Goal: Information Seeking & Learning: Learn about a topic

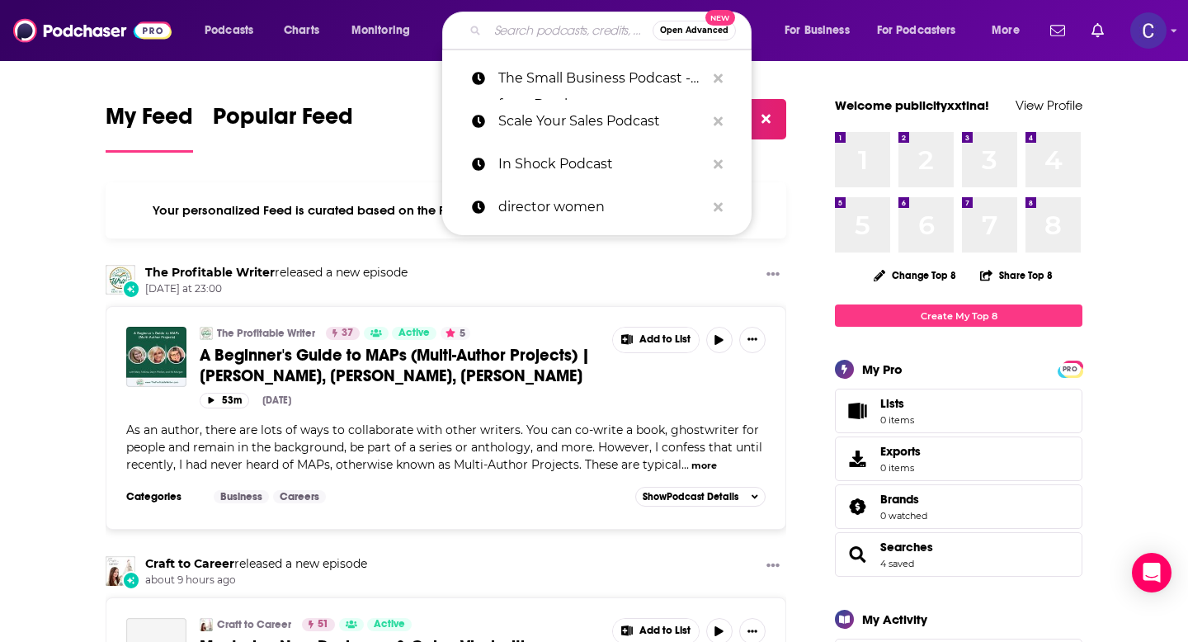
click at [519, 30] on input "Search podcasts, credits, & more..." at bounding box center [570, 30] width 165 height 26
paste input "The Millionaire Real Estate Agent Podcast"
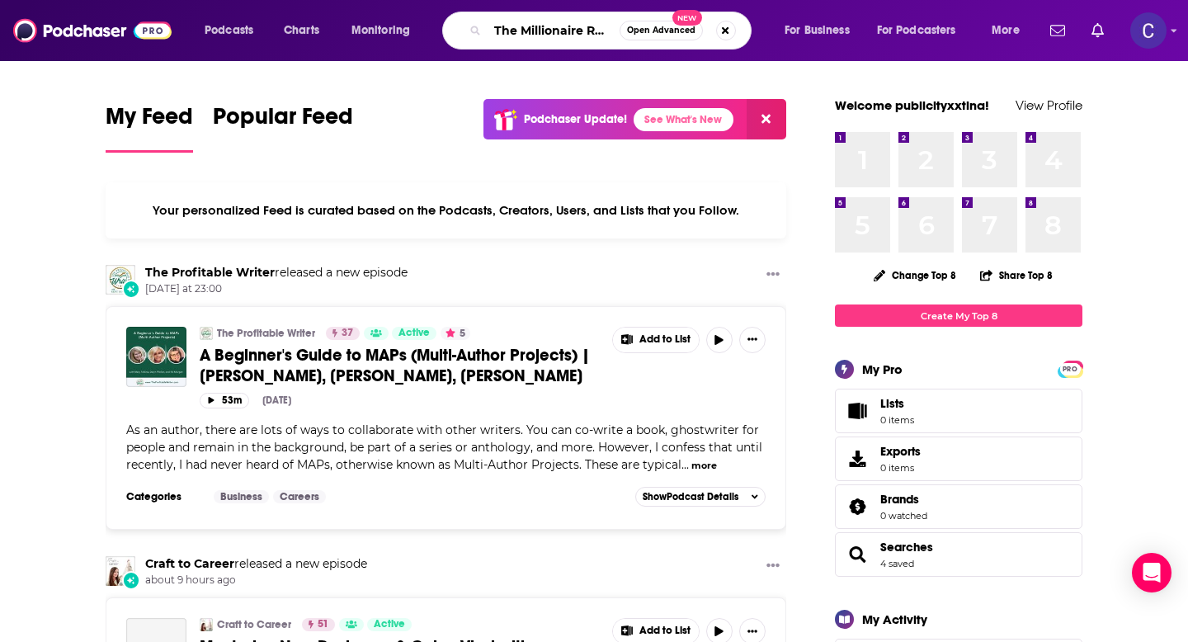
scroll to position [0, 135]
type input "The Millionaire Real Estate Agent Podcast"
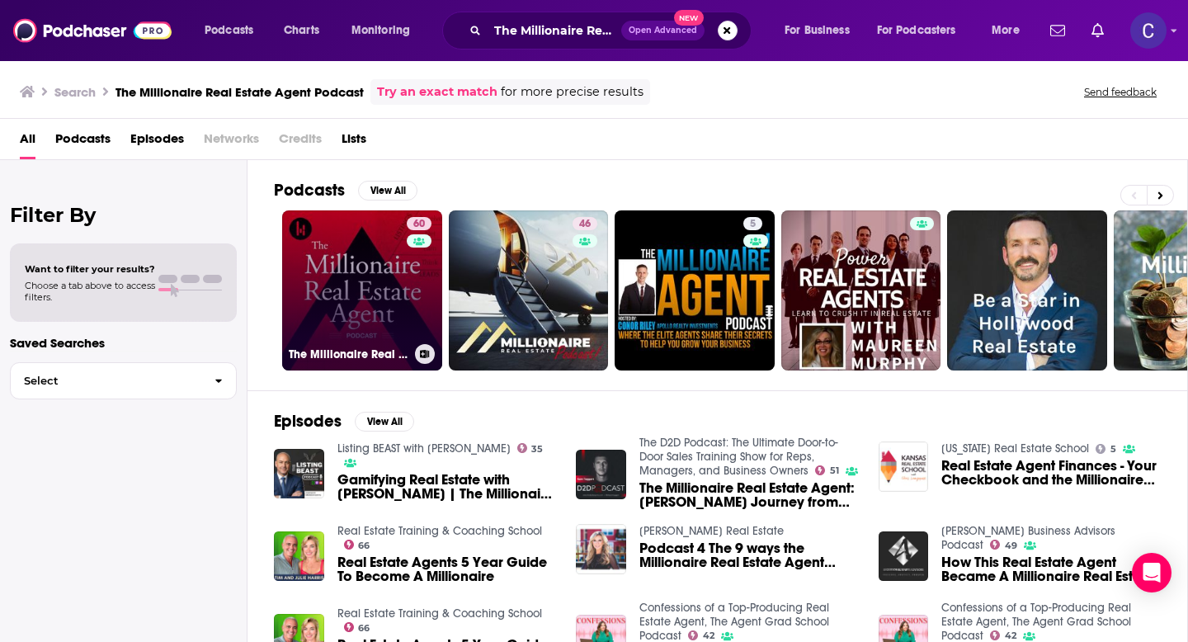
click at [347, 318] on link "60 The Millionaire Real Estate Agent | The MREA Podcast" at bounding box center [362, 290] width 160 height 160
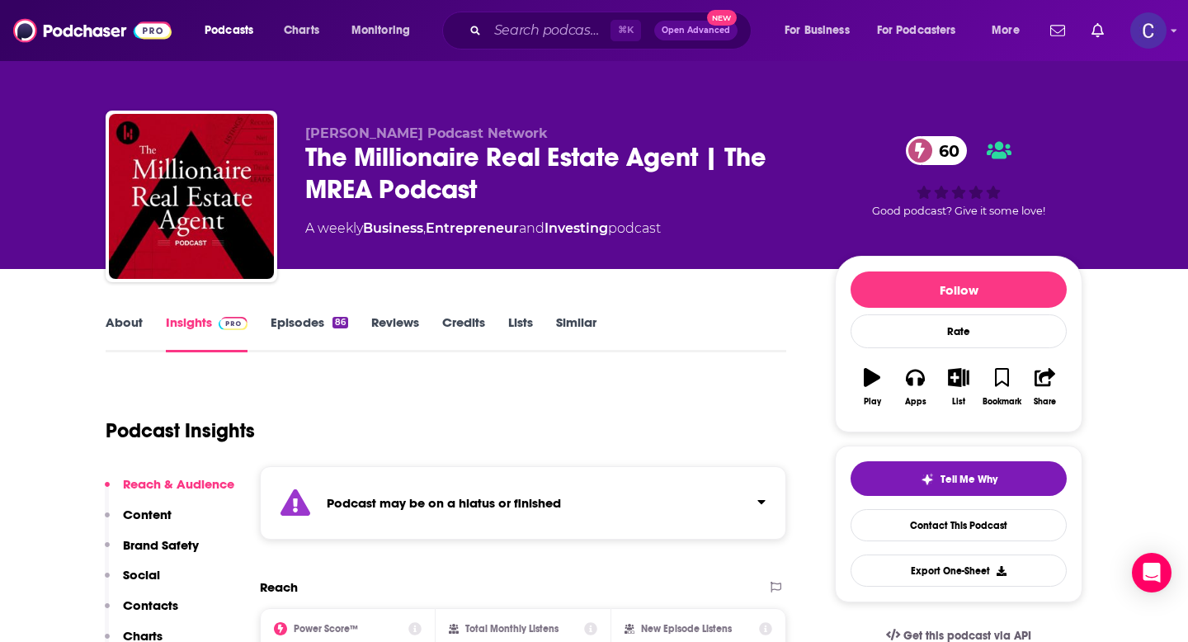
click at [132, 319] on link "About" at bounding box center [124, 333] width 37 height 38
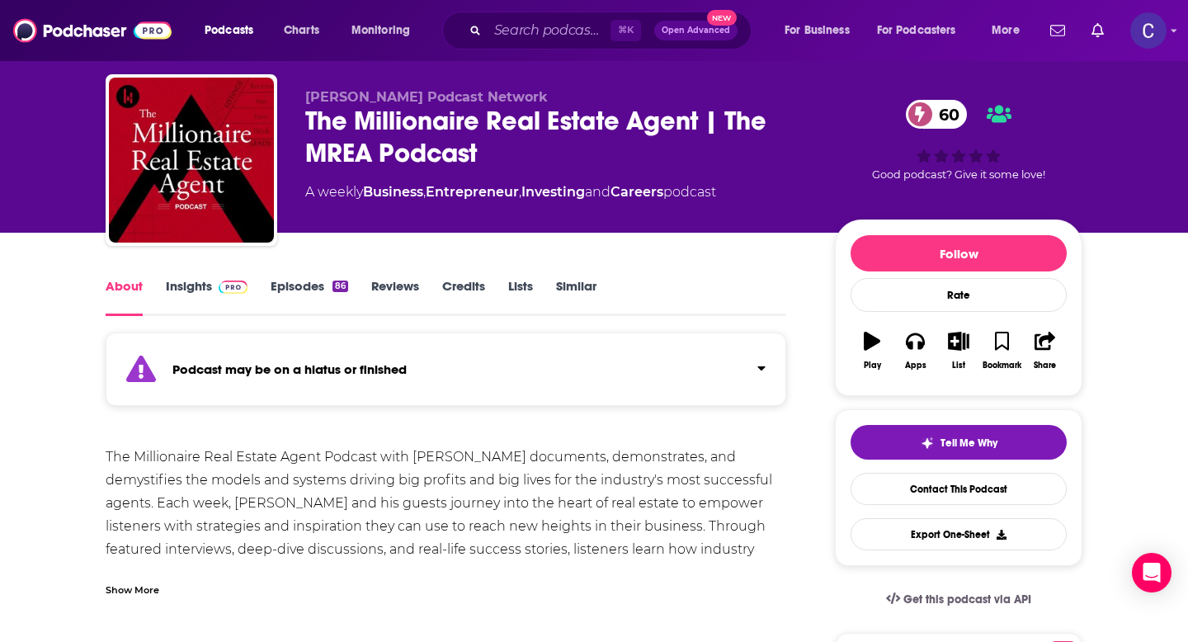
scroll to position [44, 0]
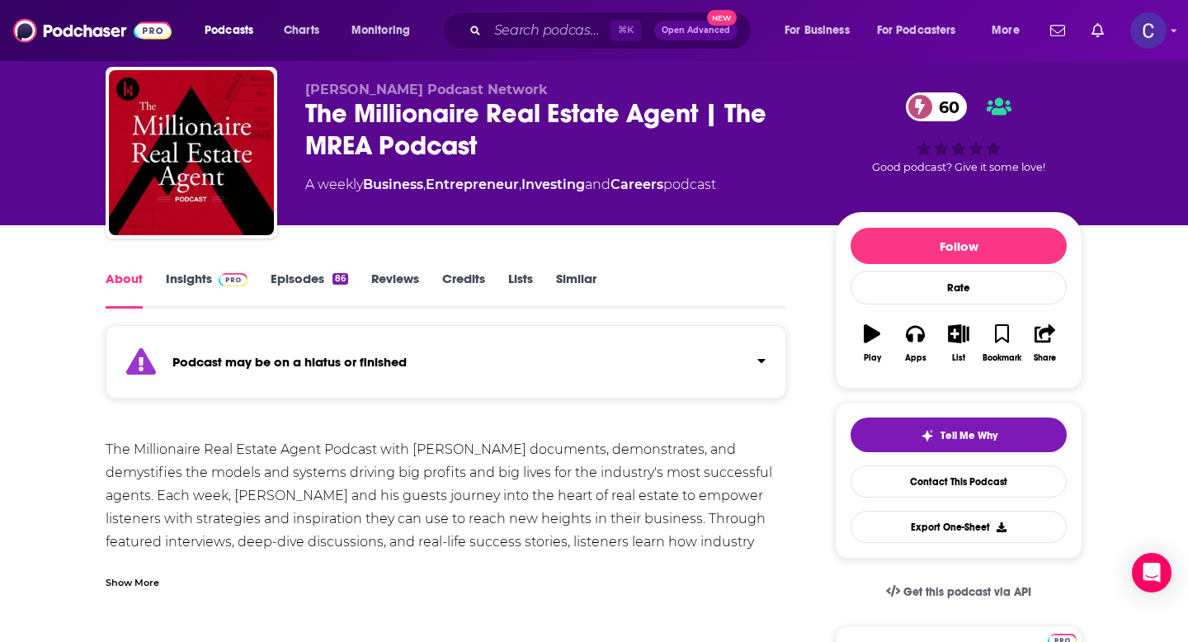
click at [130, 582] on div "Show More" at bounding box center [133, 581] width 54 height 16
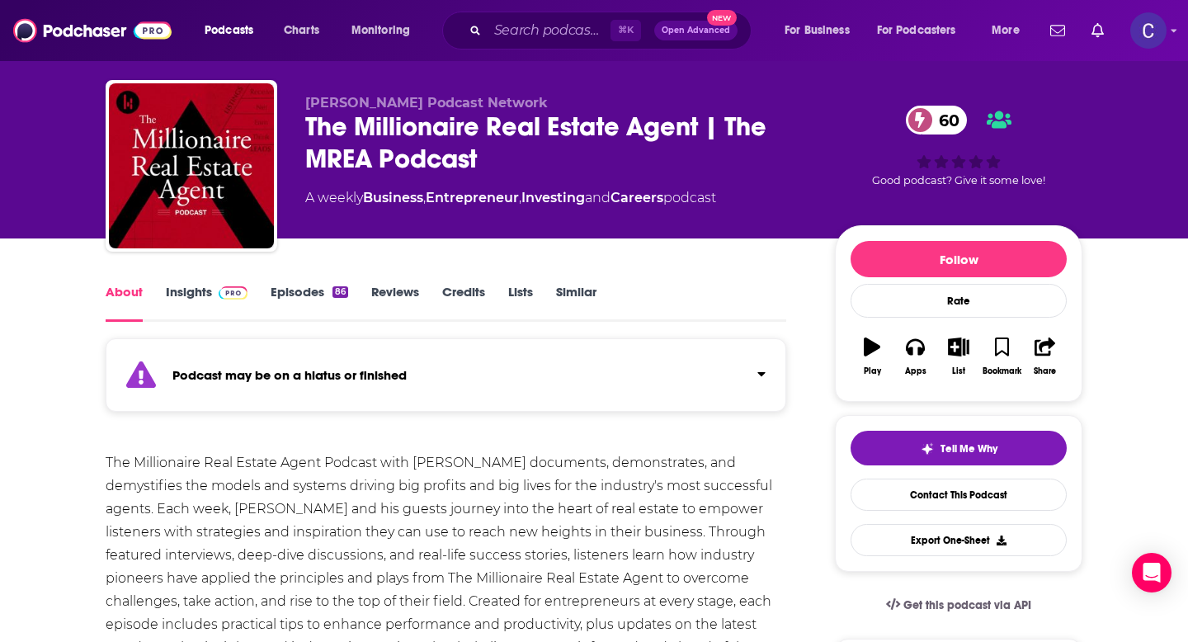
scroll to position [0, 0]
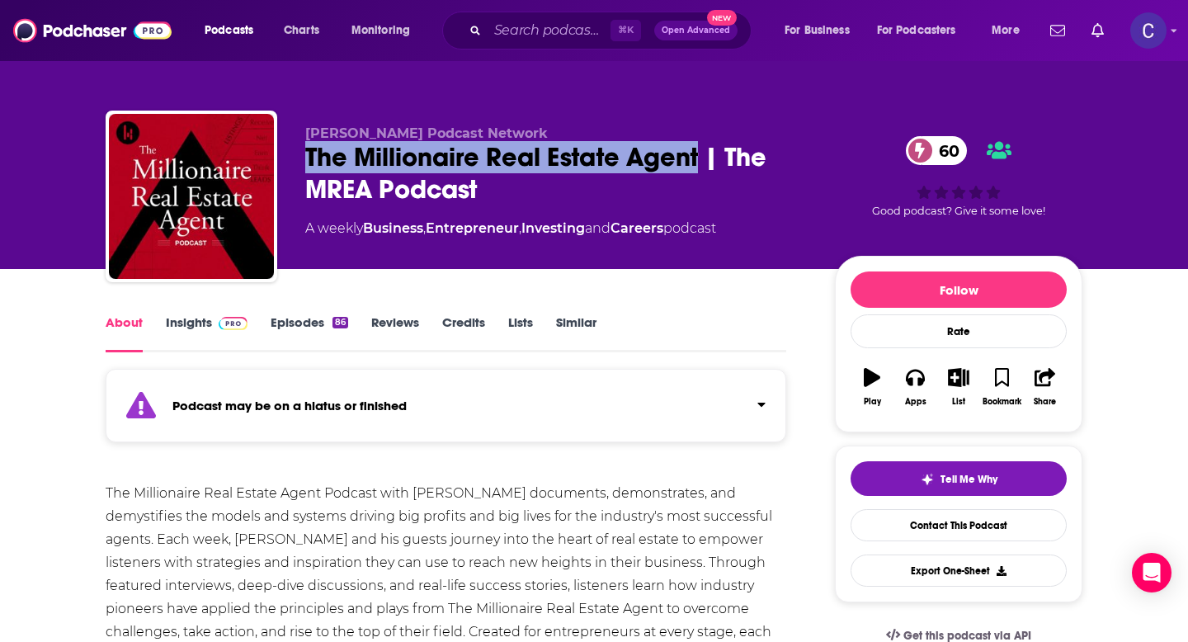
drag, startPoint x: 305, startPoint y: 164, endPoint x: 700, endPoint y: 163, distance: 394.4
click at [700, 163] on div "The Millionaire Real Estate Agent | The MREA Podcast 60" at bounding box center [556, 173] width 503 height 64
copy h1 "The Millionaire Real Estate Agent"
click at [188, 330] on link "Insights" at bounding box center [207, 333] width 82 height 38
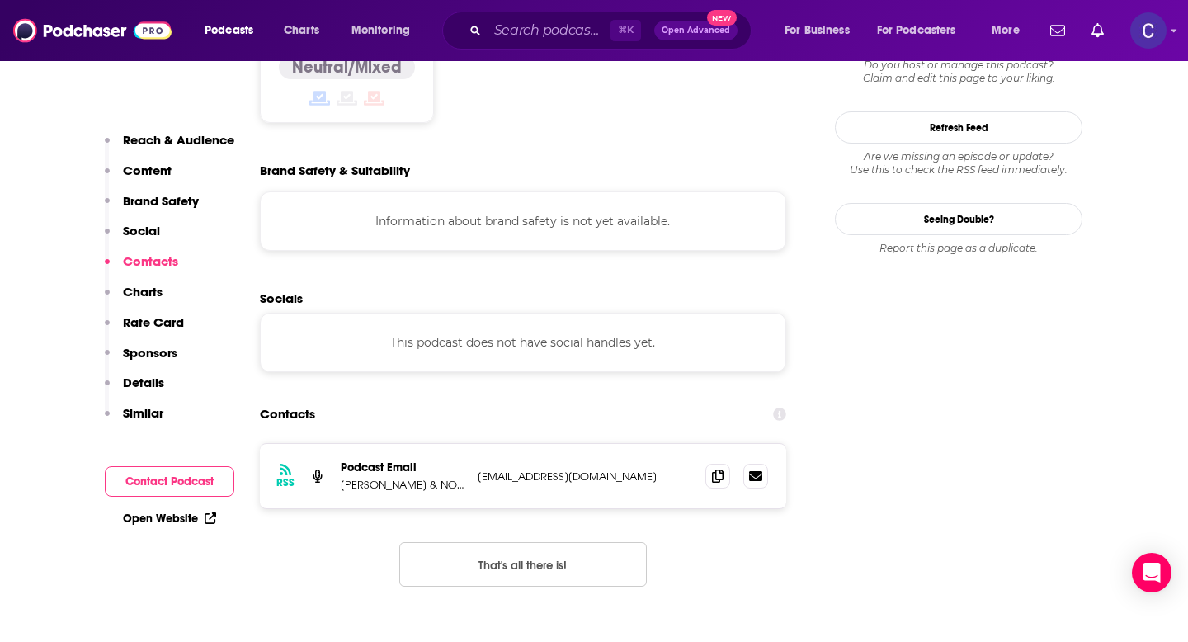
scroll to position [1519, 0]
click at [717, 462] on span at bounding box center [718, 474] width 25 height 25
click at [715, 462] on span at bounding box center [718, 474] width 25 height 25
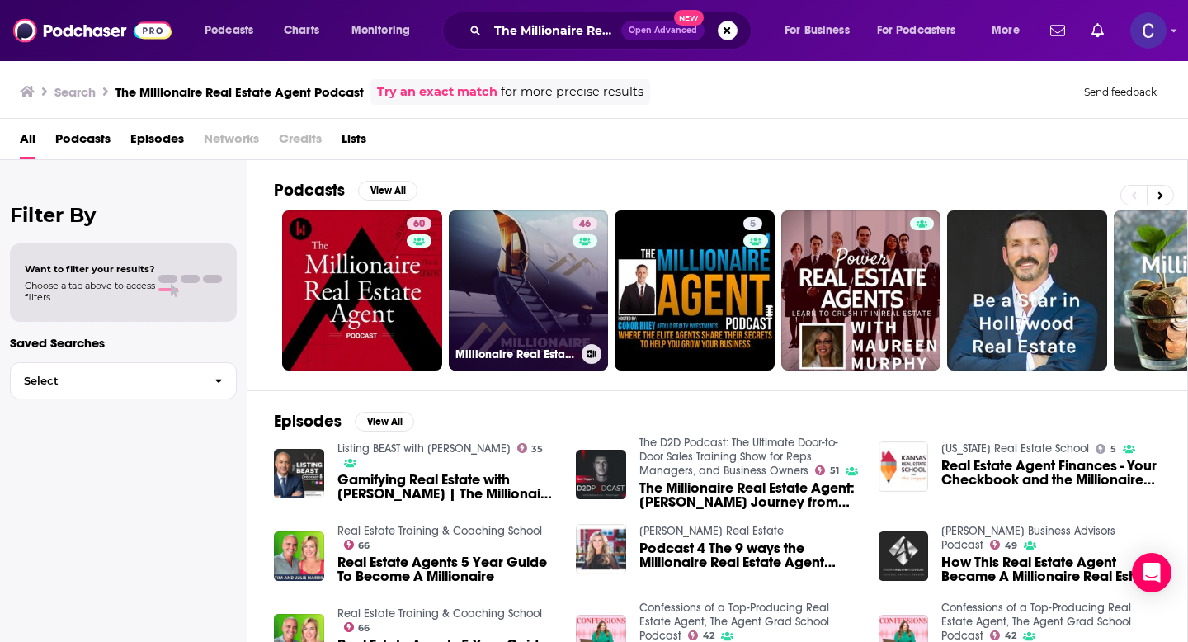
click at [517, 278] on link "46 Millionaire Real Estate Podcast" at bounding box center [529, 290] width 160 height 160
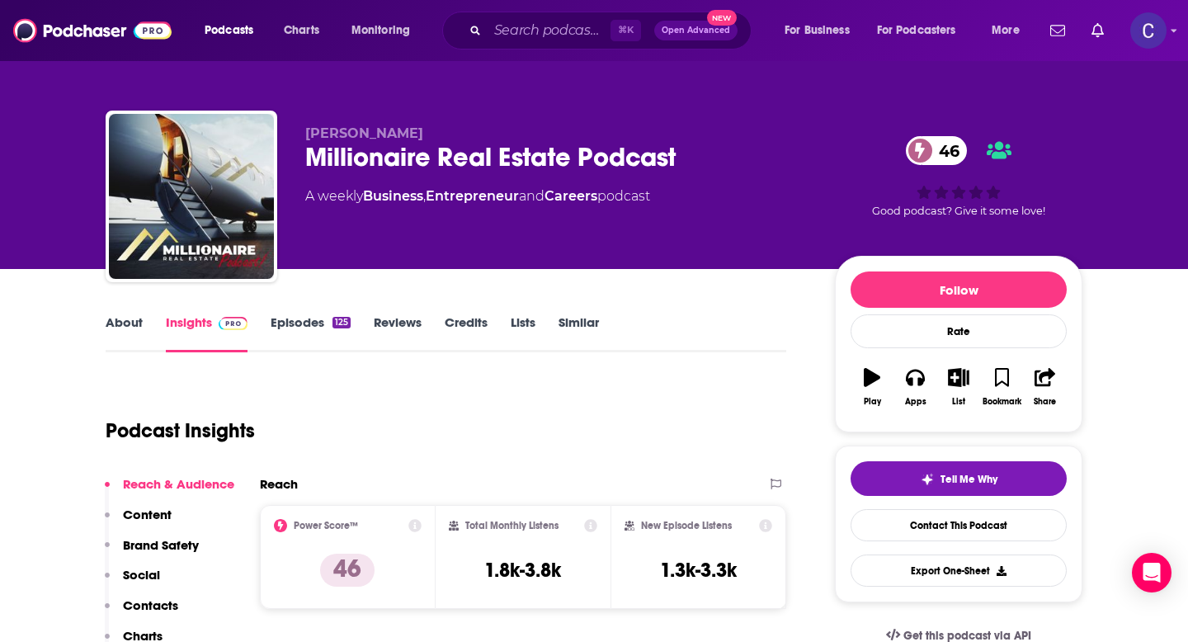
click at [129, 315] on link "About" at bounding box center [124, 333] width 37 height 38
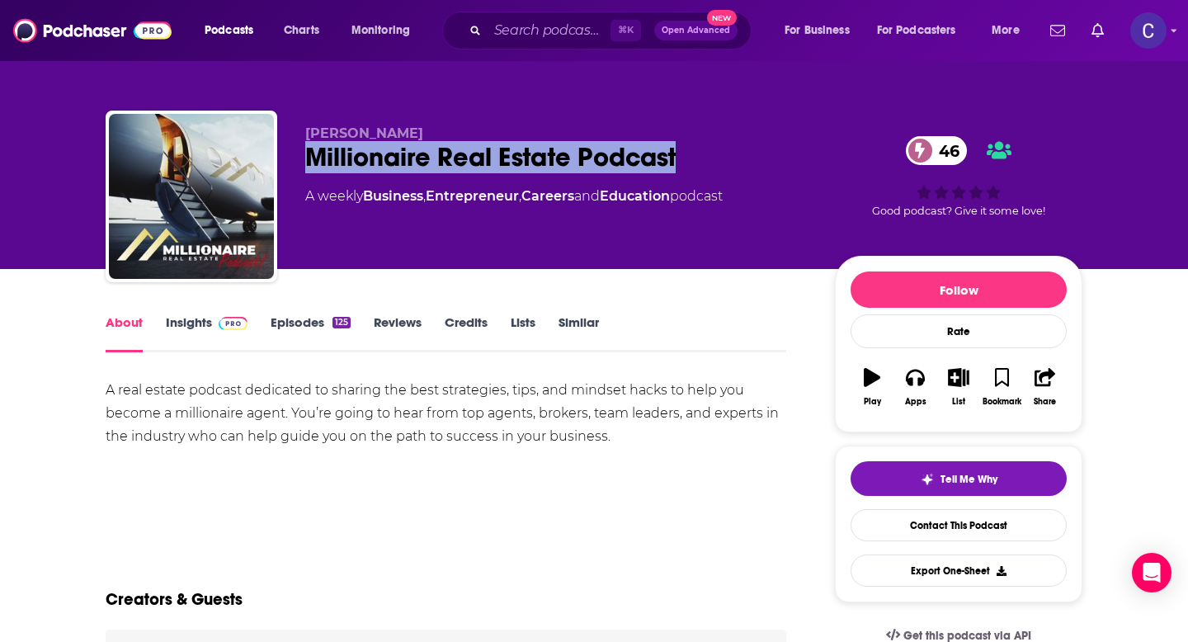
drag, startPoint x: 304, startPoint y: 153, endPoint x: 710, endPoint y: 152, distance: 406.0
click at [710, 152] on div "Chantel Ray Millionaire Real Estate Podcast 46 A weekly Business , Entrepreneur…" at bounding box center [594, 200] width 977 height 178
copy h1 "Millionaire Real Estate Podcast"
click at [169, 315] on link "Insights" at bounding box center [207, 333] width 82 height 38
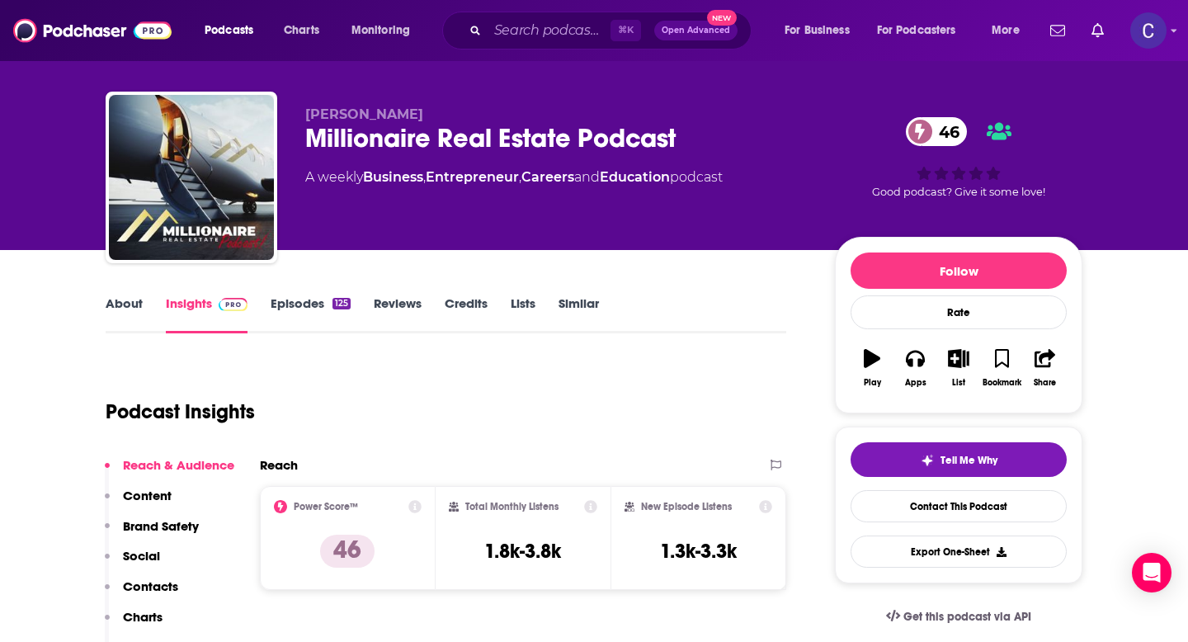
scroll to position [22, 0]
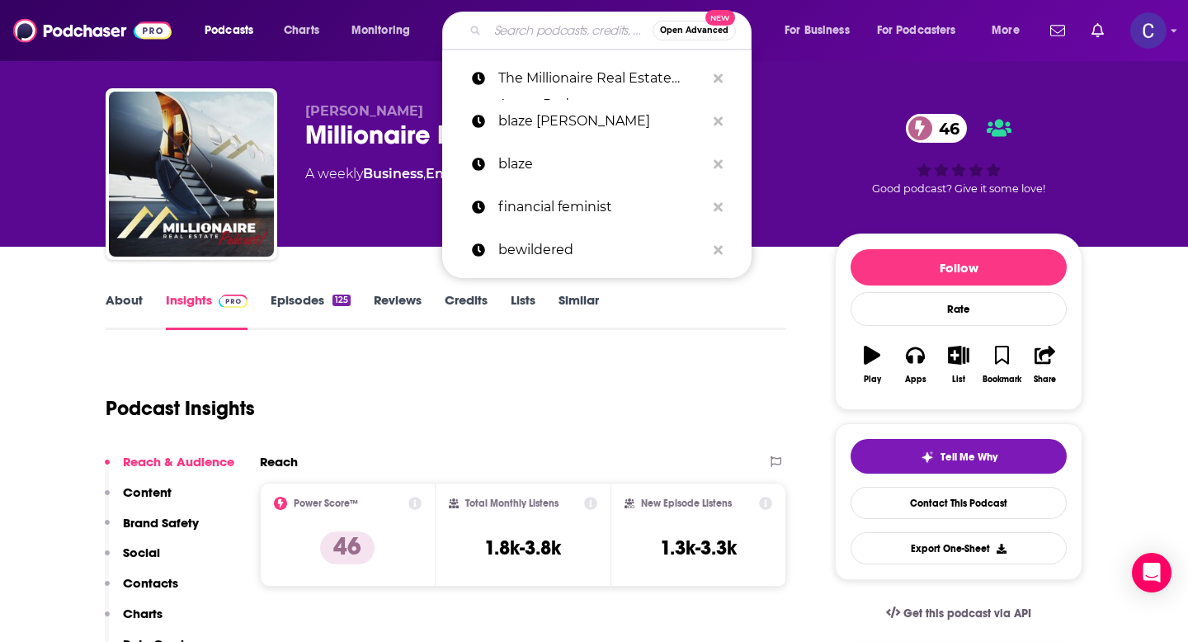
click at [536, 40] on input "Search podcasts, credits, & more..." at bounding box center [570, 30] width 165 height 26
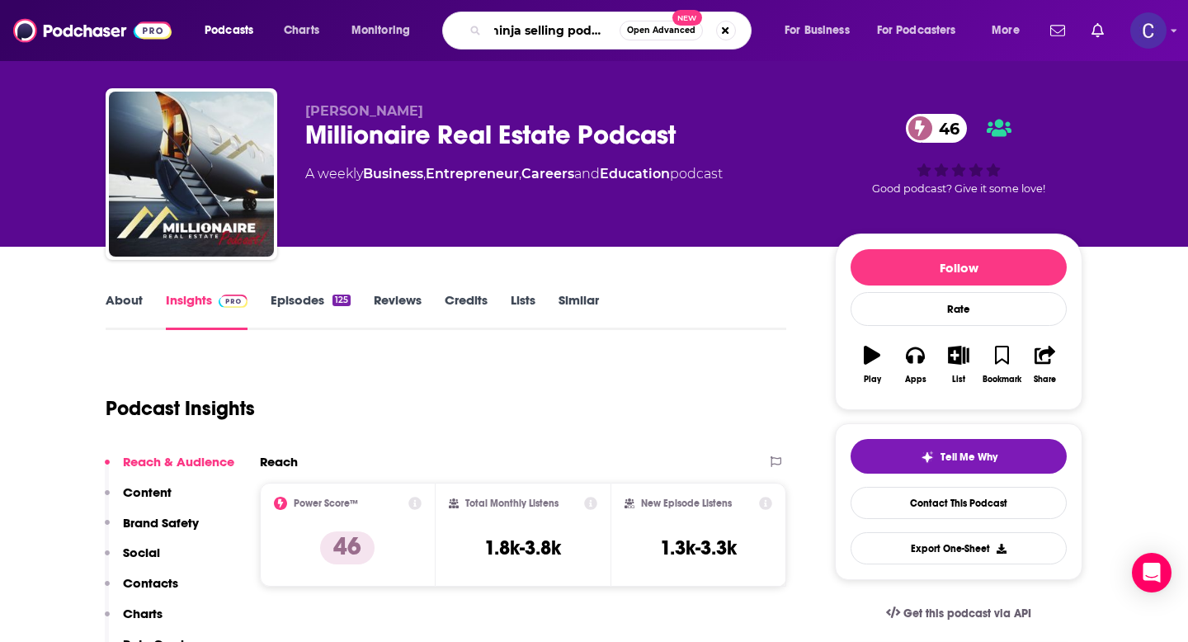
type input "ninja selling podcast"
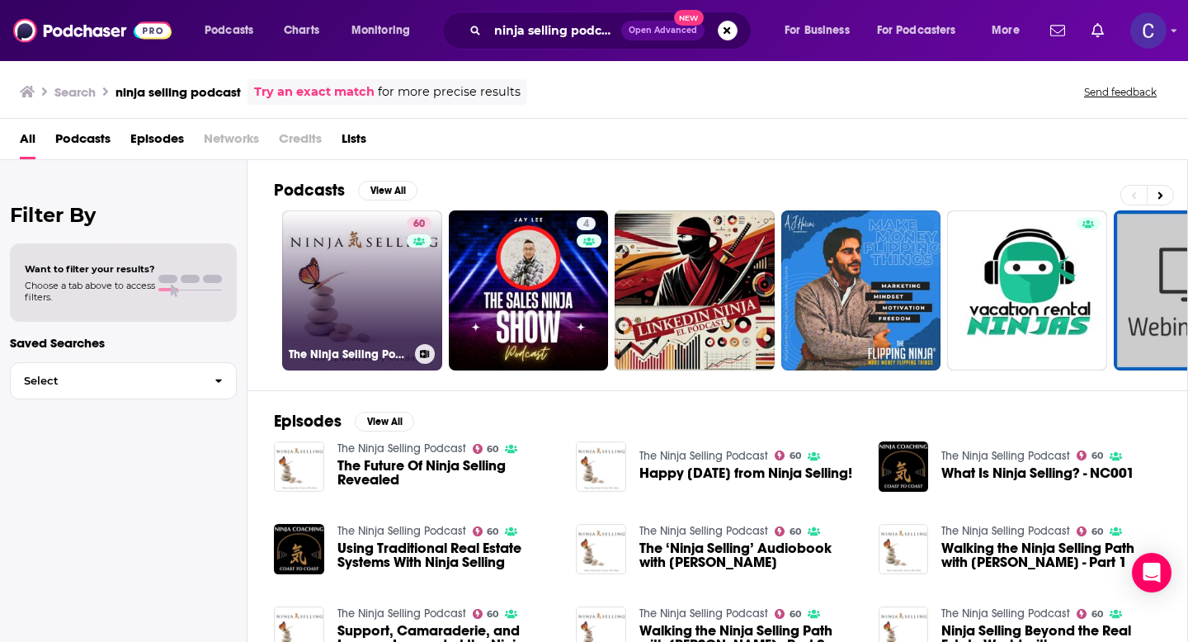
click at [373, 298] on link "60 The Ninja Selling Podcast" at bounding box center [362, 290] width 160 height 160
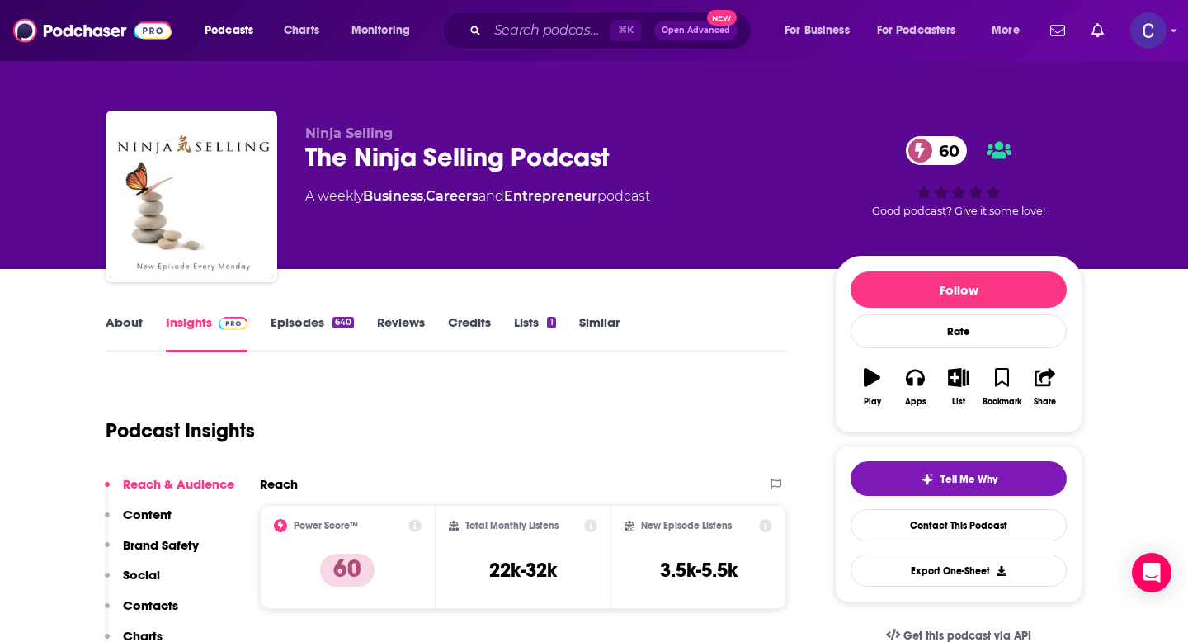
click at [128, 323] on link "About" at bounding box center [124, 333] width 37 height 38
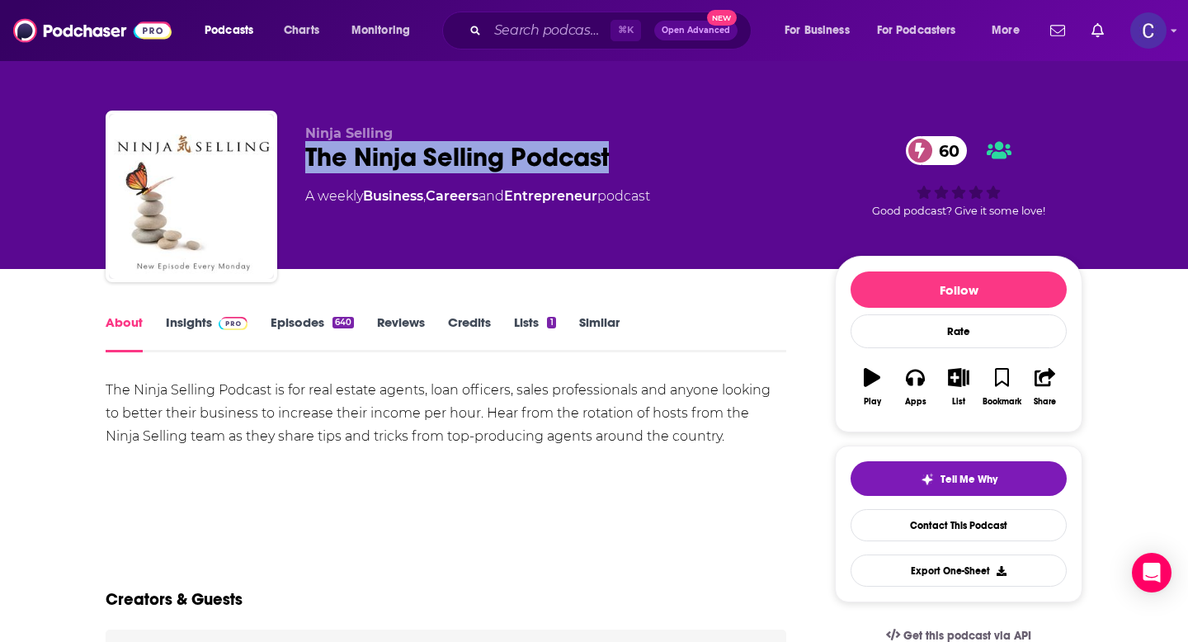
drag, startPoint x: 305, startPoint y: 158, endPoint x: 613, endPoint y: 159, distance: 307.8
click at [613, 159] on div "The Ninja Selling Podcast 60" at bounding box center [556, 157] width 503 height 32
copy h1 "The Ninja Selling Podcast"
click at [184, 320] on link "Insights" at bounding box center [207, 333] width 82 height 38
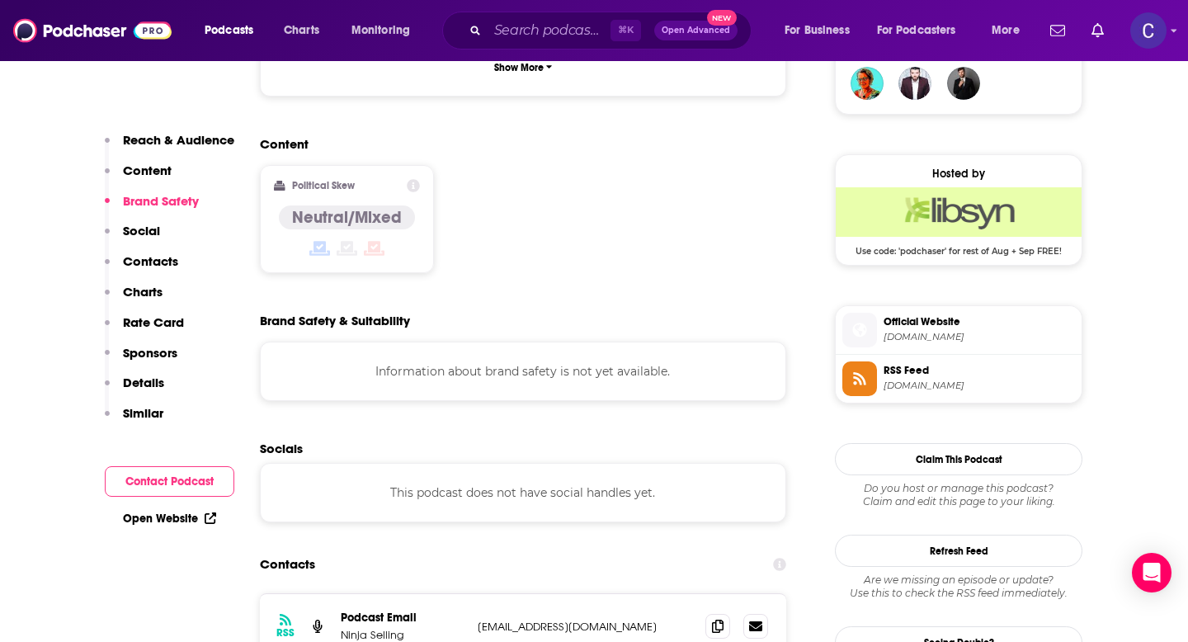
scroll to position [1265, 0]
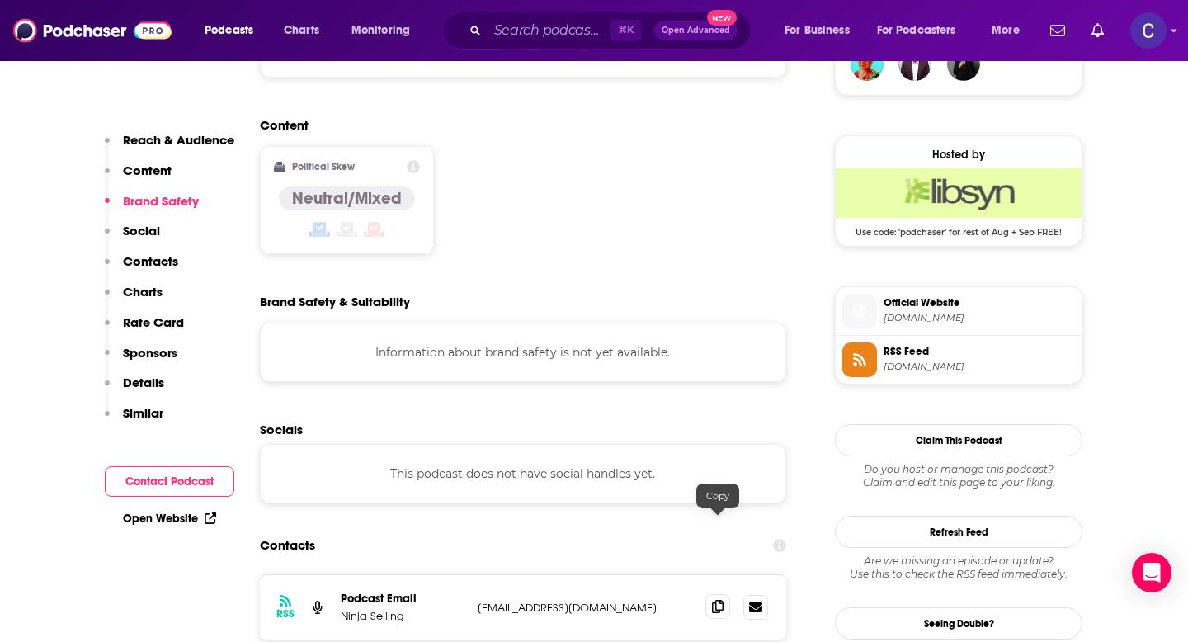
click at [720, 600] on icon at bounding box center [718, 606] width 12 height 13
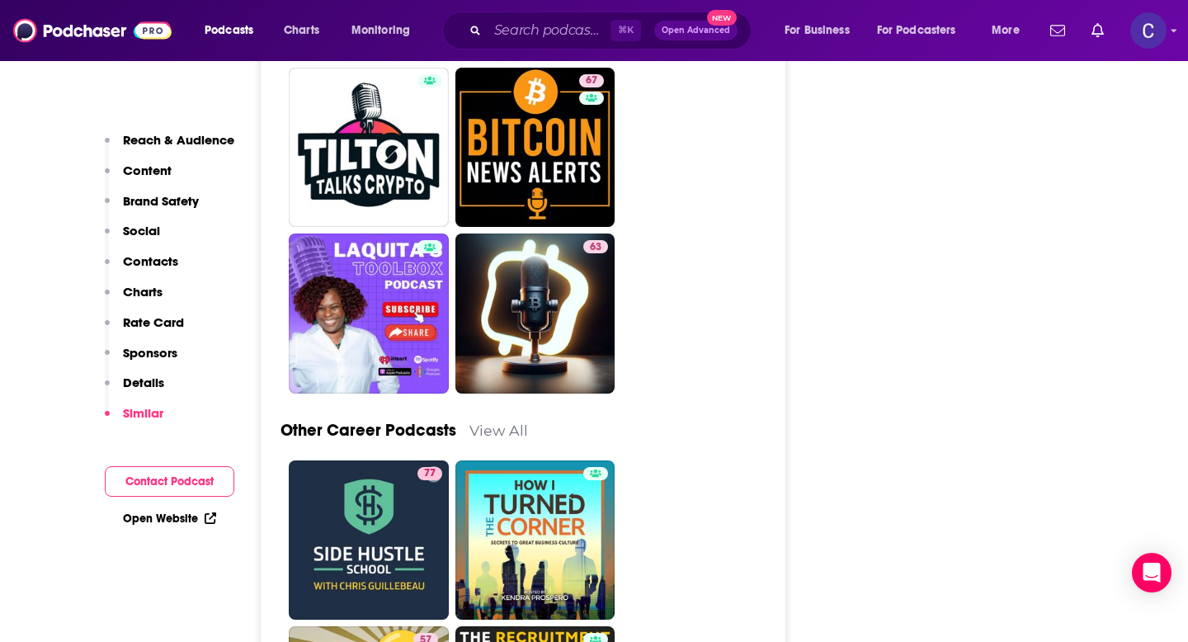
scroll to position [6212, 0]
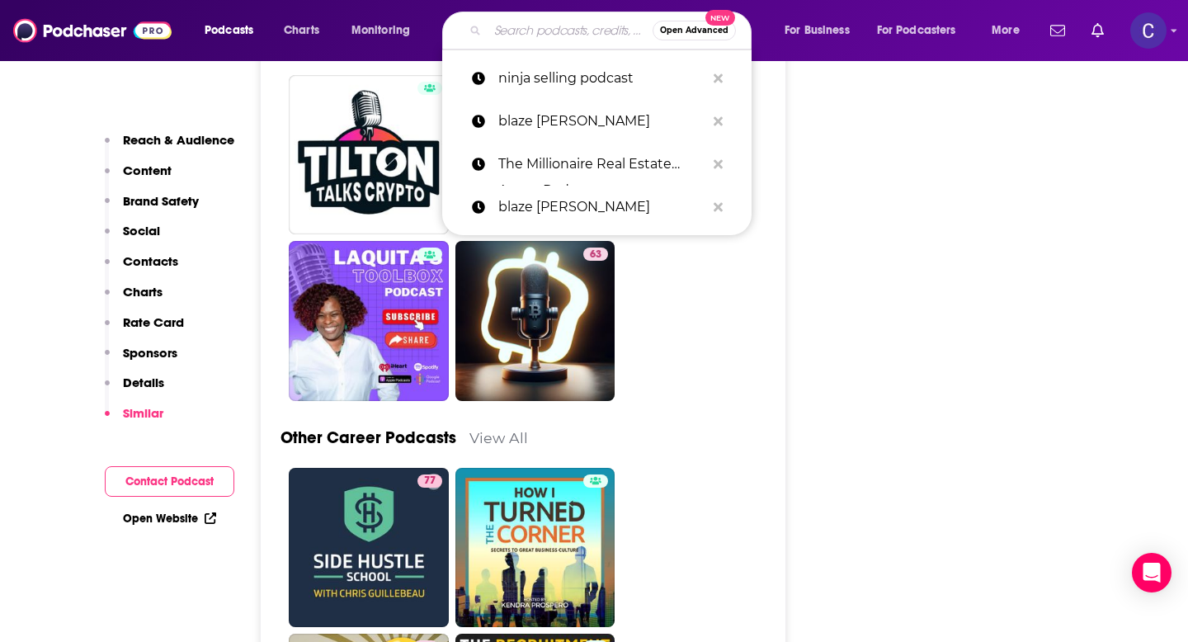
click at [533, 29] on input "Search podcasts, credits, & more..." at bounding box center [570, 30] width 165 height 26
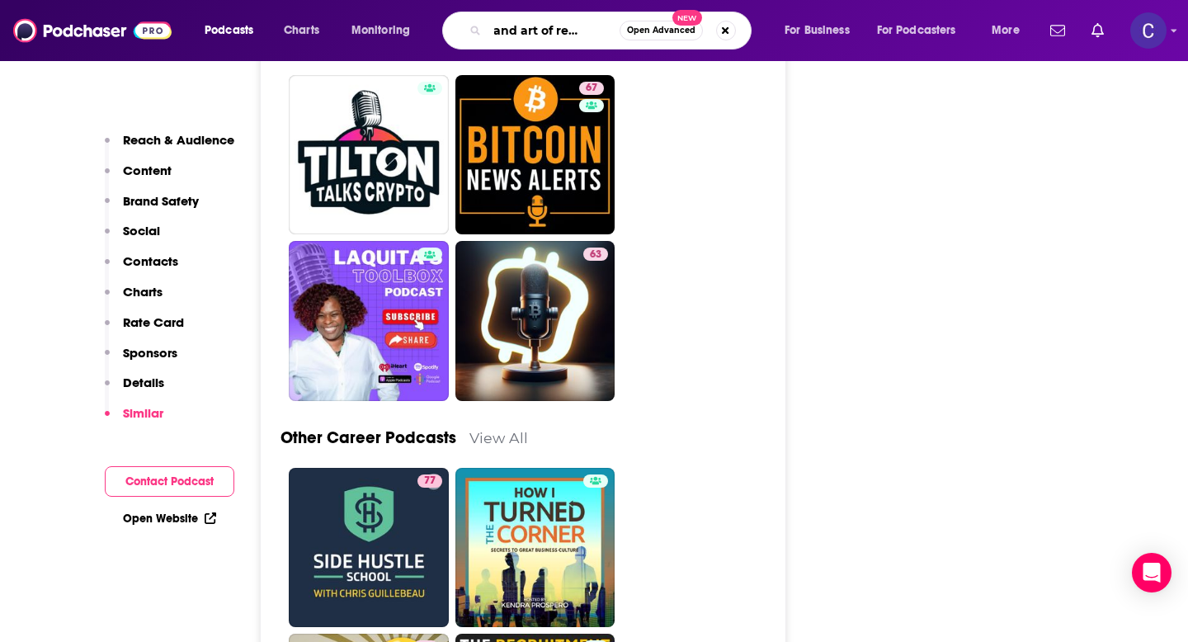
type input "zen and art of real estate"
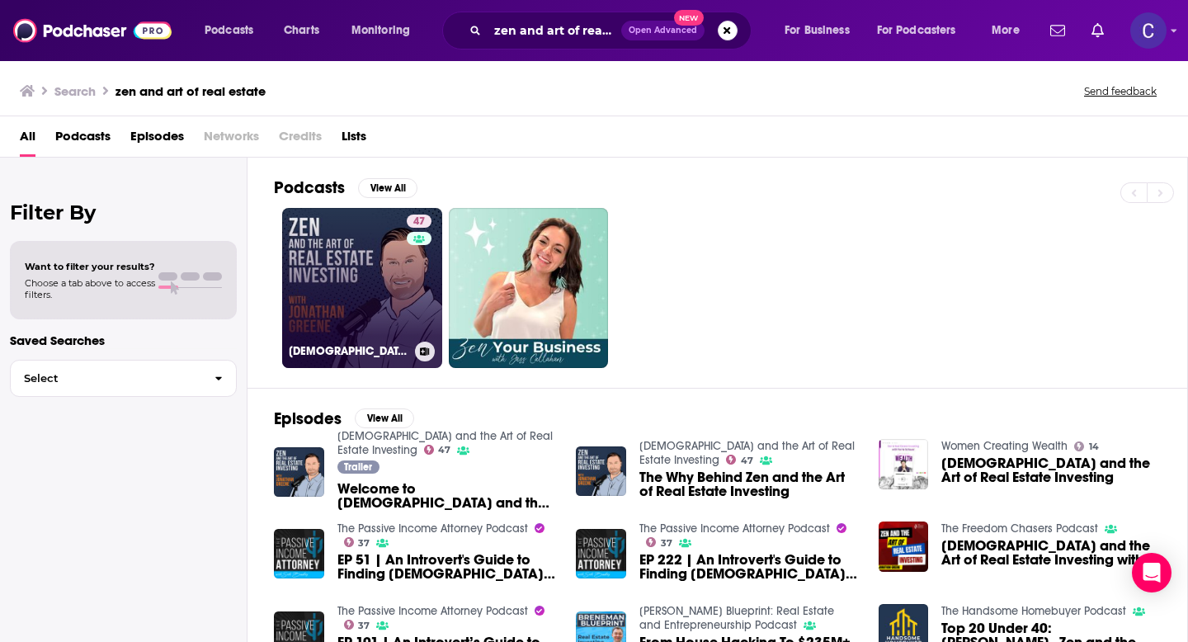
click at [373, 286] on link "47 Zen and the Art of Real Estate Investing" at bounding box center [362, 288] width 160 height 160
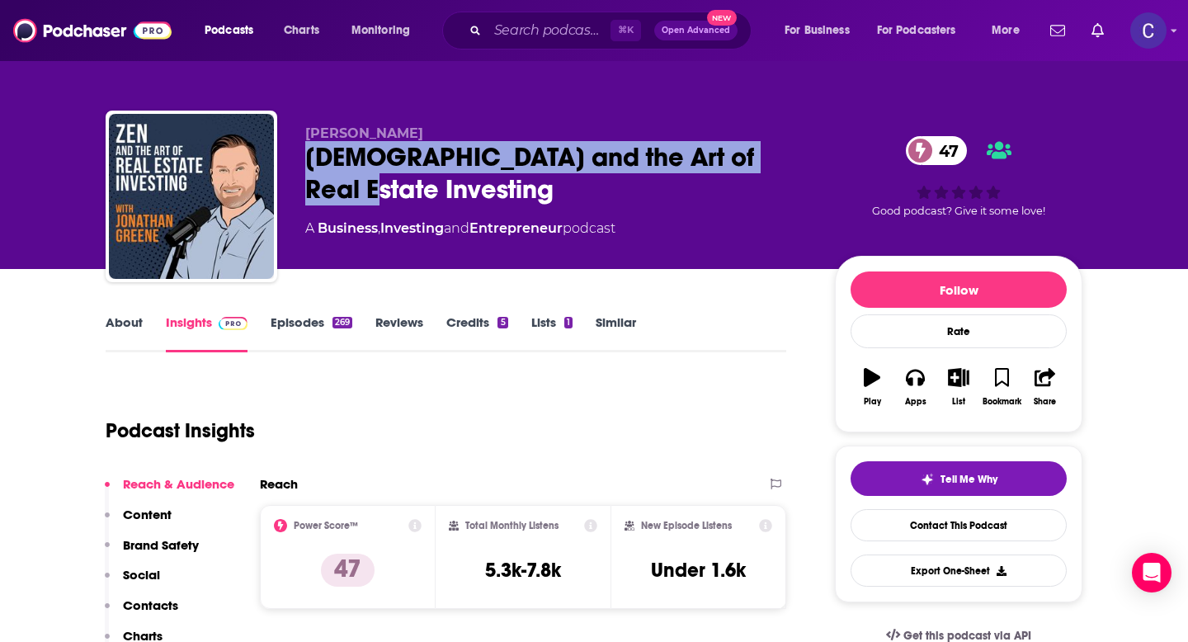
drag, startPoint x: 304, startPoint y: 158, endPoint x: 800, endPoint y: 160, distance: 496.7
click at [800, 160] on div "Jonathan Greene Zen and the Art of Real Estate Investing 47 A Business , Invest…" at bounding box center [594, 200] width 977 height 178
copy h2 "Zen and the Art of Real Estate Investing"
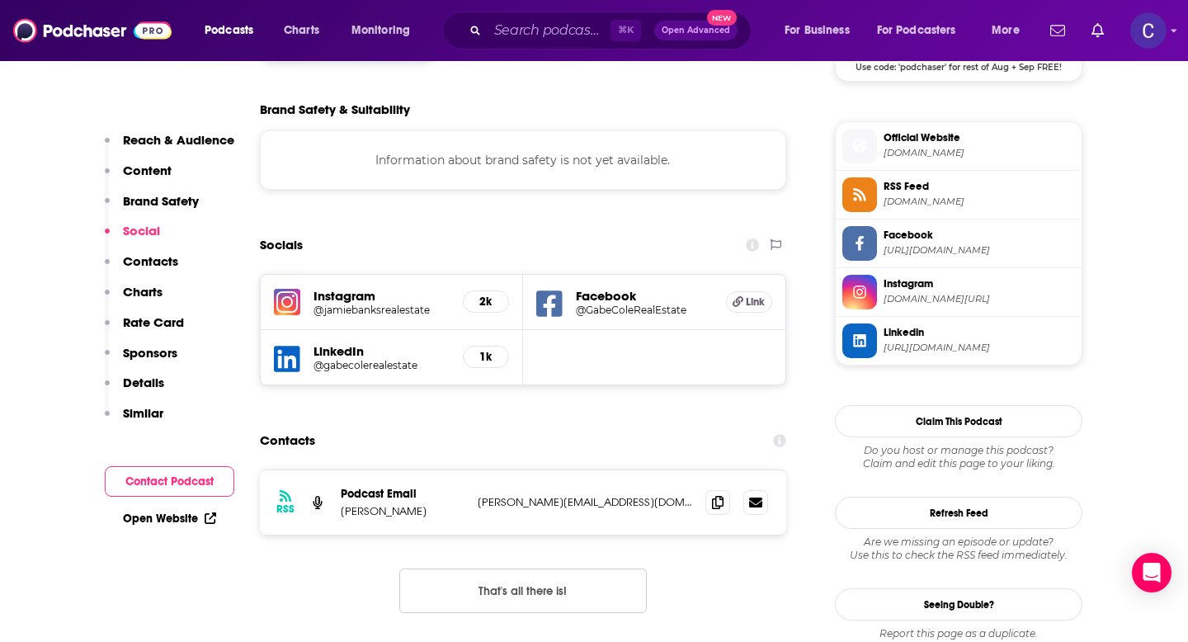
scroll to position [1432, 0]
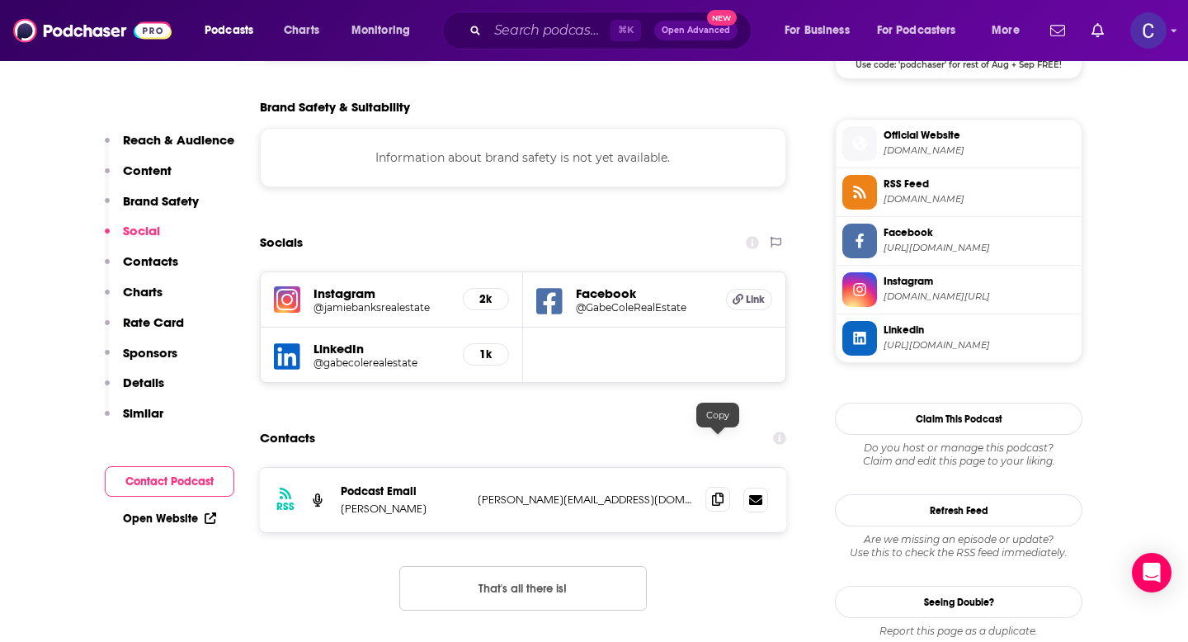
click at [717, 493] on icon at bounding box center [718, 499] width 12 height 13
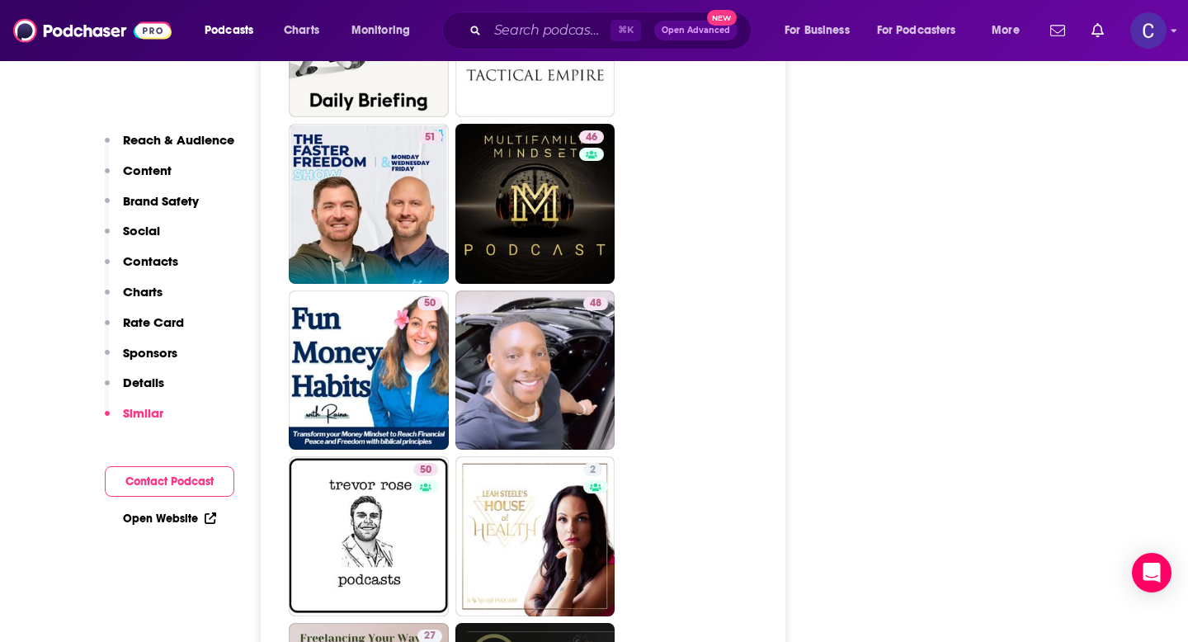
scroll to position [3543, 0]
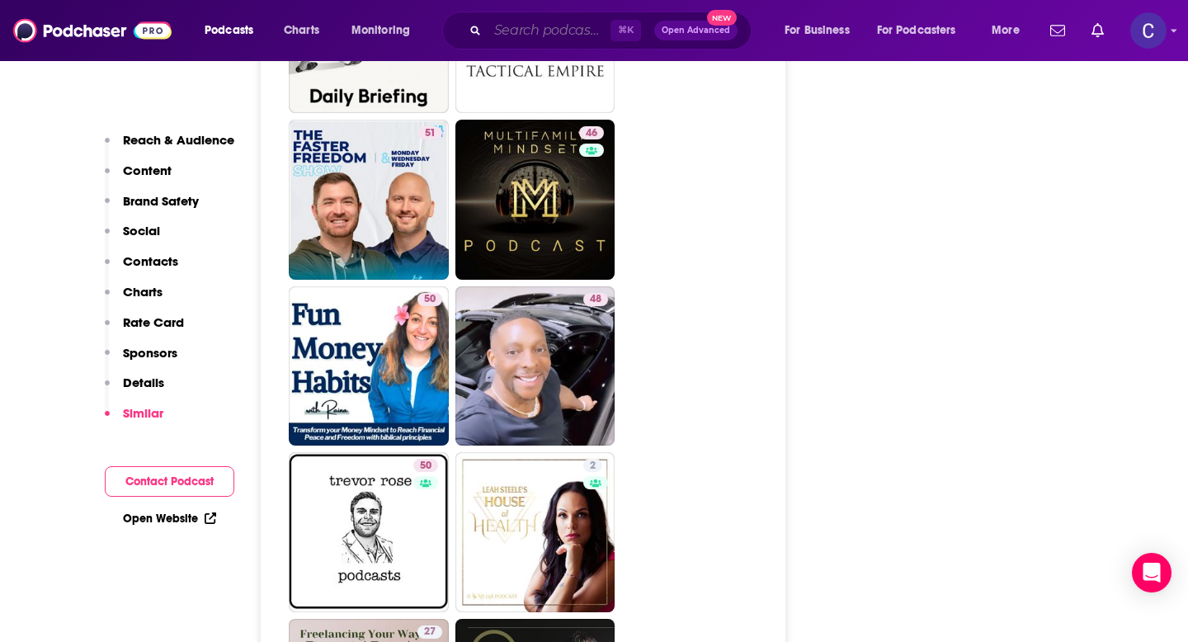
click at [533, 26] on input "Search podcasts, credits, & more..." at bounding box center [549, 30] width 123 height 26
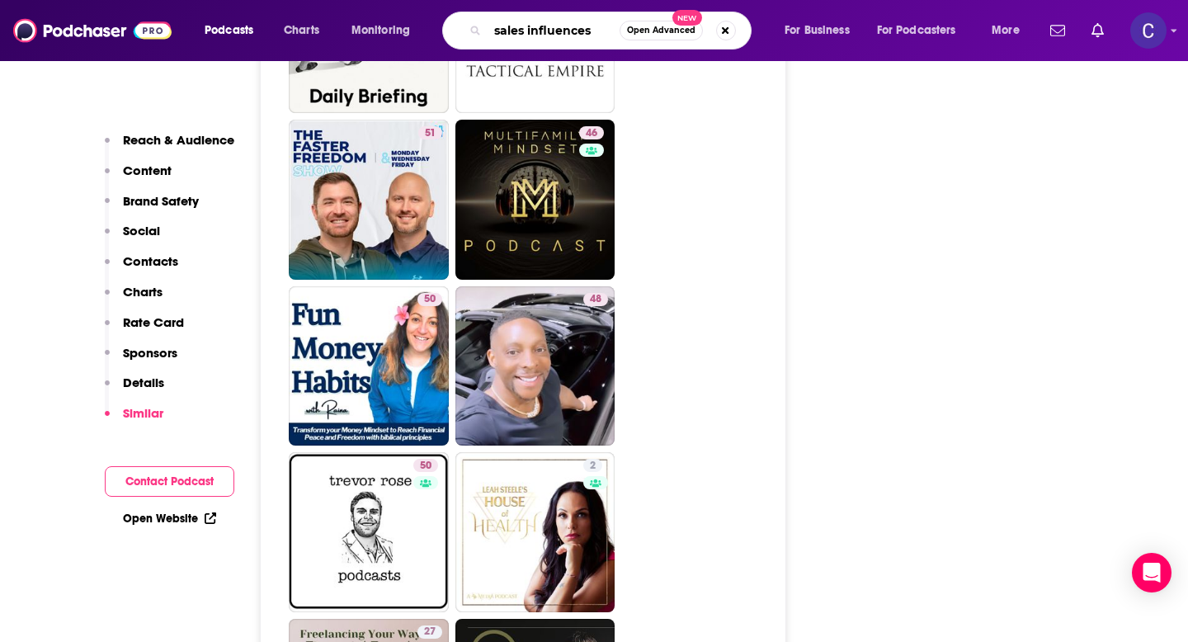
type input "sales influence"
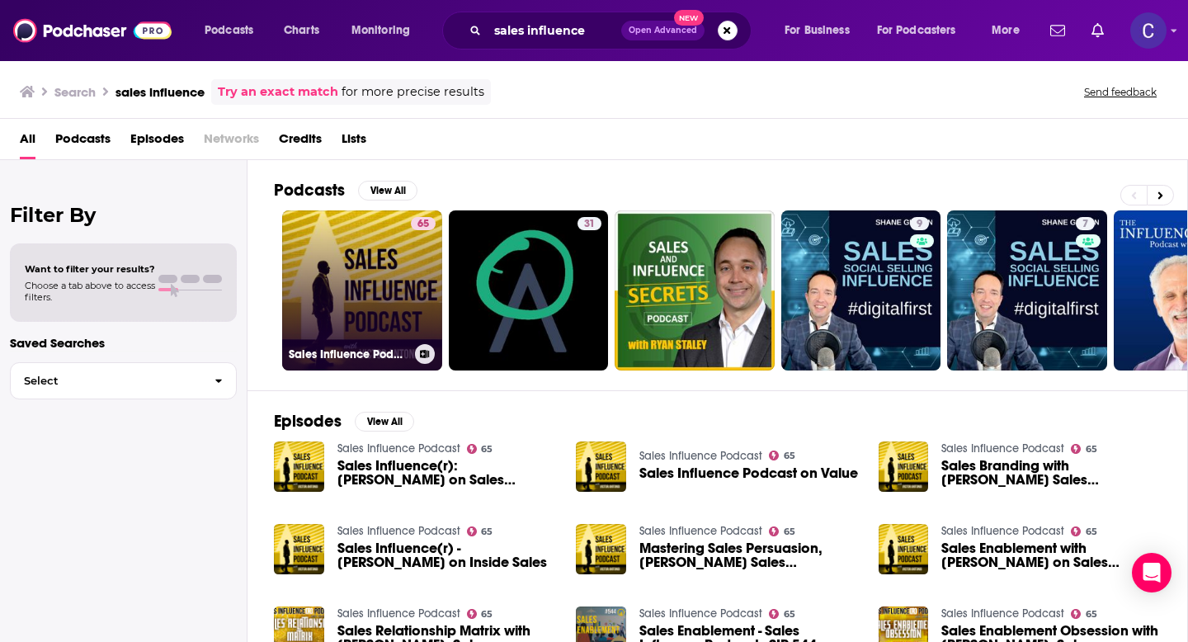
click at [339, 261] on link "65 Sales Influence Podcast" at bounding box center [362, 290] width 160 height 160
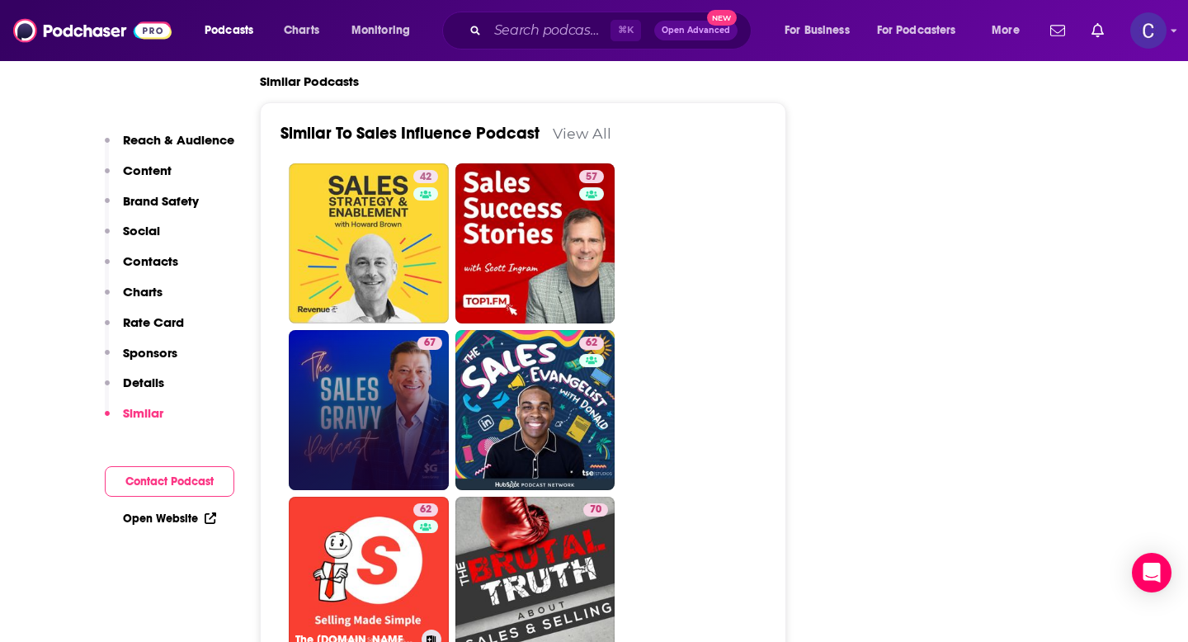
scroll to position [3243, 0]
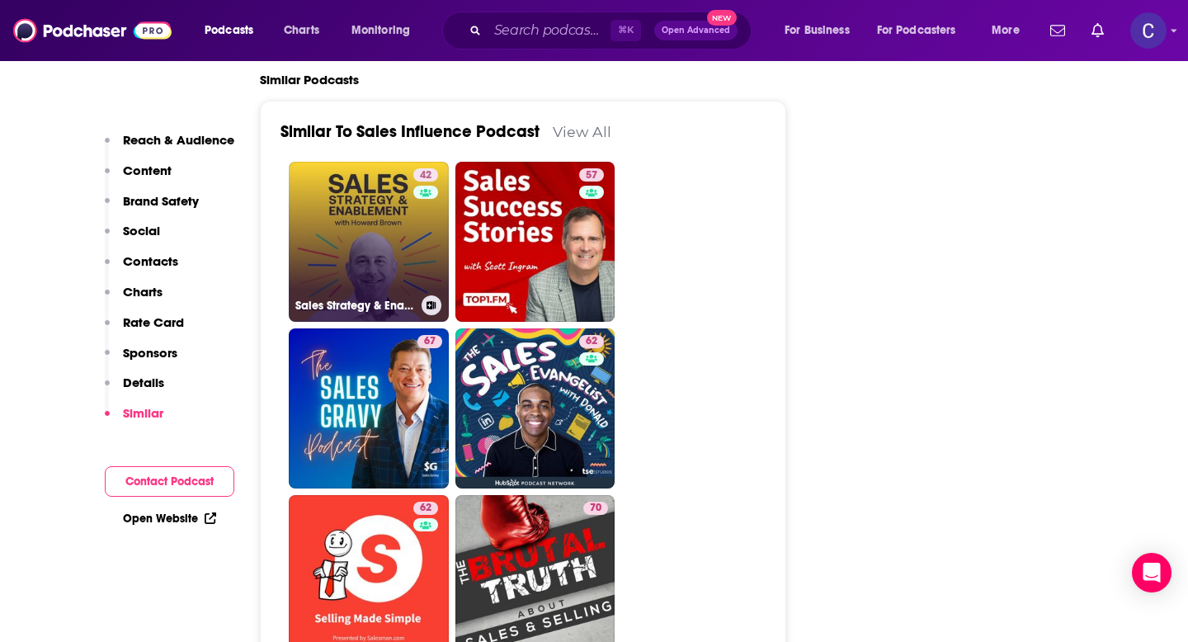
click at [357, 207] on link "42 Sales Strategy & Enablement by Revenue.io" at bounding box center [369, 242] width 160 height 160
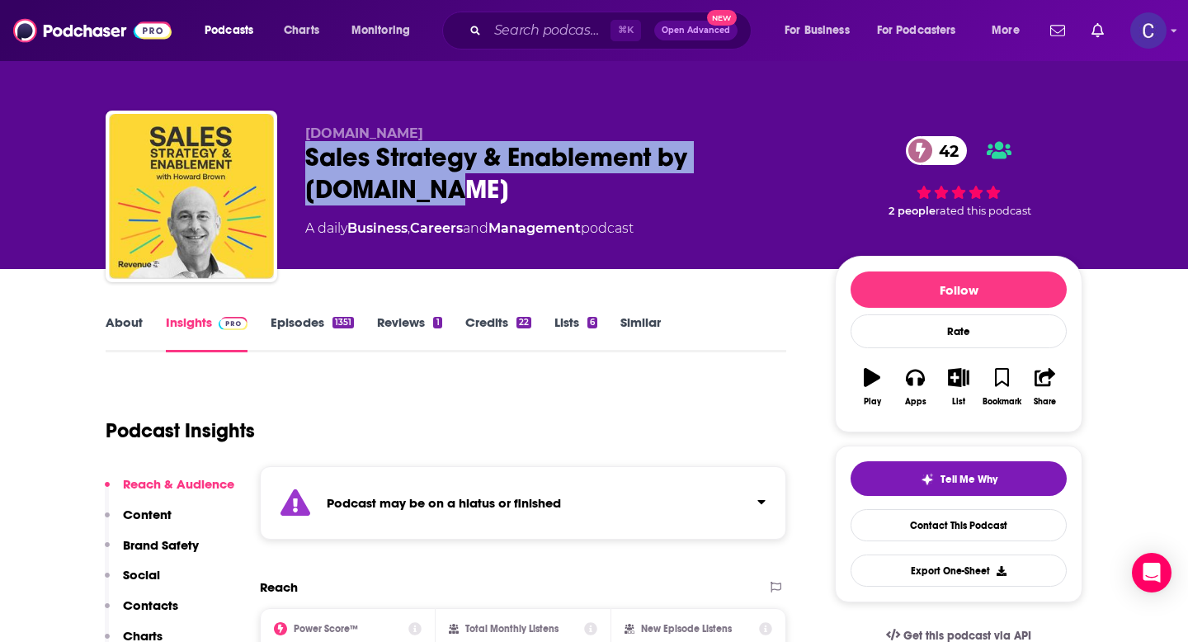
drag, startPoint x: 305, startPoint y: 158, endPoint x: 443, endPoint y: 187, distance: 141.0
click at [443, 187] on div "Sales Strategy & Enablement by Revenue.io 42" at bounding box center [556, 173] width 503 height 64
copy h2 "Sales Strategy & Enablement by Revenue.io"
type input "https://www.podchaser.com/podcasts/sales-influence-podcast-90698"
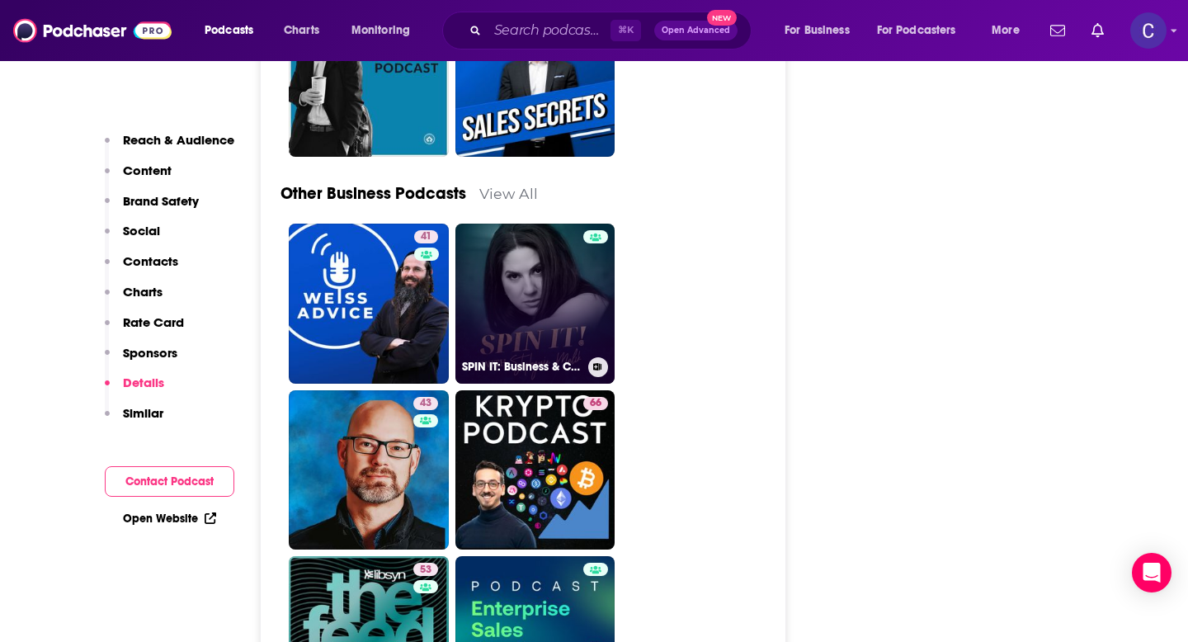
scroll to position [5222, 0]
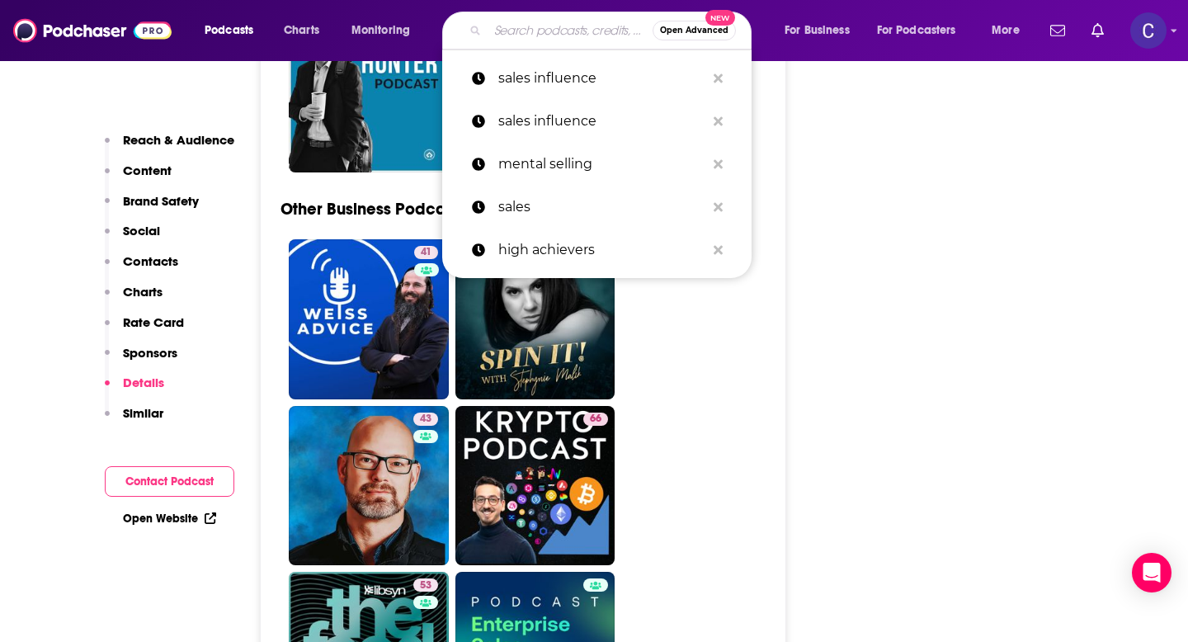
click at [533, 25] on input "Search podcasts, credits, & more..." at bounding box center [570, 30] width 165 height 26
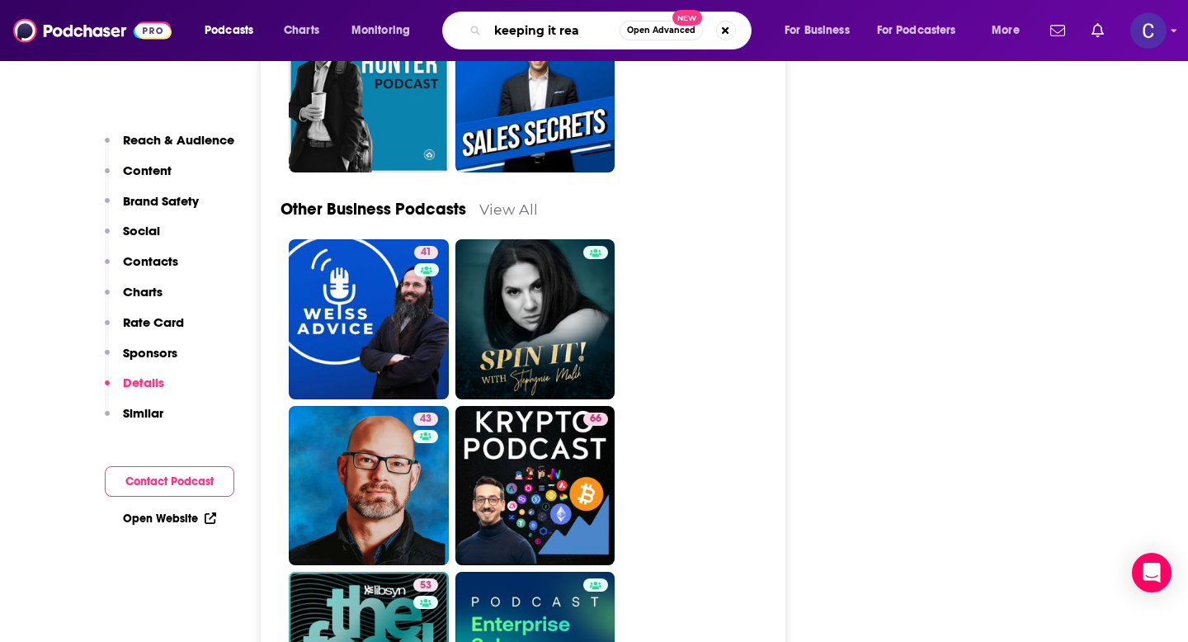
type input "keeping it real"
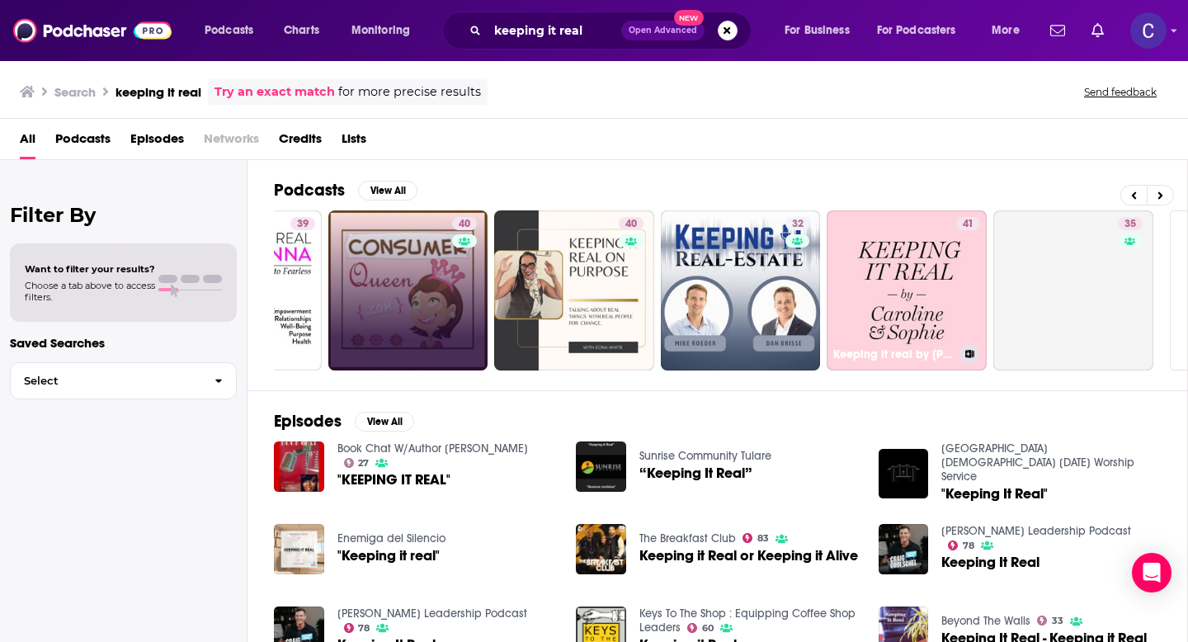
scroll to position [0, 454]
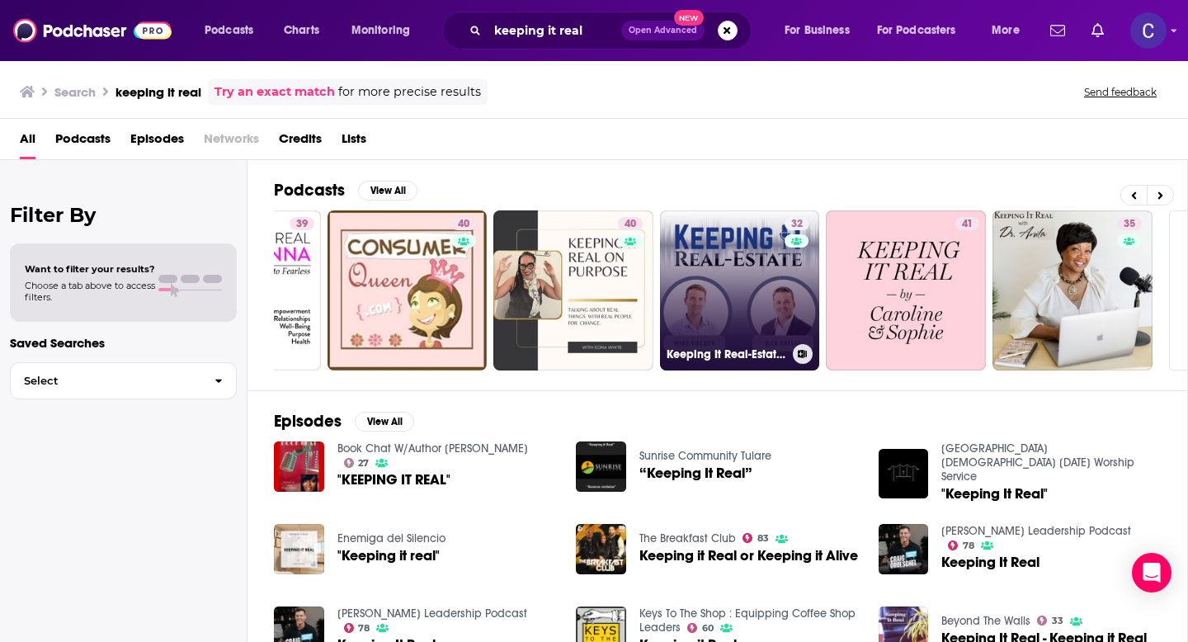
click at [722, 252] on link "32 Keeping It Real-Estate Show" at bounding box center [740, 290] width 160 height 160
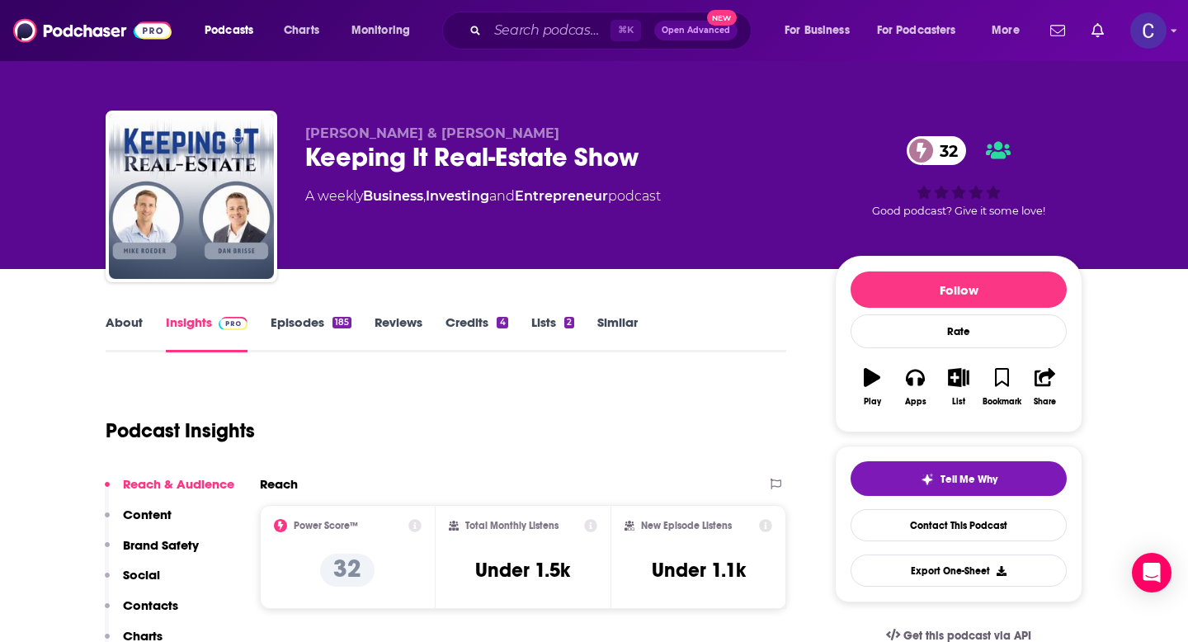
click at [119, 327] on link "About" at bounding box center [124, 333] width 37 height 38
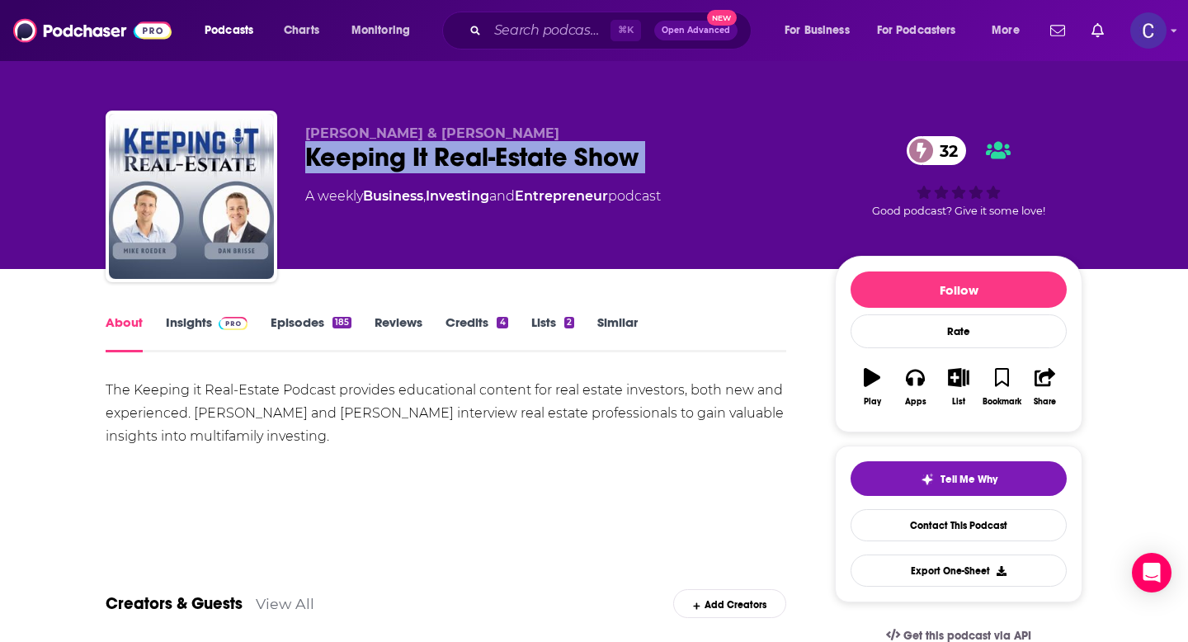
drag, startPoint x: 301, startPoint y: 161, endPoint x: 677, endPoint y: 178, distance: 375.8
click at [677, 178] on div "Dan Brisse & Mike Roeder Keeping It Real-Estate Show 32 A weekly Business , Inv…" at bounding box center [594, 200] width 977 height 178
copy h1 "Keeping It Real-Estate Show"
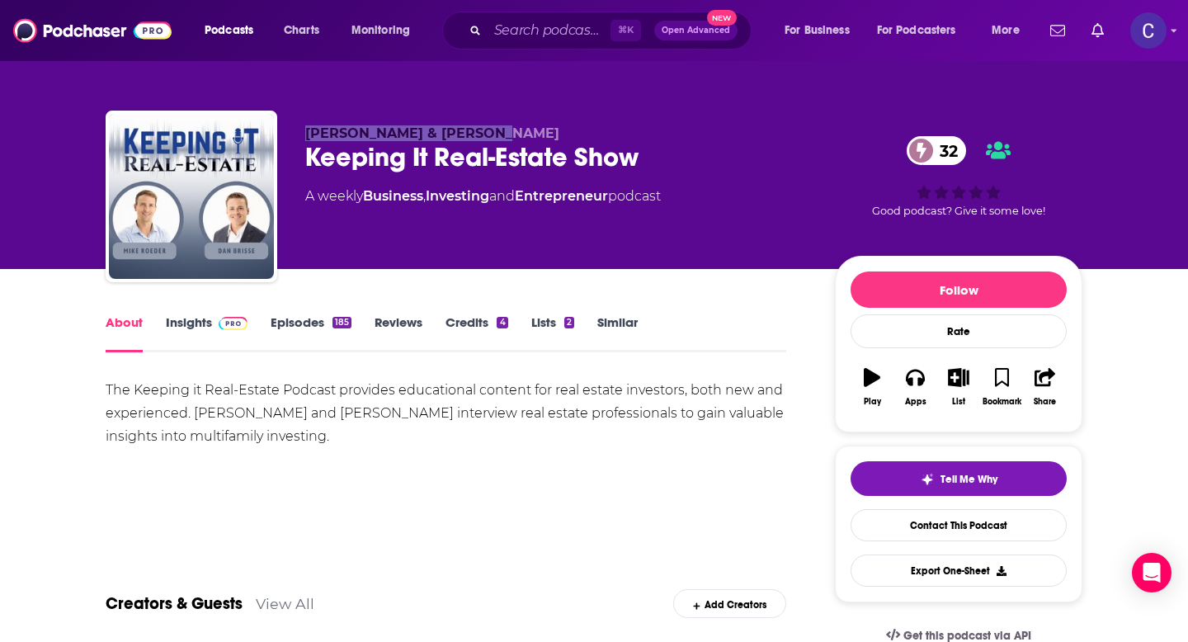
drag, startPoint x: 304, startPoint y: 136, endPoint x: 507, endPoint y: 137, distance: 202.2
click at [507, 137] on div "Dan Brisse & Mike Roeder Keeping It Real-Estate Show 32 A weekly Business , Inv…" at bounding box center [594, 200] width 977 height 178
copy span "Dan Brisse & Mike Roeder"
click at [186, 329] on link "Insights" at bounding box center [207, 333] width 82 height 38
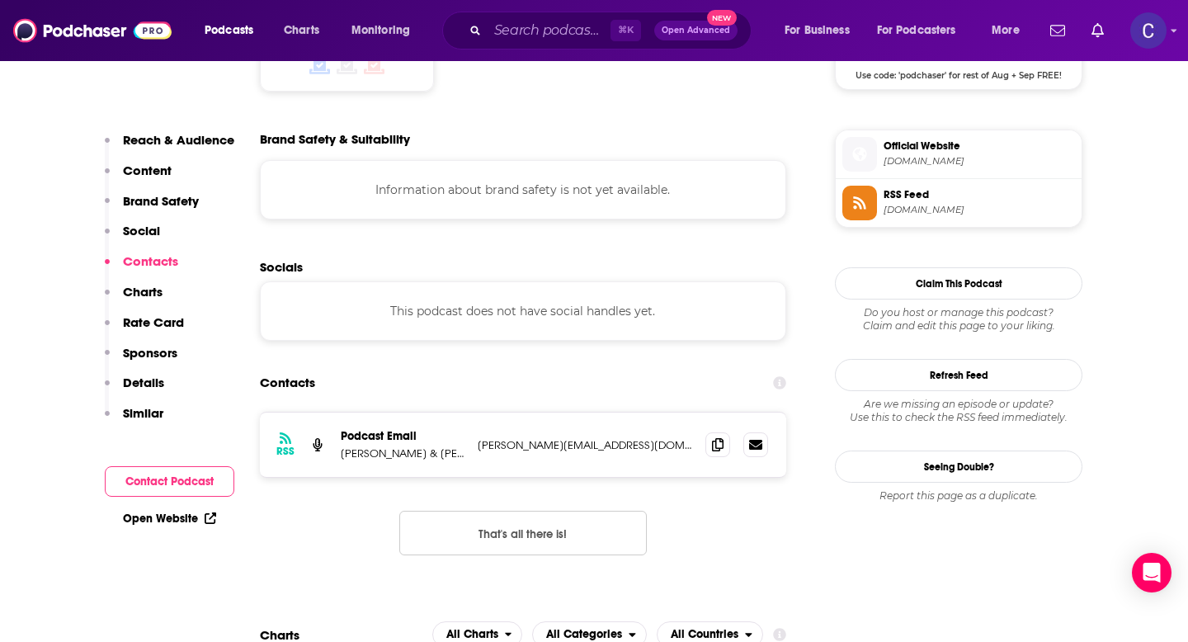
scroll to position [1423, 0]
click at [712, 431] on span at bounding box center [718, 443] width 25 height 25
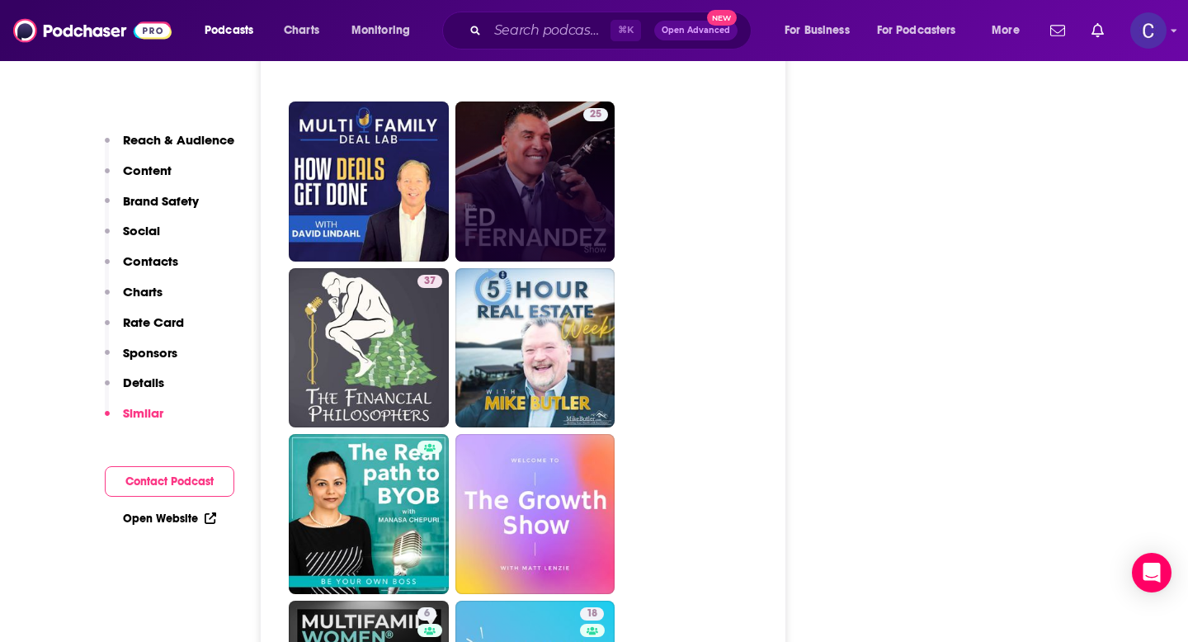
scroll to position [4155, 0]
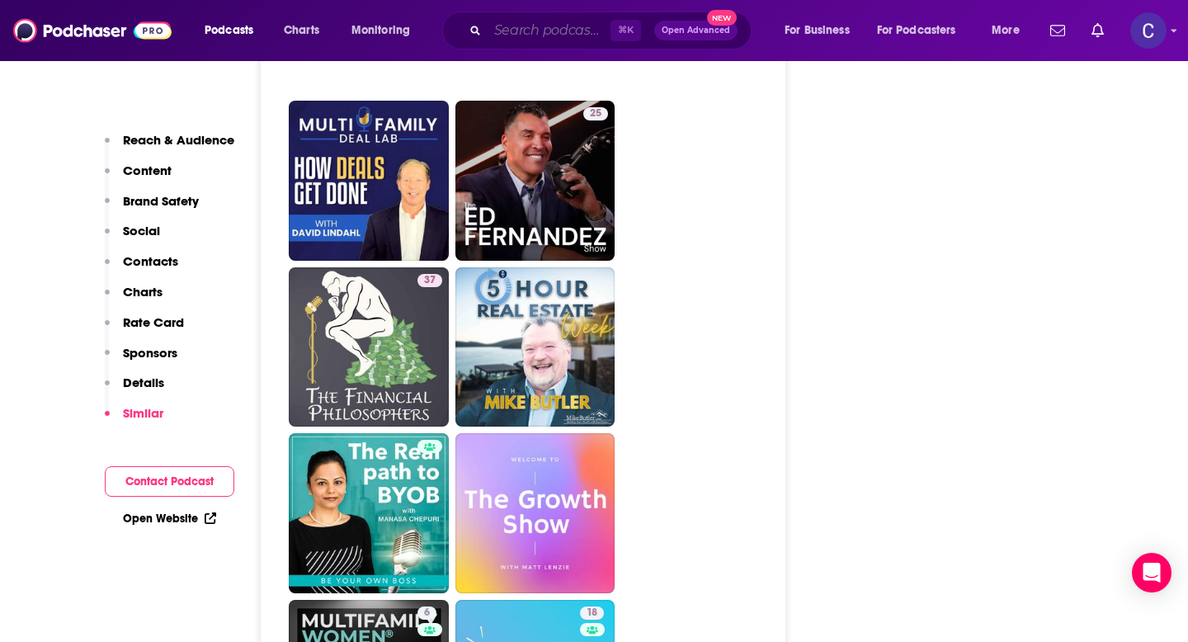
click at [559, 35] on input "Search podcasts, credits, & more..." at bounding box center [549, 30] width 123 height 26
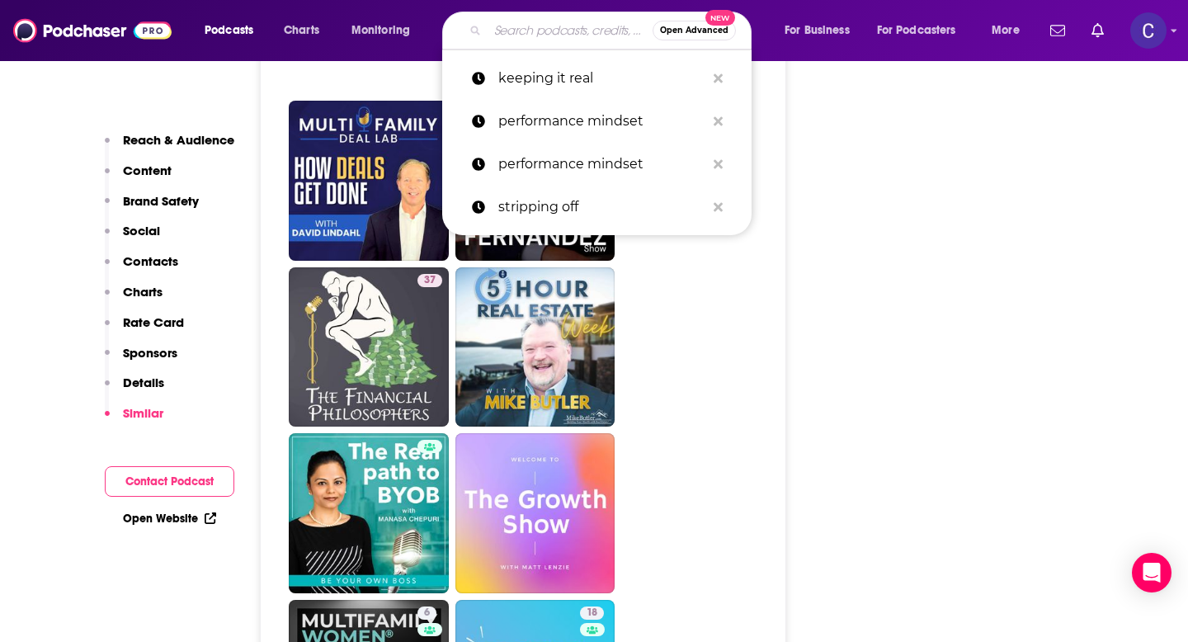
paste input "The Tom Ferry Podcast"
type input "The Tom Ferry Podcast"
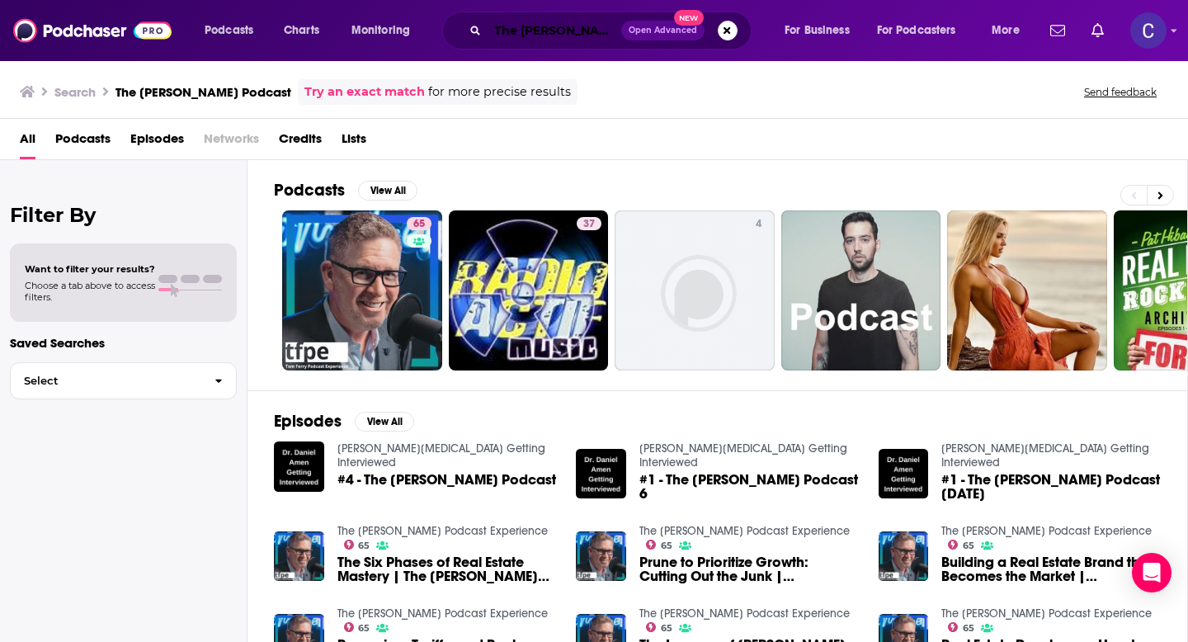
click at [531, 31] on input "The Tom Ferry Podcast" at bounding box center [555, 30] width 134 height 26
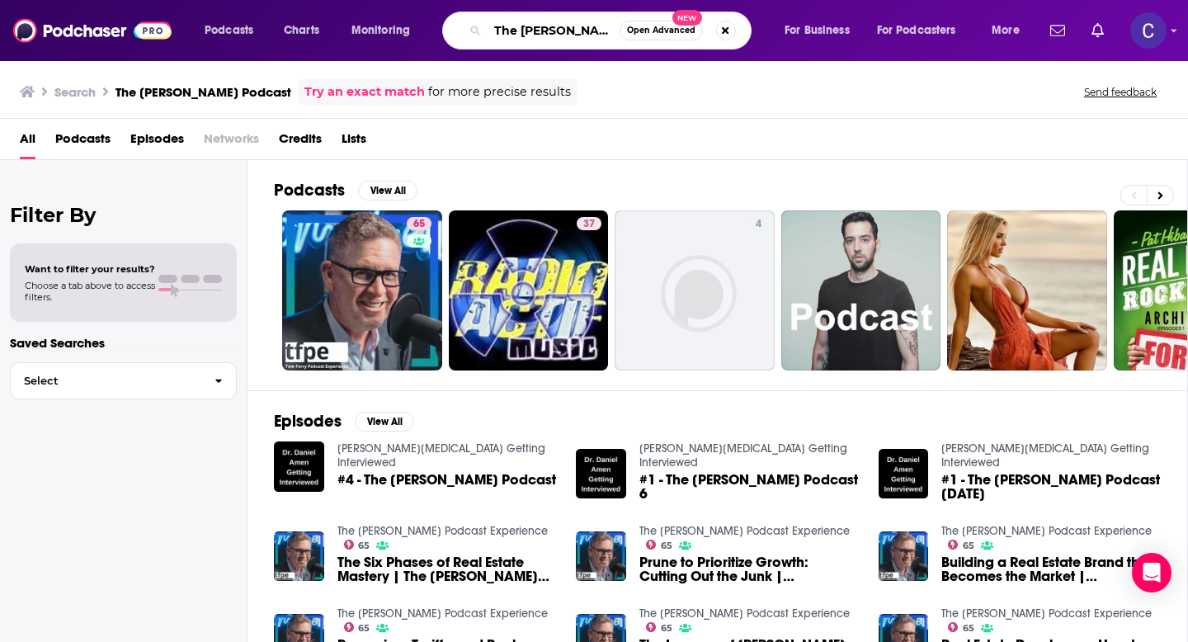
click at [531, 31] on input "The Tom Ferry Podcast" at bounding box center [554, 30] width 132 height 26
type input "entrepreneurial mindset"
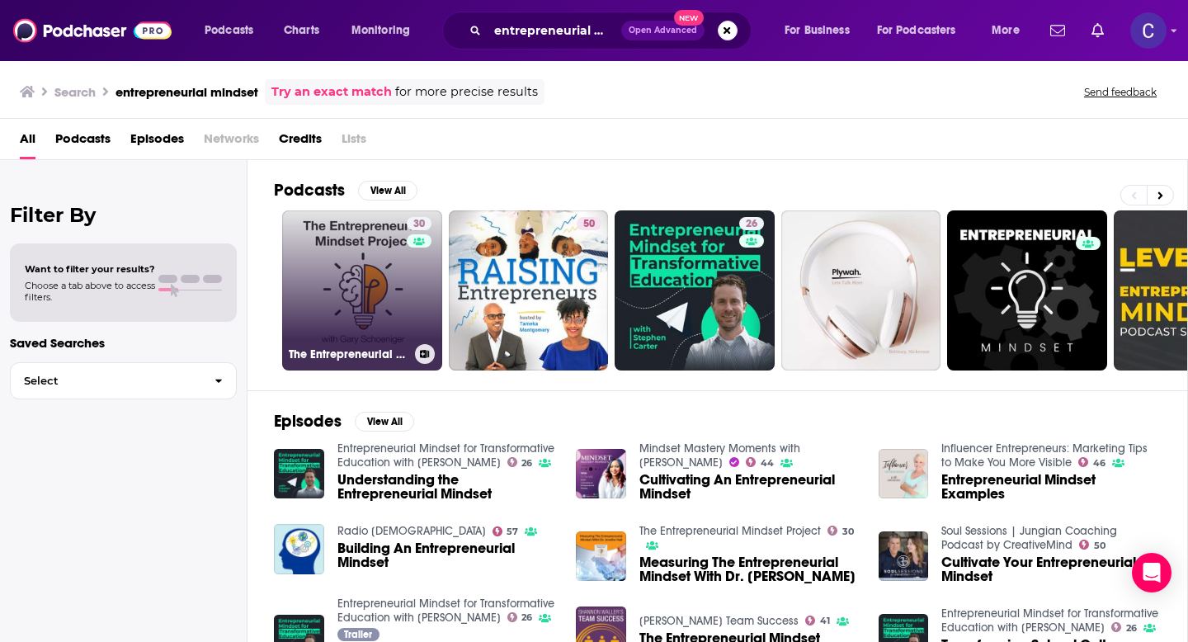
click at [363, 286] on link "30 The Entrepreneurial Mindset Project" at bounding box center [362, 290] width 160 height 160
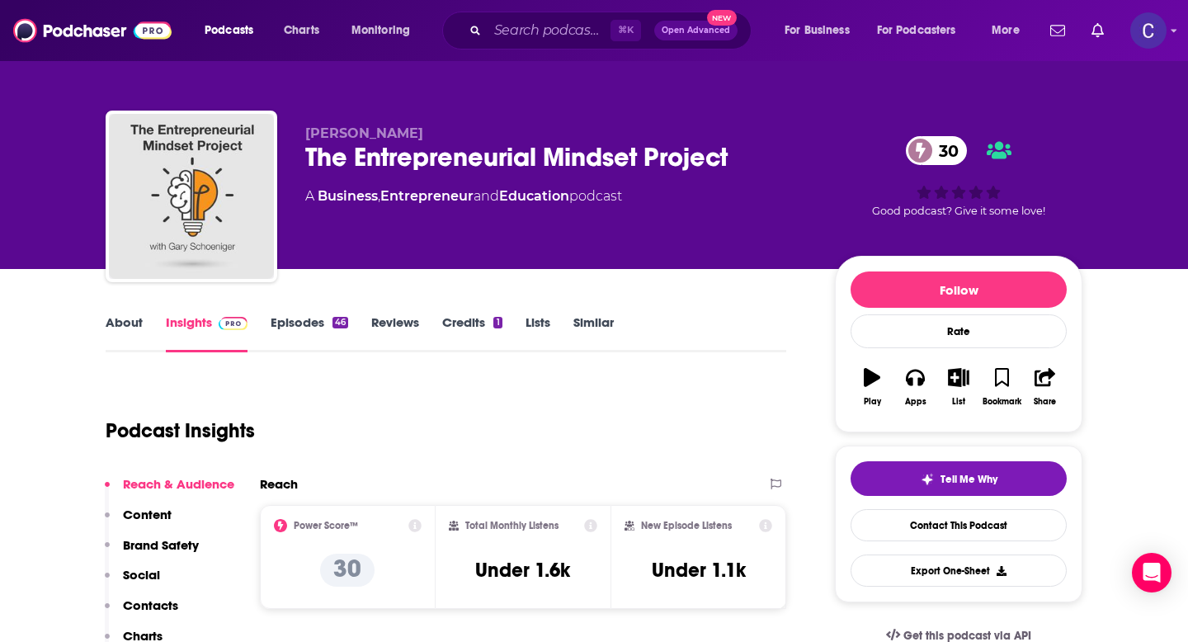
click at [127, 318] on link "About" at bounding box center [124, 333] width 37 height 38
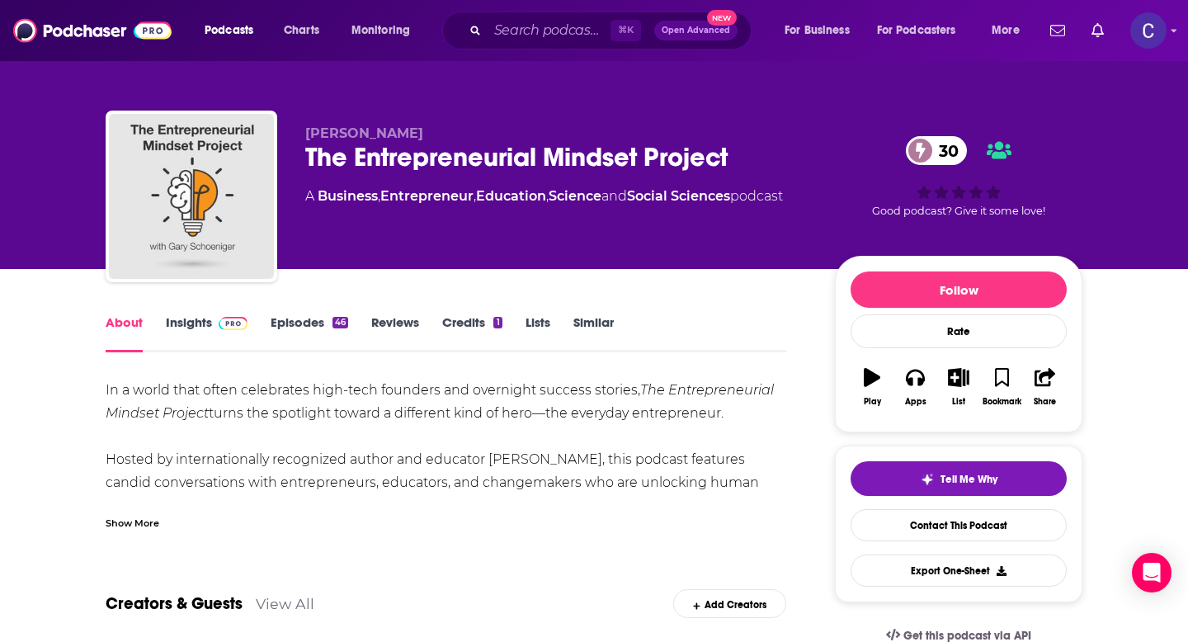
click at [159, 518] on div "Show More" at bounding box center [446, 517] width 681 height 28
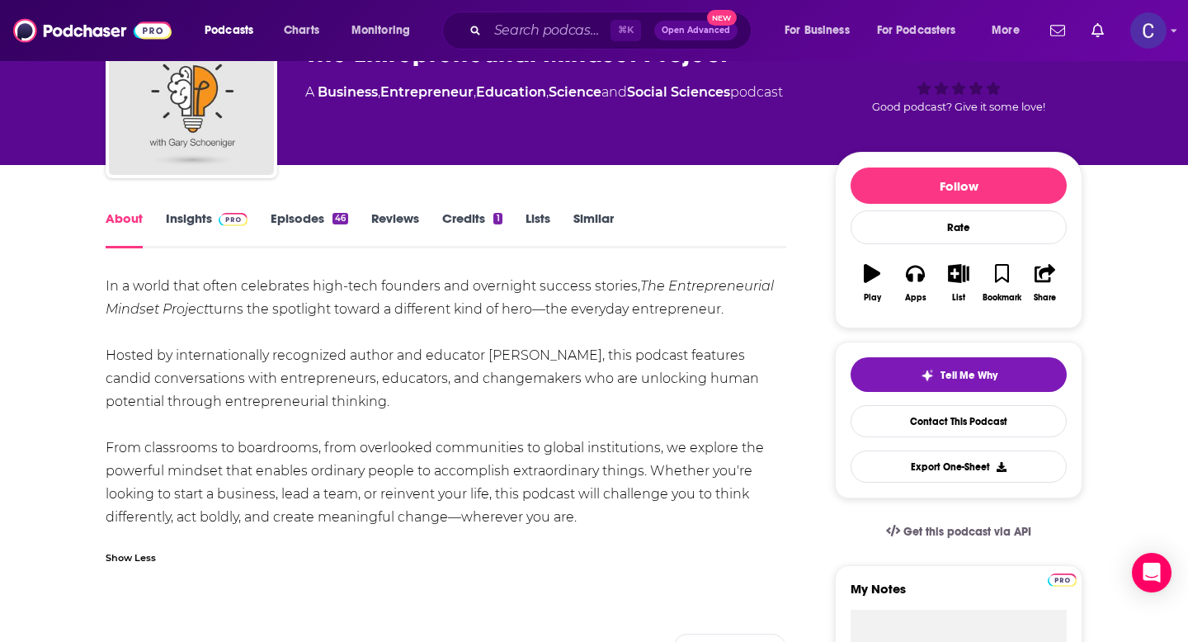
scroll to position [106, 0]
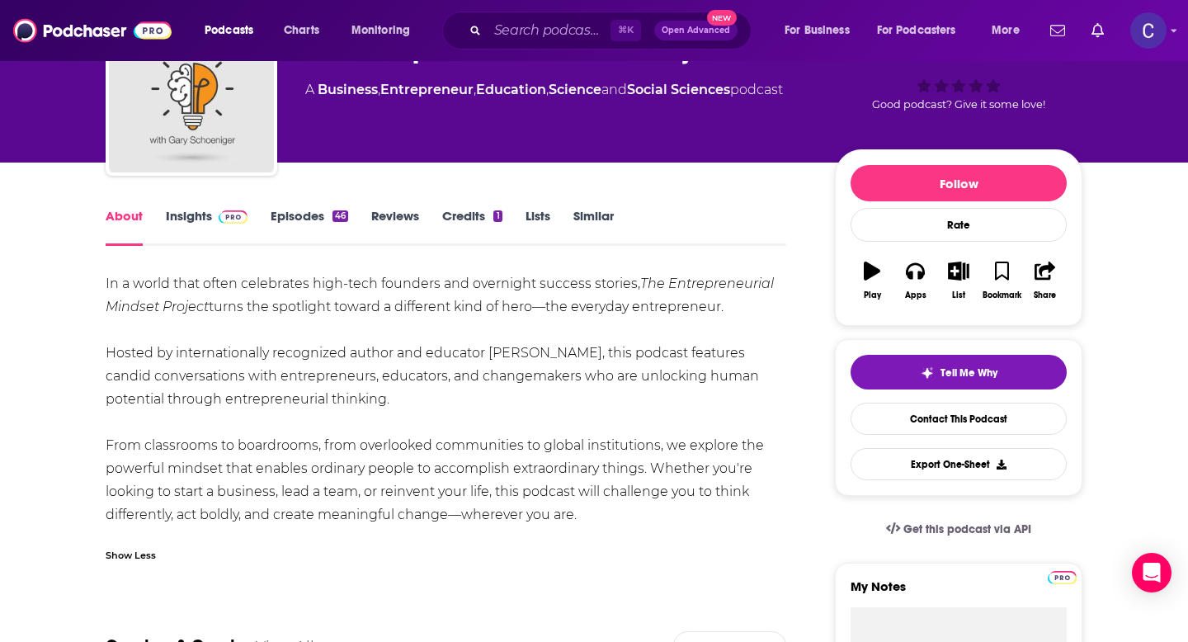
click at [186, 225] on link "Insights" at bounding box center [207, 227] width 82 height 38
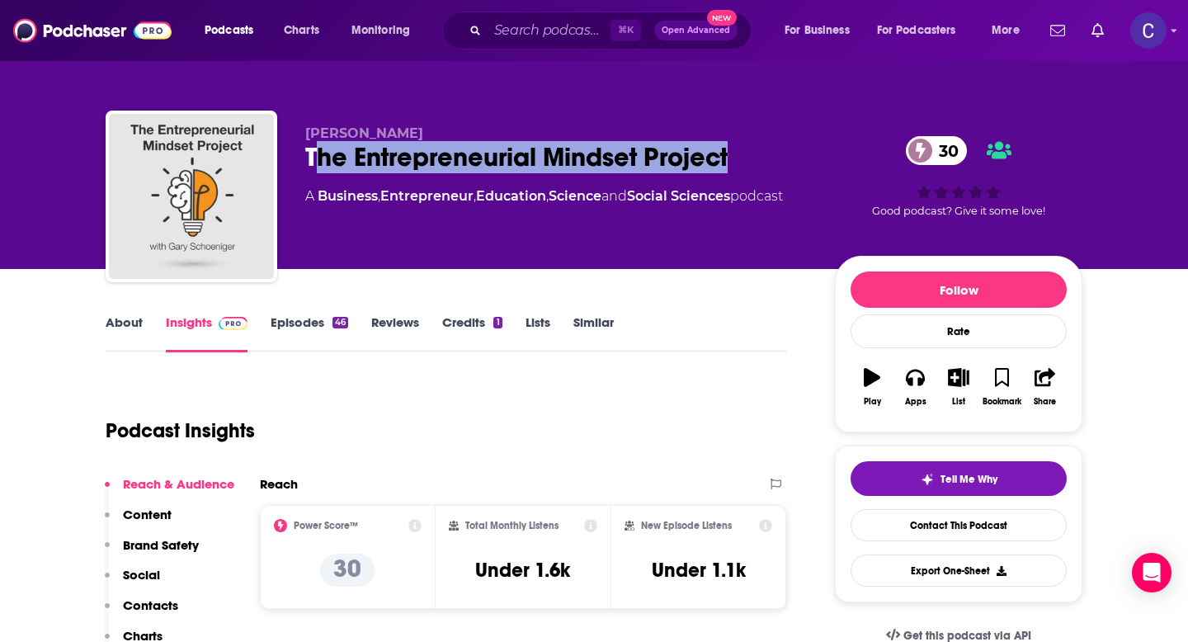
drag, startPoint x: 313, startPoint y: 159, endPoint x: 743, endPoint y: 166, distance: 430.0
click at [743, 166] on div "The Entrepreneurial Mindset Project 30" at bounding box center [556, 157] width 503 height 32
copy h2 "he Entrepreneurial Mindset Project"
copy h2 "The Entrepreneurial Mindset Project"
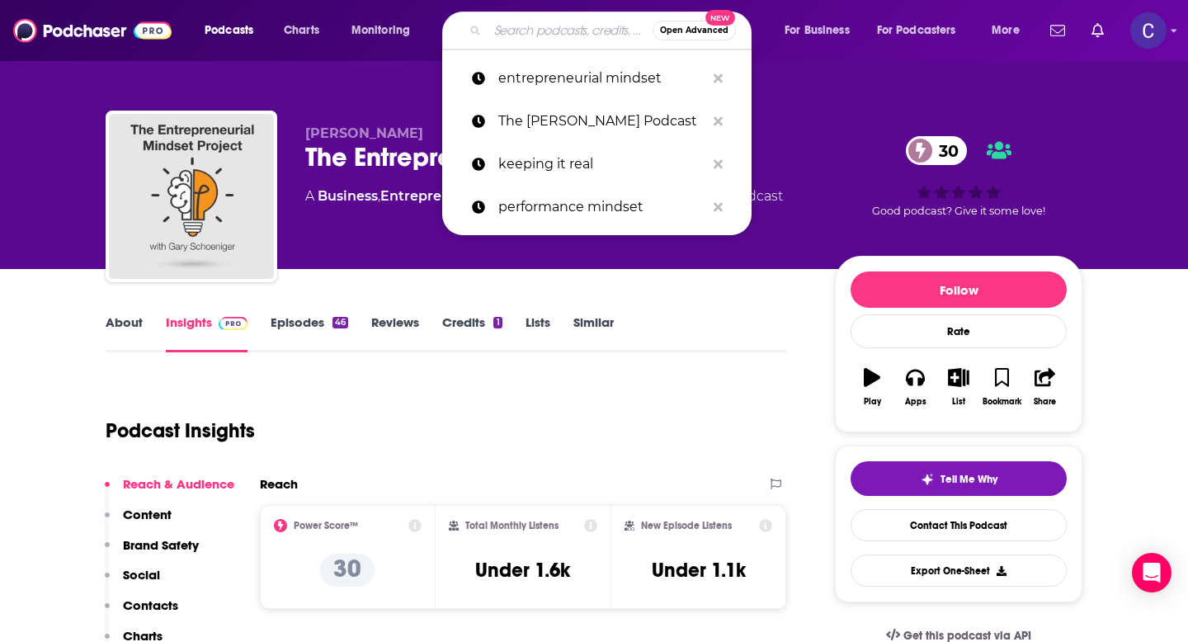
click at [507, 25] on input "Search podcasts, credits, & more..." at bounding box center [570, 30] width 165 height 26
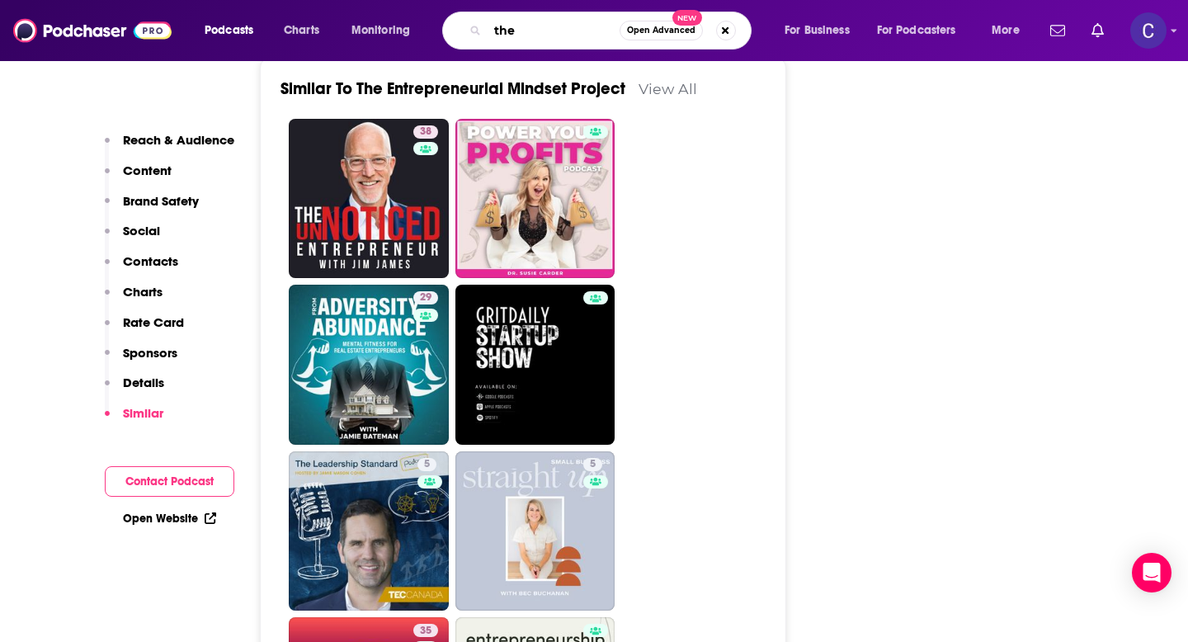
scroll to position [2739, 0]
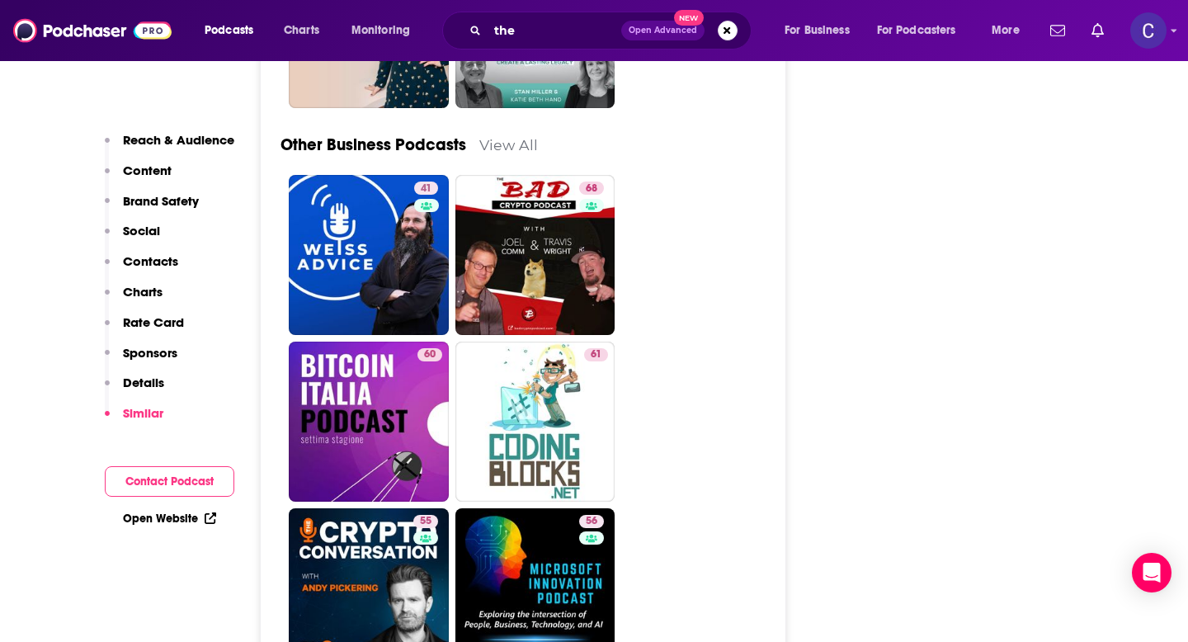
scroll to position [4768, 0]
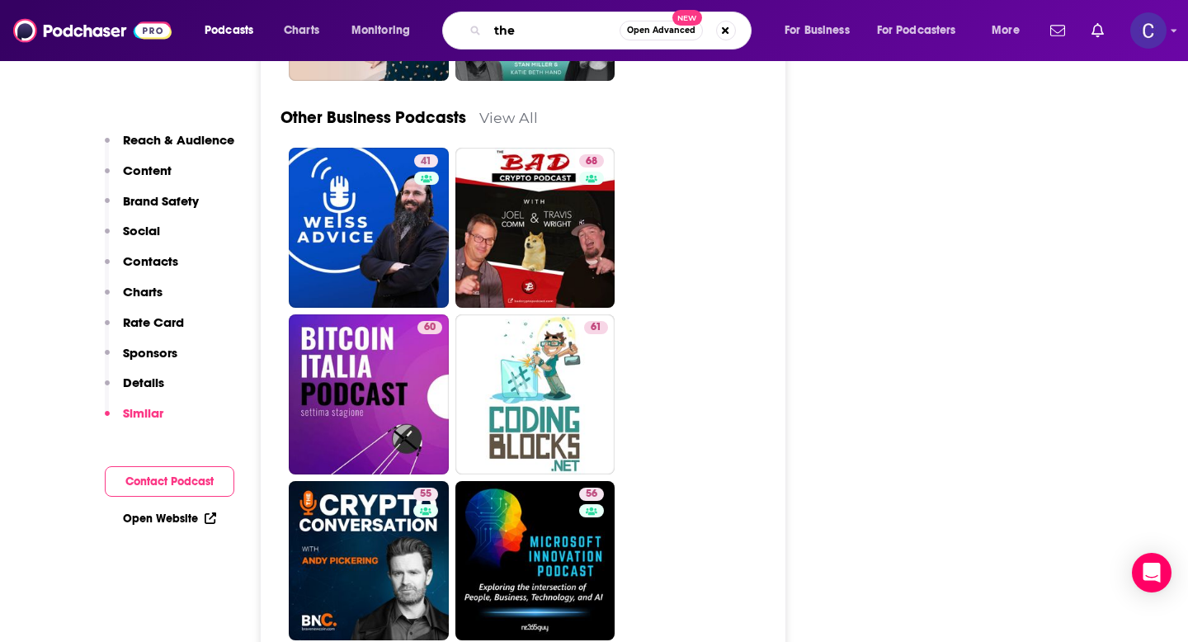
click at [550, 30] on input "the" at bounding box center [554, 30] width 132 height 26
type input "the disruptive entrepreneur"
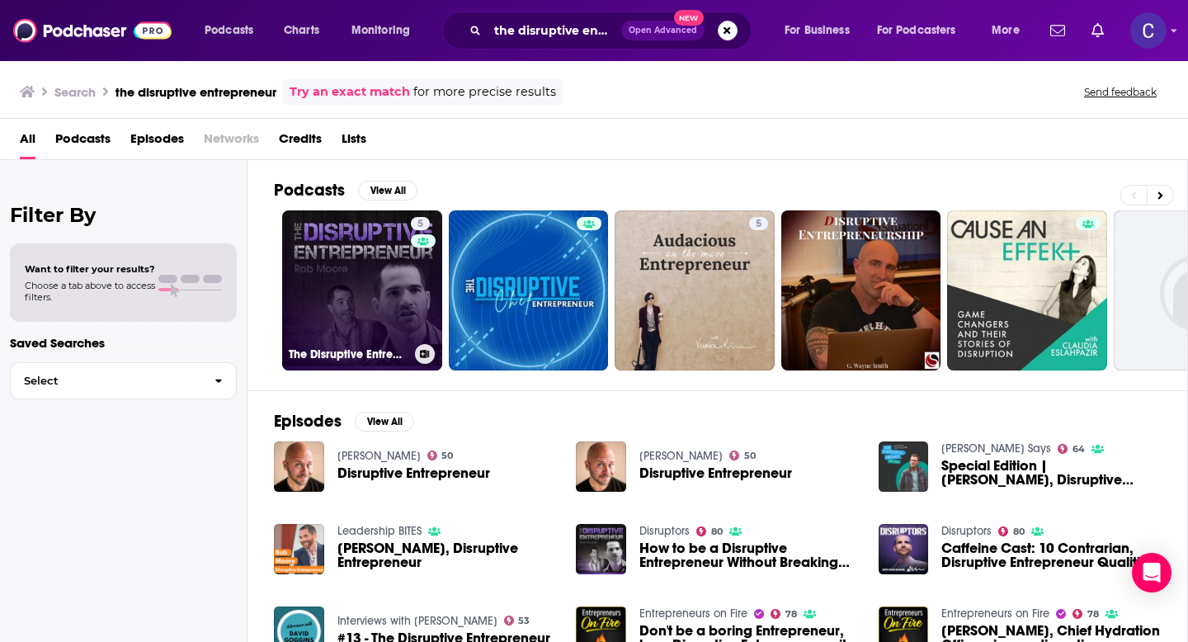
click at [367, 273] on link "5 The Disruptive Entrepreneur Videos" at bounding box center [362, 290] width 160 height 160
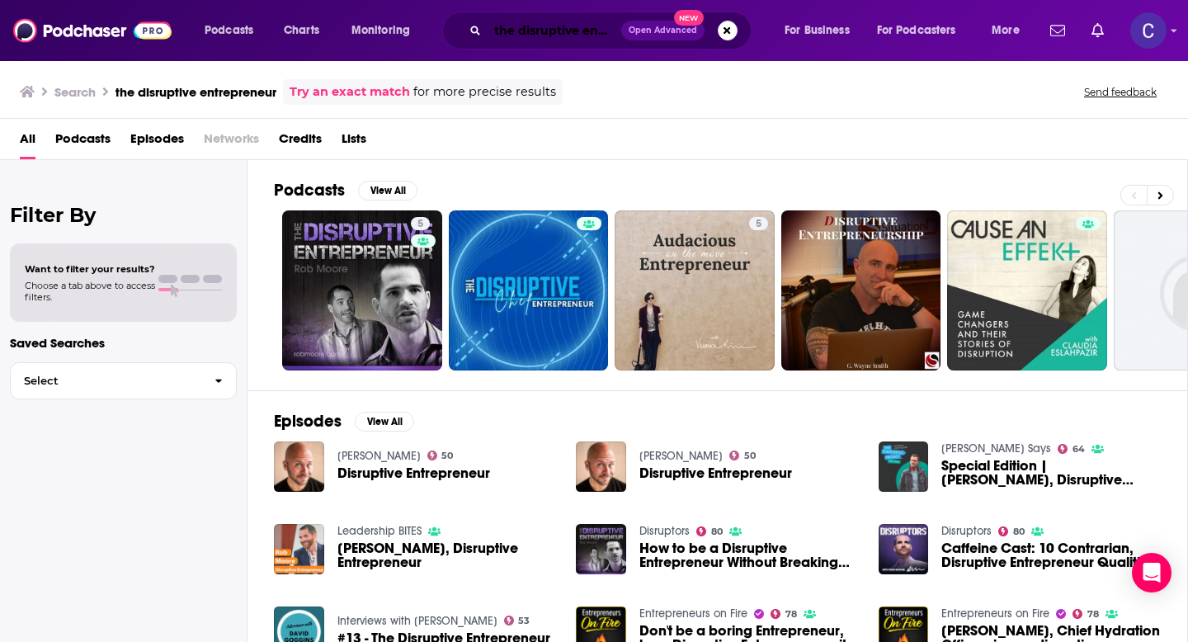
click at [509, 30] on input "the disruptive entrepreneur" at bounding box center [555, 30] width 134 height 26
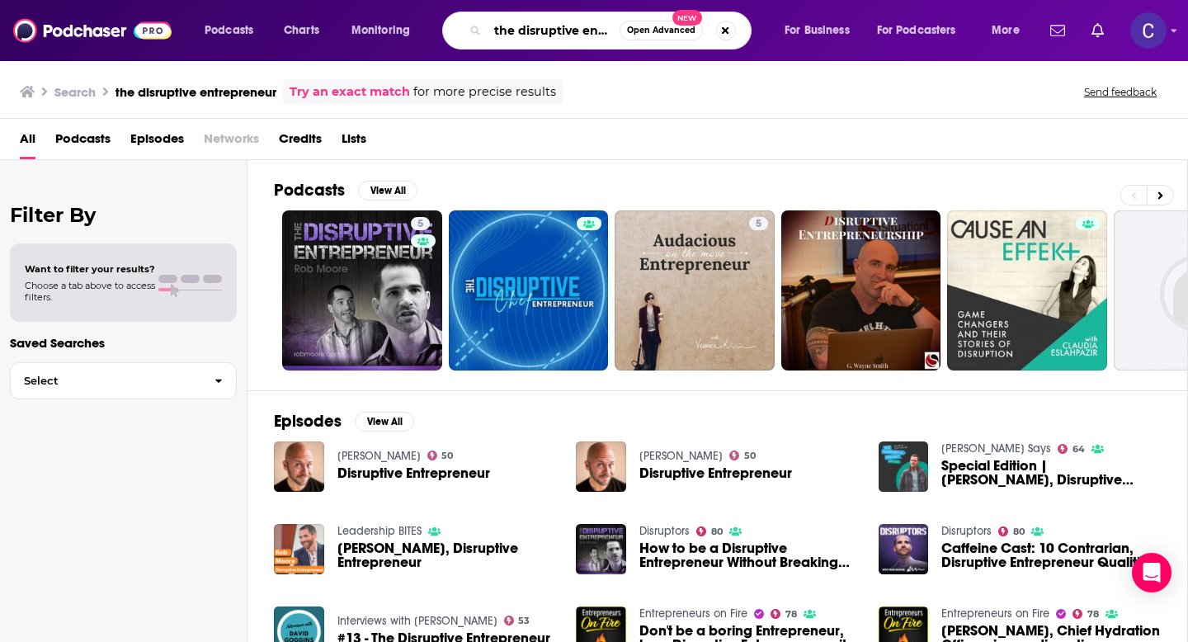
click at [509, 30] on input "the disruptive entrepreneur" at bounding box center [554, 30] width 132 height 26
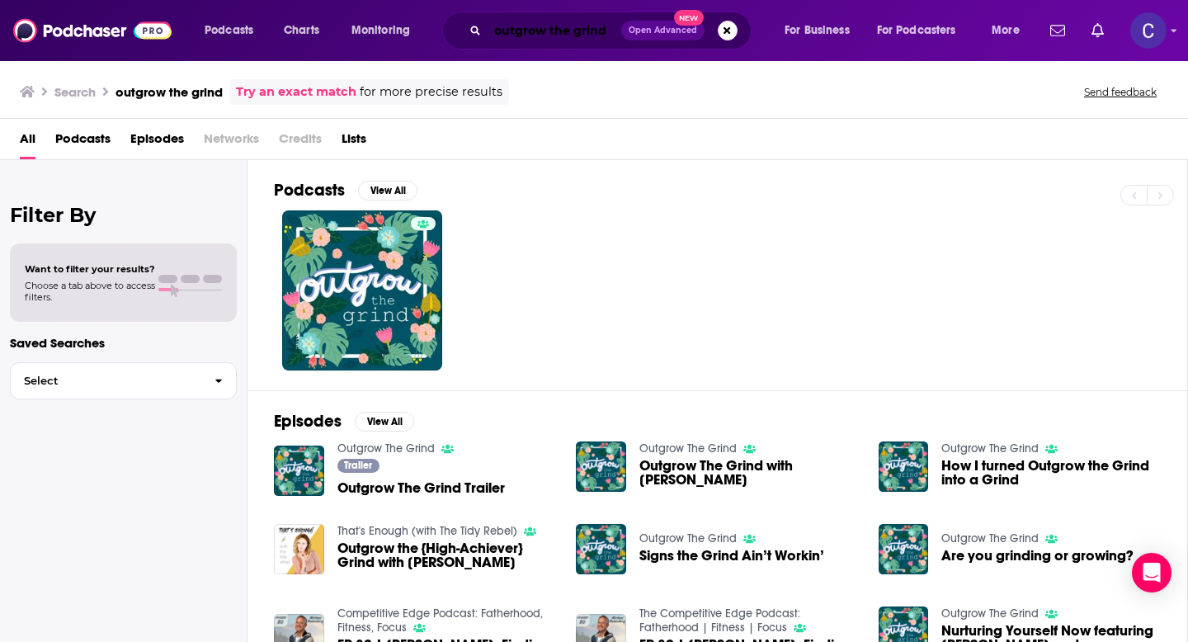
click at [537, 37] on input "outgrow the grind" at bounding box center [555, 30] width 134 height 26
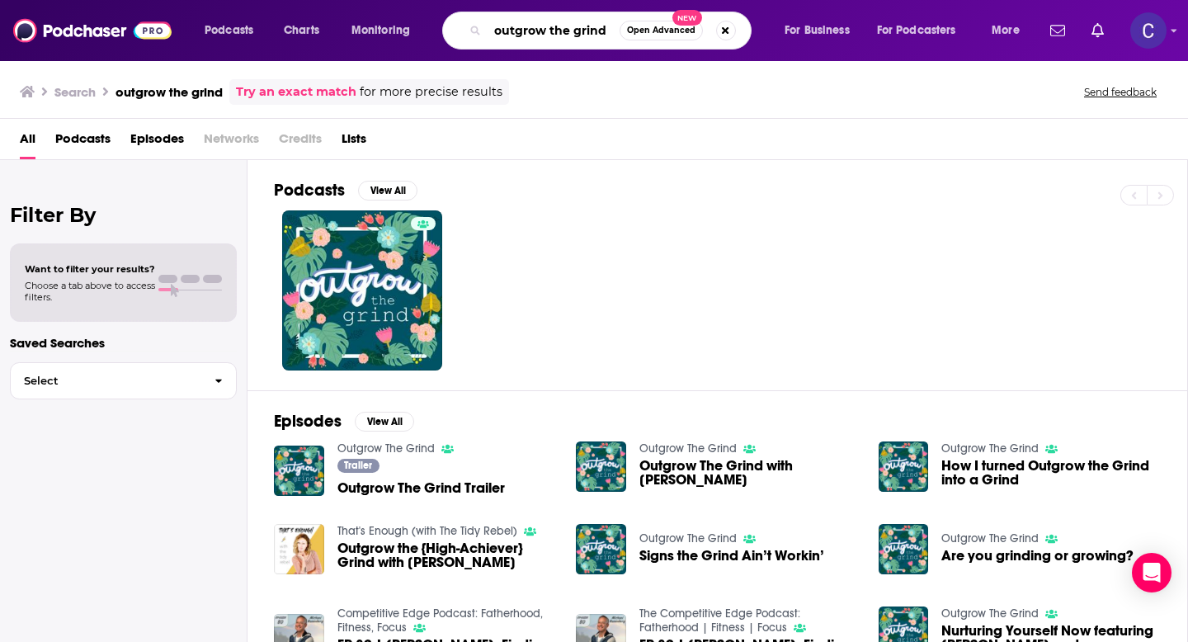
click at [537, 37] on input "outgrow the grind" at bounding box center [554, 30] width 132 height 26
type input "autoimmune diseases"
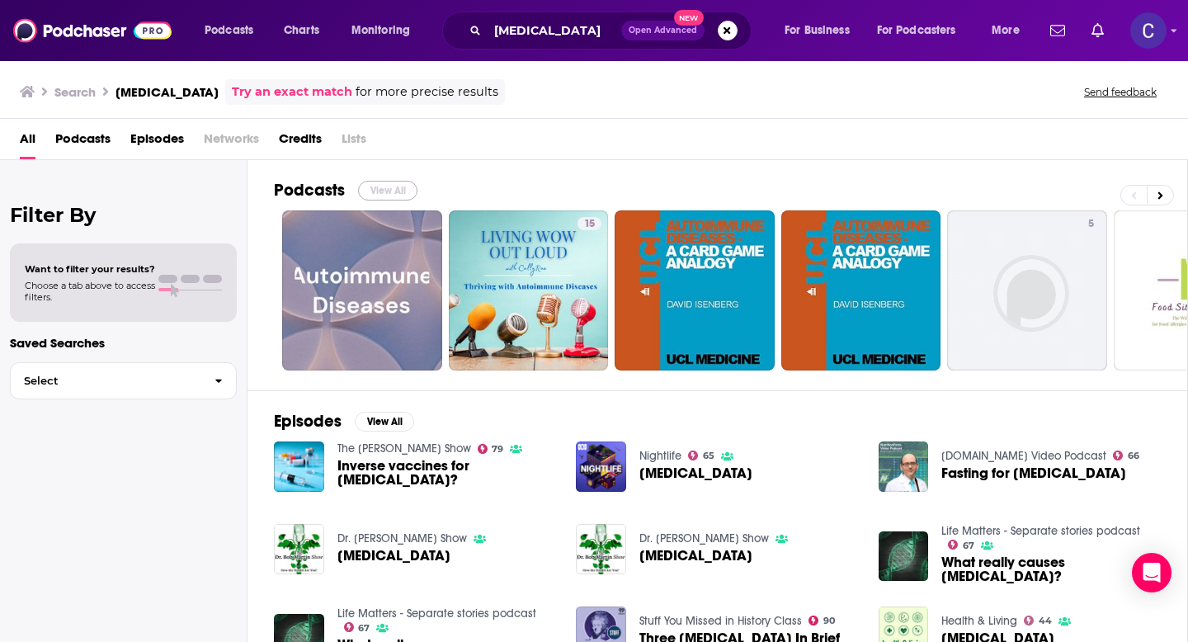
click at [375, 195] on button "View All" at bounding box center [387, 191] width 59 height 20
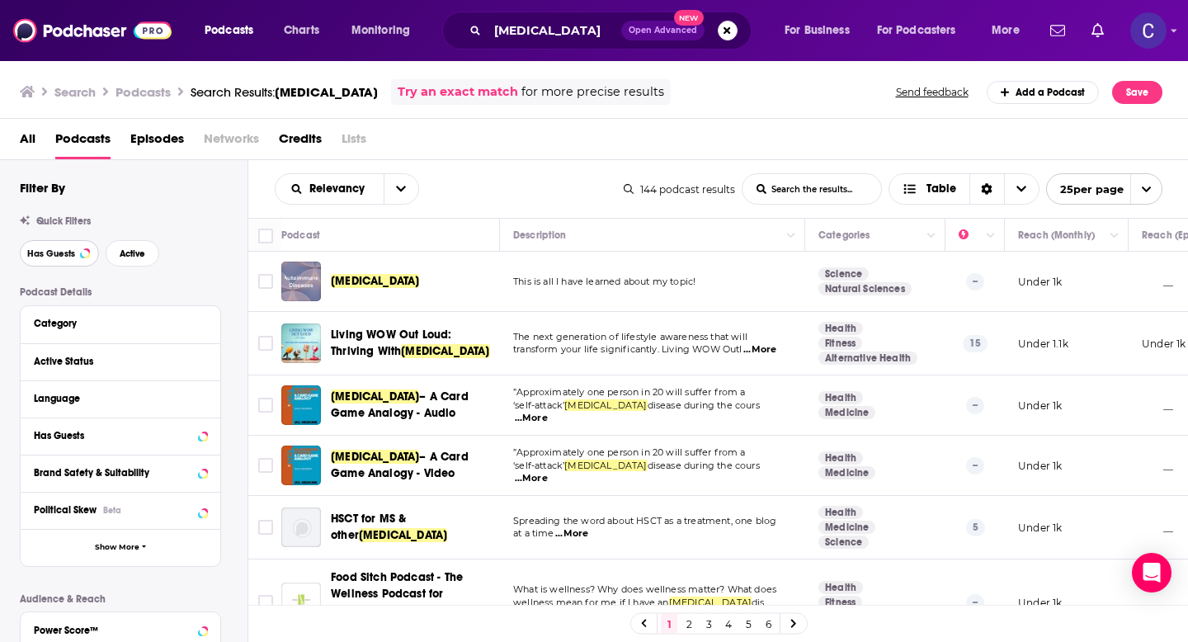
click at [56, 257] on span "Has Guests" at bounding box center [51, 253] width 48 height 9
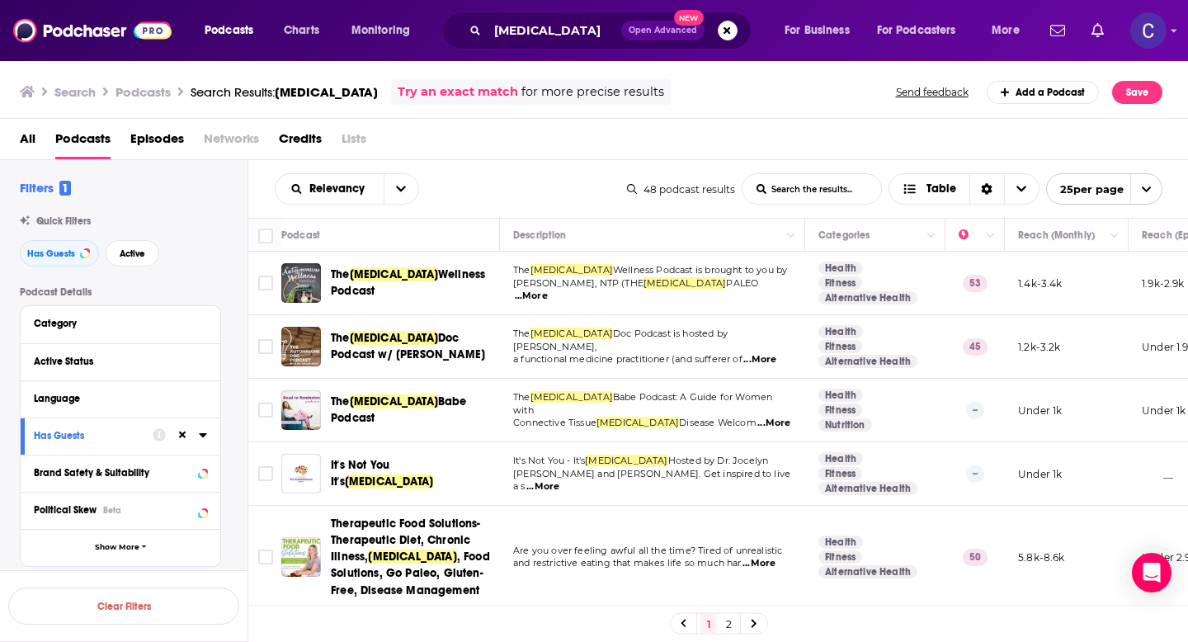
click at [773, 355] on span "...More" at bounding box center [759, 359] width 33 height 13
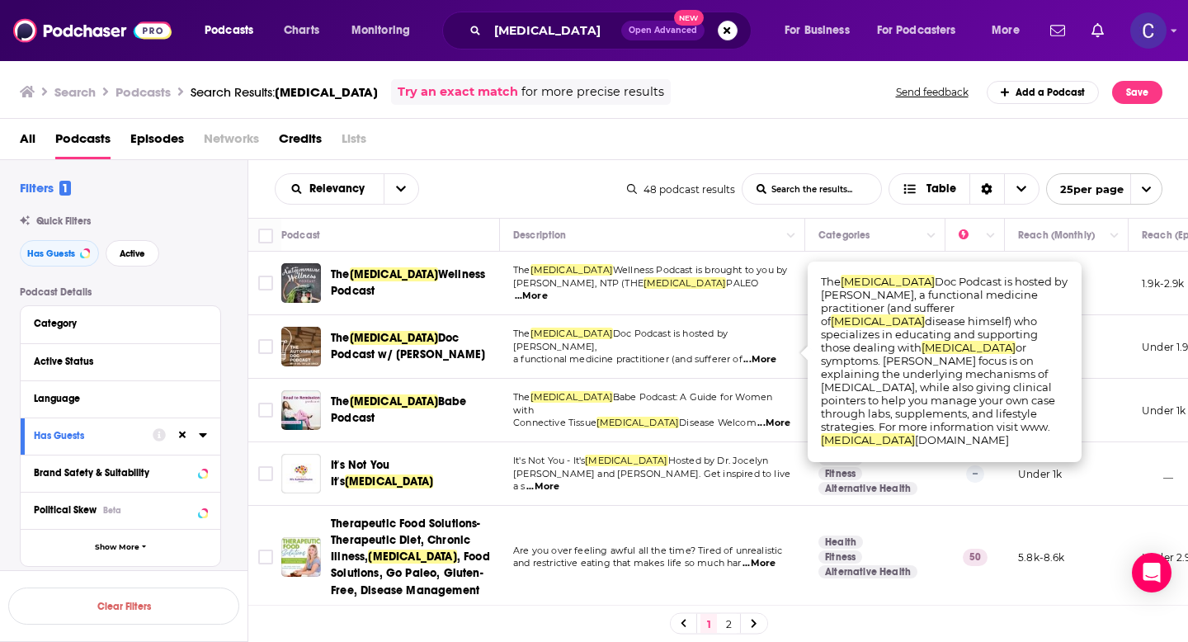
click at [773, 355] on span "...More" at bounding box center [759, 359] width 33 height 13
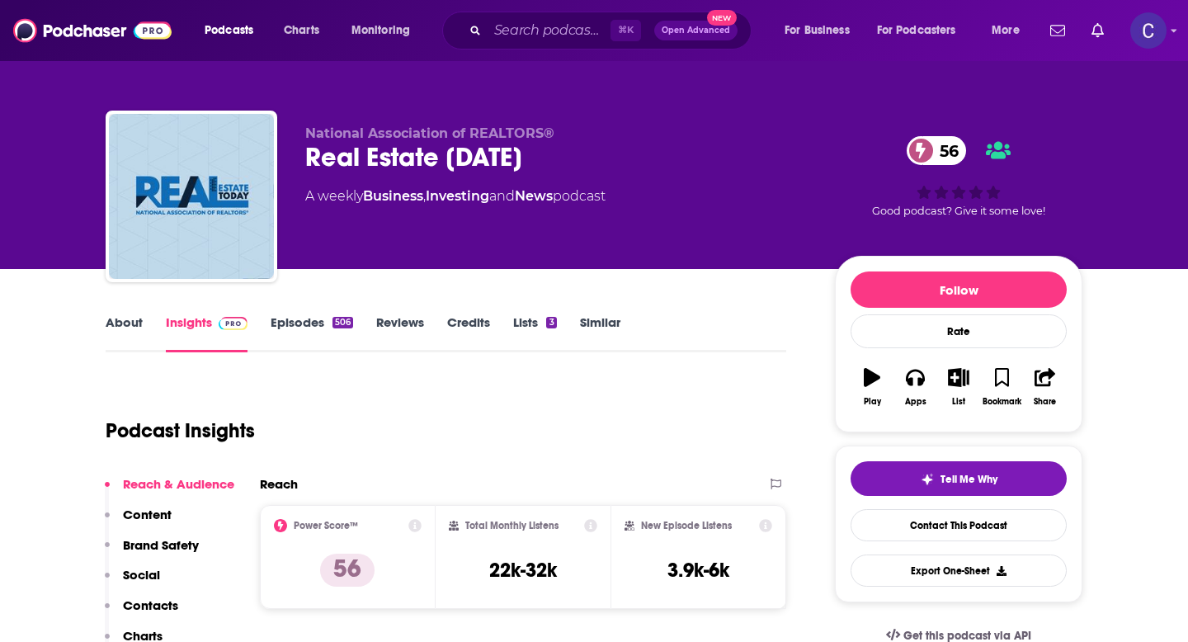
click at [130, 328] on link "About" at bounding box center [124, 333] width 37 height 38
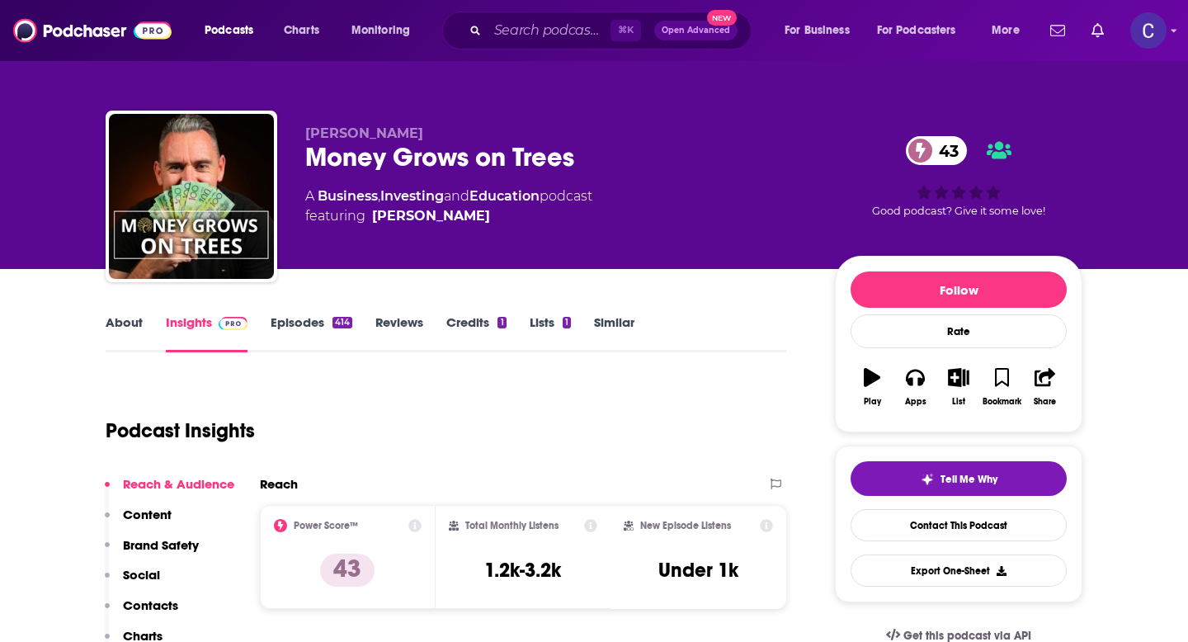
click at [126, 321] on link "About" at bounding box center [124, 333] width 37 height 38
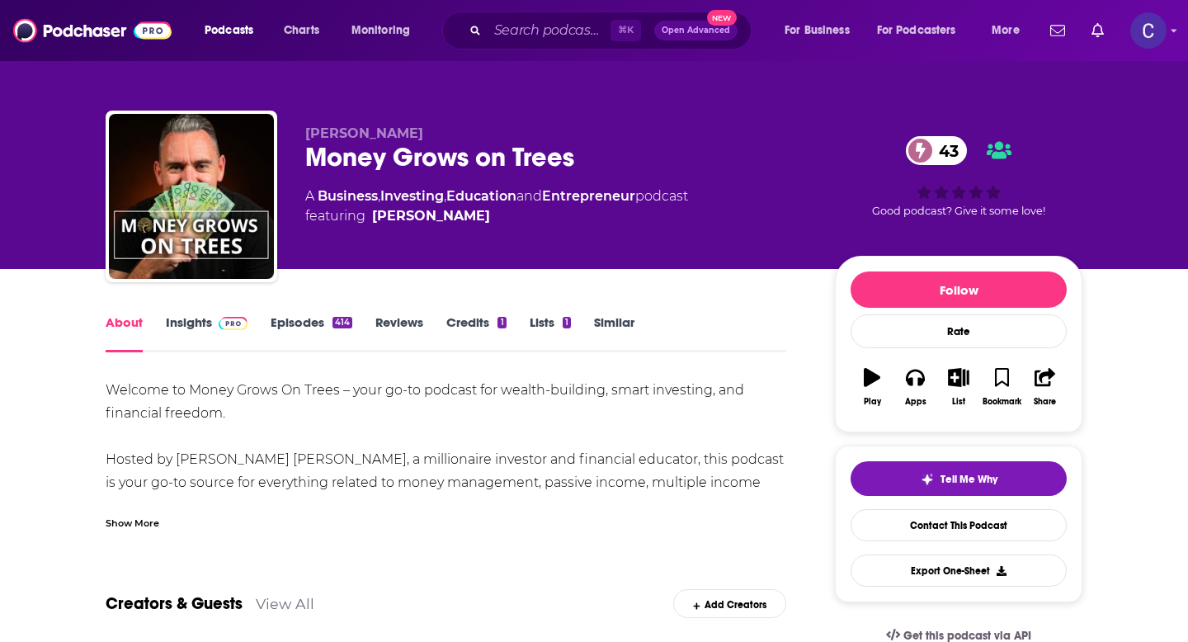
click at [140, 522] on div "Show More" at bounding box center [133, 522] width 54 height 16
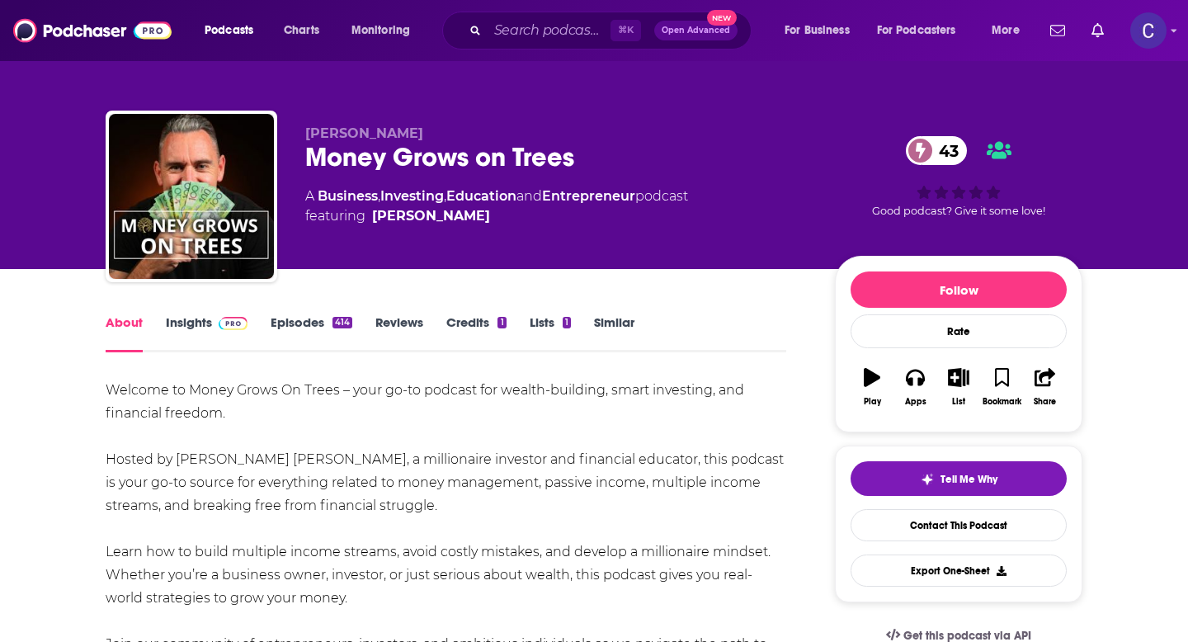
click at [189, 327] on link "Insights" at bounding box center [207, 333] width 82 height 38
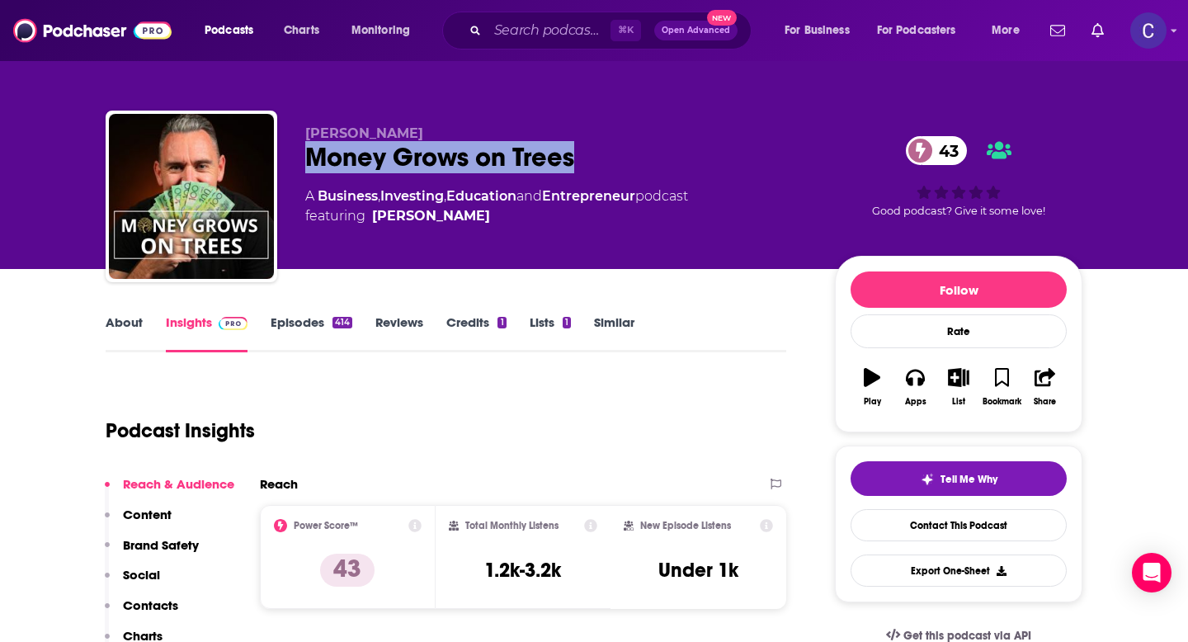
drag, startPoint x: 303, startPoint y: 158, endPoint x: 628, endPoint y: 163, distance: 325.2
click at [628, 163] on div "Lloyd J Ross Money Grows on Trees 43 A Business , Investing , Education and Ent…" at bounding box center [594, 200] width 977 height 178
copy h2 "Money Grows on Trees"
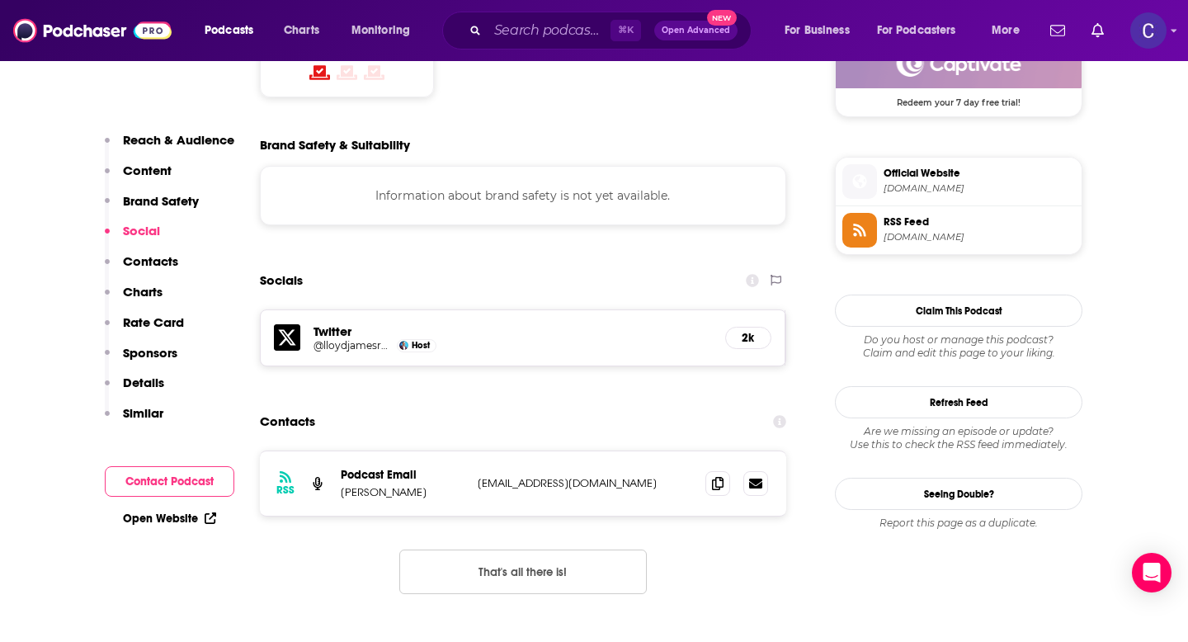
scroll to position [1399, 0]
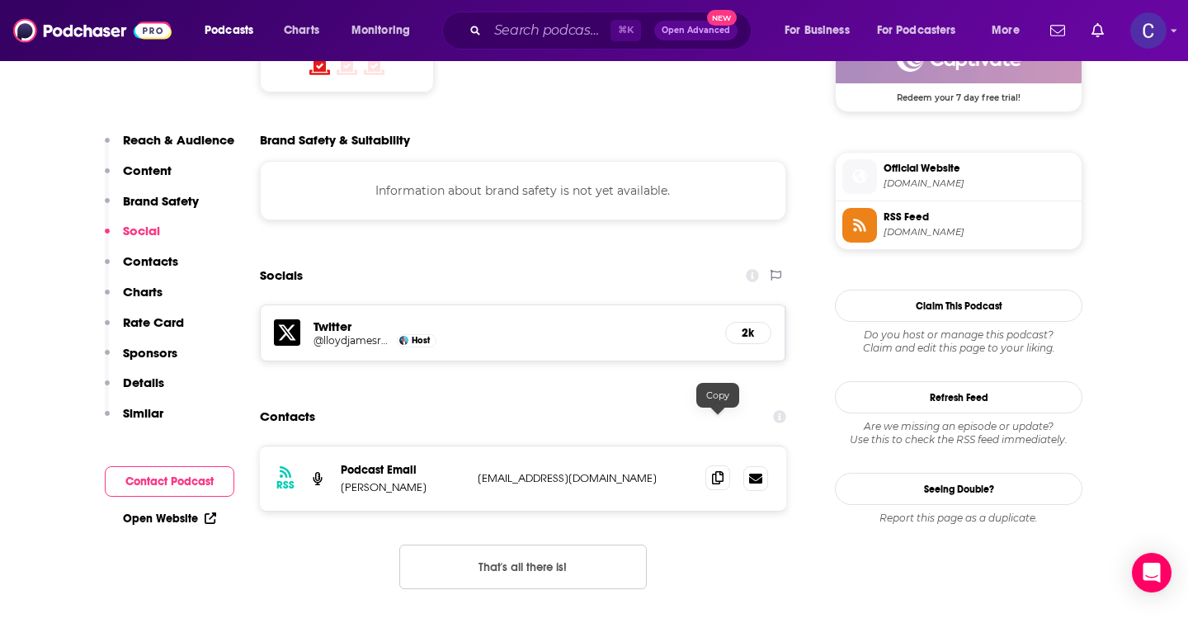
click at [721, 471] on icon at bounding box center [718, 477] width 12 height 13
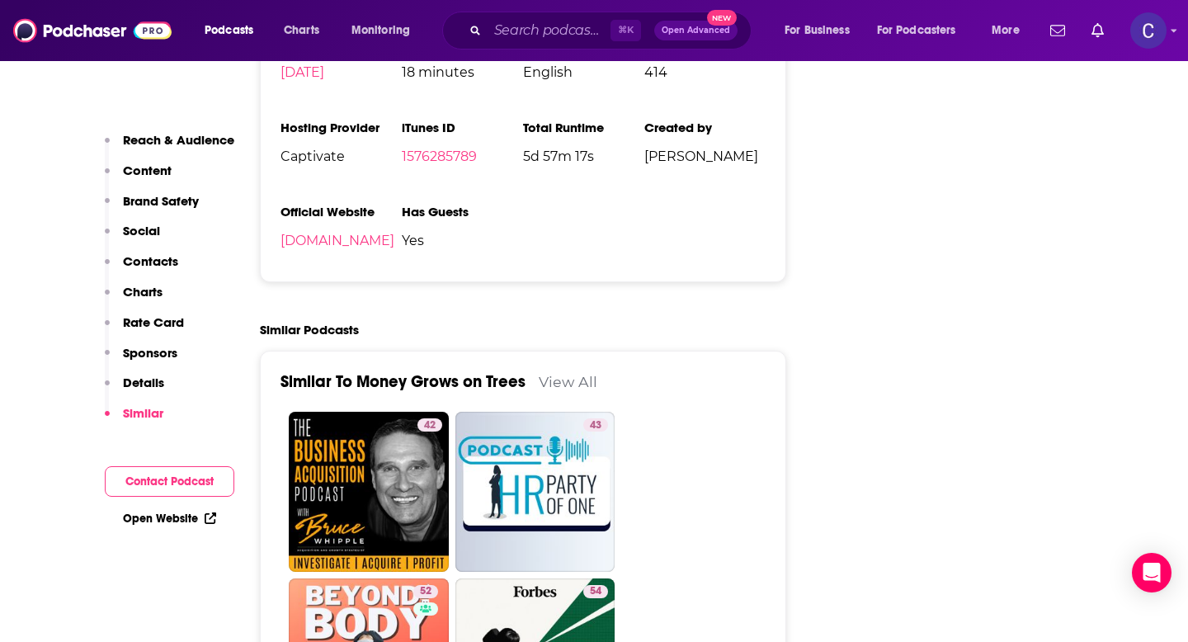
scroll to position [2619, 0]
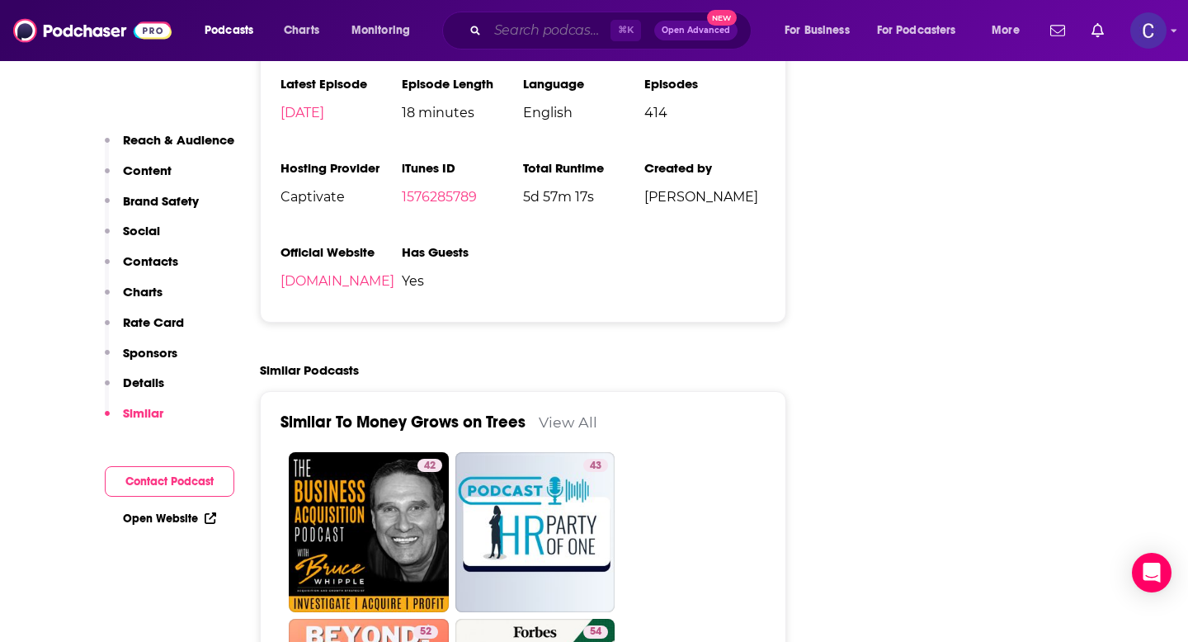
click at [509, 32] on input "Search podcasts, credits, & more..." at bounding box center [549, 30] width 123 height 26
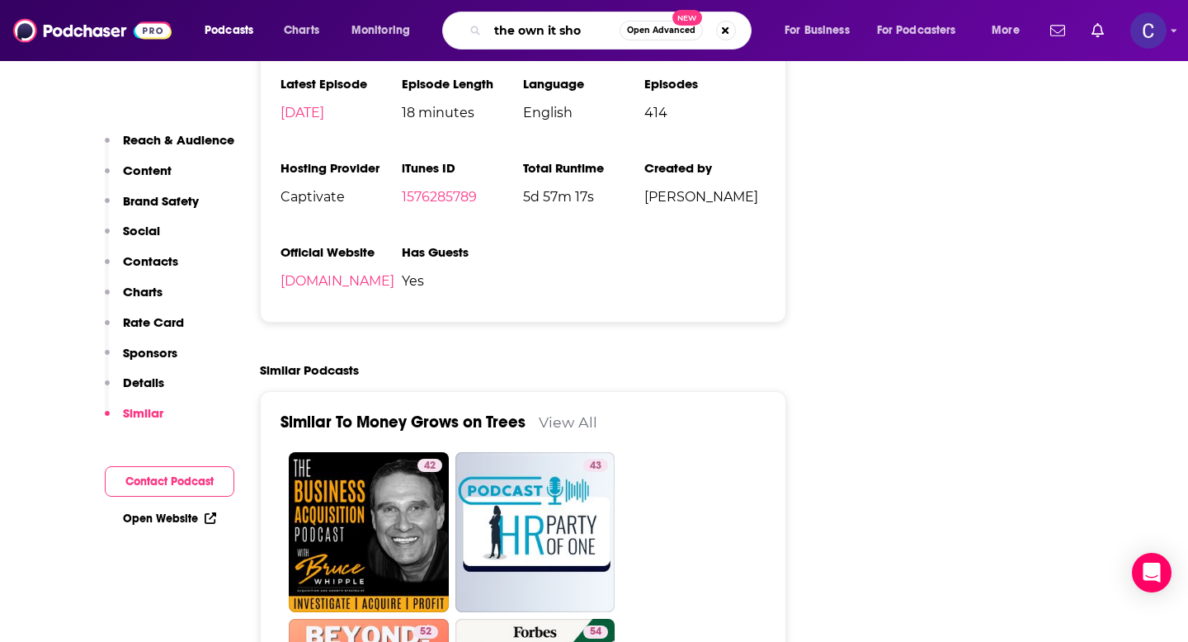
type input "the own it show"
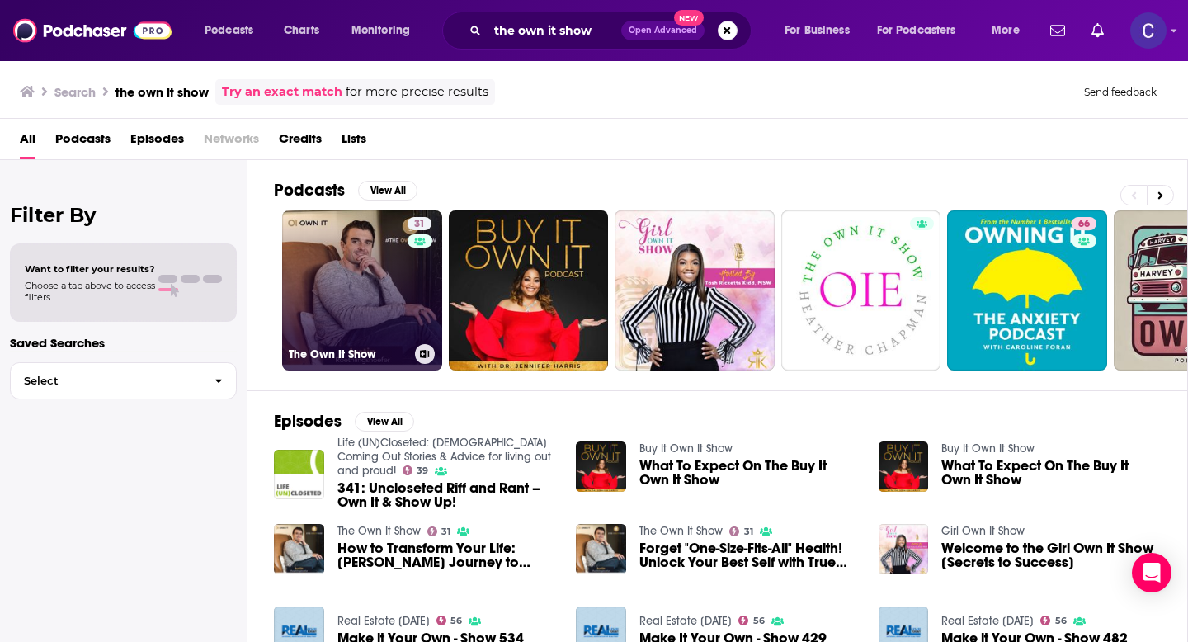
click at [326, 301] on link "31 The Own It Show" at bounding box center [362, 290] width 160 height 160
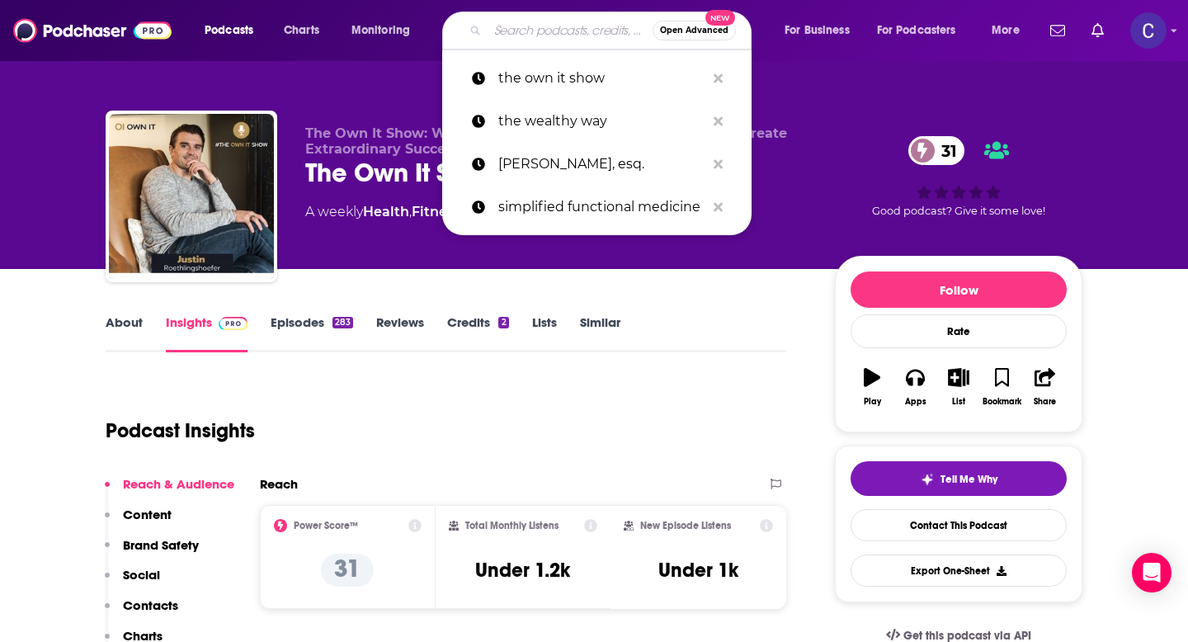
click at [510, 33] on input "Search podcasts, credits, & more..." at bounding box center [570, 30] width 165 height 26
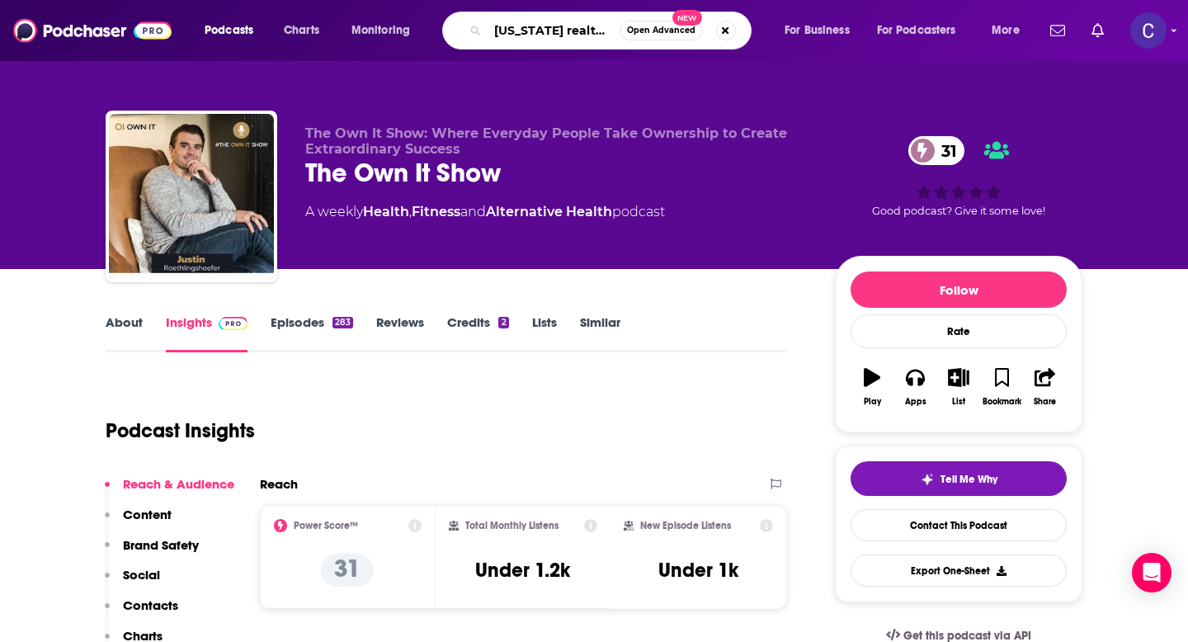
scroll to position [0, 14]
type input "nevada realtors today"
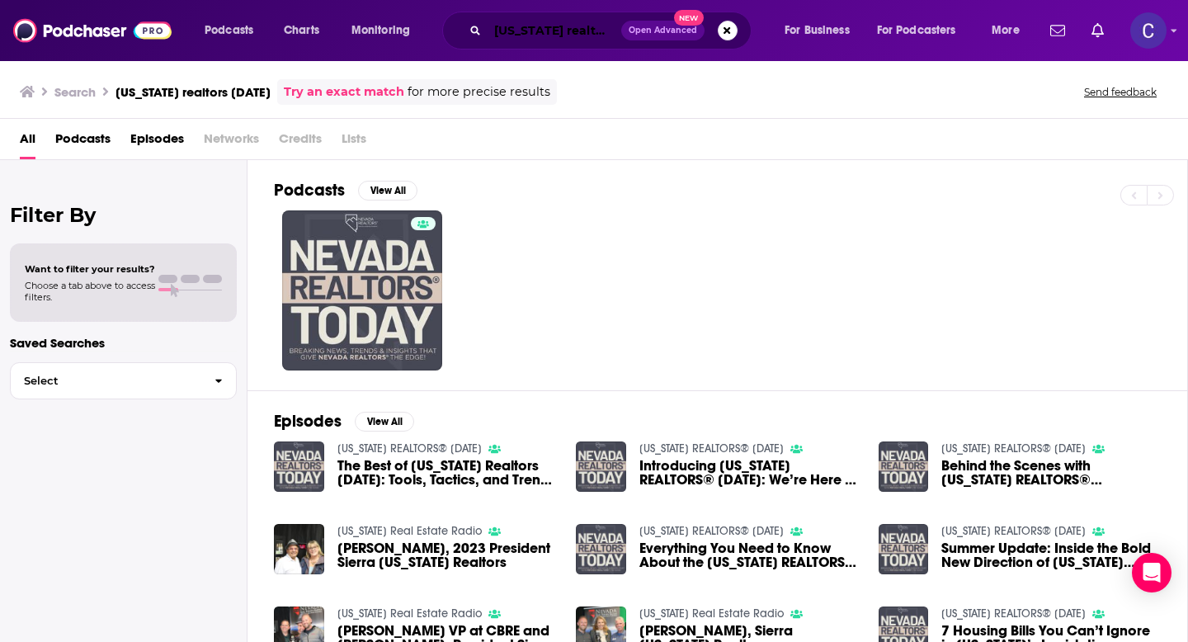
click at [564, 27] on input "nevada realtors today" at bounding box center [555, 30] width 134 height 26
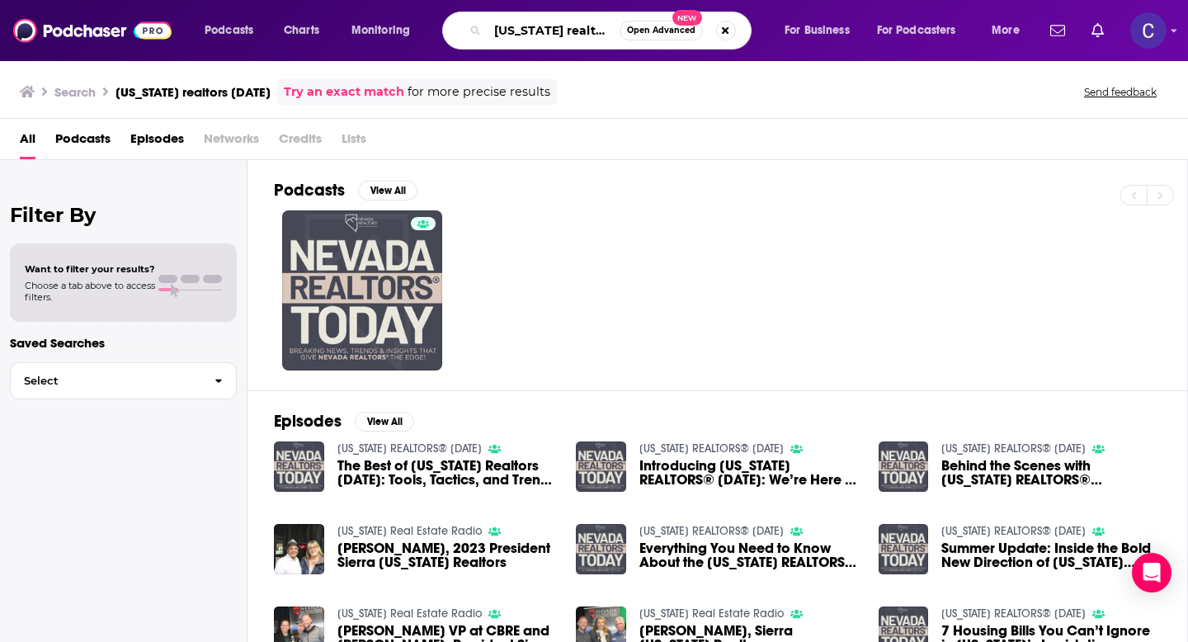
click at [564, 27] on input "nevada realtors today" at bounding box center [554, 30] width 132 height 26
paste input "All Things Fitness & Wellness,"
type input "All Things Fitness & Wellness"
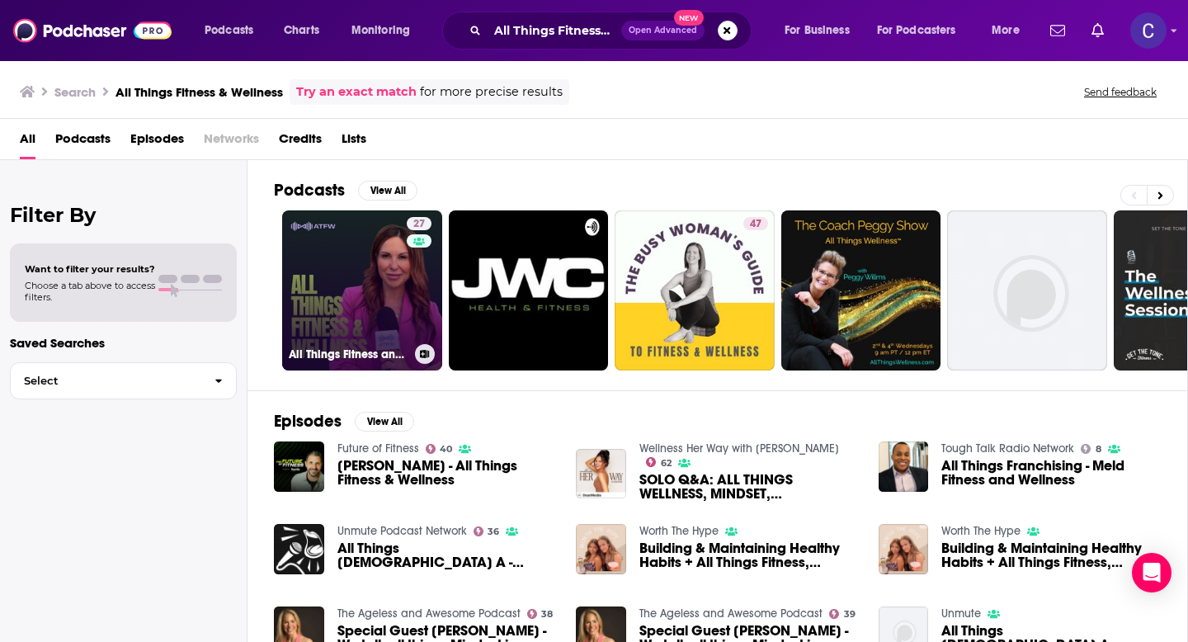
click at [350, 259] on link "27 All Things Fitness and Wellness" at bounding box center [362, 290] width 160 height 160
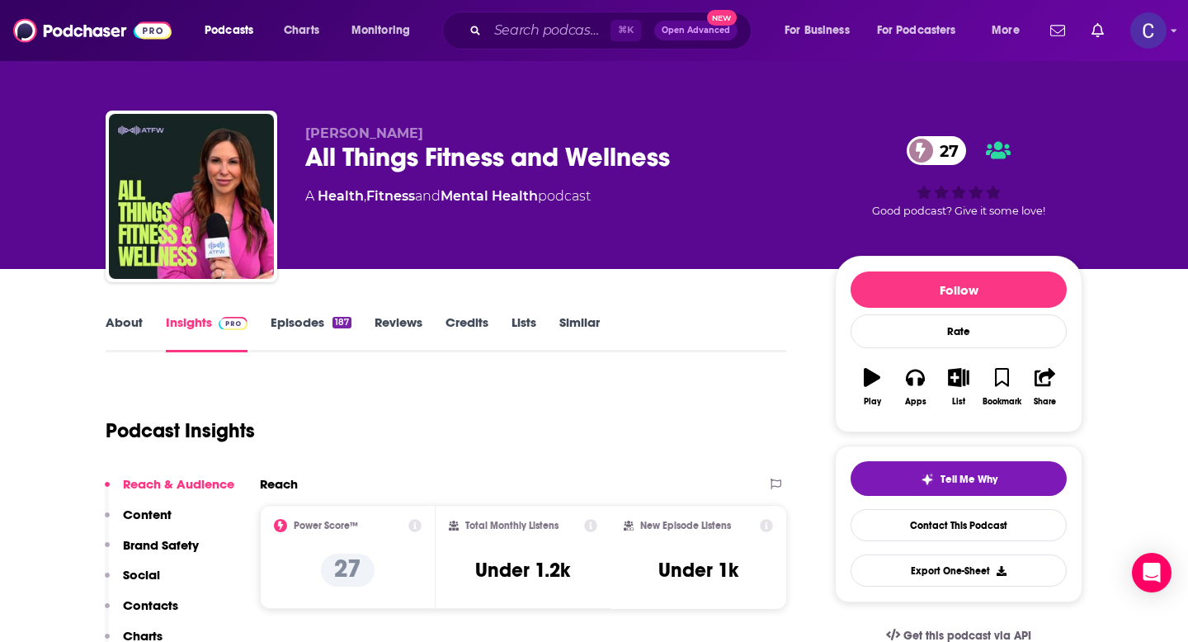
click at [118, 330] on link "About" at bounding box center [124, 333] width 37 height 38
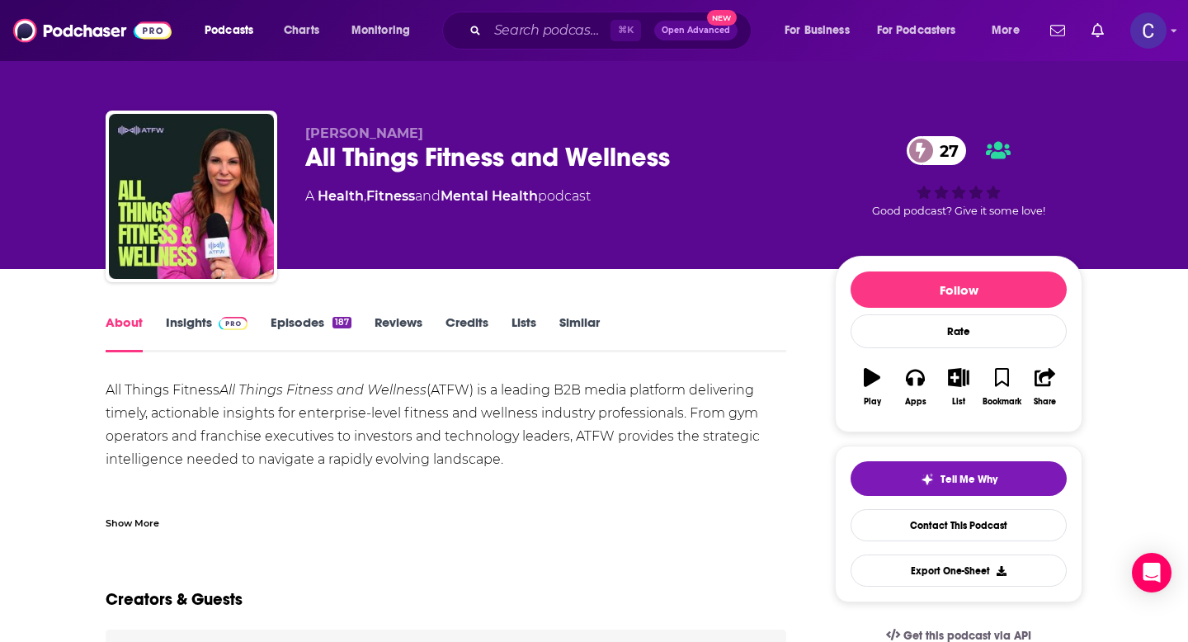
click at [179, 321] on link "Insights" at bounding box center [207, 333] width 82 height 38
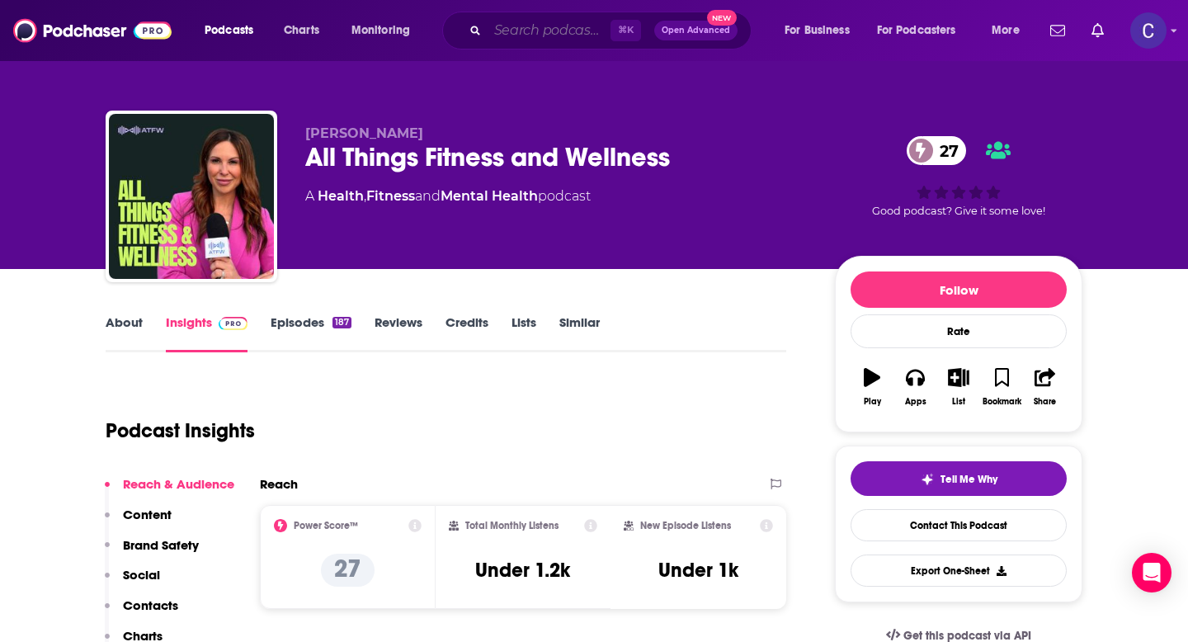
click at [531, 36] on input "Search podcasts, credits, & more..." at bounding box center [549, 30] width 123 height 26
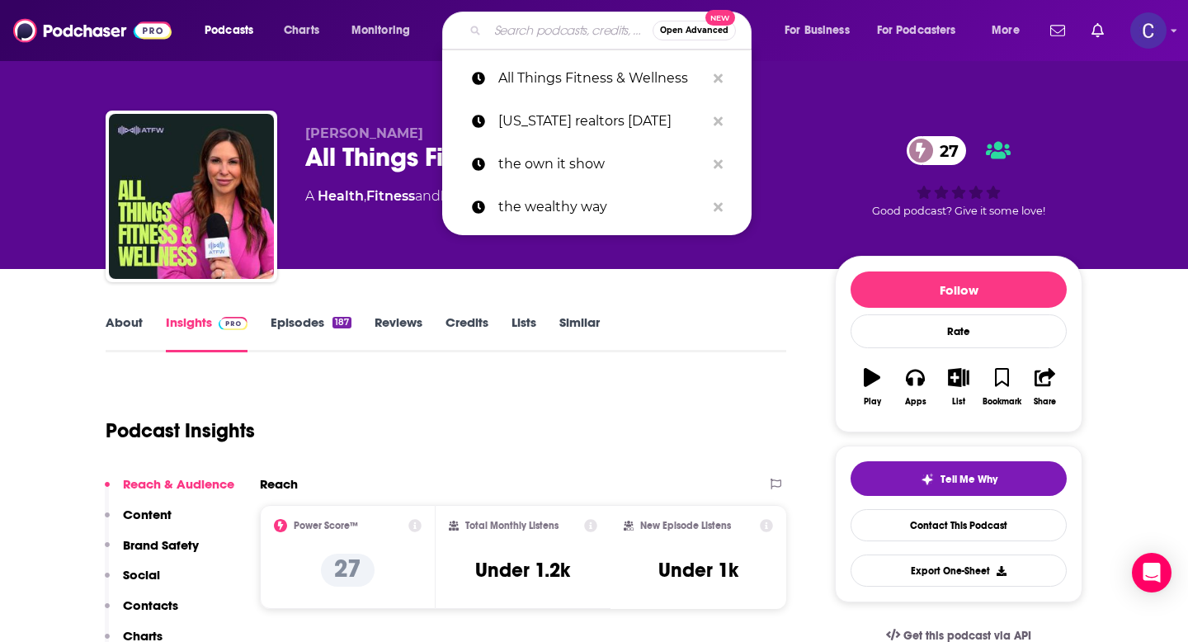
paste input "Las Vegas Real Estate Investing & Real Estate Financial Planning Podcast"
type input "Las Vegas Real Estate Investing & Real Estate Financial Planning Podcast"
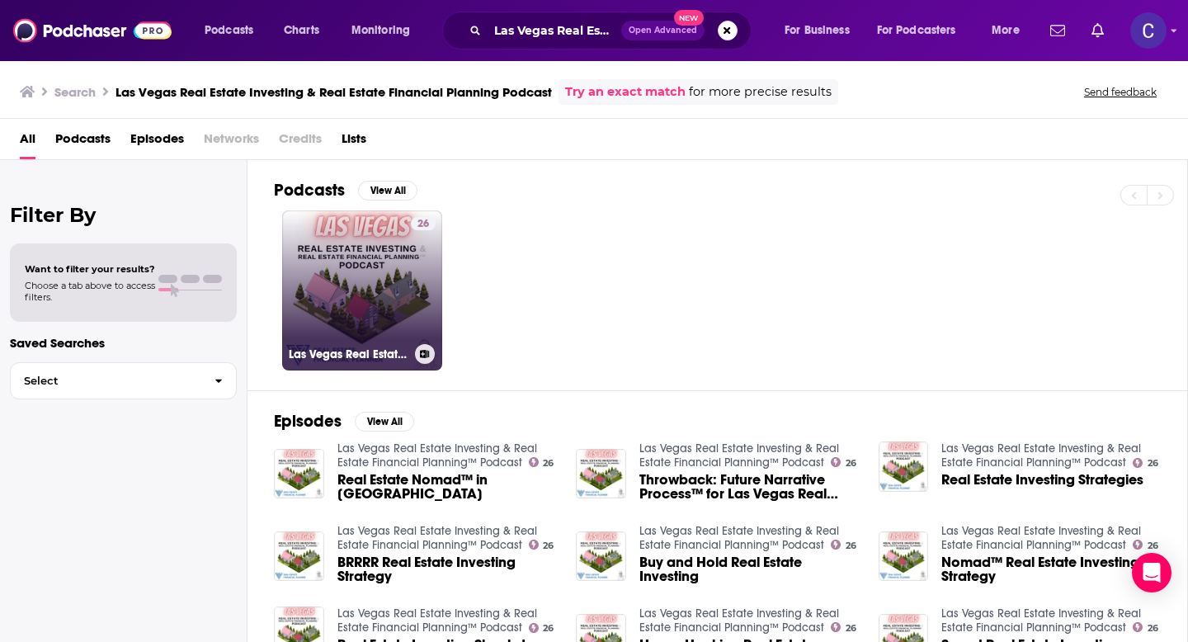
click at [373, 279] on link "26 Las Vegas Real Estate Investing & Real Estate Financial Planning™ Podcast" at bounding box center [362, 290] width 160 height 160
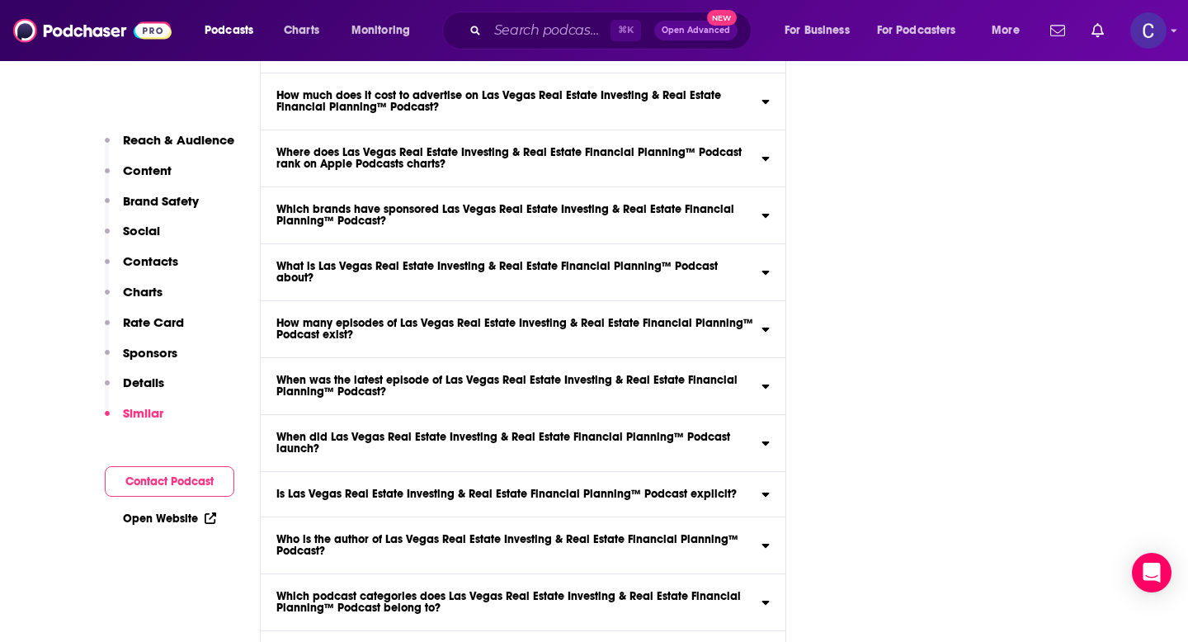
scroll to position [8121, 0]
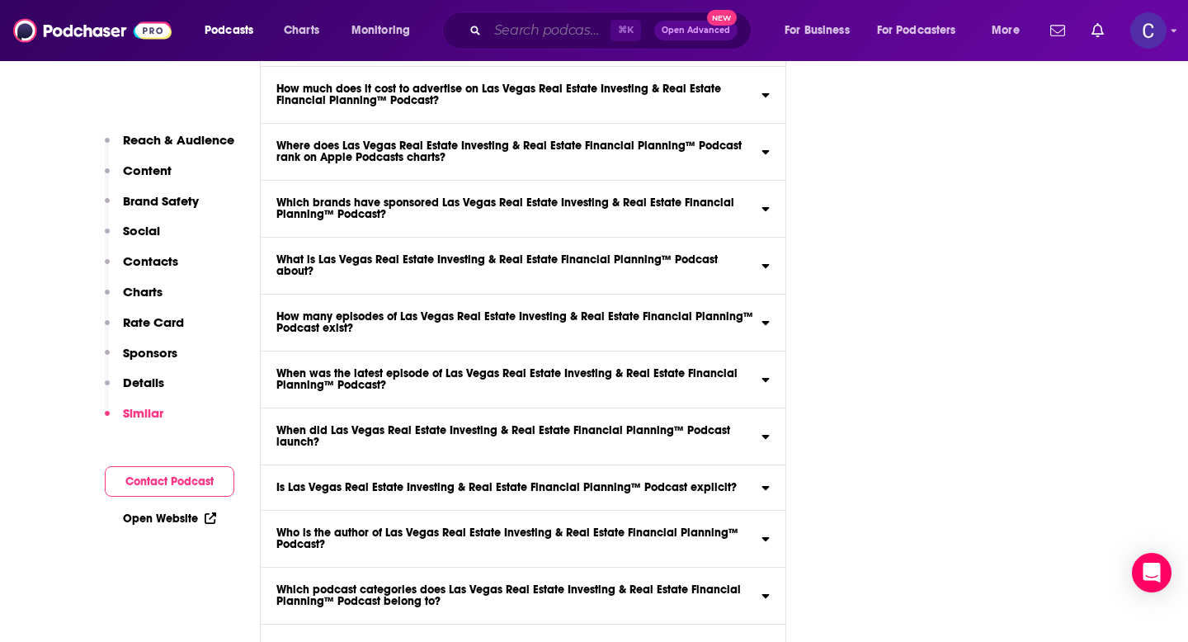
click at [509, 21] on input "Search podcasts, credits, & more..." at bounding box center [549, 30] width 123 height 26
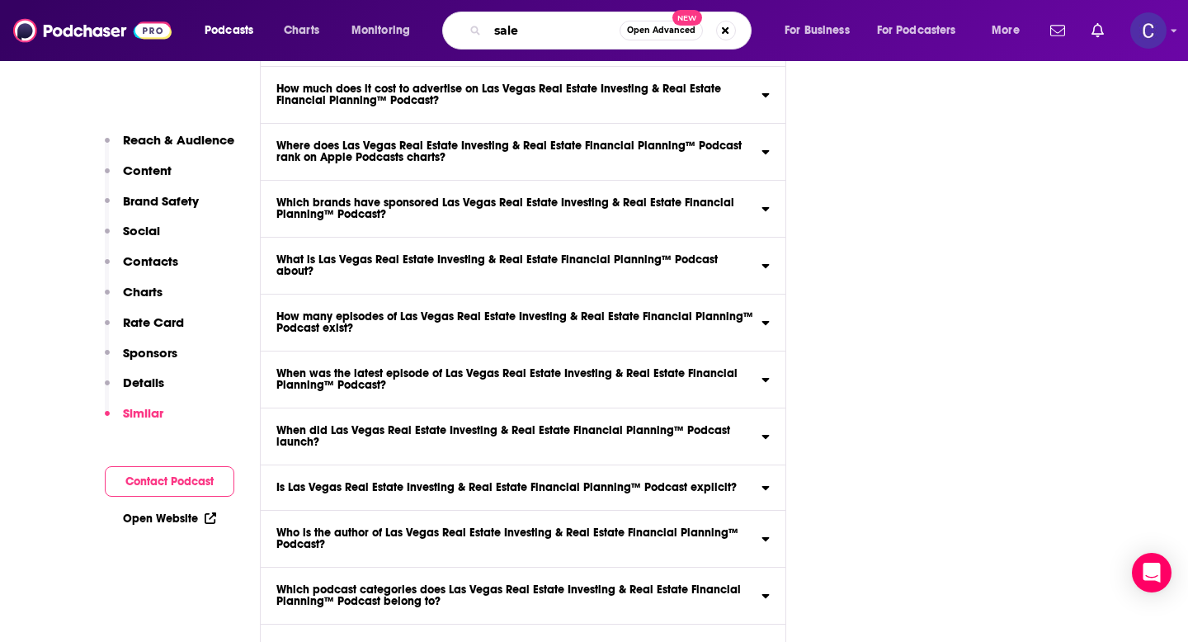
type input "sales"
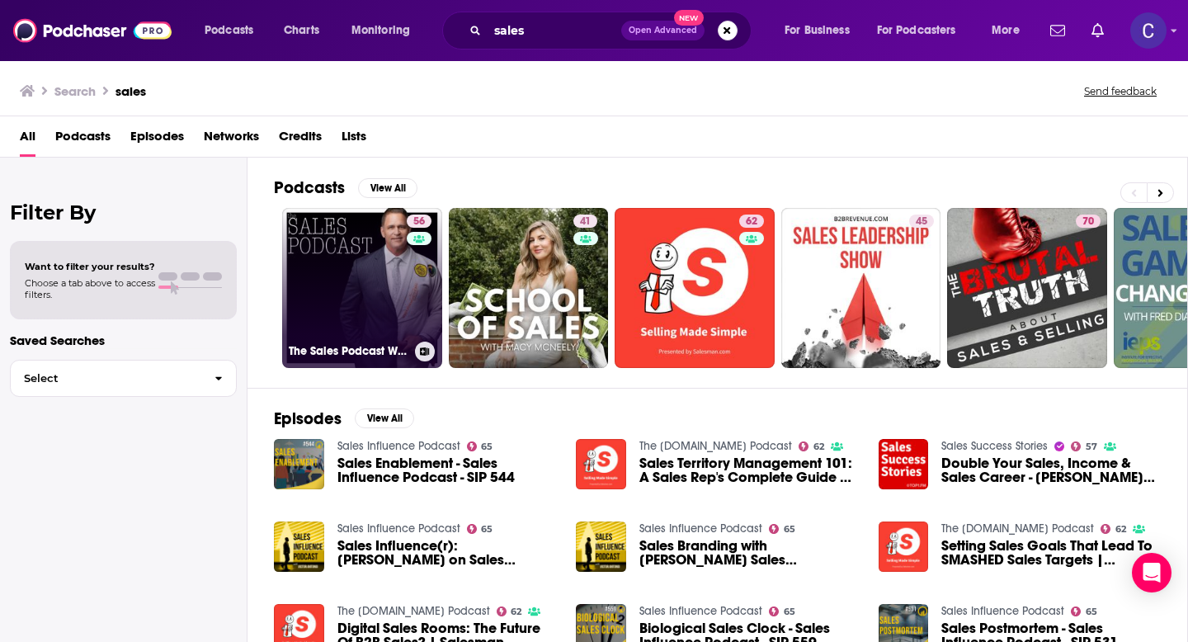
click at [381, 230] on link "56 The Sales Podcast With Wes Schaeffer, The Sales Whisperer®" at bounding box center [362, 288] width 160 height 160
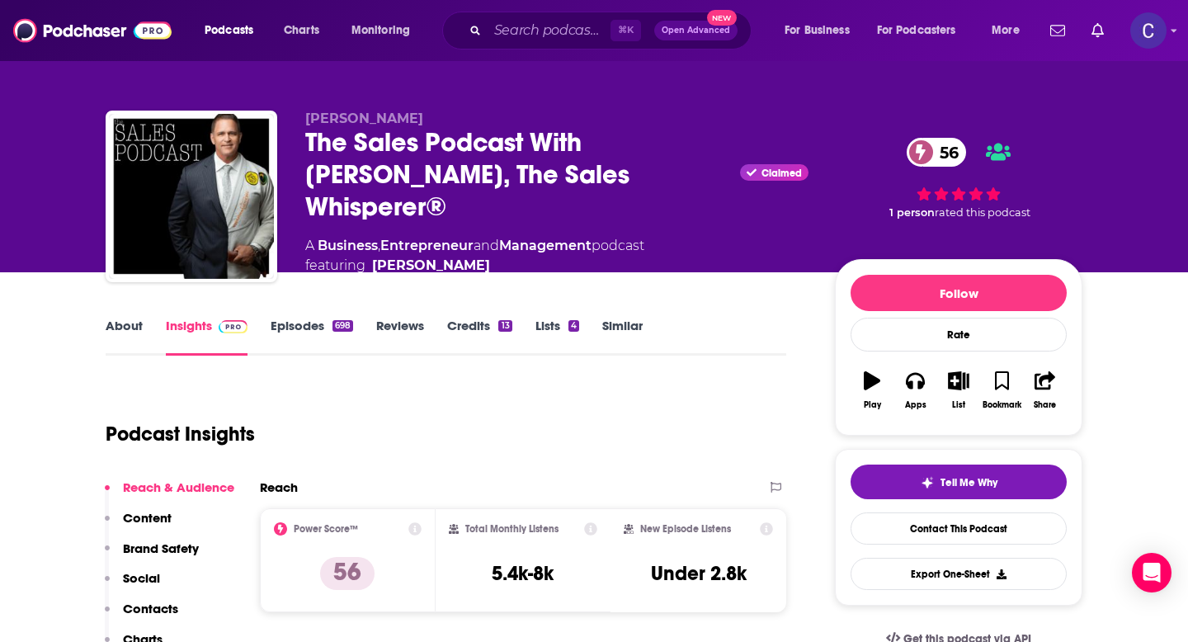
click at [130, 322] on link "About" at bounding box center [124, 337] width 37 height 38
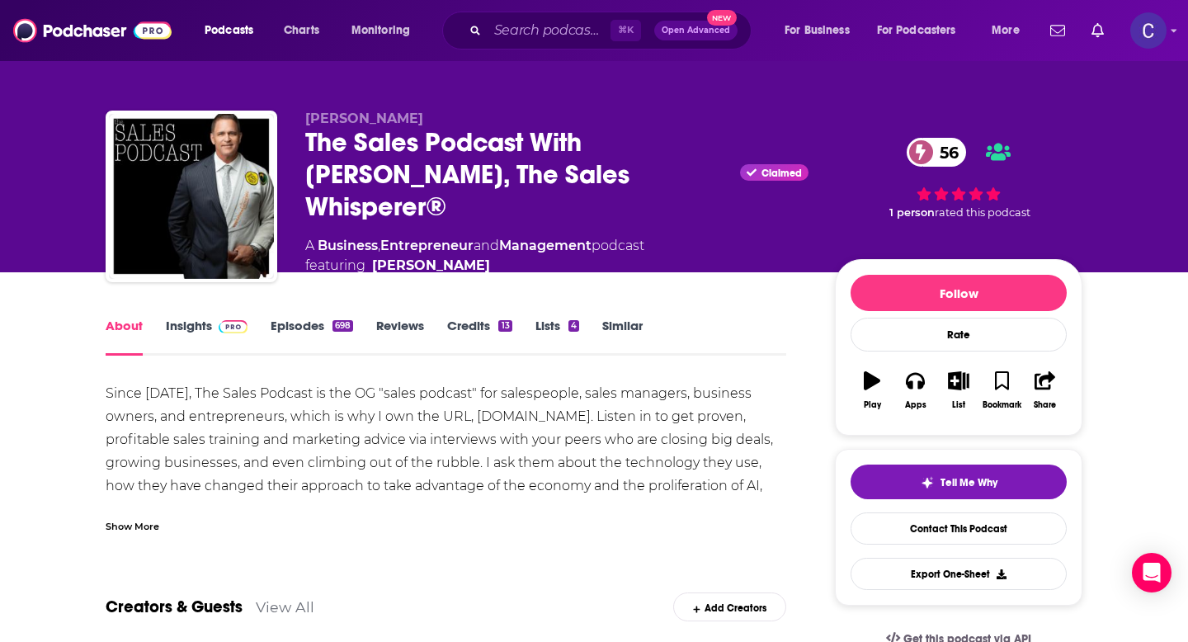
click at [125, 521] on div "Show More" at bounding box center [133, 525] width 54 height 16
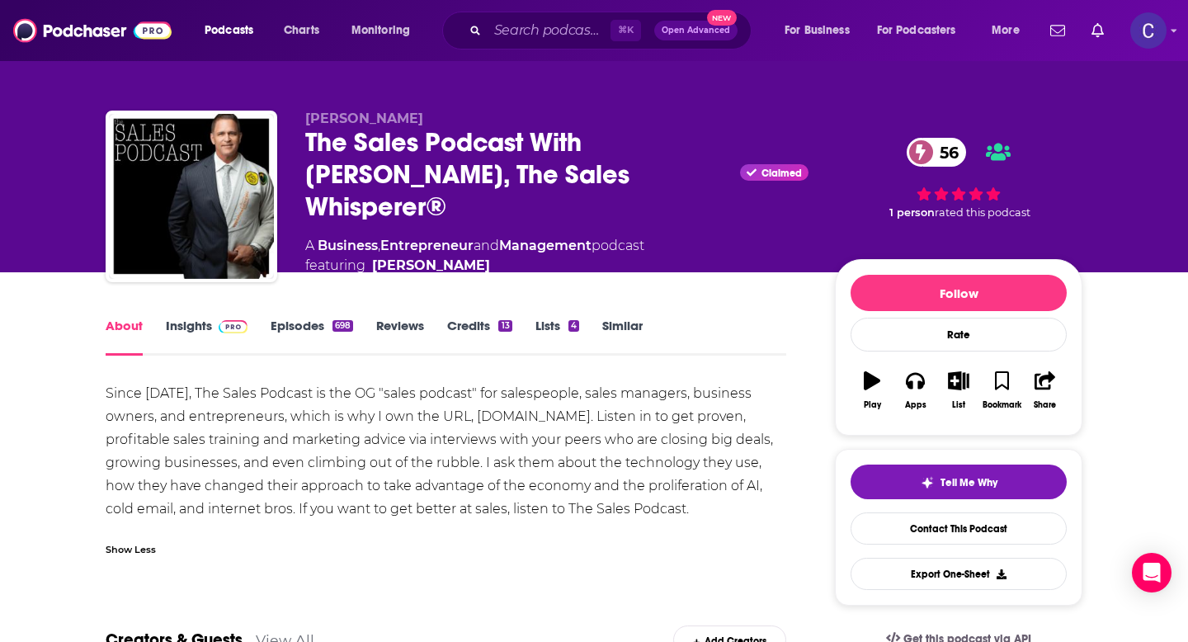
click at [188, 324] on link "Insights" at bounding box center [207, 337] width 82 height 38
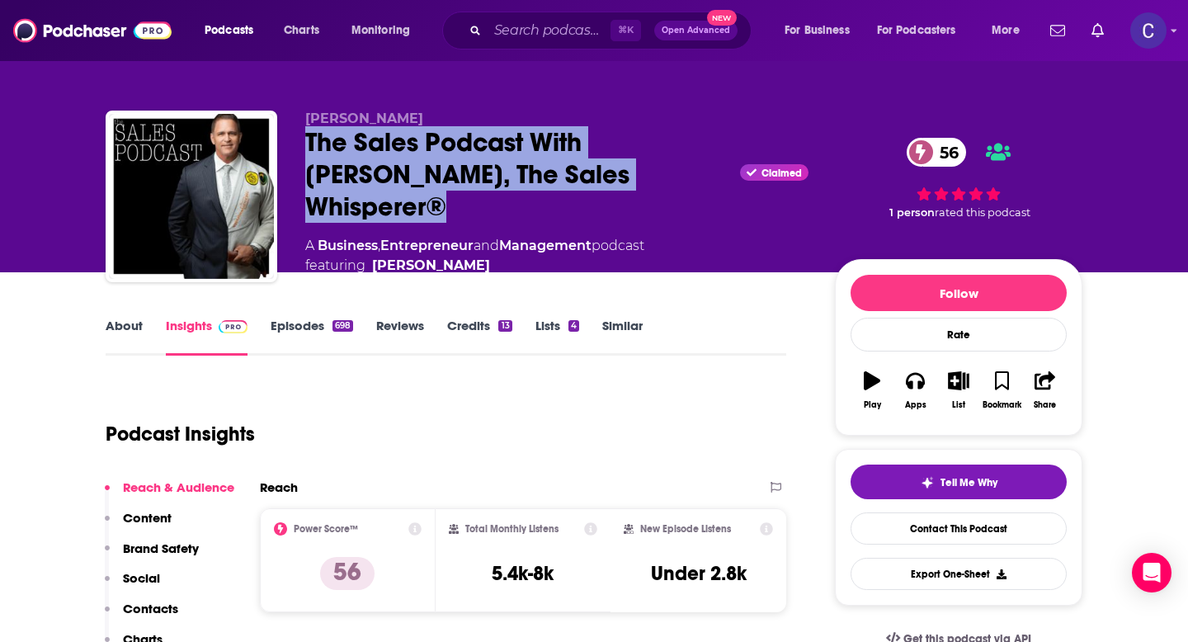
drag, startPoint x: 304, startPoint y: 158, endPoint x: 691, endPoint y: 191, distance: 387.6
click at [691, 191] on div "The Sales Podcast With Wes Schaeffer, The Sales Whisperer® Claimed 56" at bounding box center [556, 174] width 503 height 97
copy h2 "The Sales Podcast With Wes Schaeffer, The Sales Whisperer®"
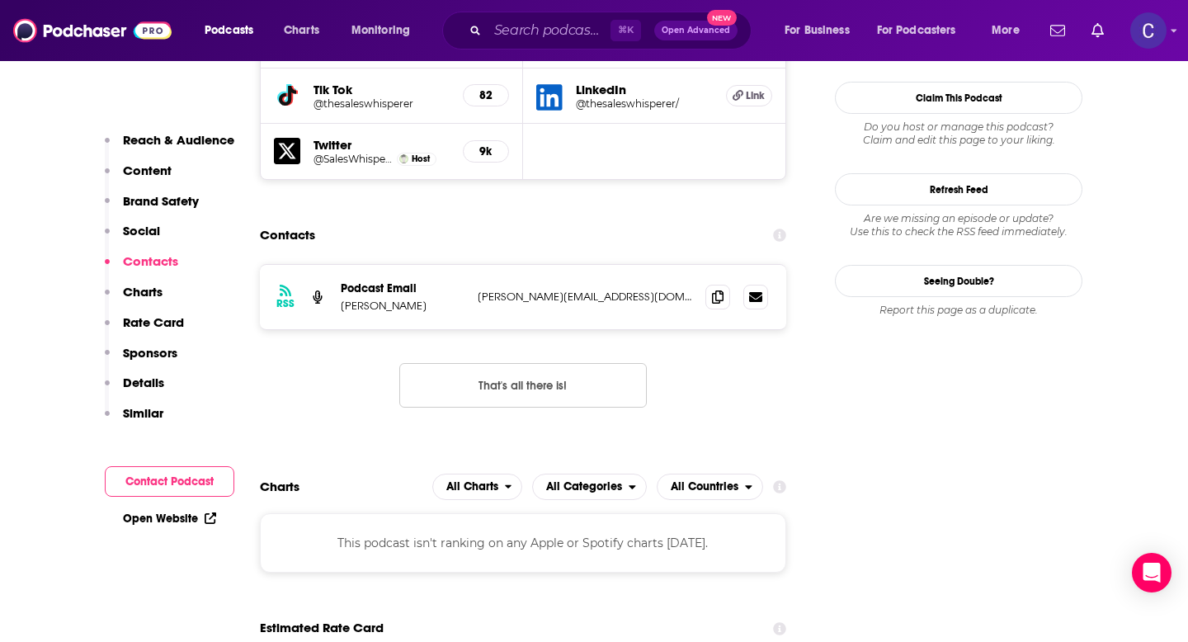
scroll to position [1706, 0]
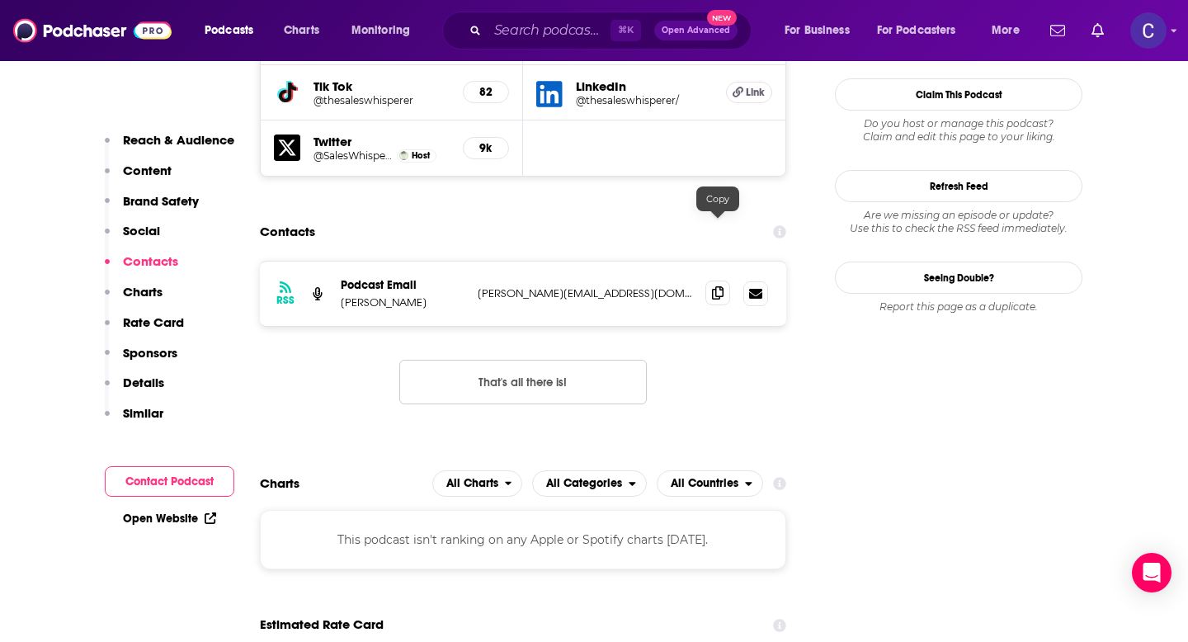
click at [714, 286] on icon at bounding box center [718, 292] width 12 height 13
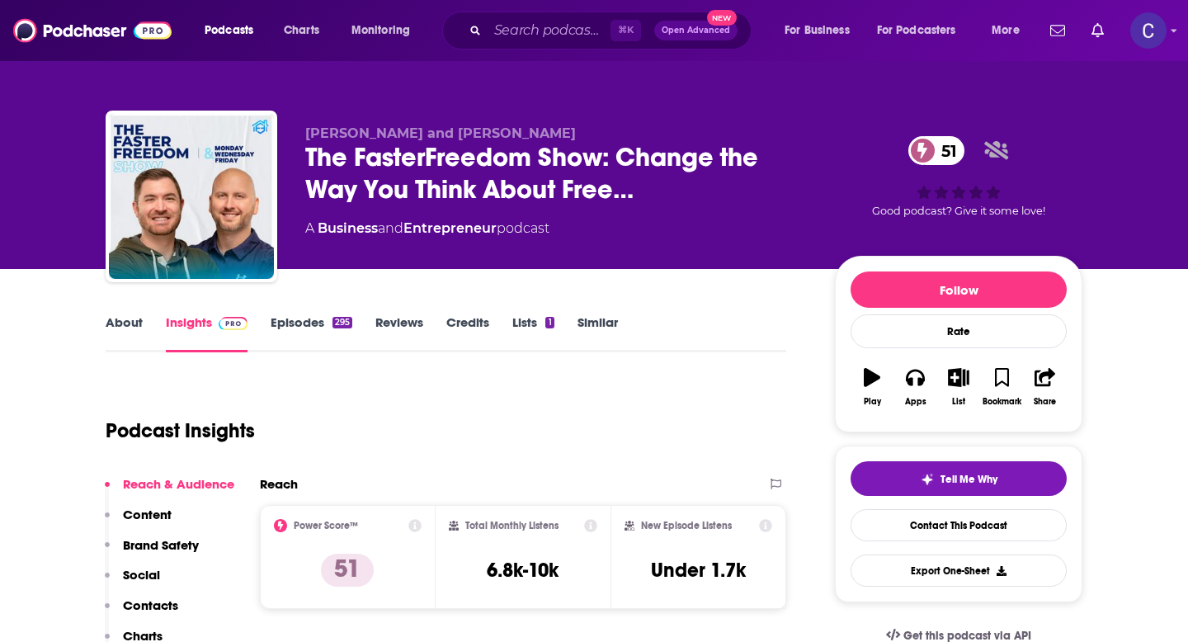
click at [112, 331] on link "About" at bounding box center [124, 333] width 37 height 38
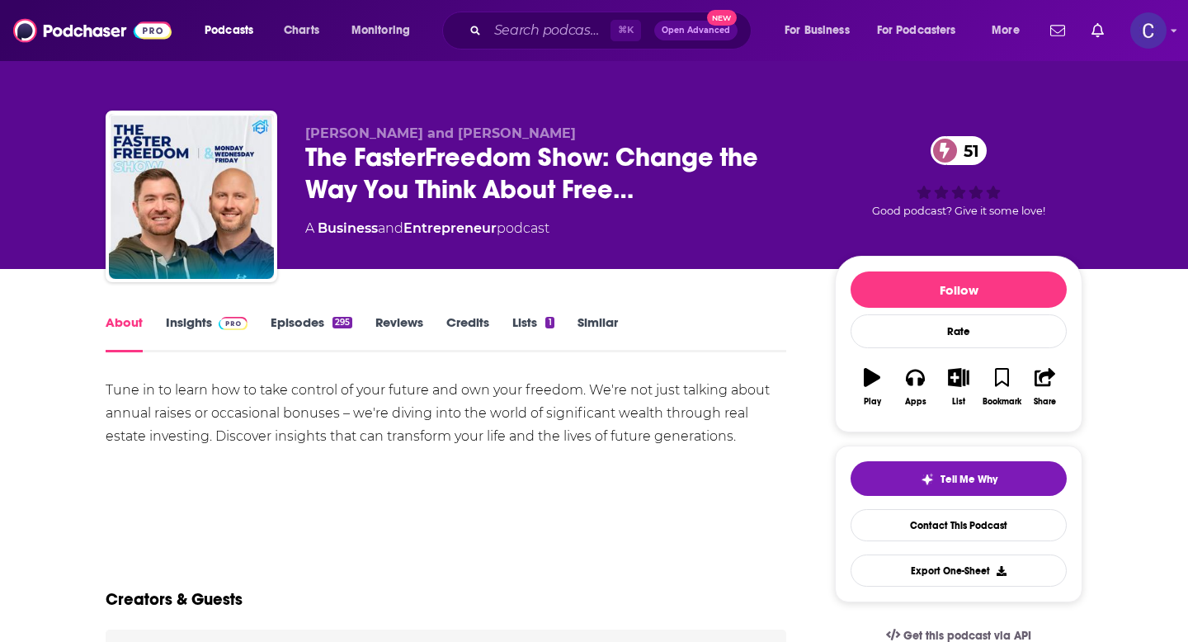
click at [185, 320] on link "Insights" at bounding box center [207, 333] width 82 height 38
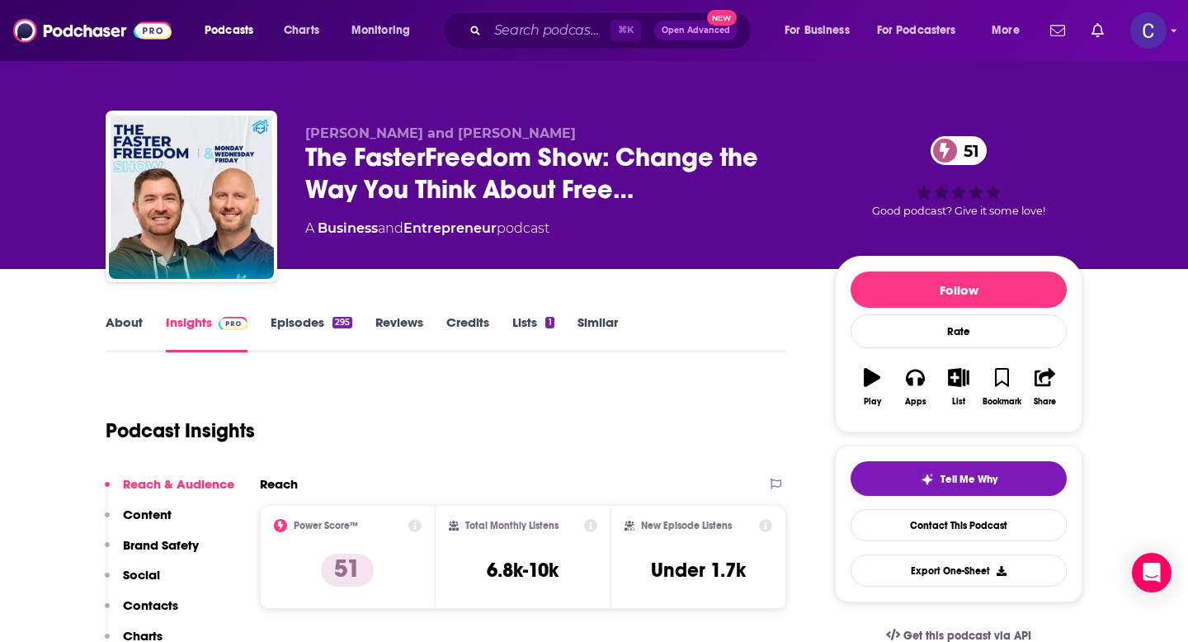
click at [357, 386] on div "Podcast Insights" at bounding box center [440, 421] width 668 height 84
click at [122, 319] on link "About" at bounding box center [124, 333] width 37 height 38
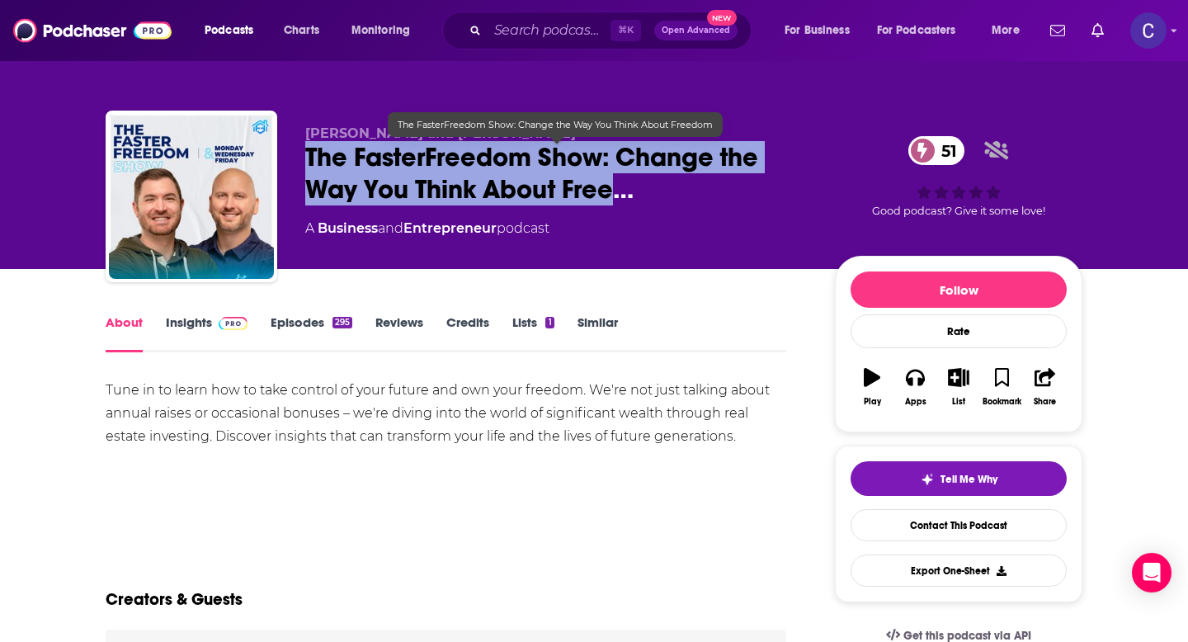
drag, startPoint x: 306, startPoint y: 158, endPoint x: 620, endPoint y: 204, distance: 316.8
click at [620, 204] on span "The FasterFreedom Show: Change the Way You Think About Free…" at bounding box center [556, 173] width 503 height 64
copy h1 "The FasterFreedom Show: Change the Way You Think About Free"
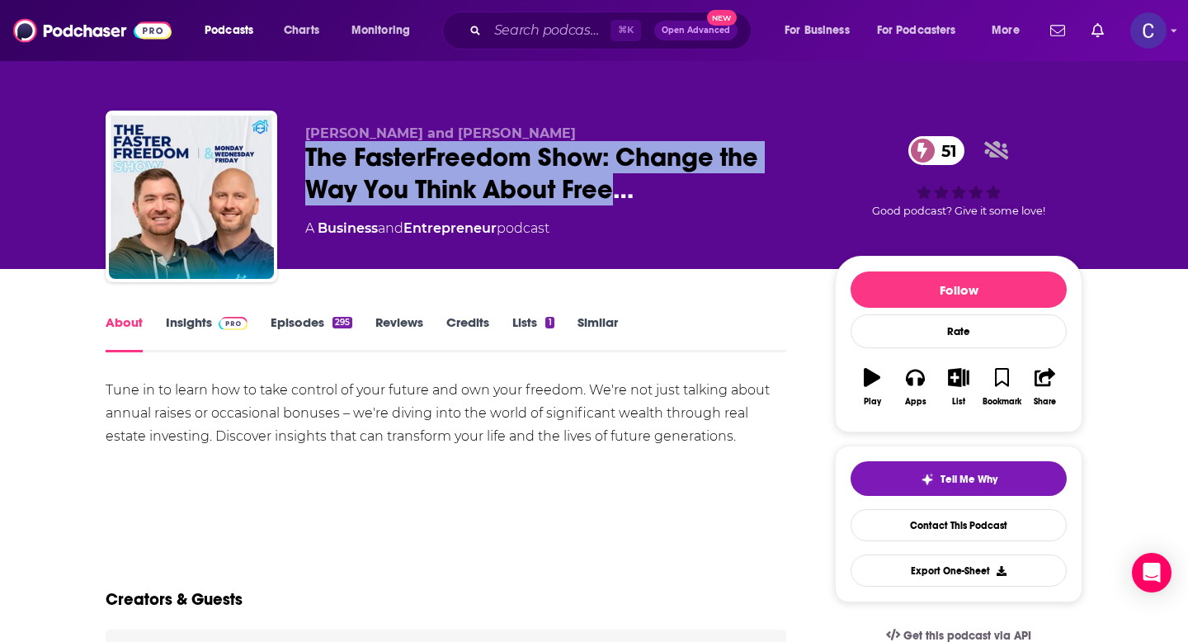
click at [184, 323] on link "Insights" at bounding box center [207, 333] width 82 height 38
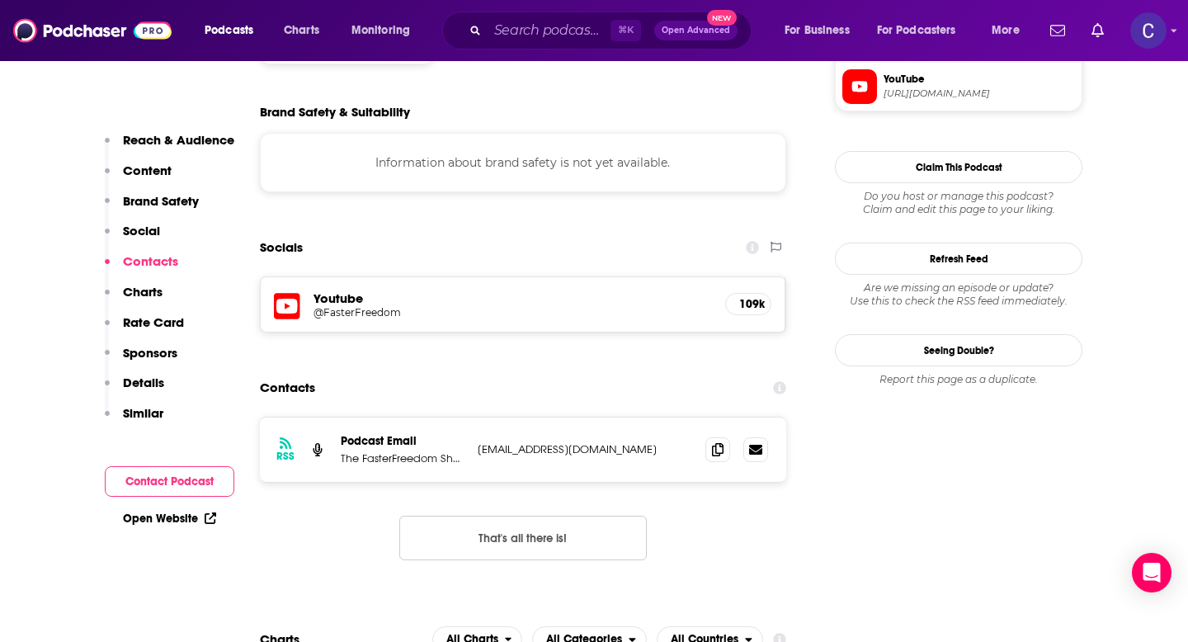
scroll to position [1440, 0]
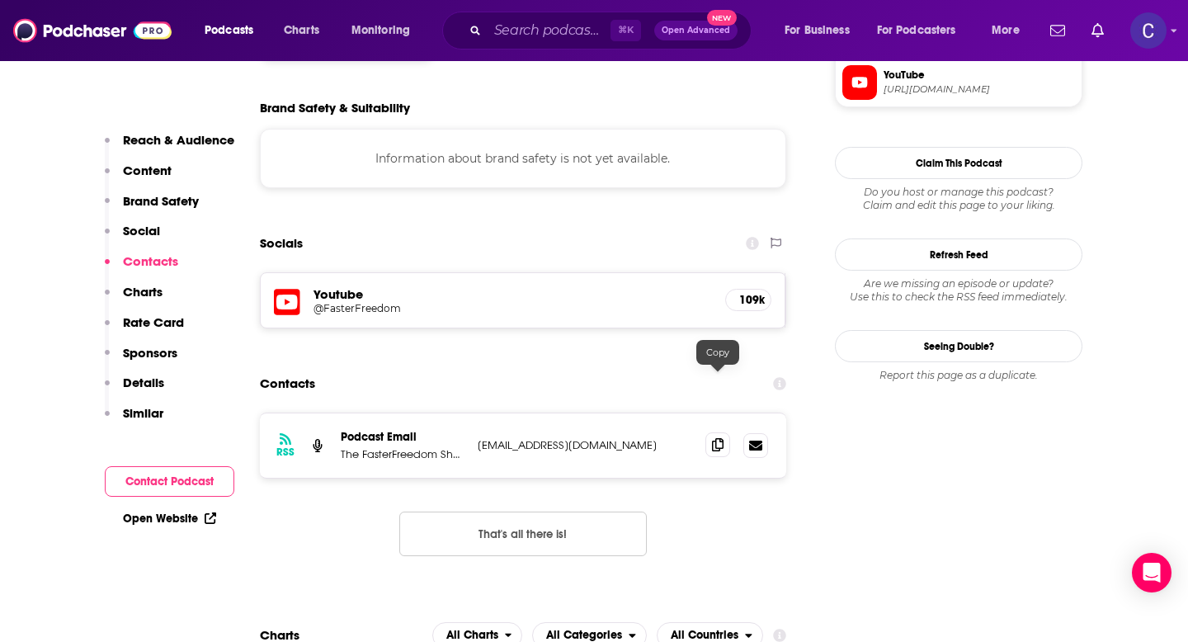
click at [716, 438] on icon at bounding box center [718, 444] width 12 height 13
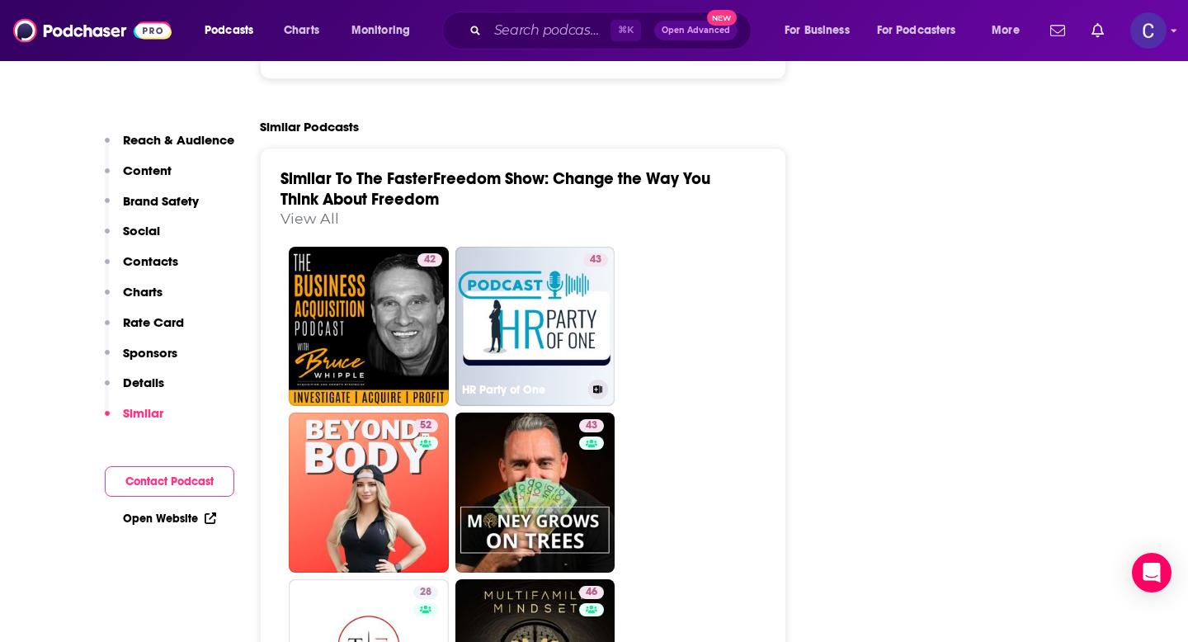
scroll to position [2900, 0]
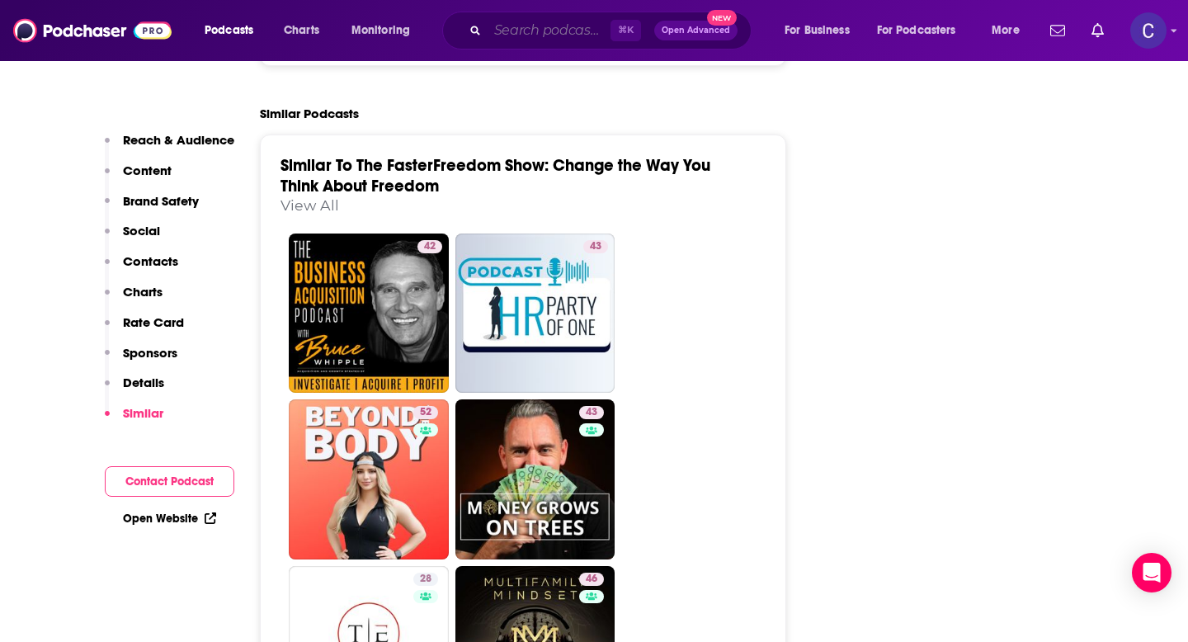
click at [536, 33] on input "Search podcasts, credits, & more..." at bounding box center [549, 30] width 123 height 26
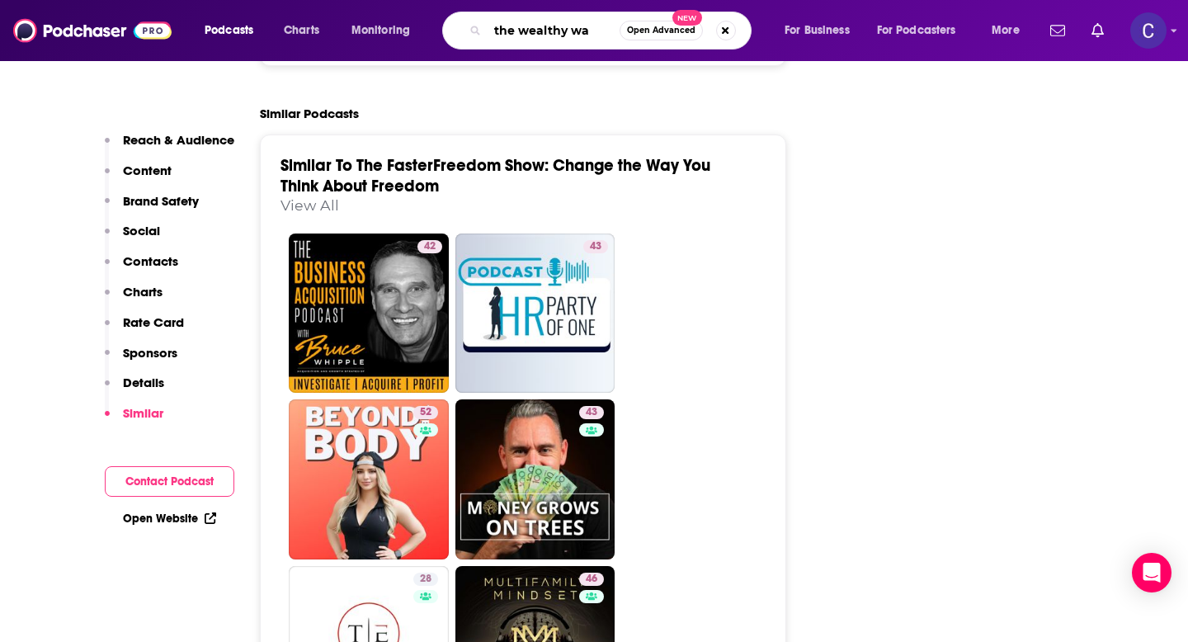
type input "the wealthy way"
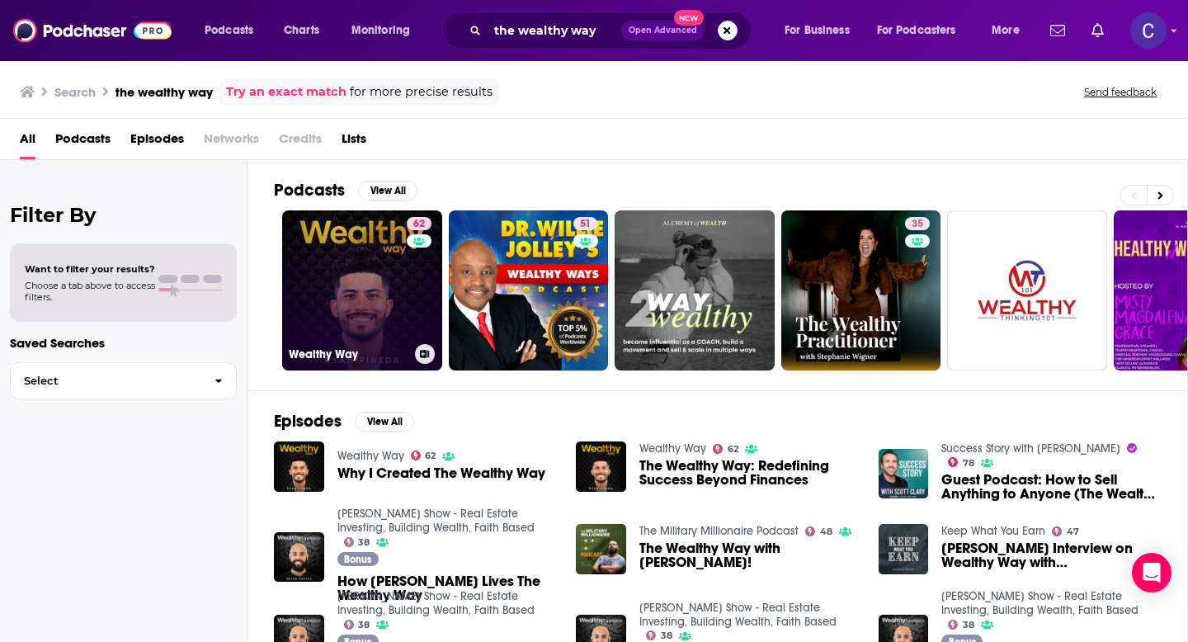
click at [359, 282] on link "62 Wealthy Way" at bounding box center [362, 290] width 160 height 160
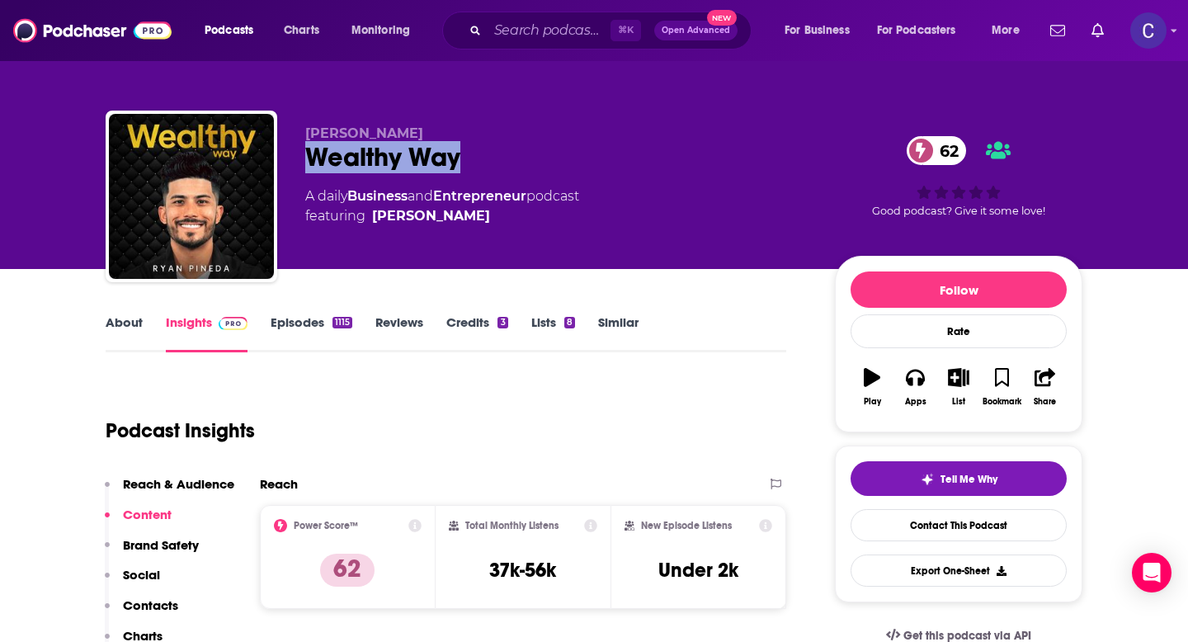
drag, startPoint x: 314, startPoint y: 167, endPoint x: 493, endPoint y: 167, distance: 179.1
click at [493, 167] on div "Wealthy Way 62" at bounding box center [556, 157] width 503 height 32
copy h2 "Wealthy Way"
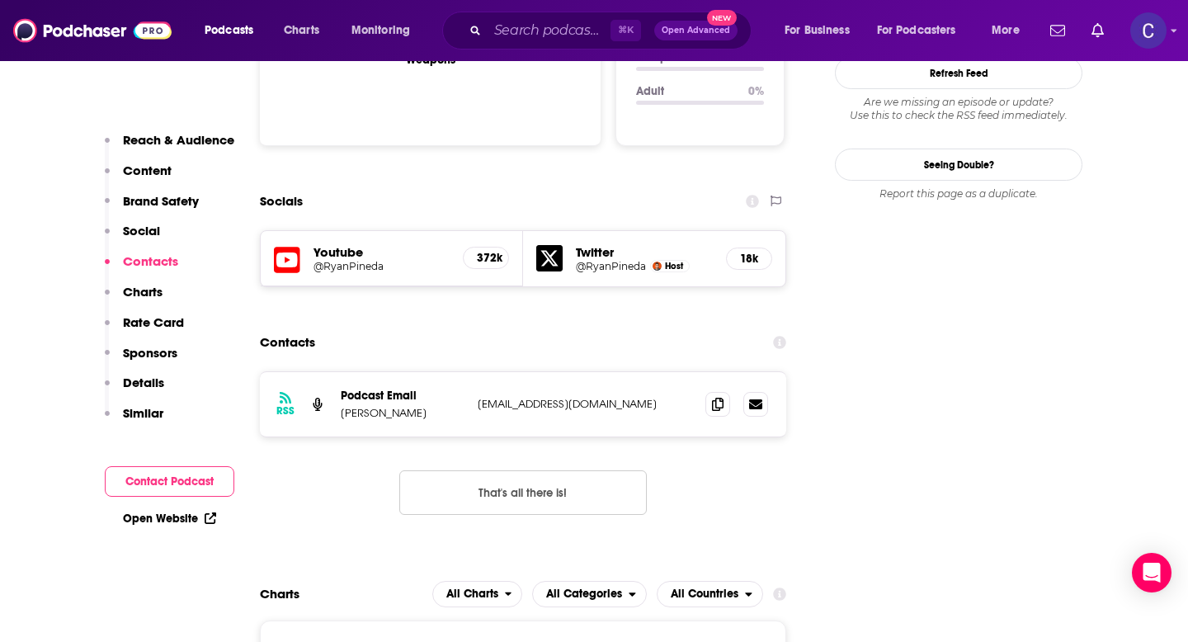
scroll to position [1773, 0]
click at [713, 396] on icon at bounding box center [718, 402] width 12 height 13
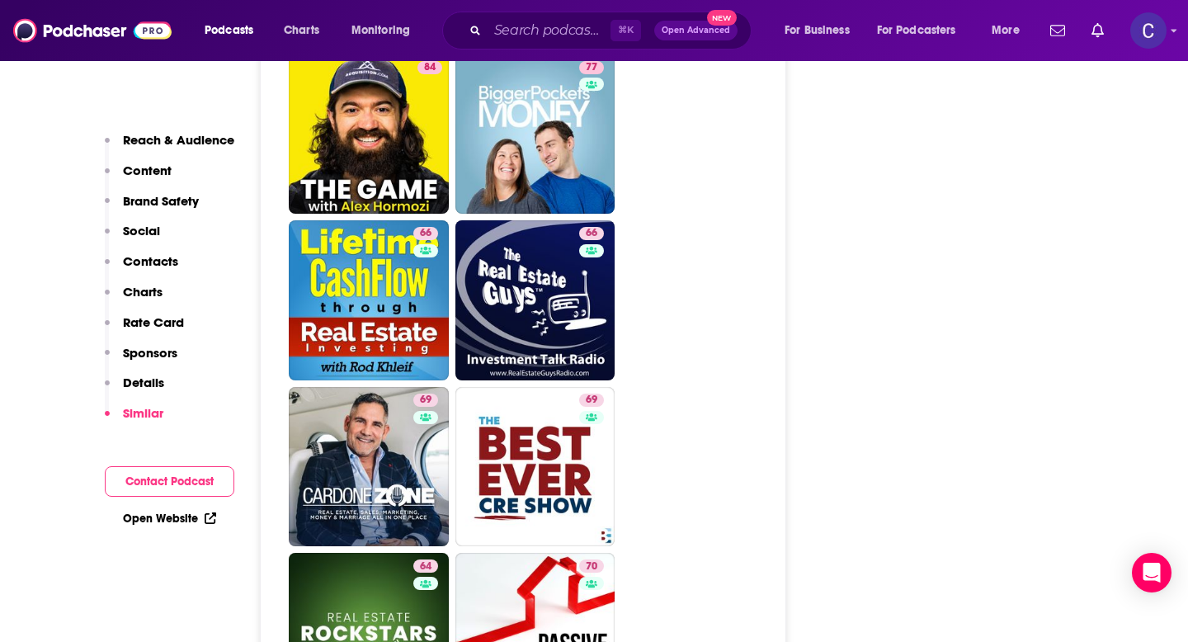
scroll to position [3828, 0]
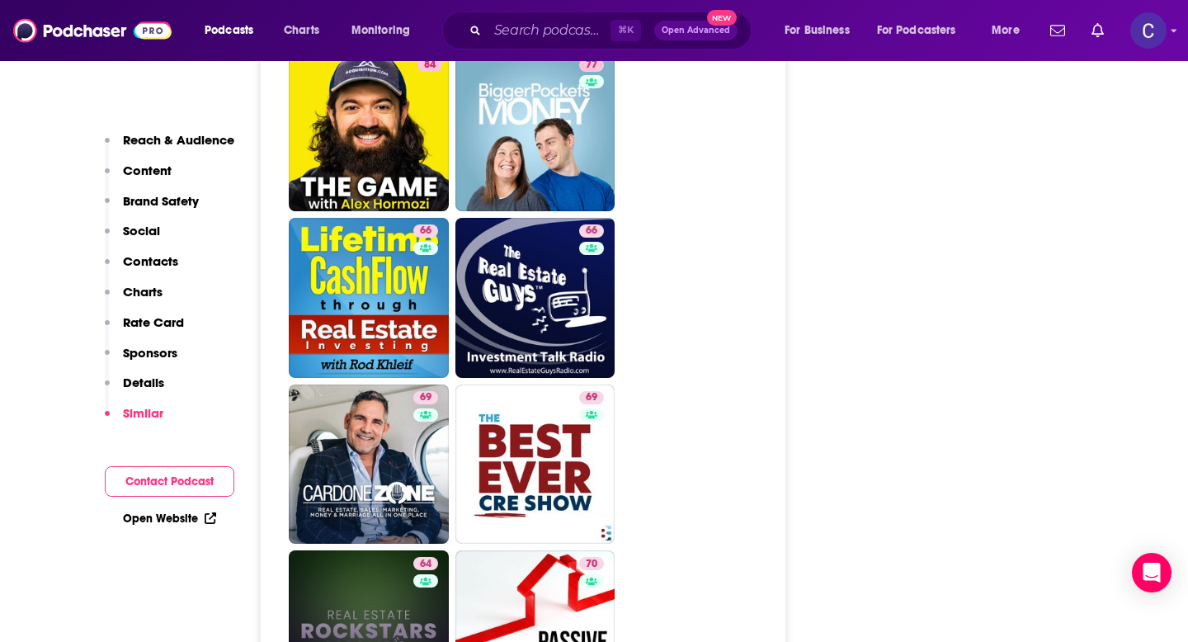
click at [335, 550] on link "64 Real Estate Rockstars Podcast" at bounding box center [369, 630] width 160 height 160
type input "https://www.podchaser.com/podcasts/real-estate-rockstars-podcast-5485"
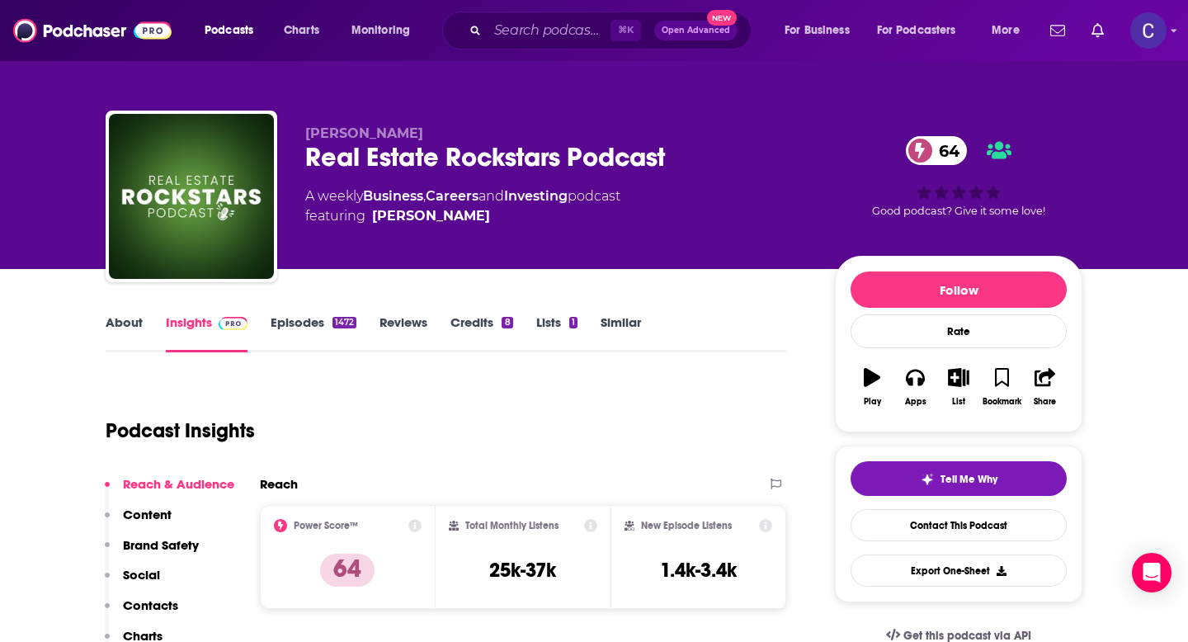
click at [125, 324] on link "About" at bounding box center [124, 333] width 37 height 38
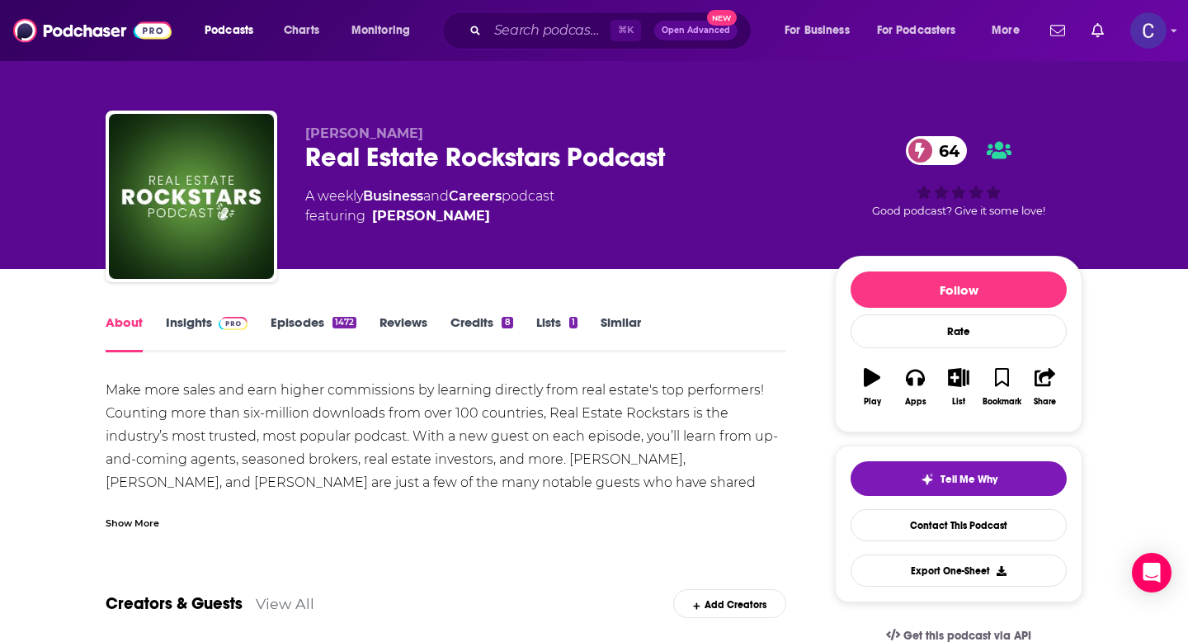
click at [144, 526] on div "Show More" at bounding box center [133, 522] width 54 height 16
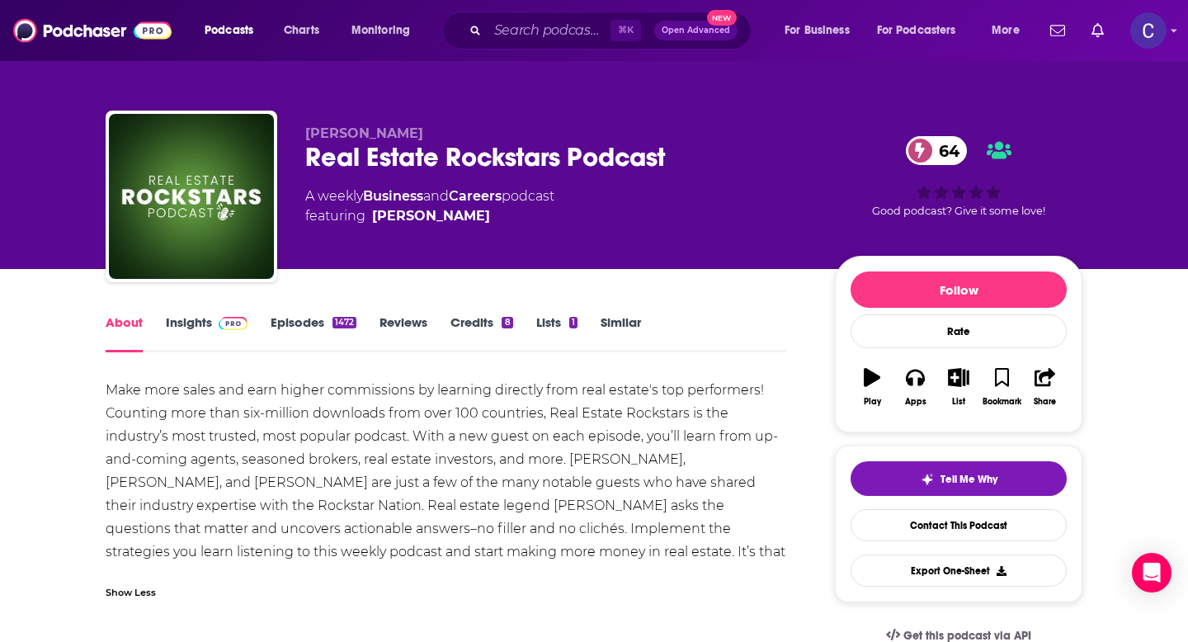
click at [191, 322] on link "Insights" at bounding box center [207, 333] width 82 height 38
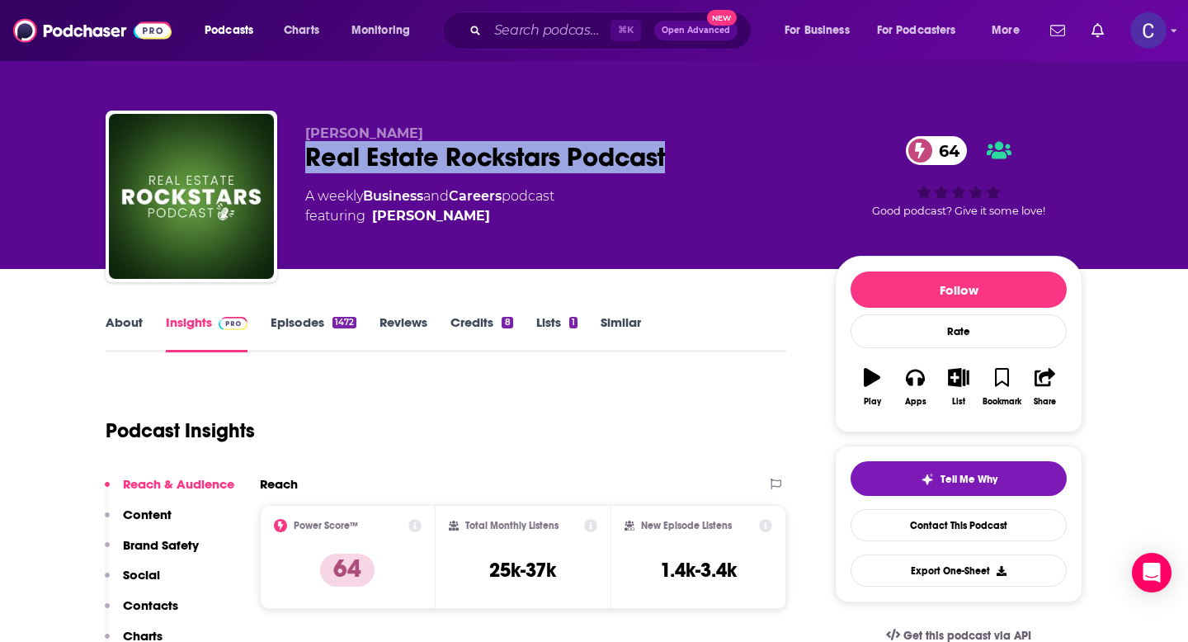
drag, startPoint x: 309, startPoint y: 163, endPoint x: 688, endPoint y: 147, distance: 379.1
click at [688, 147] on div "Real Estate Rockstars Podcast 64" at bounding box center [556, 157] width 503 height 32
copy h2 "Real Estate Rockstars Podcast"
drag, startPoint x: 468, startPoint y: 130, endPoint x: 288, endPoint y: 130, distance: 179.9
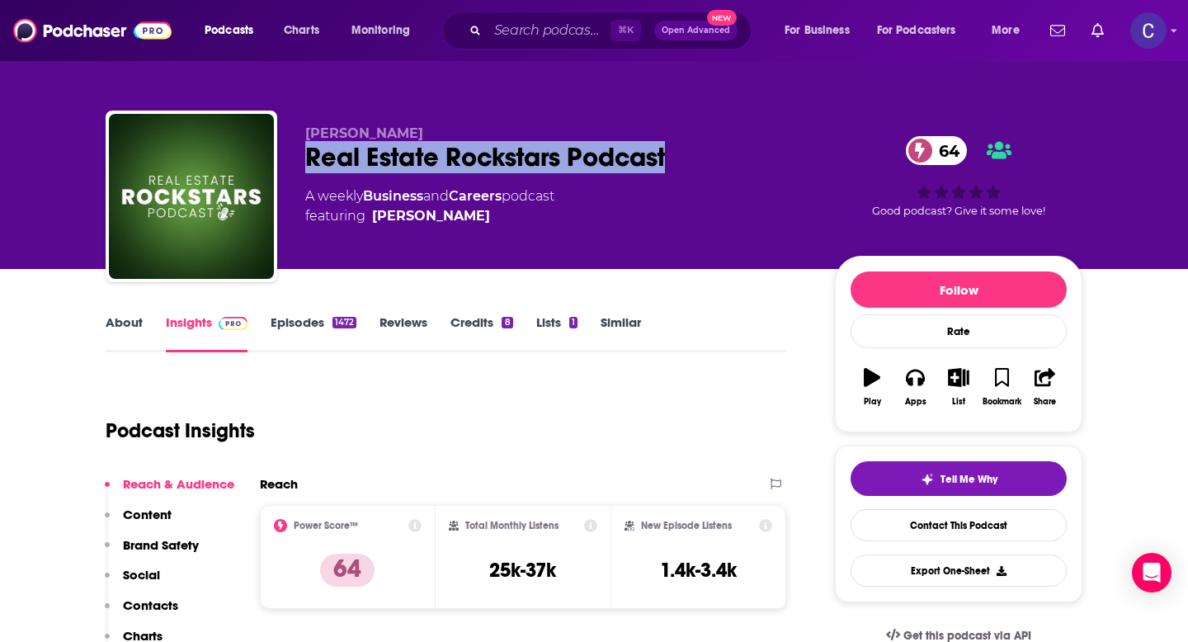
click at [288, 130] on div "Aaron Amuchastegui Real Estate Rockstars Podcast 64 A weekly Business and Caree…" at bounding box center [594, 200] width 977 height 178
copy span "Aaron Amuchastegui"
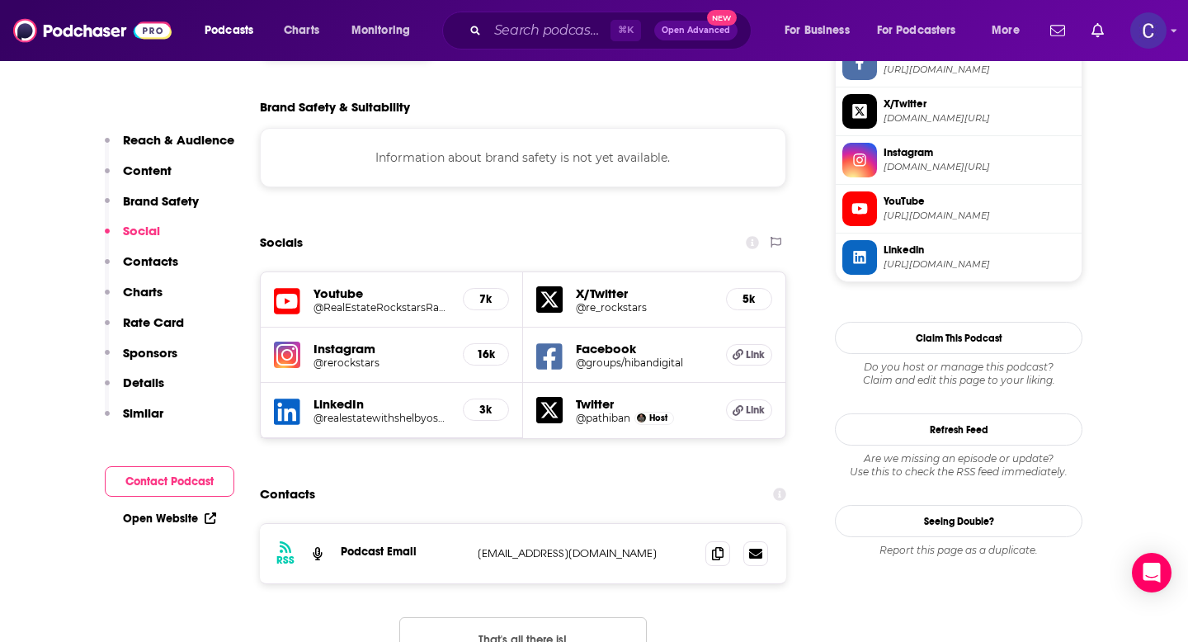
scroll to position [1461, 0]
click at [715, 545] on icon at bounding box center [718, 551] width 12 height 13
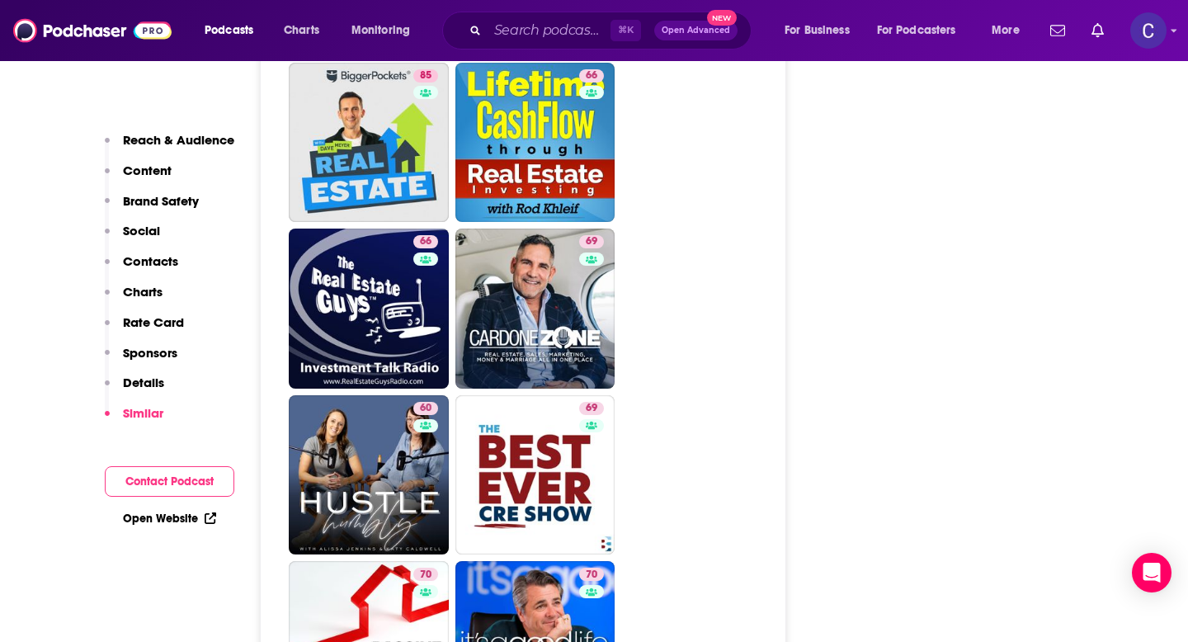
scroll to position [3145, 0]
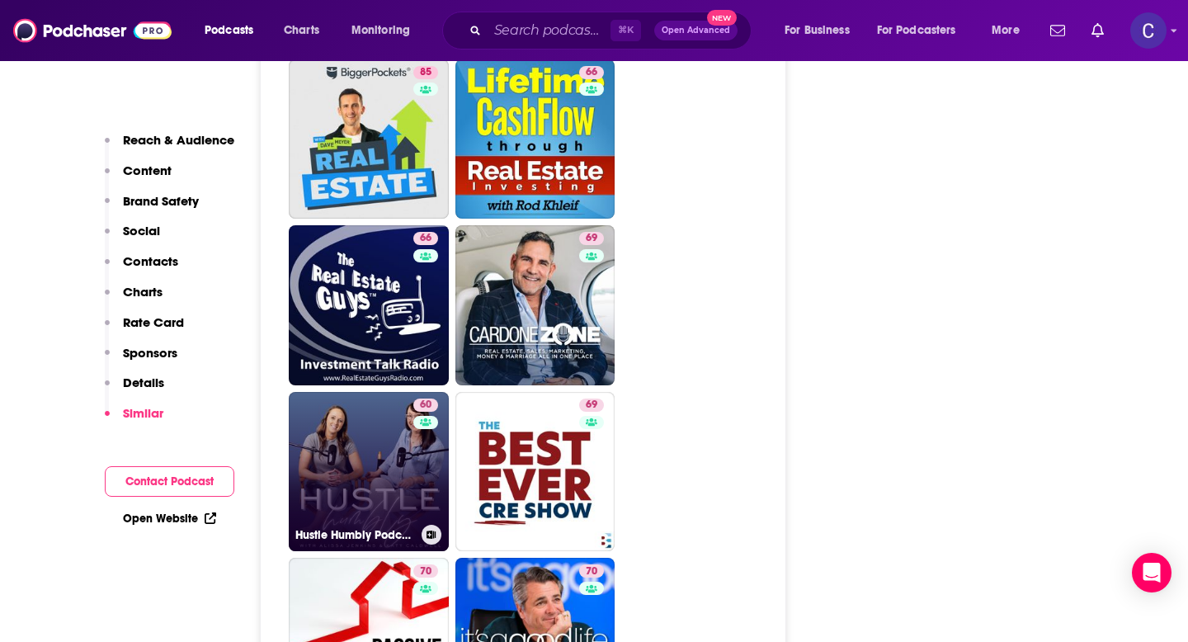
click at [342, 392] on link "60 Hustle Humbly Podcast" at bounding box center [369, 472] width 160 height 160
type input "https://www.podchaser.com/podcasts/hustle-humbly-podcast-896561"
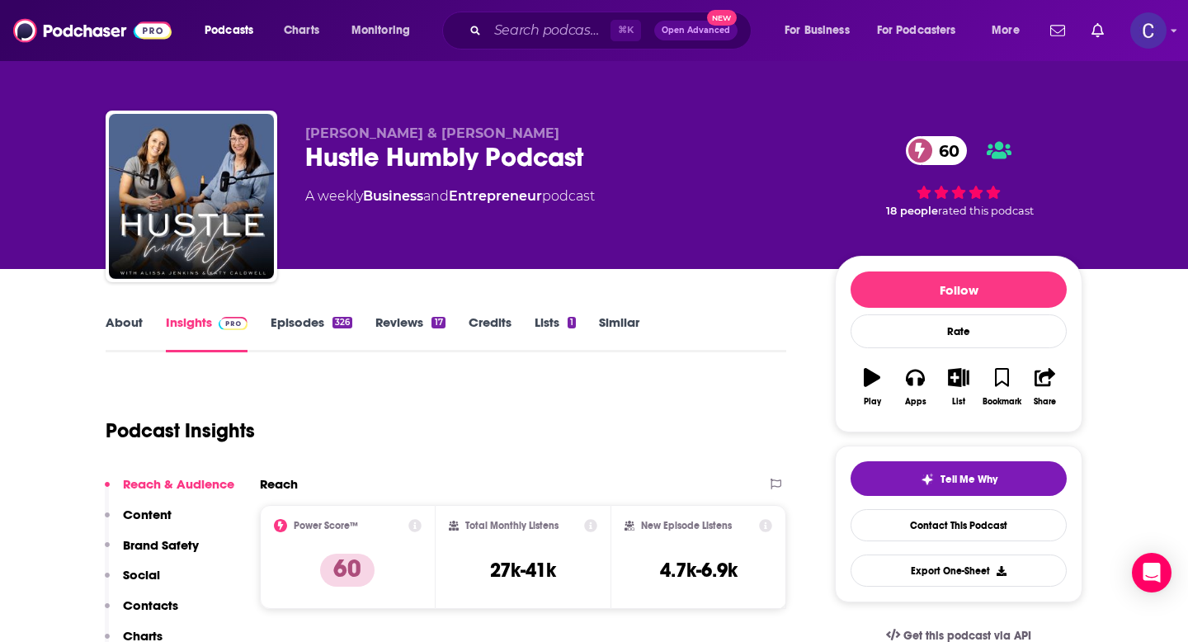
click at [106, 328] on link "About" at bounding box center [124, 333] width 37 height 38
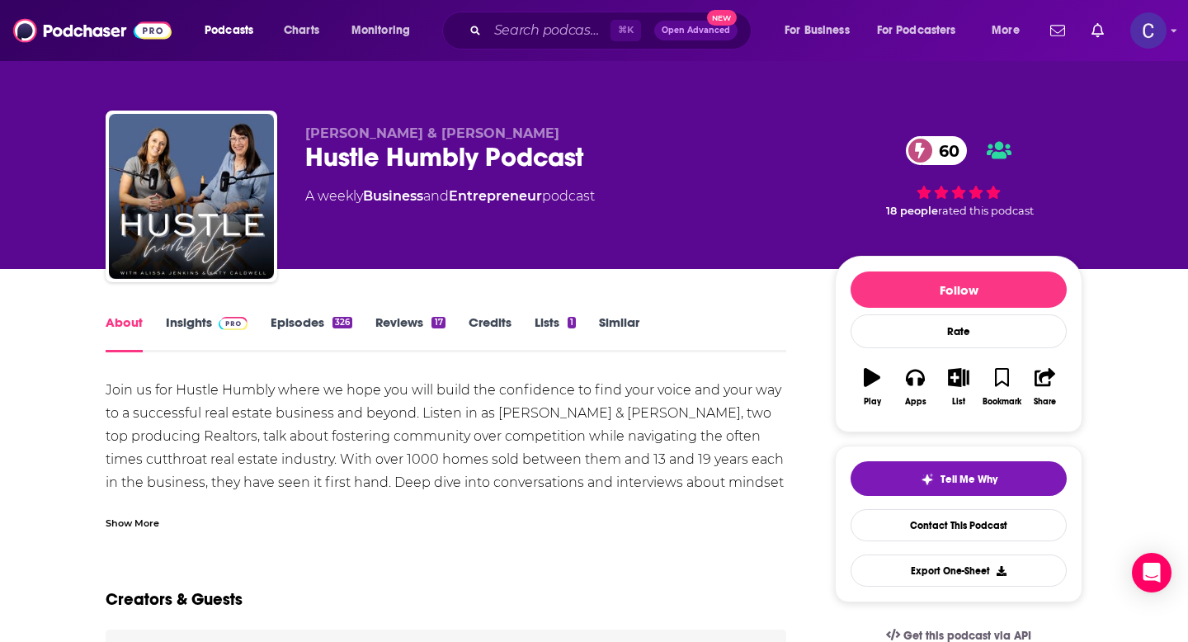
click at [193, 324] on link "Insights" at bounding box center [207, 333] width 82 height 38
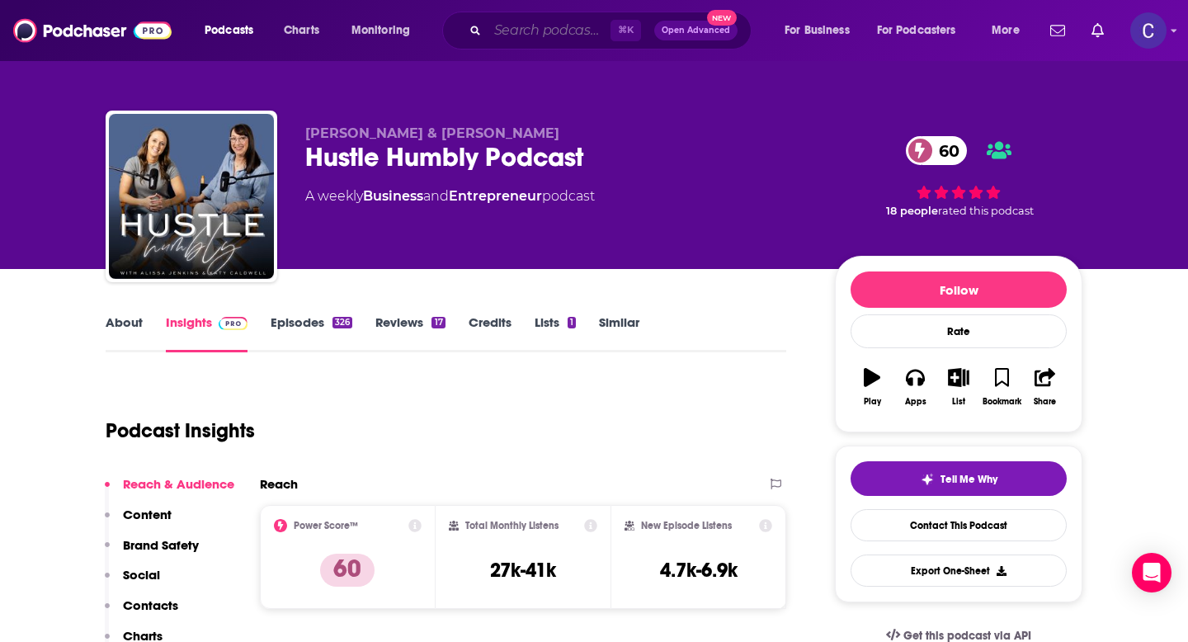
click at [508, 37] on input "Search podcasts, credits, & more..." at bounding box center [549, 30] width 123 height 26
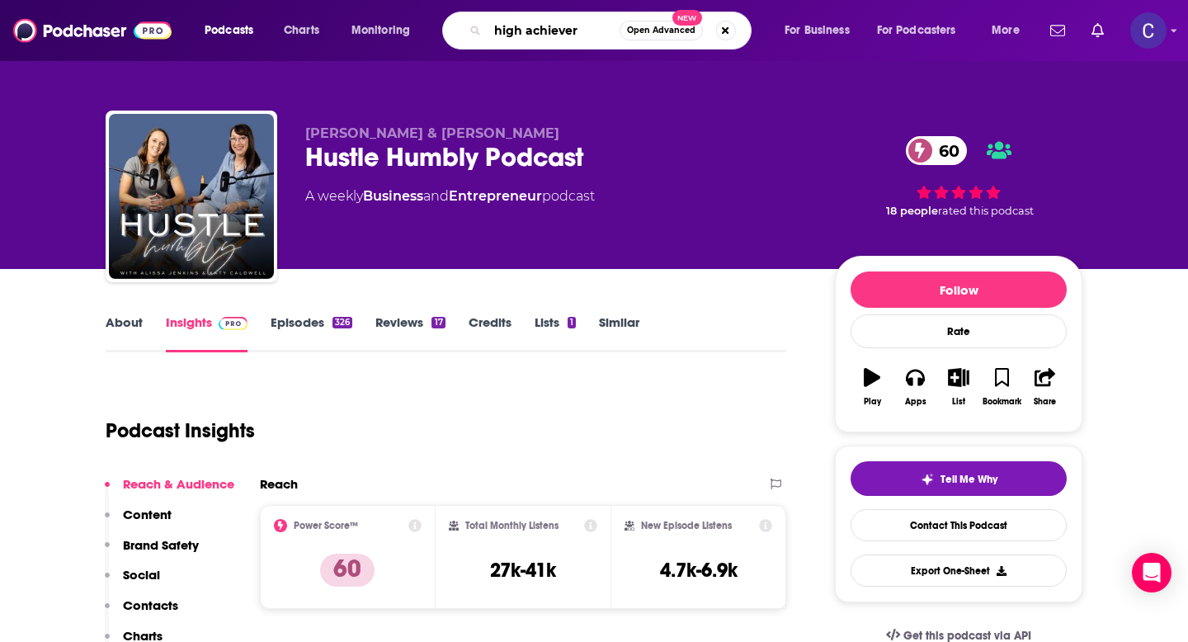
type input "high achievers"
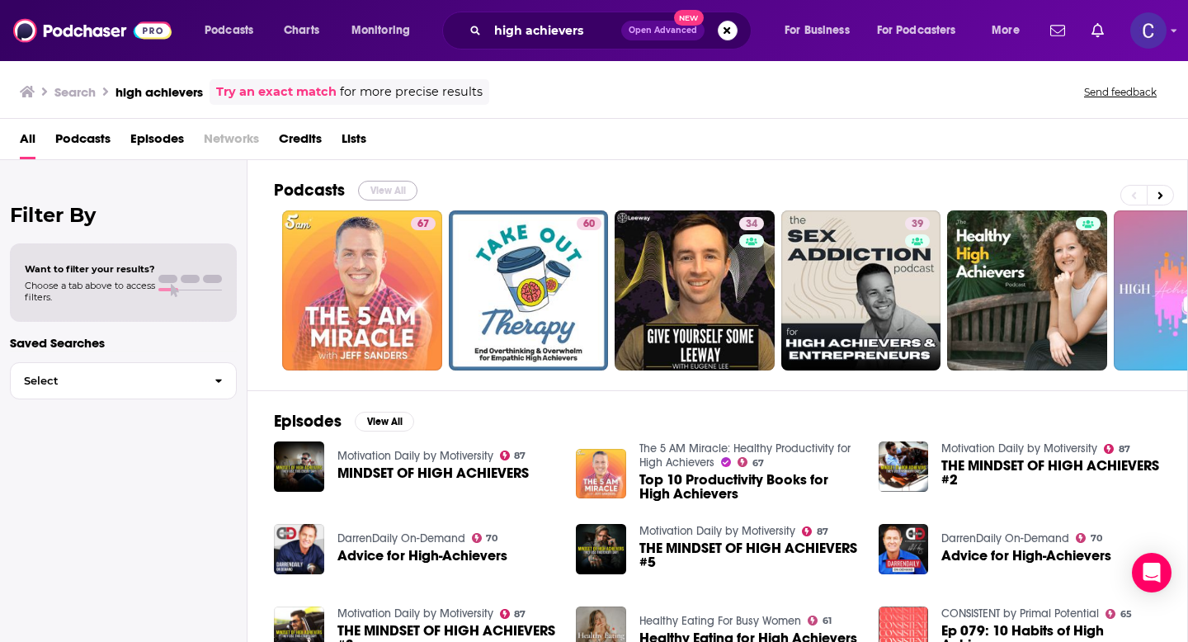
click at [384, 186] on button "View All" at bounding box center [387, 191] width 59 height 20
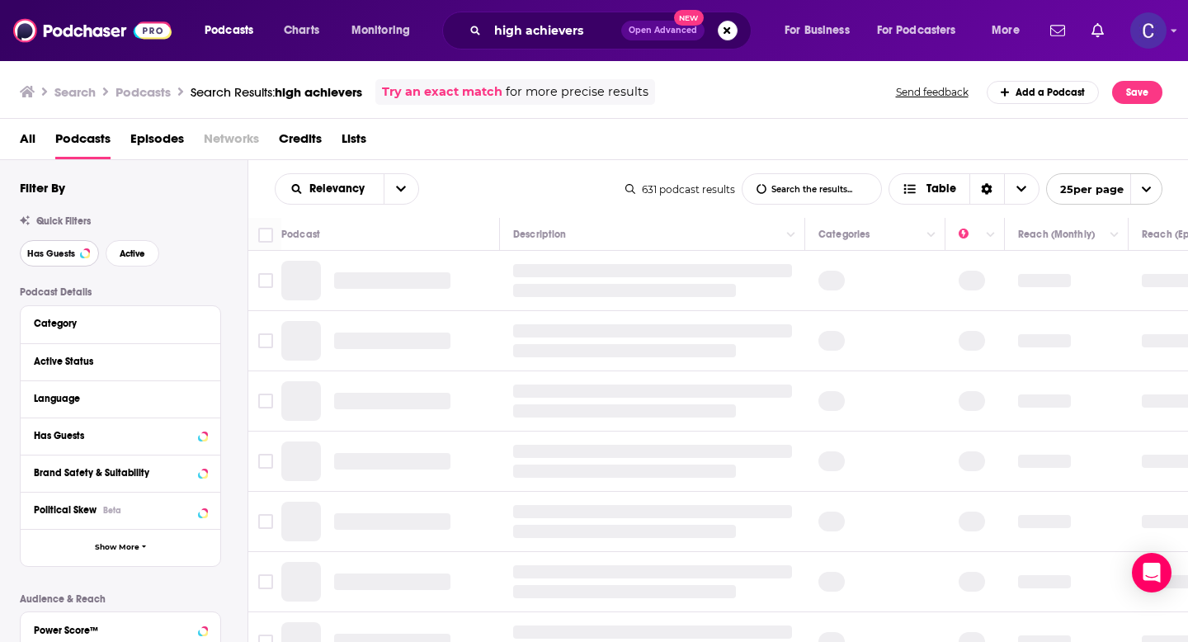
click at [51, 258] on span "Has Guests" at bounding box center [51, 253] width 48 height 9
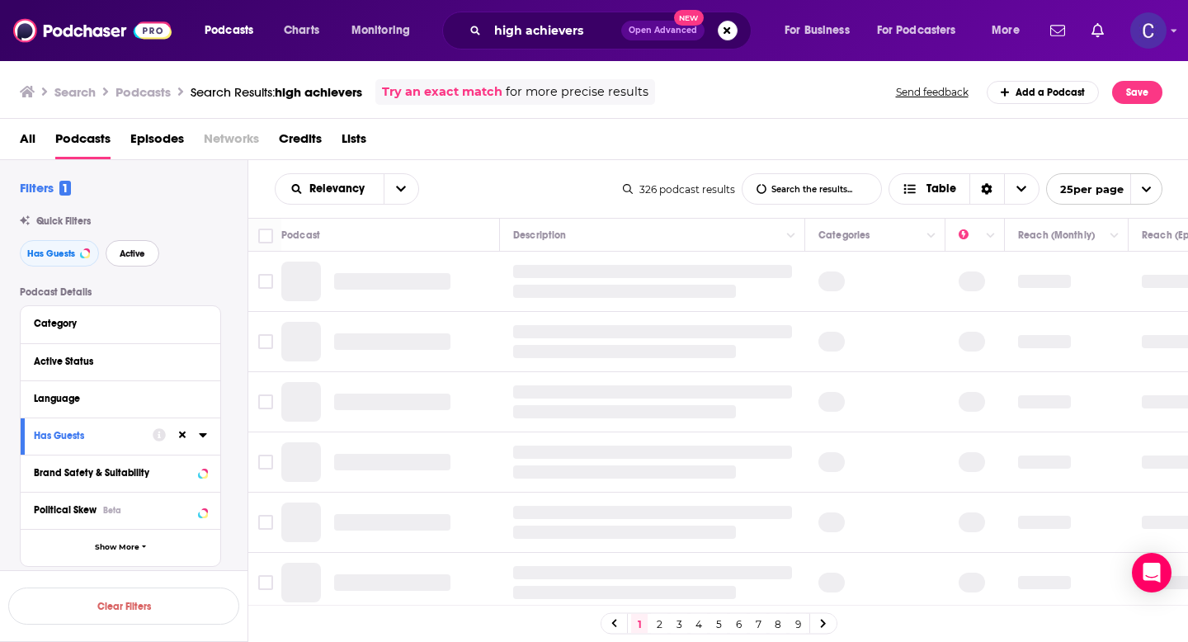
click at [124, 247] on button "Active" at bounding box center [133, 253] width 54 height 26
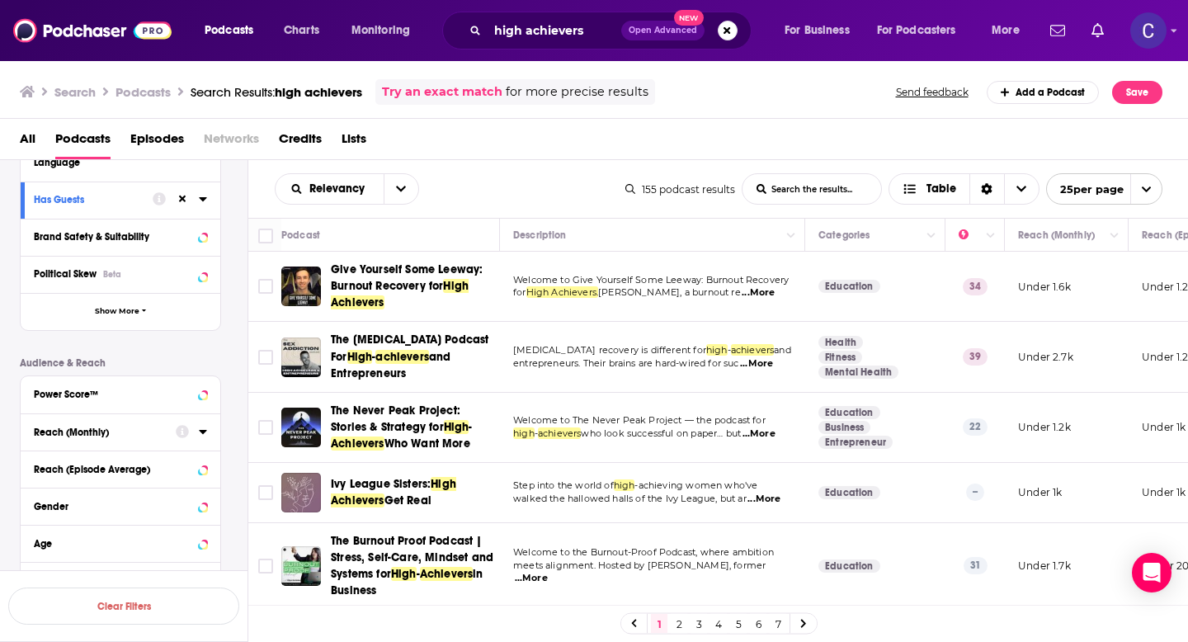
scroll to position [239, 0]
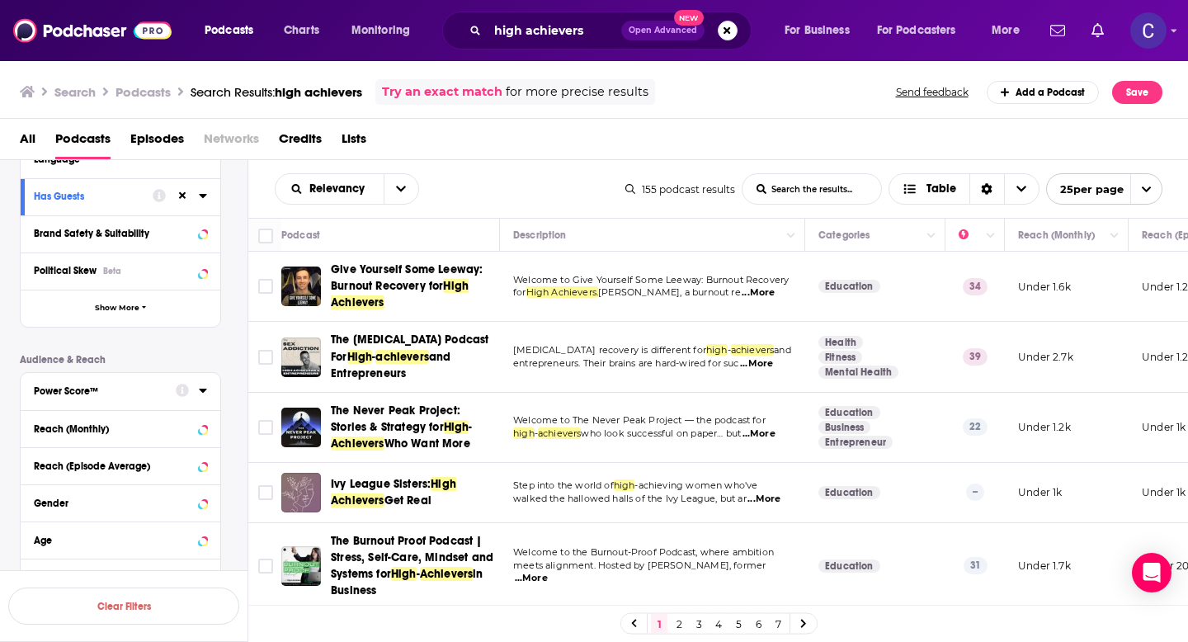
click at [94, 383] on button "Power Score™" at bounding box center [105, 390] width 142 height 21
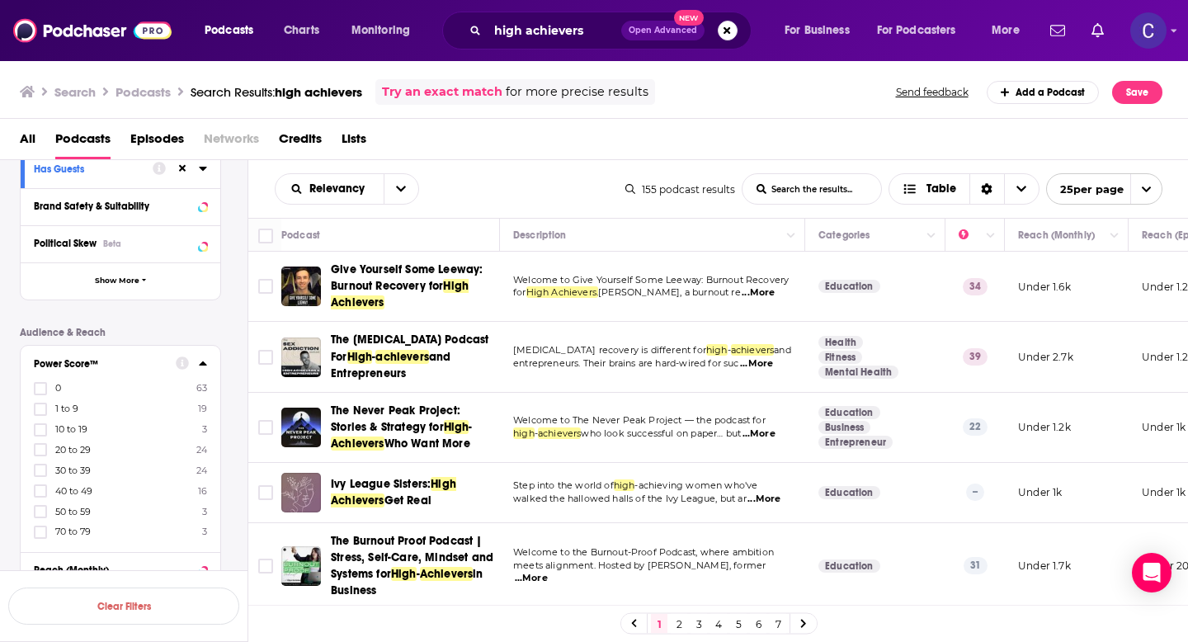
scroll to position [271, 0]
click at [37, 468] on icon at bounding box center [40, 466] width 10 height 7
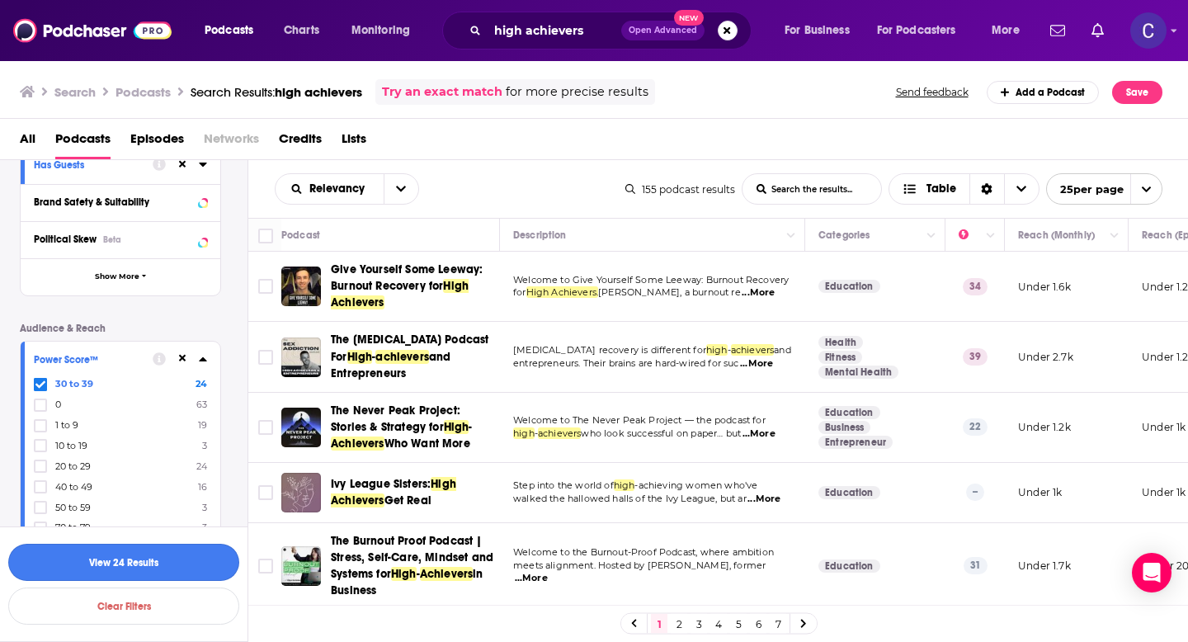
click at [134, 560] on button "View 24 Results" at bounding box center [123, 562] width 231 height 37
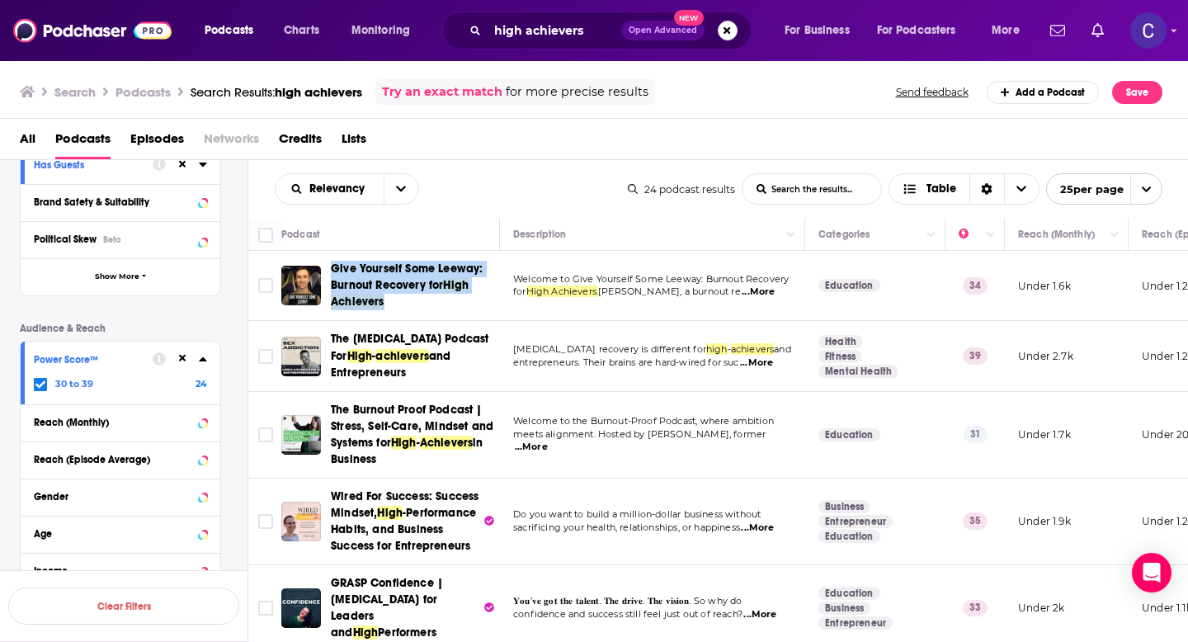
scroll to position [20, 0]
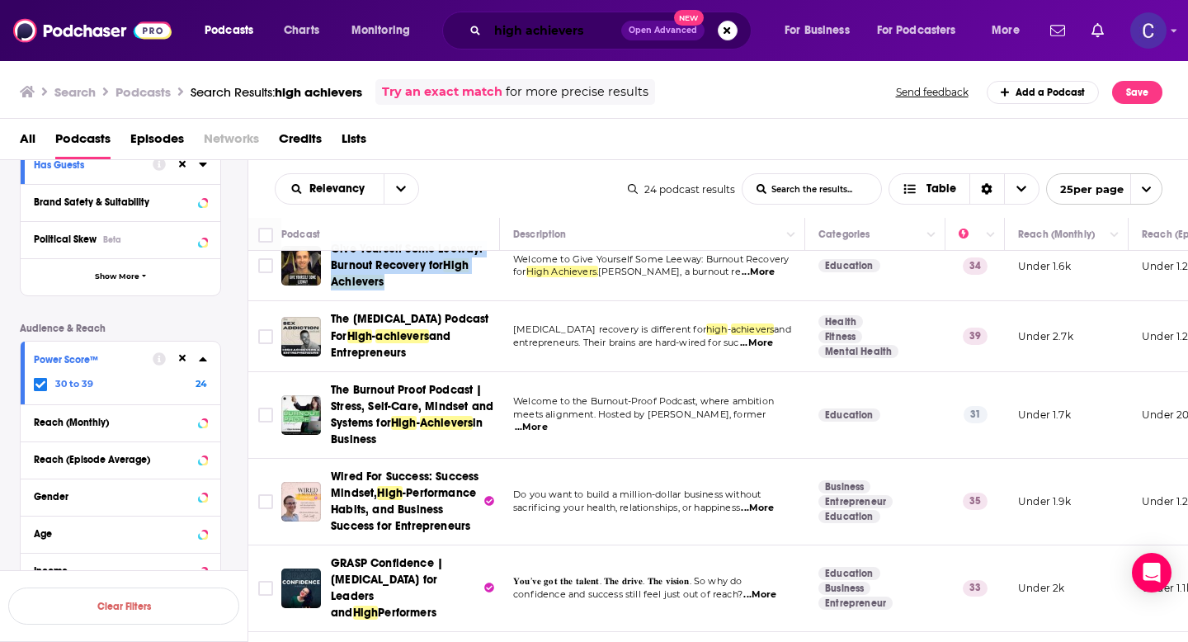
click at [531, 31] on input "high achievers" at bounding box center [555, 30] width 134 height 26
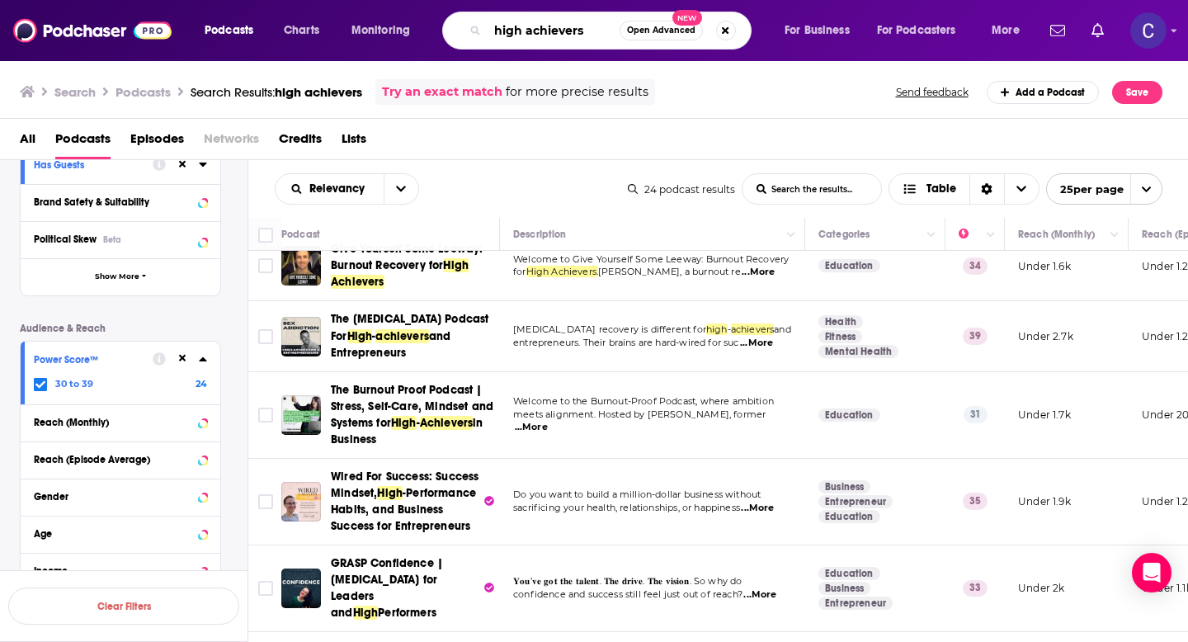
click at [531, 31] on input "high achievers" at bounding box center [554, 30] width 132 height 26
type input "e"
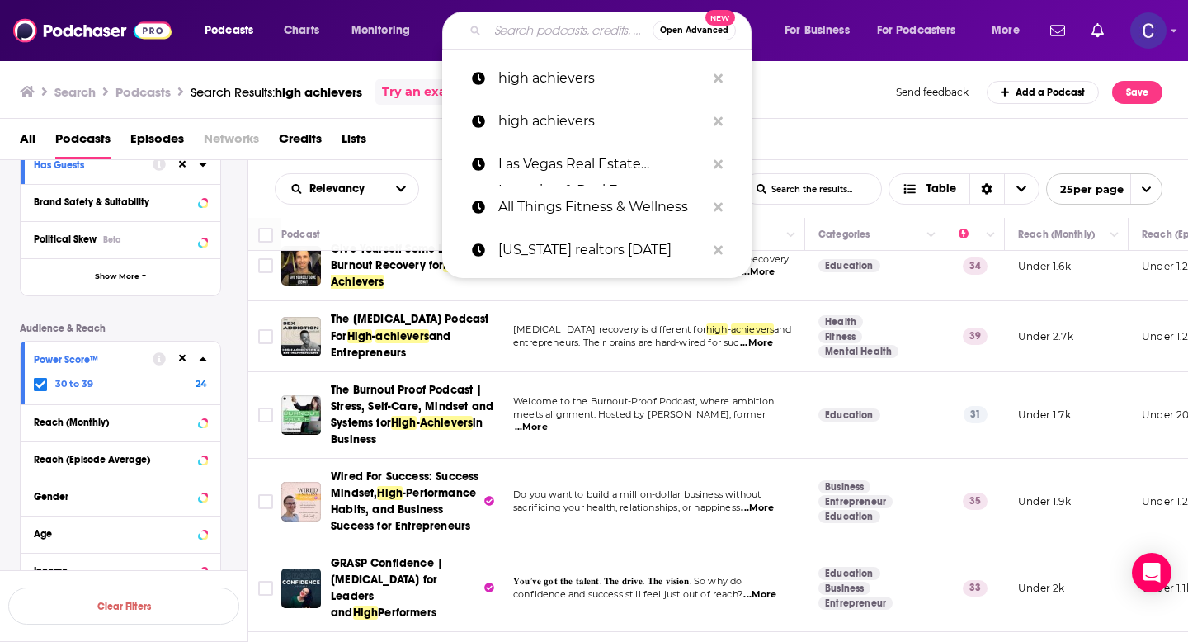
click at [838, 112] on div "Search Podcasts Search Results: high achievers Try an exact match for more prec…" at bounding box center [594, 88] width 1189 height 59
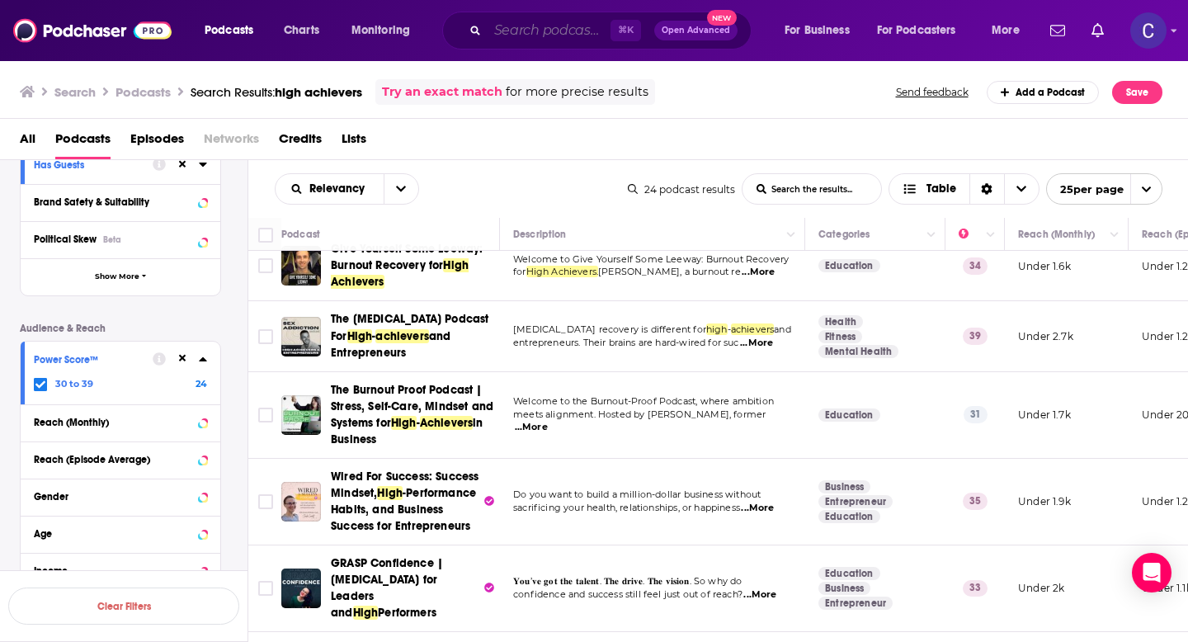
click at [527, 42] on input "Search podcasts, credits, & more..." at bounding box center [549, 30] width 123 height 26
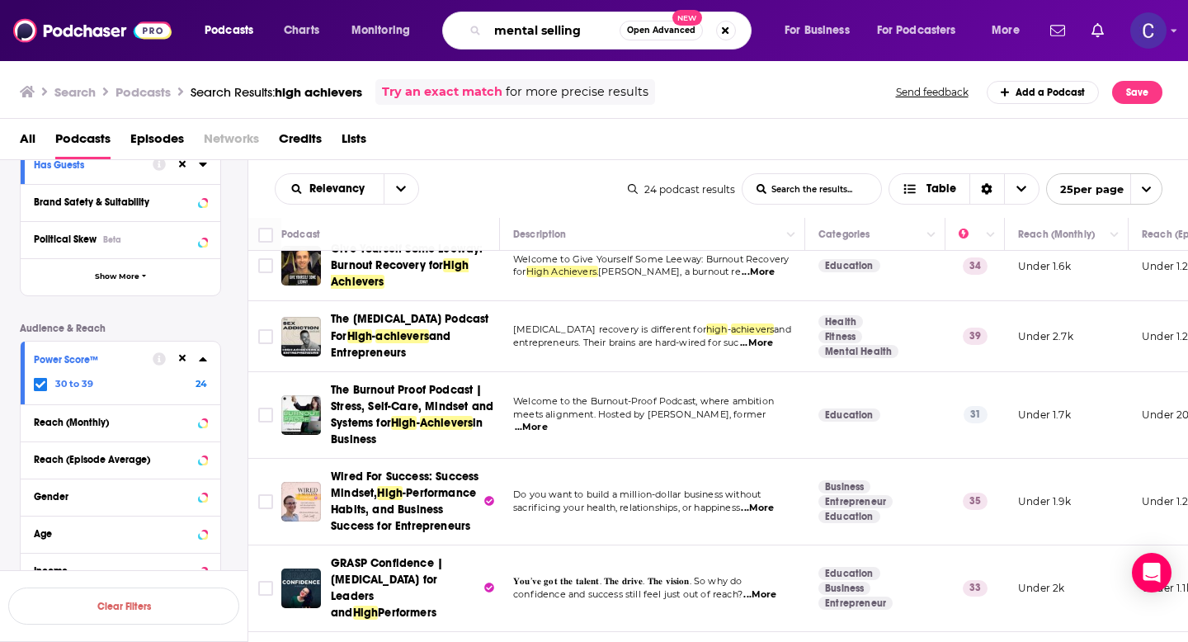
type input "mental selling"
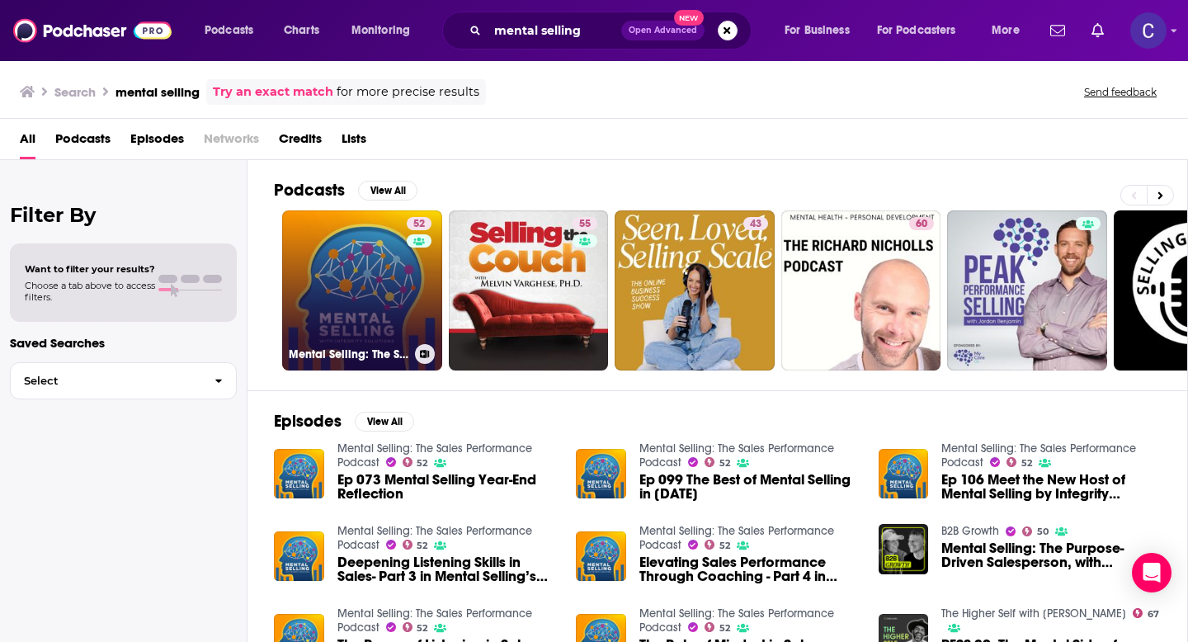
click at [358, 257] on link "52 Mental Selling: The Sales Performance Podcast" at bounding box center [362, 290] width 160 height 160
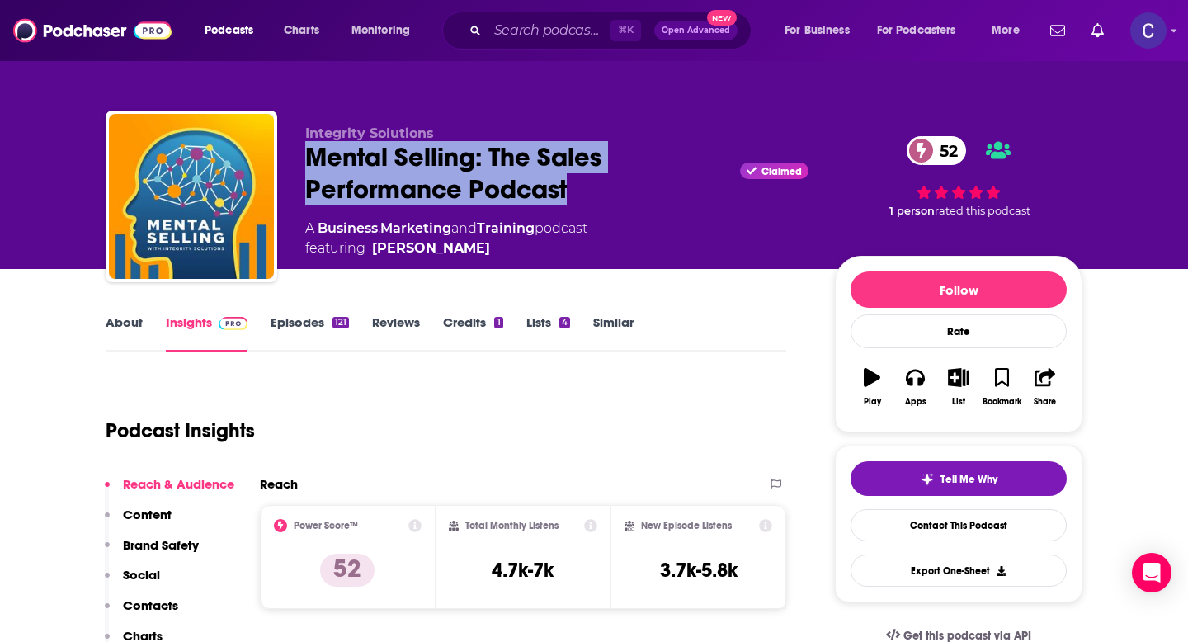
drag, startPoint x: 308, startPoint y: 161, endPoint x: 594, endPoint y: 197, distance: 288.6
click at [594, 197] on div "Mental Selling: The Sales Performance Podcast Claimed 52" at bounding box center [556, 173] width 503 height 64
copy h2 "Mental Selling: The Sales Performance Podcast"
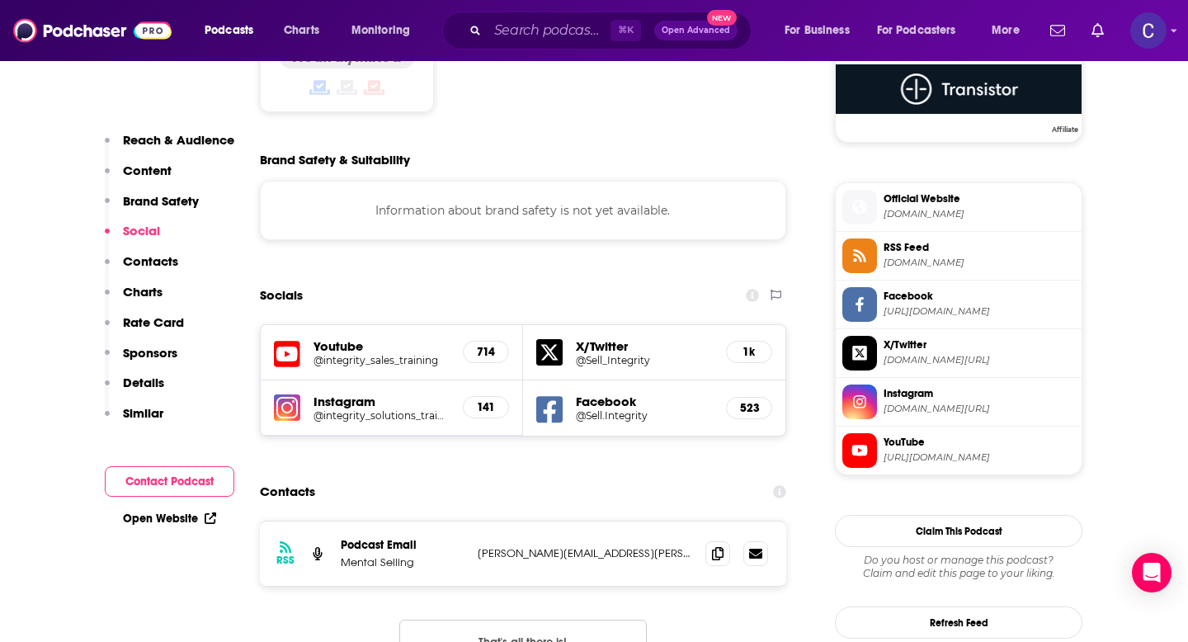
scroll to position [1383, 0]
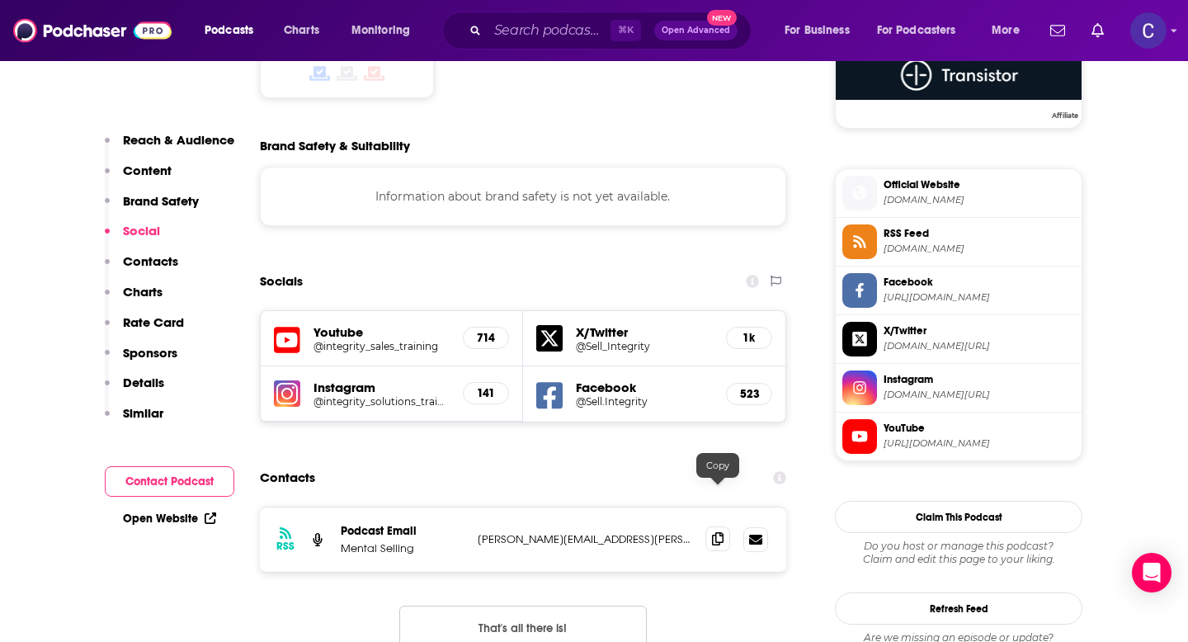
click at [720, 532] on icon at bounding box center [718, 538] width 12 height 13
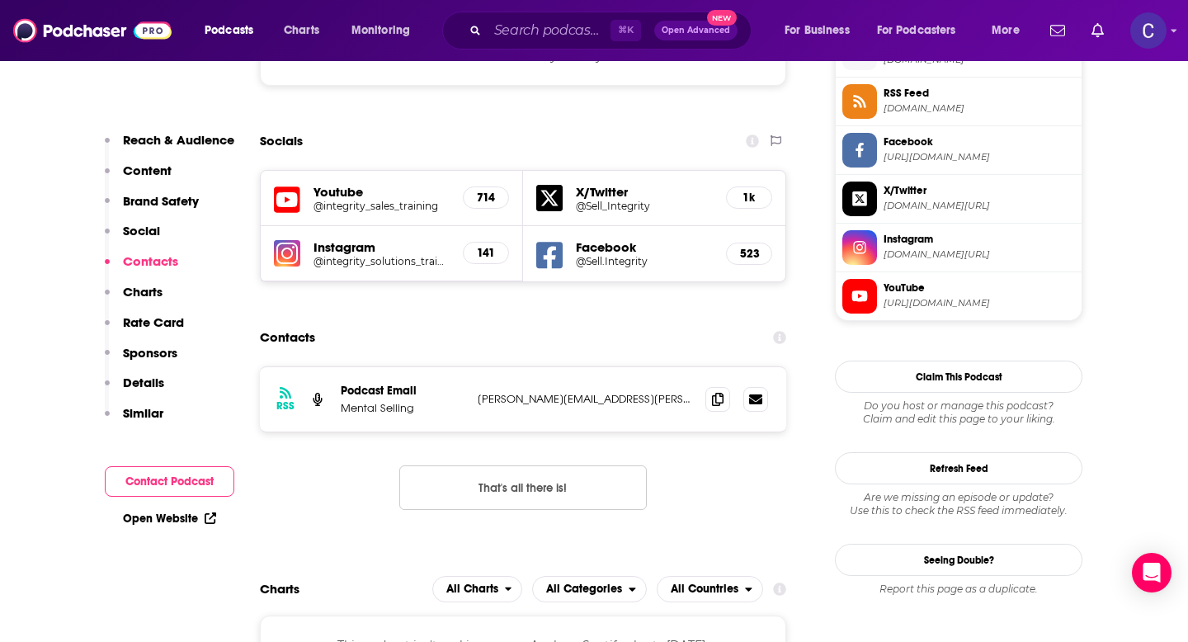
scroll to position [1536, 0]
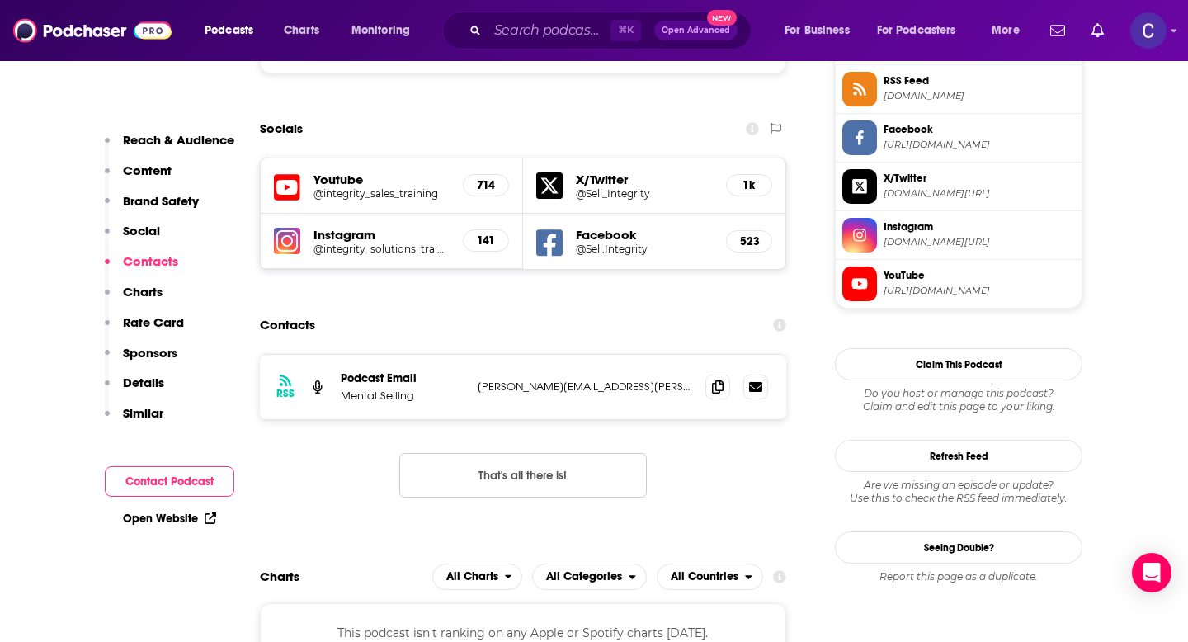
click at [329, 187] on h5 "@integrity_sales_training" at bounding box center [382, 193] width 136 height 12
click at [710, 374] on span at bounding box center [718, 386] width 25 height 25
click at [532, 31] on input "Search podcasts, credits, & more..." at bounding box center [549, 30] width 123 height 26
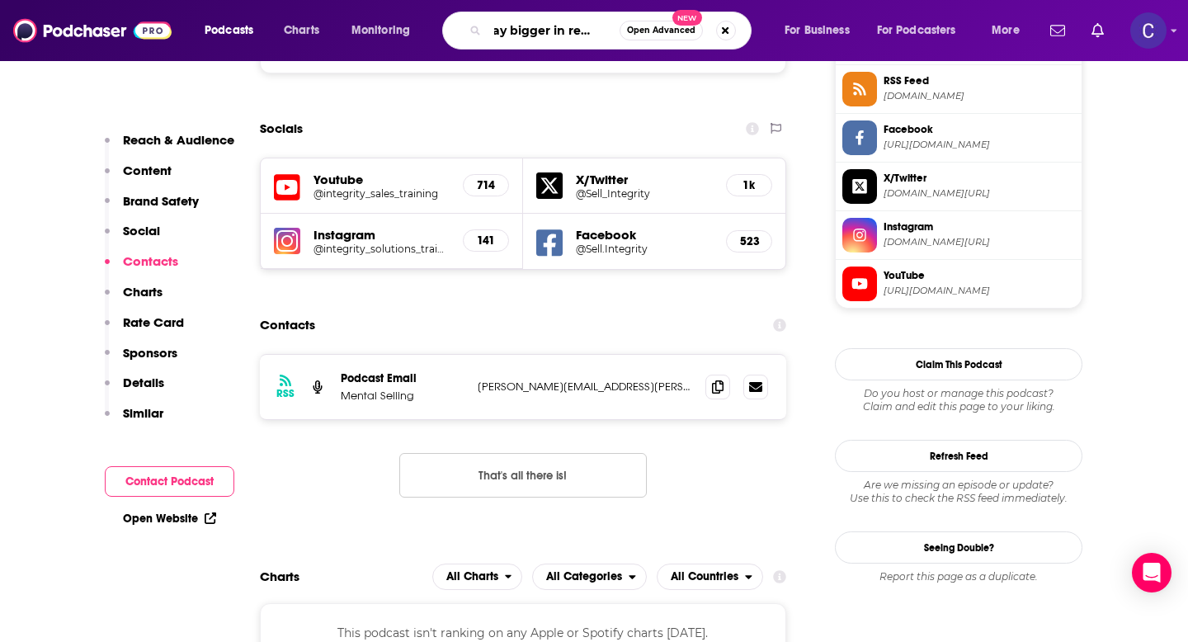
scroll to position [0, 33]
type input "play bigger in real estate"
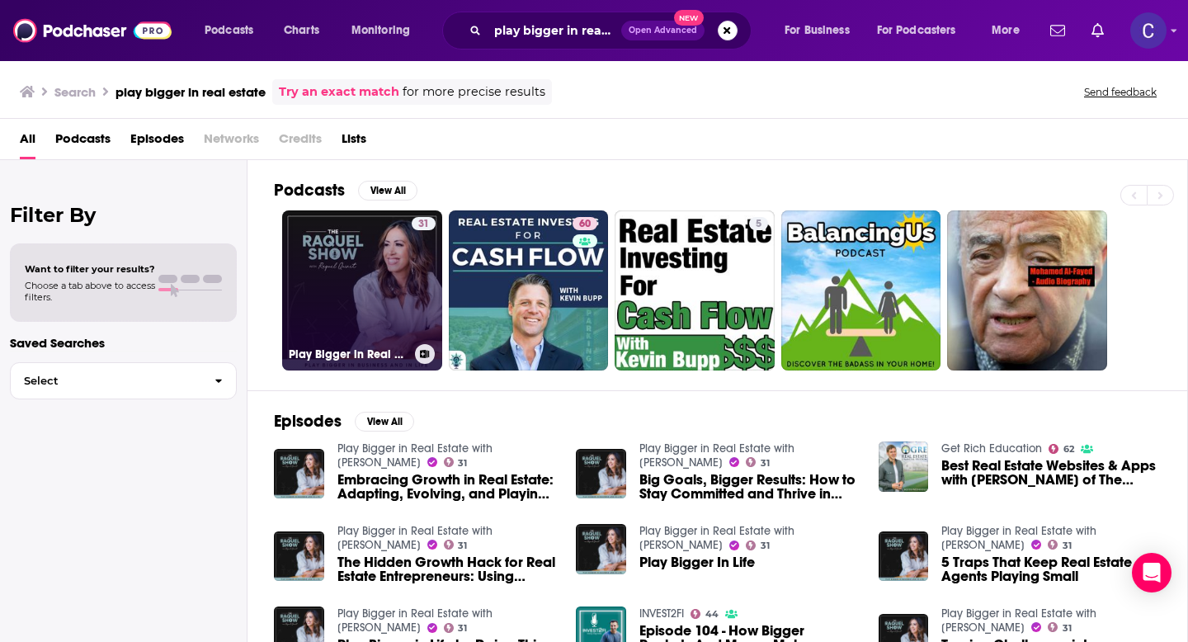
click at [365, 287] on link "31 Play Bigger in Real Estate with Raquel Q." at bounding box center [362, 290] width 160 height 160
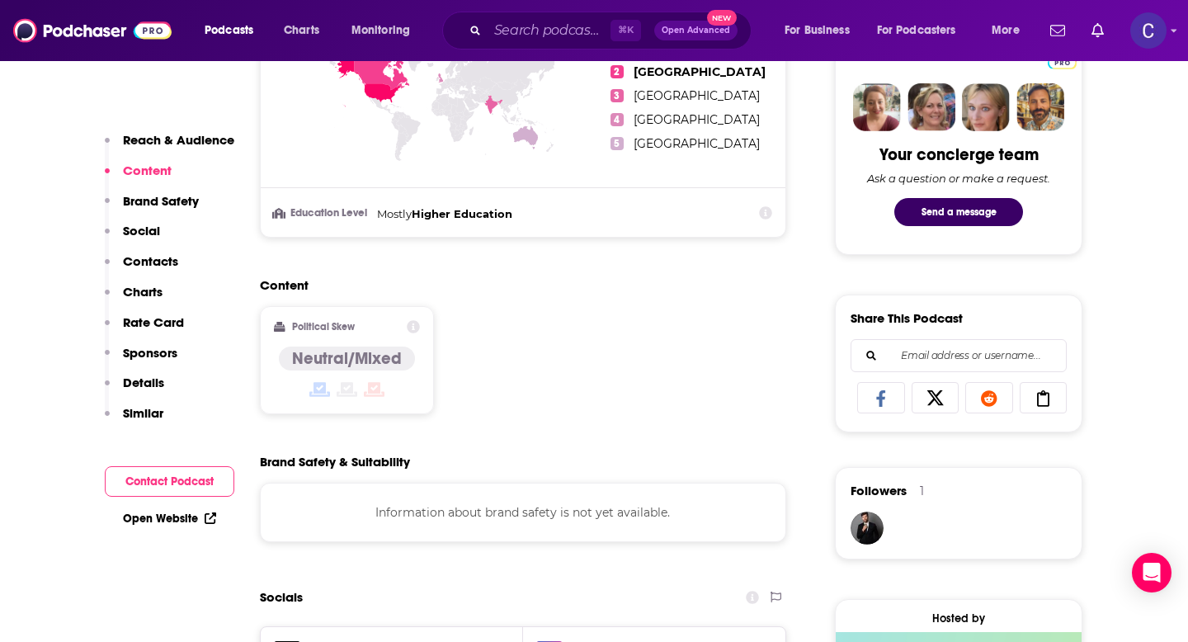
scroll to position [804, 0]
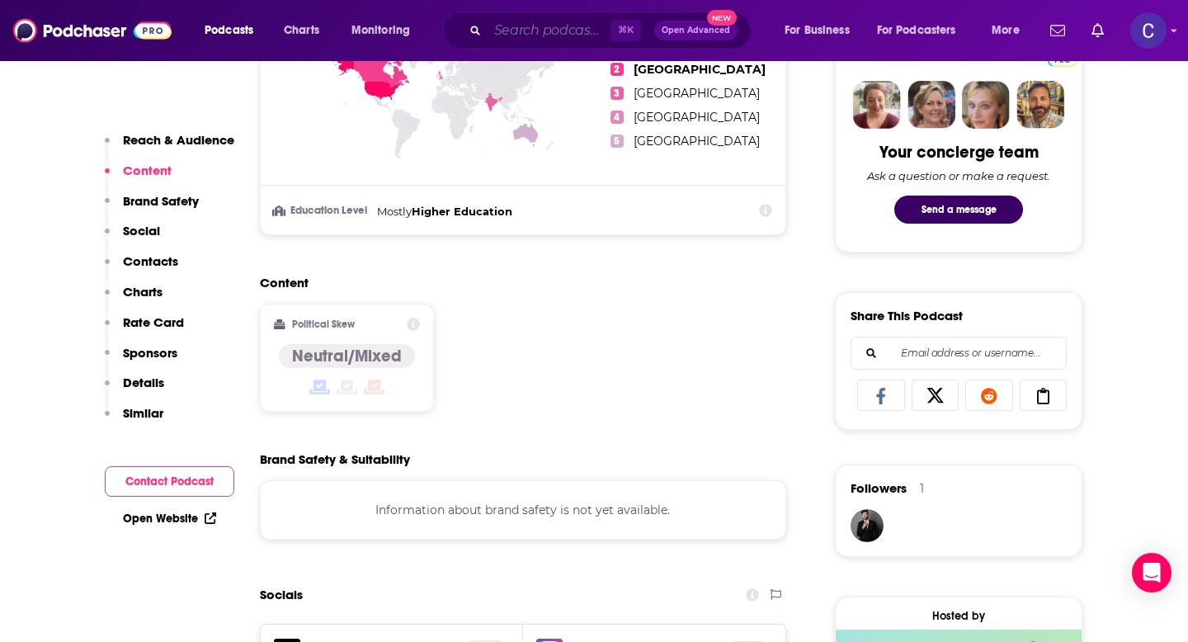
click at [519, 27] on input "Search podcasts, credits, & more..." at bounding box center [549, 30] width 123 height 26
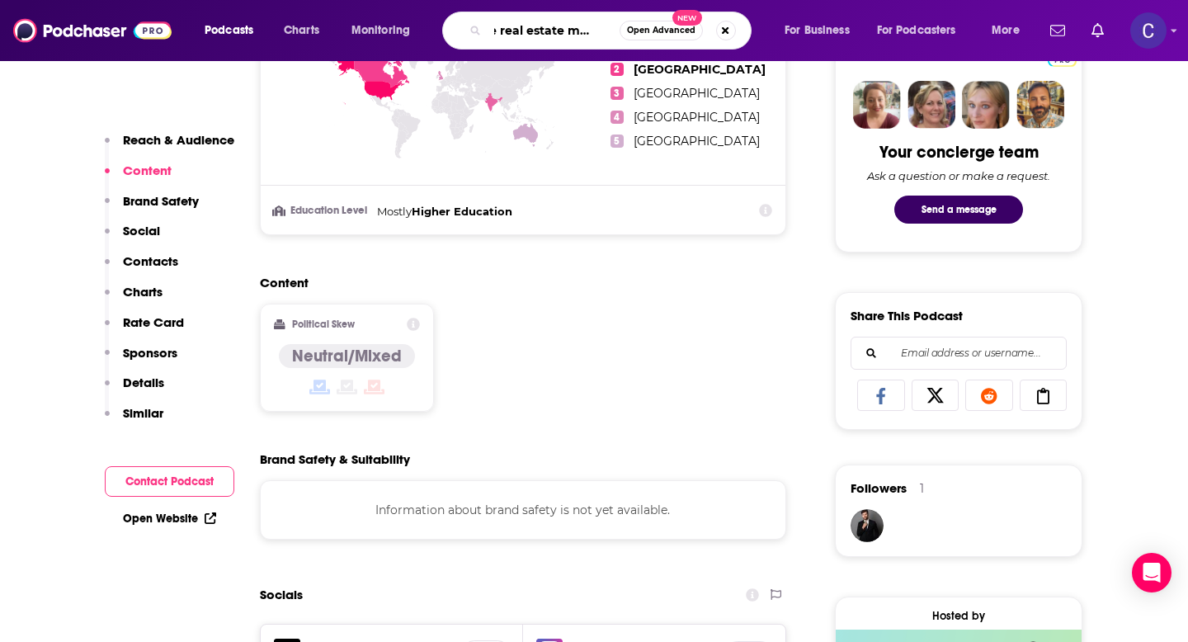
type input "the real estate mindset"
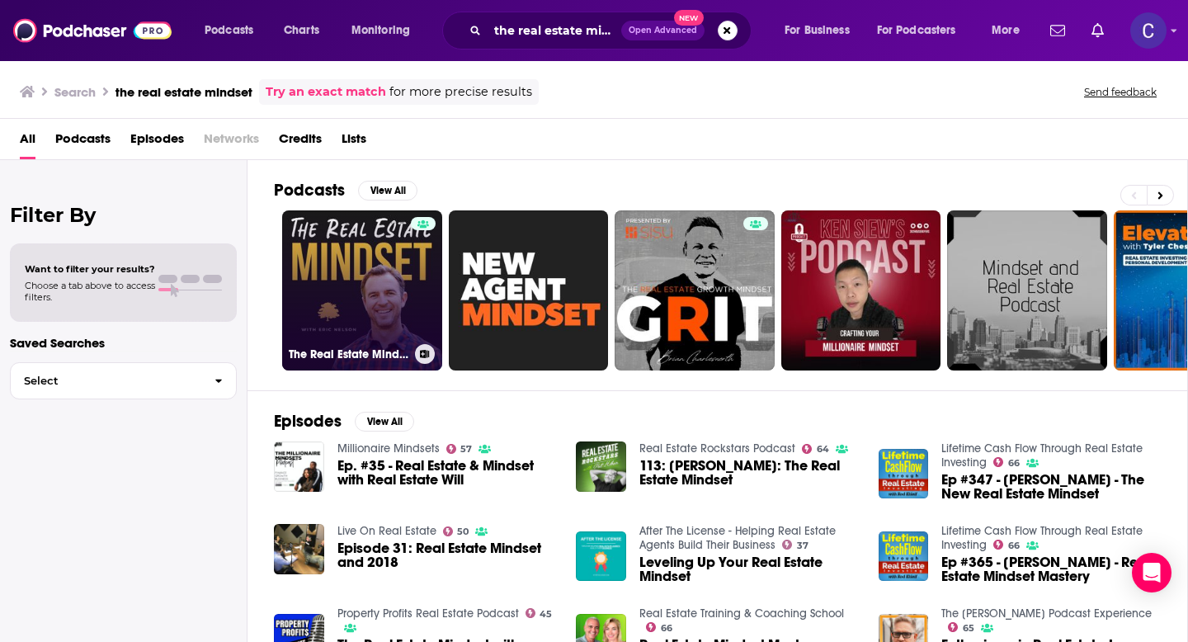
click at [352, 292] on link "The Real Estate Mindset" at bounding box center [362, 290] width 160 height 160
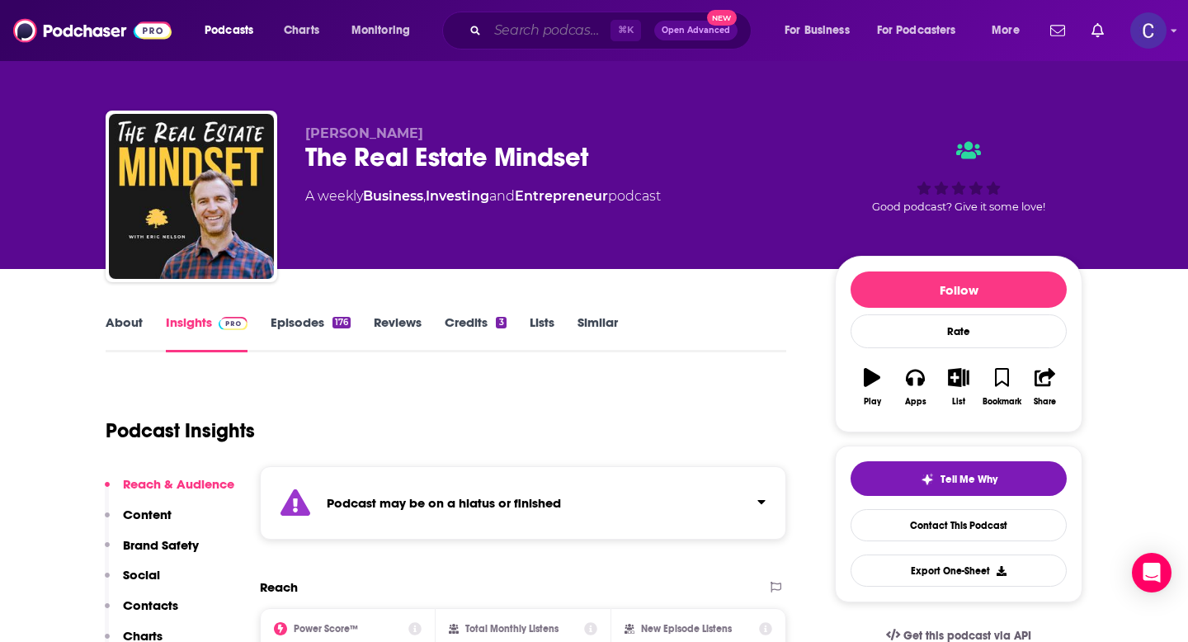
click at [513, 36] on input "Search podcasts, credits, & more..." at bounding box center [549, 30] width 123 height 26
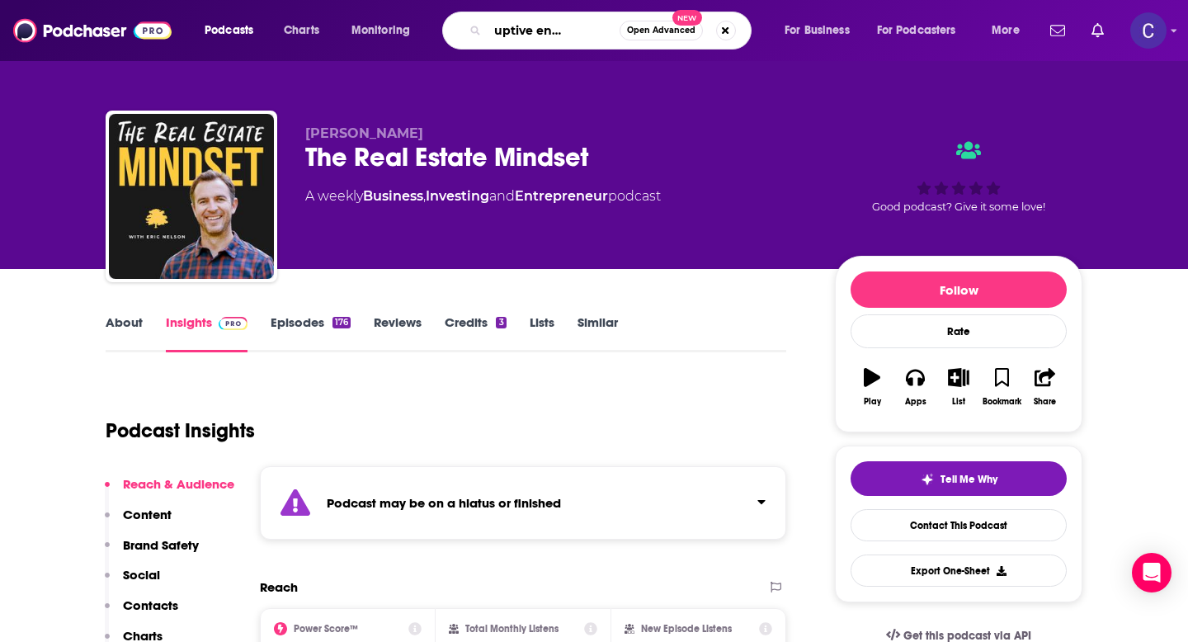
type input "the disruptive entrepreneur"
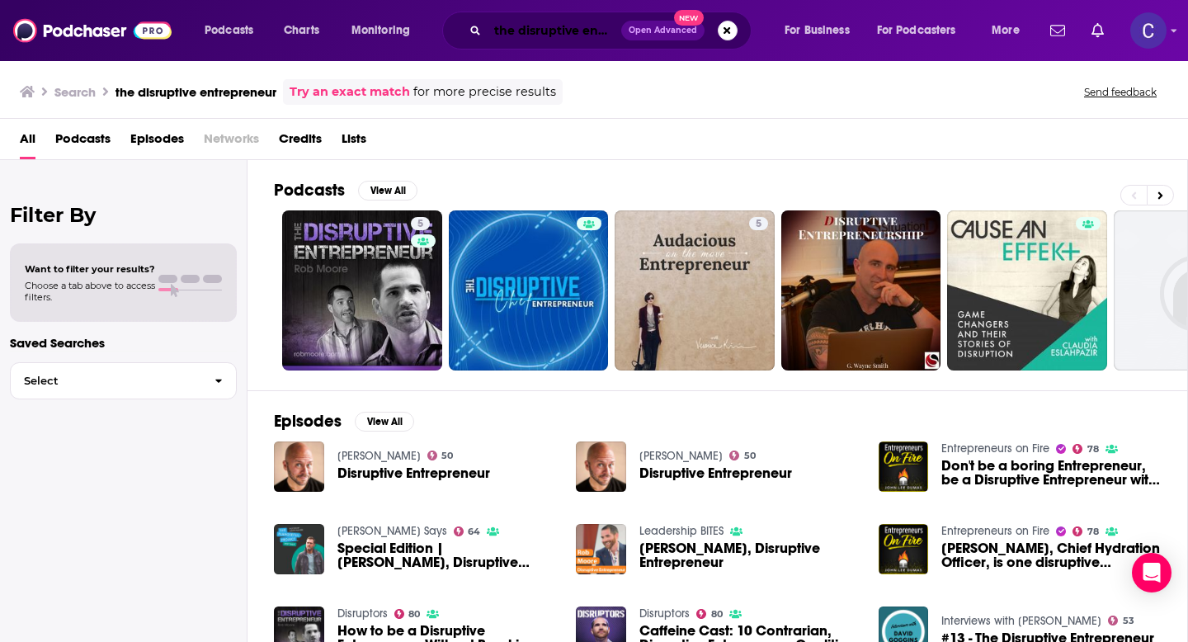
click at [537, 35] on input "the disruptive entrepreneur" at bounding box center [555, 30] width 134 height 26
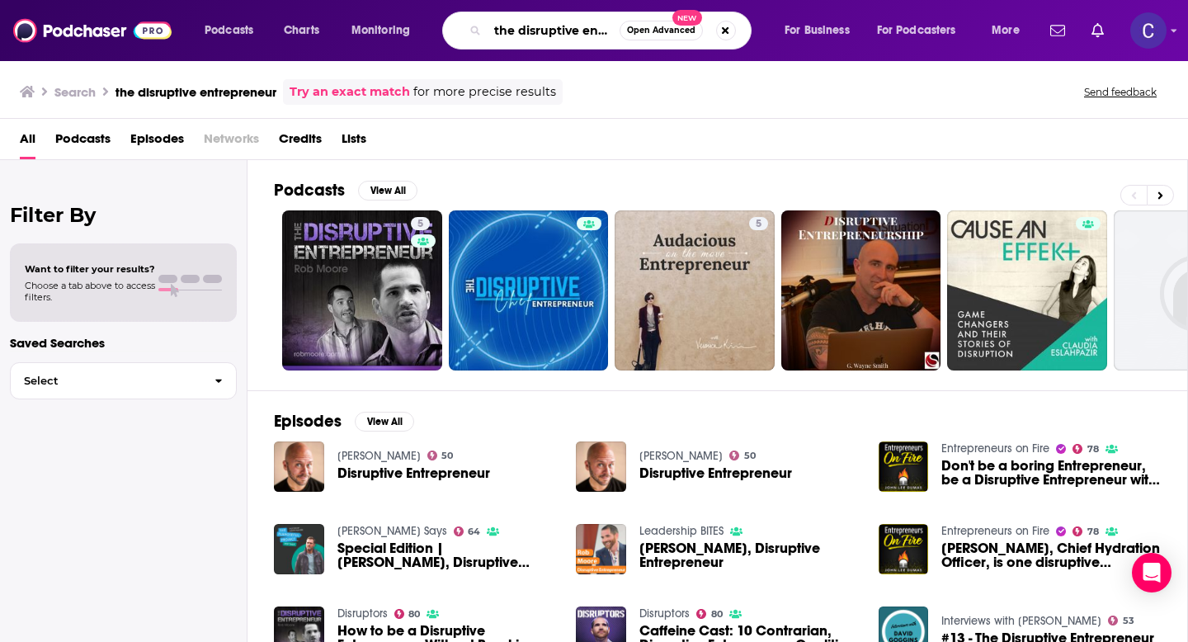
click at [537, 35] on input "the disruptive entrepreneur" at bounding box center [554, 30] width 132 height 26
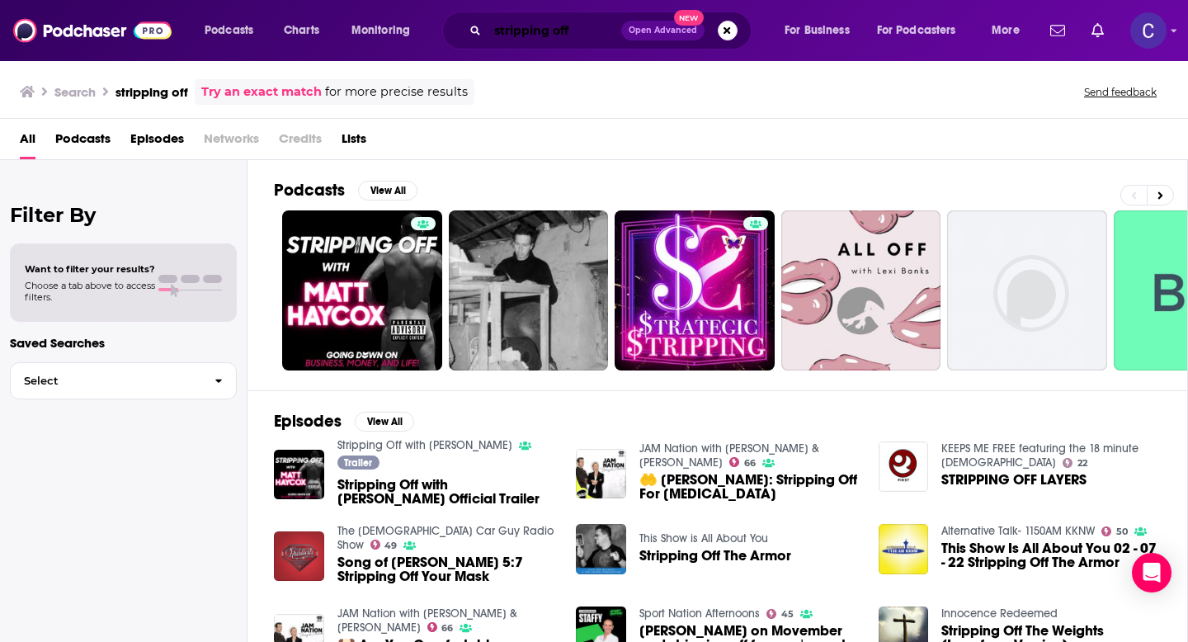
click at [574, 27] on input "stripping off" at bounding box center [555, 30] width 134 height 26
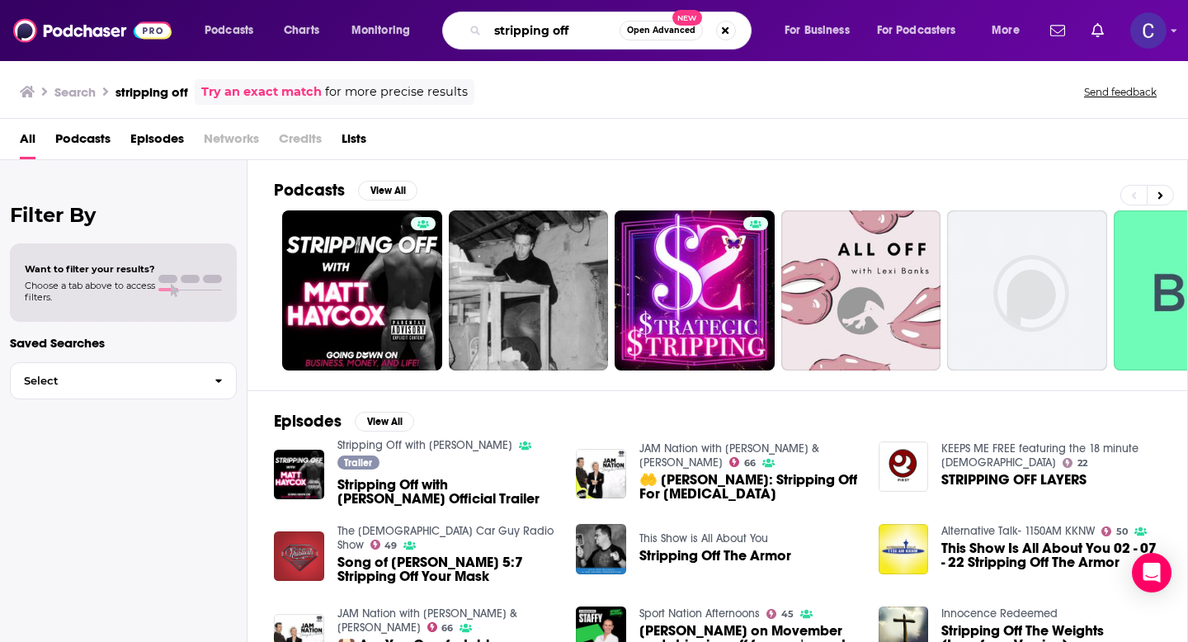
click at [574, 27] on input "stripping off" at bounding box center [554, 30] width 132 height 26
type input "performance mindset"
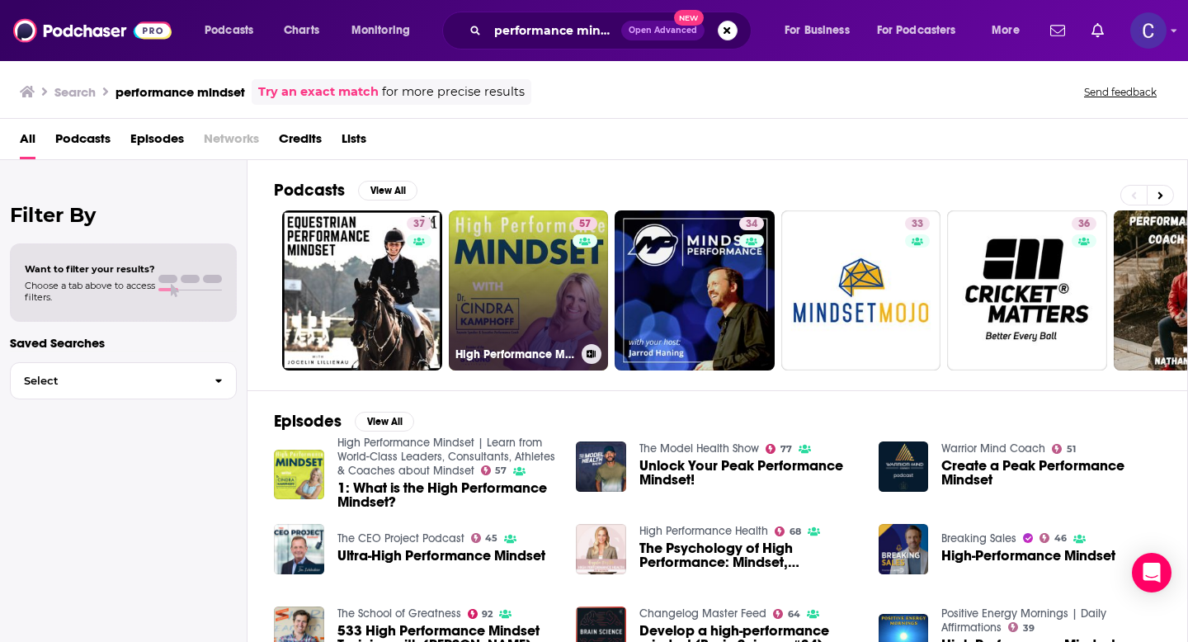
click at [514, 269] on link "57 High Performance Mindset | Learn from World-Class Leaders, Consultants, Athl…" at bounding box center [529, 290] width 160 height 160
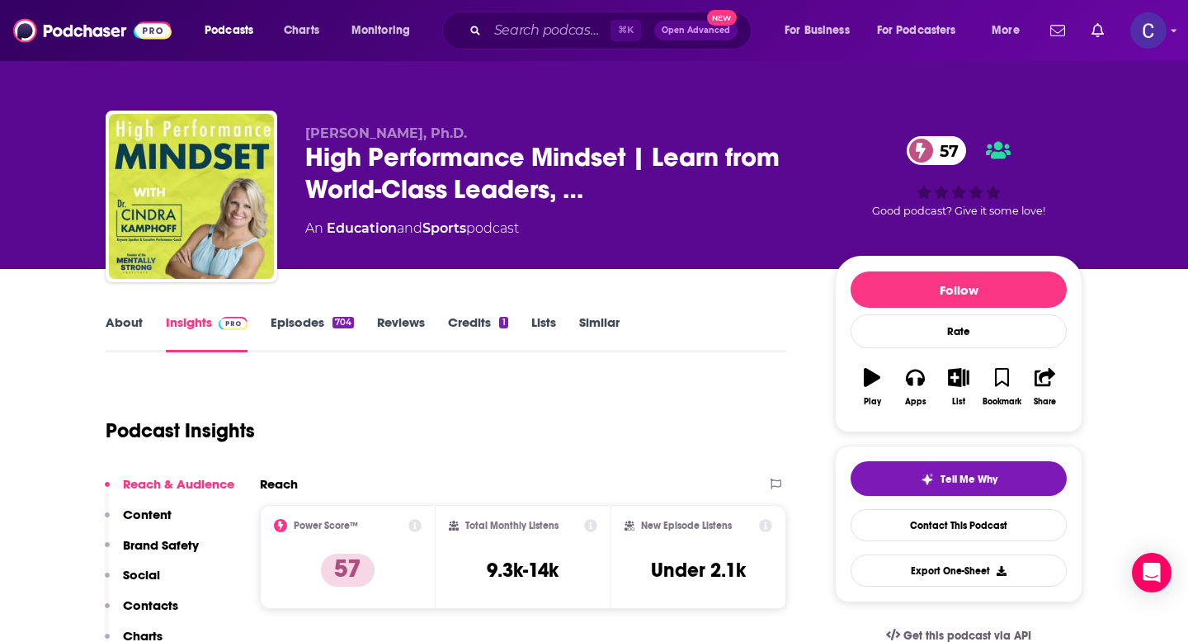
click at [21, 155] on div "Cindra Kamphoff, Ph.D. High Performance Mindset | Learn from World-Class Leader…" at bounding box center [594, 134] width 1188 height 269
click at [124, 323] on link "About" at bounding box center [124, 333] width 37 height 38
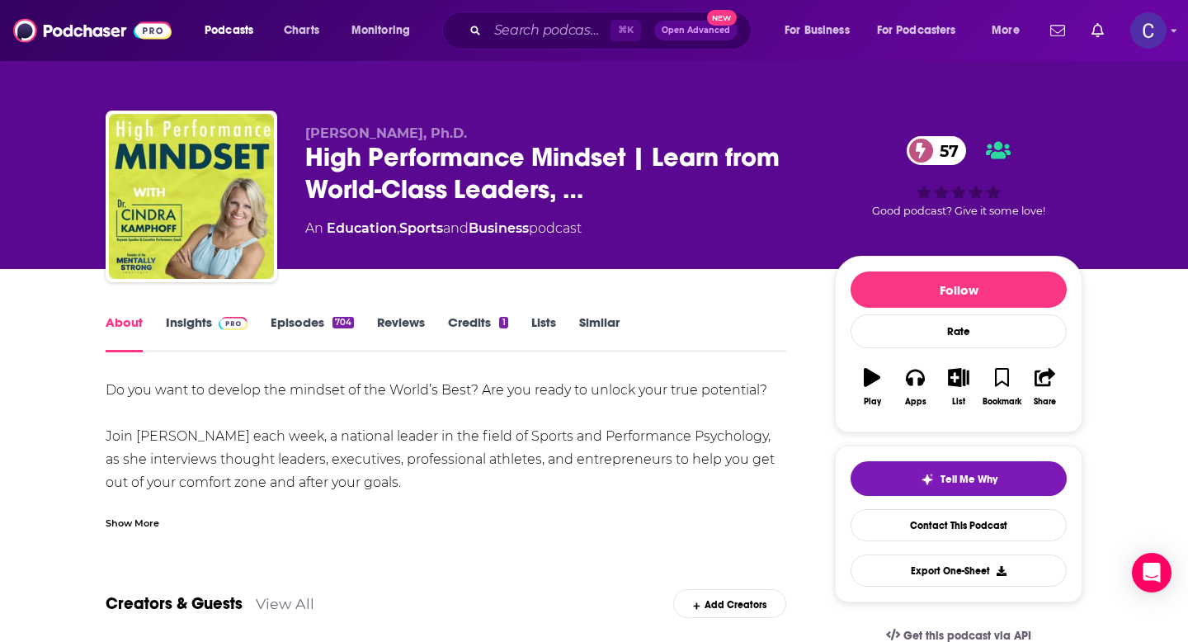
click at [133, 523] on div "Show More" at bounding box center [133, 522] width 54 height 16
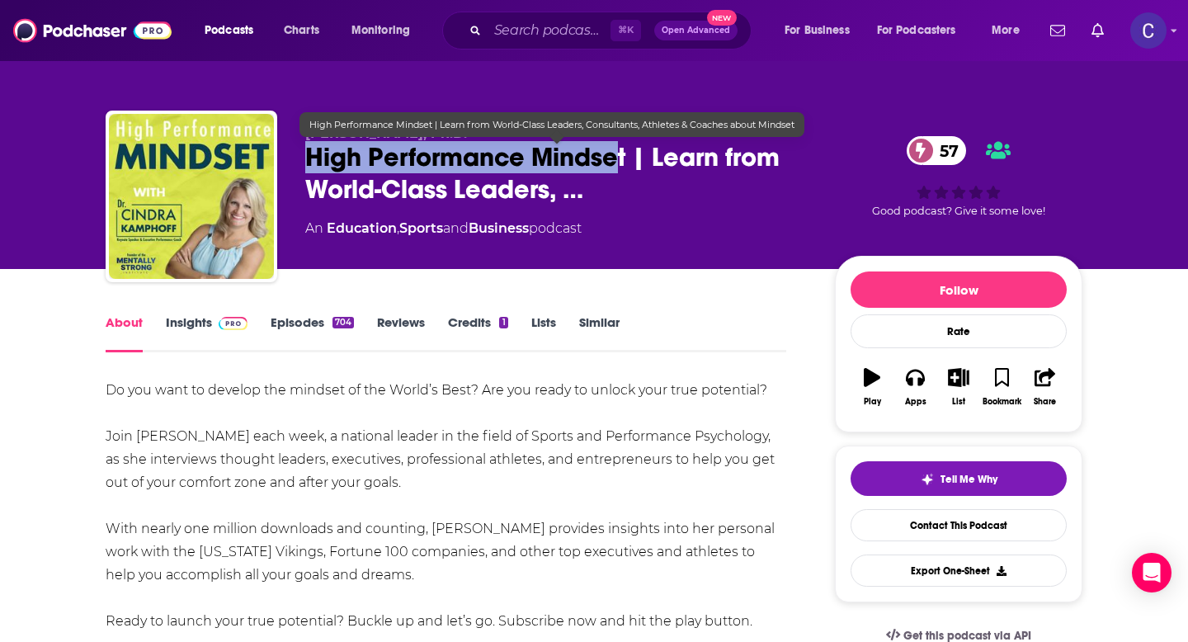
drag, startPoint x: 309, startPoint y: 162, endPoint x: 622, endPoint y: 168, distance: 312.8
click at [622, 168] on span "High Performance Mindset | Learn from World-Class Leaders, …" at bounding box center [556, 173] width 503 height 64
copy h1 "High Performance Mindset"
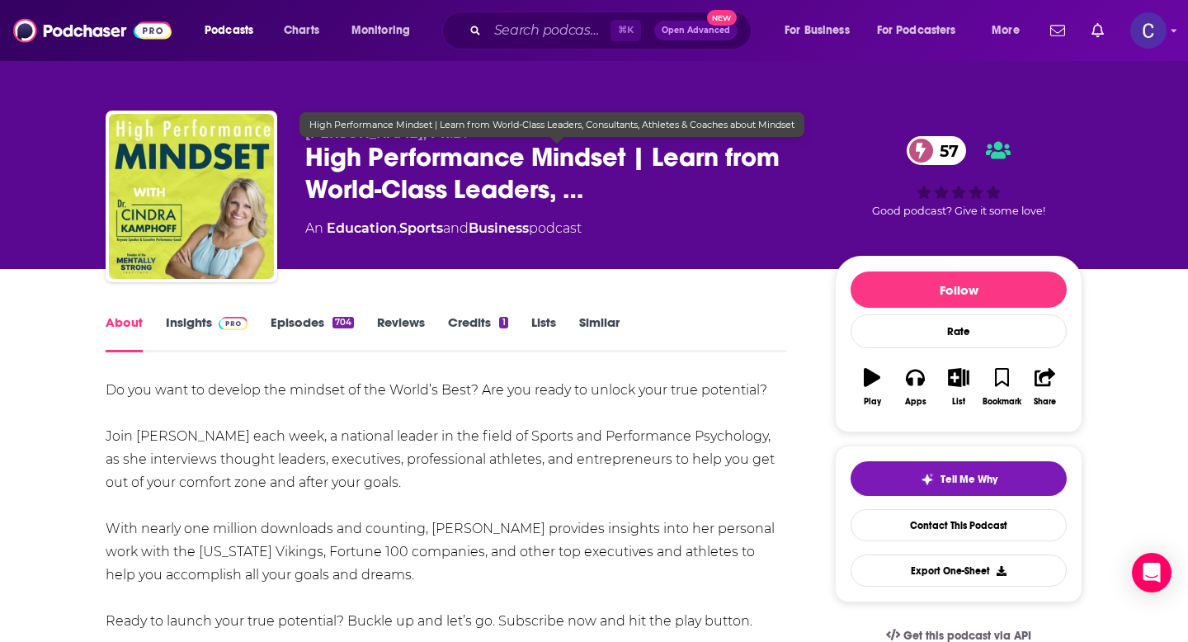
click at [526, 172] on span "High Performance Mindset | Learn from World-Class Leaders, …" at bounding box center [556, 173] width 503 height 64
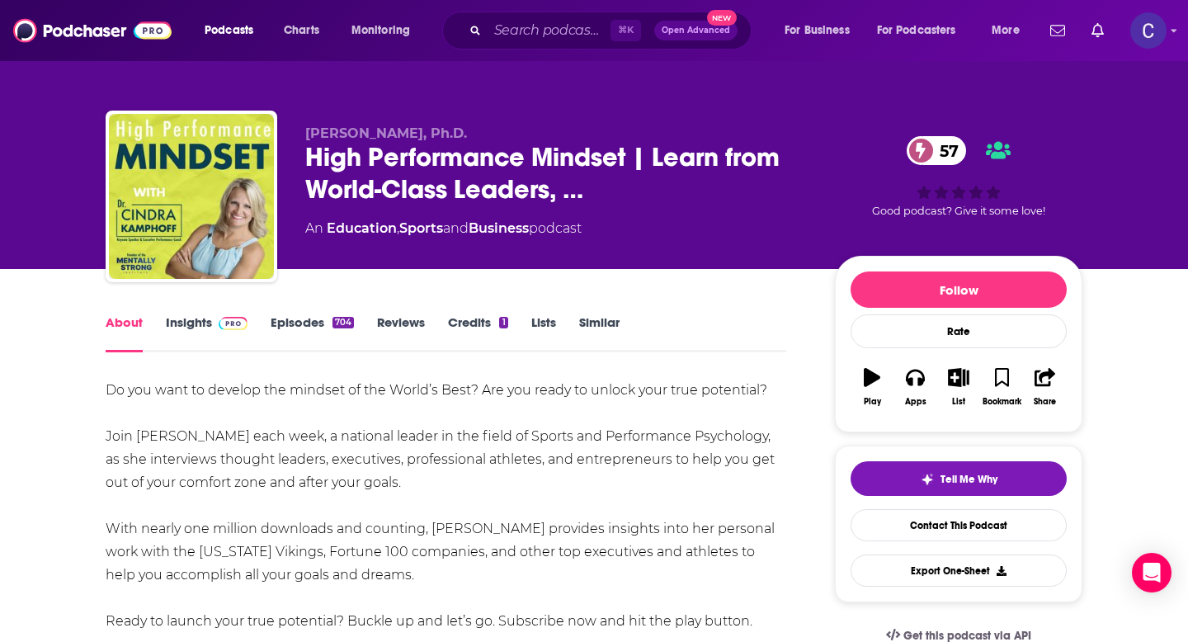
click at [180, 323] on link "Insights" at bounding box center [207, 333] width 82 height 38
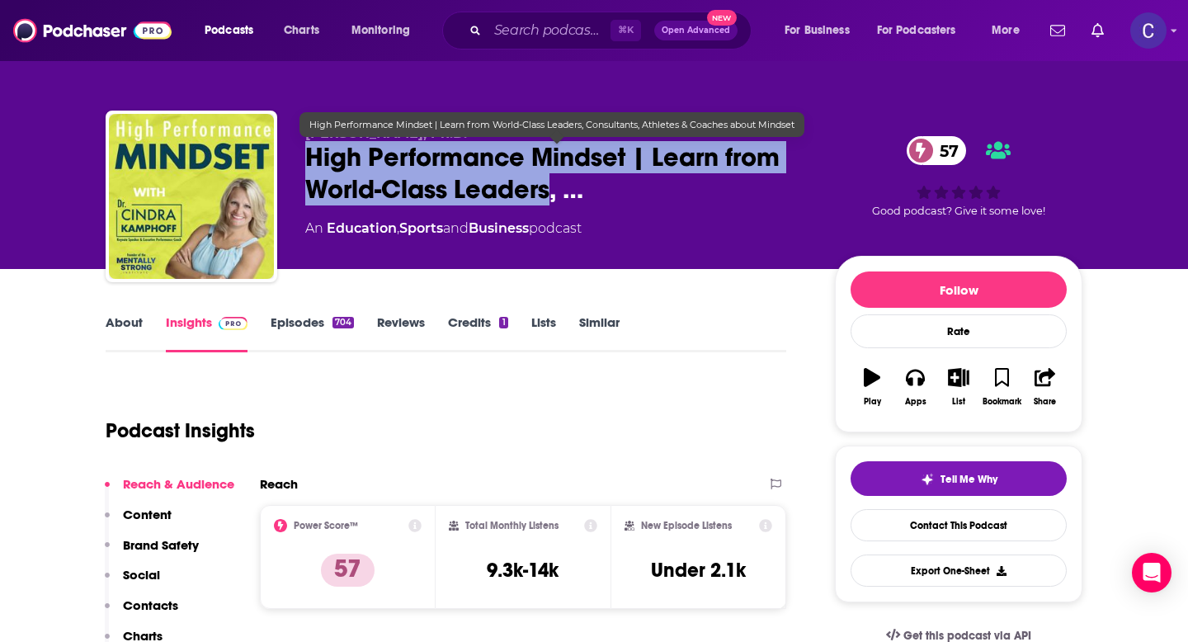
drag, startPoint x: 293, startPoint y: 157, endPoint x: 550, endPoint y: 205, distance: 261.0
click at [550, 205] on div "Cindra Kamphoff, Ph.D. High Performance Mindset | Learn from World-Class Leader…" at bounding box center [594, 200] width 977 height 178
copy h2 "High Performance Mindset | Learn from World-Class Leaders"
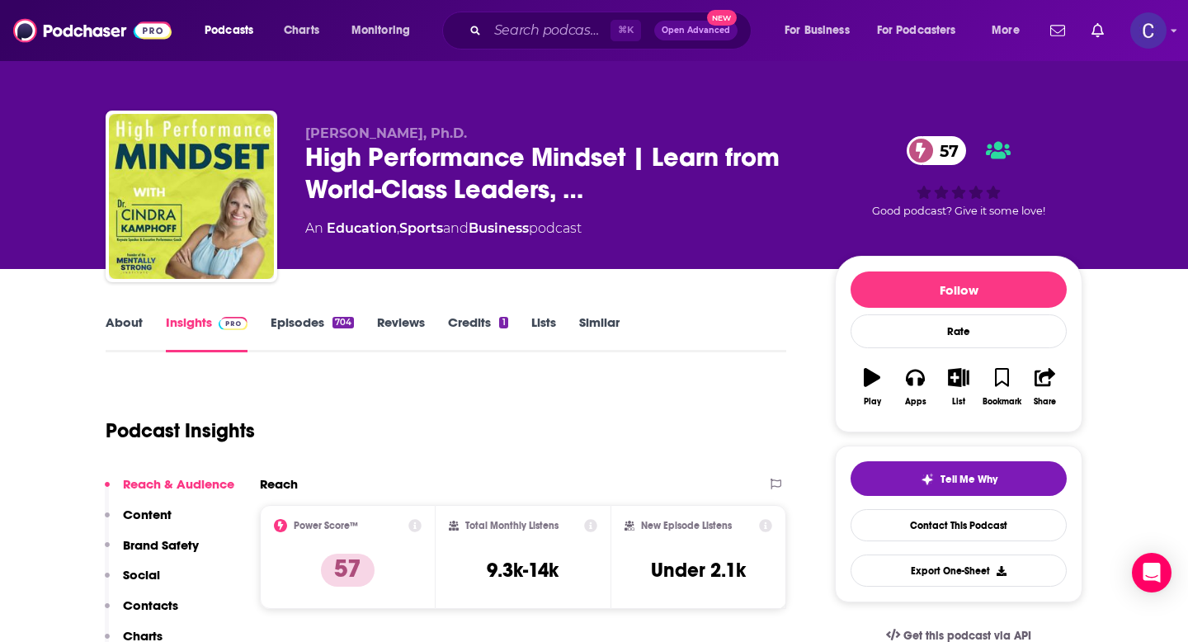
click at [402, 113] on div "Cindra Kamphoff, Ph.D. High Performance Mindset | Learn from World-Class Leader…" at bounding box center [594, 200] width 977 height 178
drag, startPoint x: 467, startPoint y: 131, endPoint x: 297, endPoint y: 130, distance: 170.0
click at [297, 130] on div "Cindra Kamphoff, Ph.D. High Performance Mindset | Learn from World-Class Leader…" at bounding box center [594, 200] width 977 height 178
copy span "Cindra Kamphoff, Ph.D."
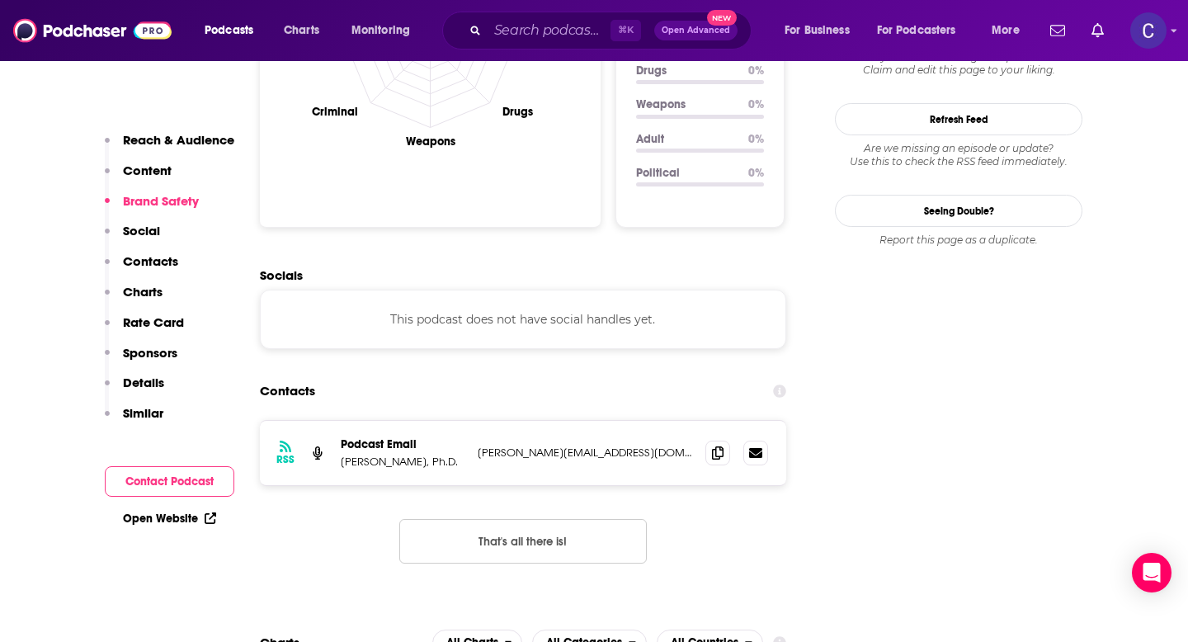
scroll to position [1681, 0]
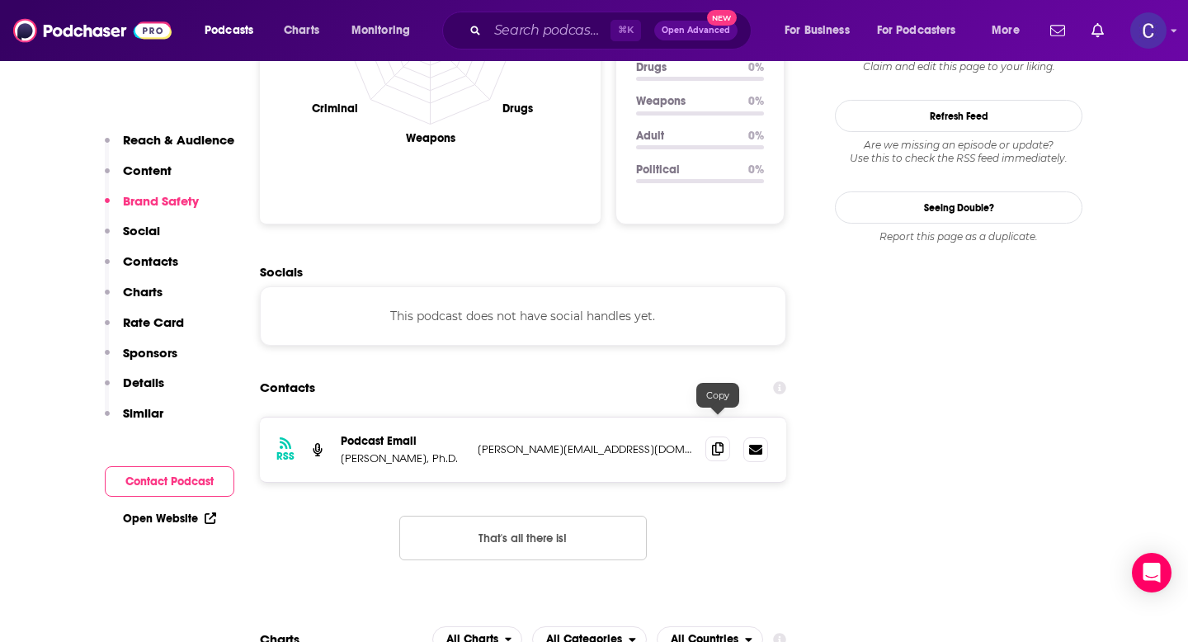
click at [719, 442] on icon at bounding box center [718, 448] width 12 height 13
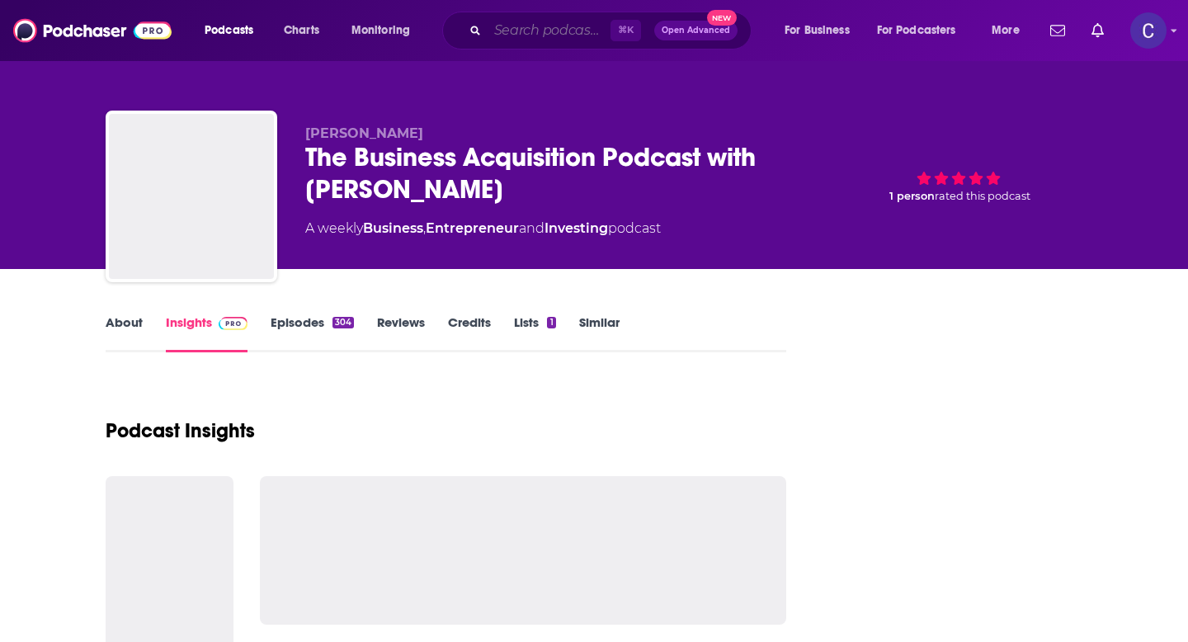
click at [499, 32] on input "Search podcasts, credits, & more..." at bounding box center [549, 30] width 123 height 26
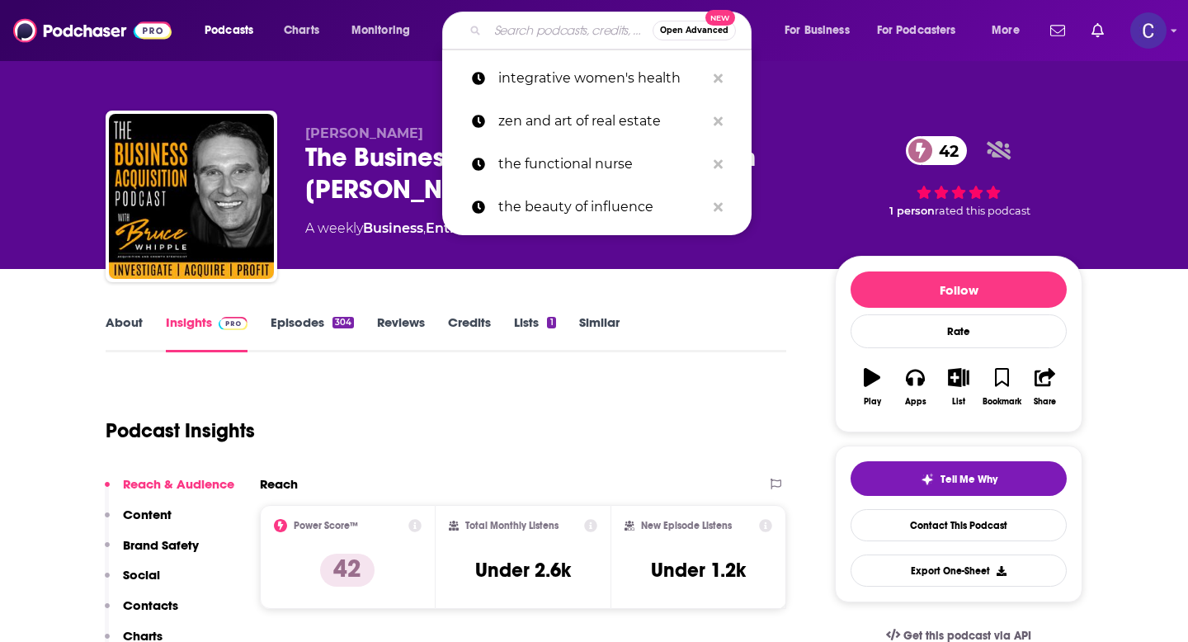
paste input "[PERSON_NAME][EMAIL_ADDRESS][DOMAIN_NAME]"
type input "[PERSON_NAME][EMAIL_ADDRESS][DOMAIN_NAME]"
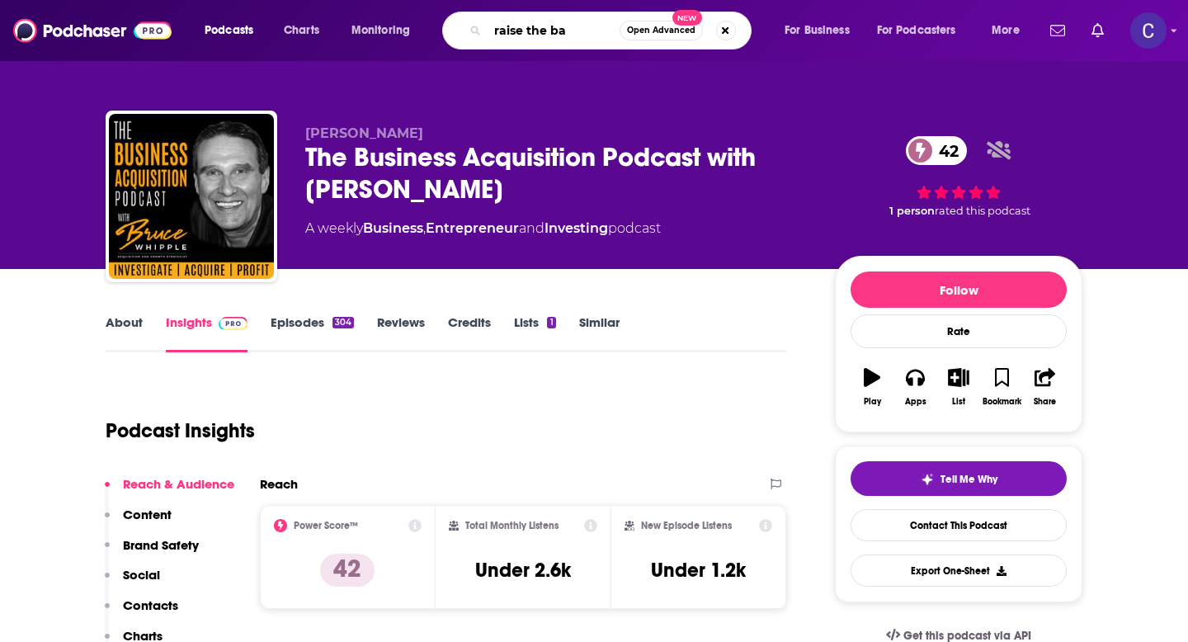
type input "raise the bar"
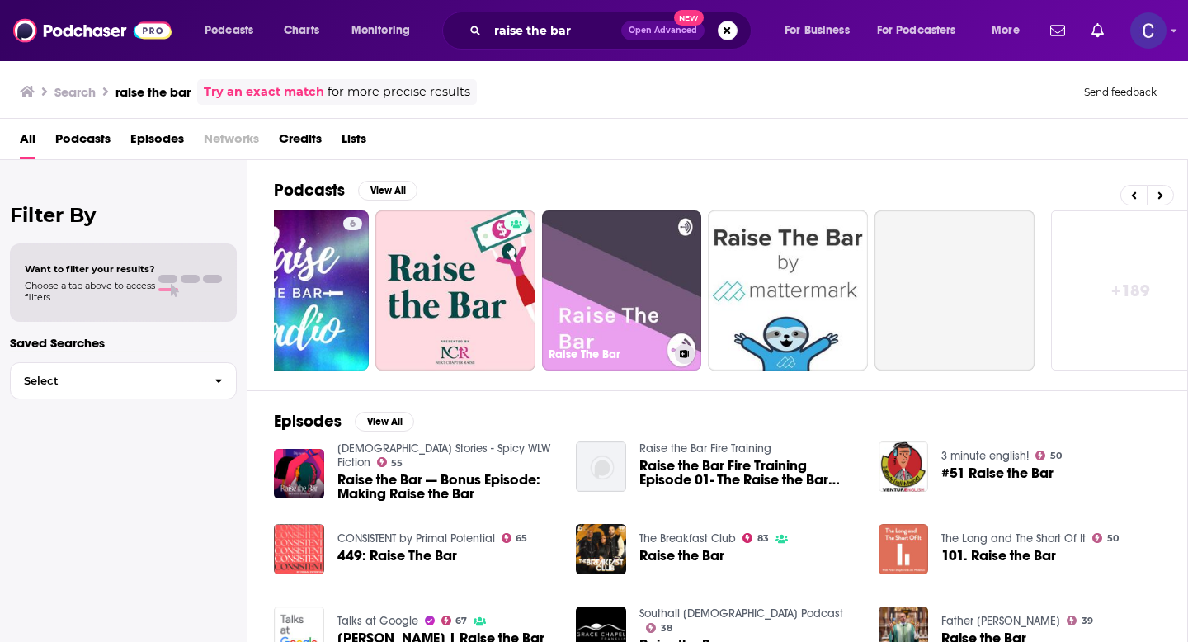
scroll to position [0, 602]
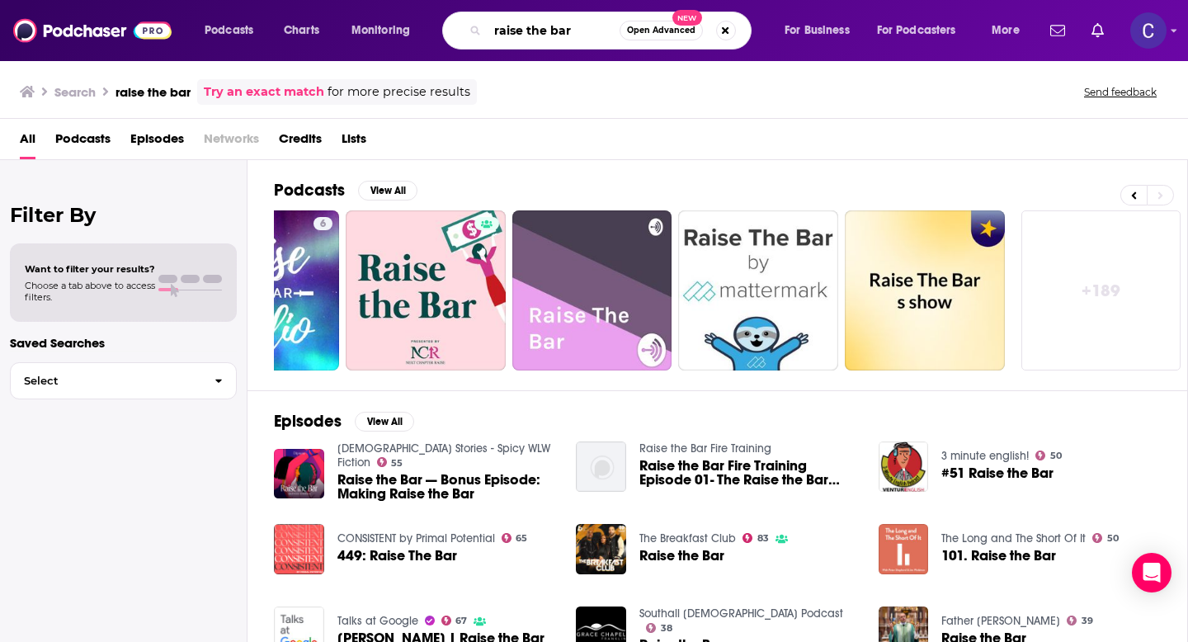
click at [579, 33] on input "raise the bar" at bounding box center [554, 30] width 132 height 26
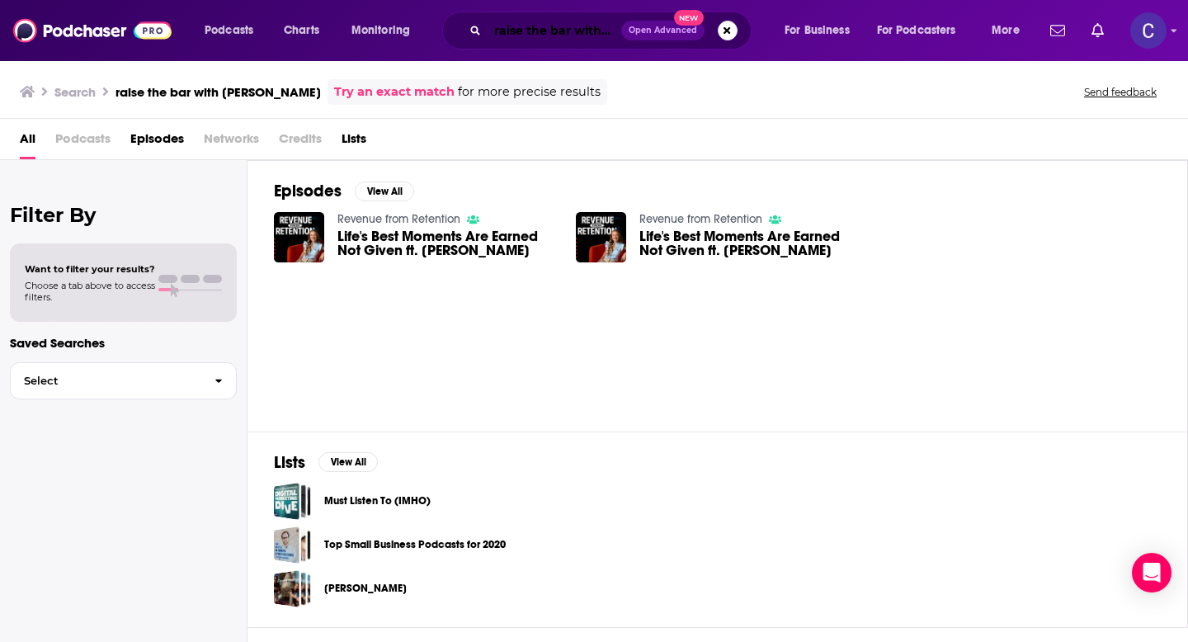
click at [590, 32] on input "raise the bar with [PERSON_NAME]" at bounding box center [555, 30] width 134 height 26
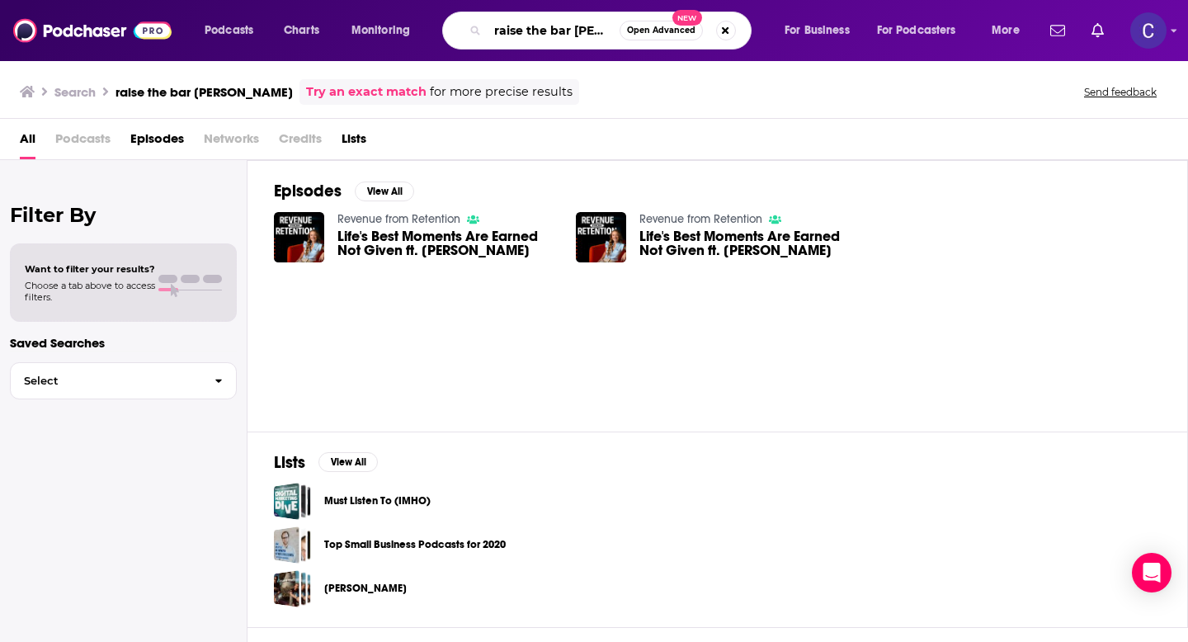
drag, startPoint x: 575, startPoint y: 30, endPoint x: 471, endPoint y: 31, distance: 104.0
click at [471, 31] on div "raise the bar [PERSON_NAME] Open Advanced New" at bounding box center [596, 31] width 309 height 38
type input "[PERSON_NAME]"
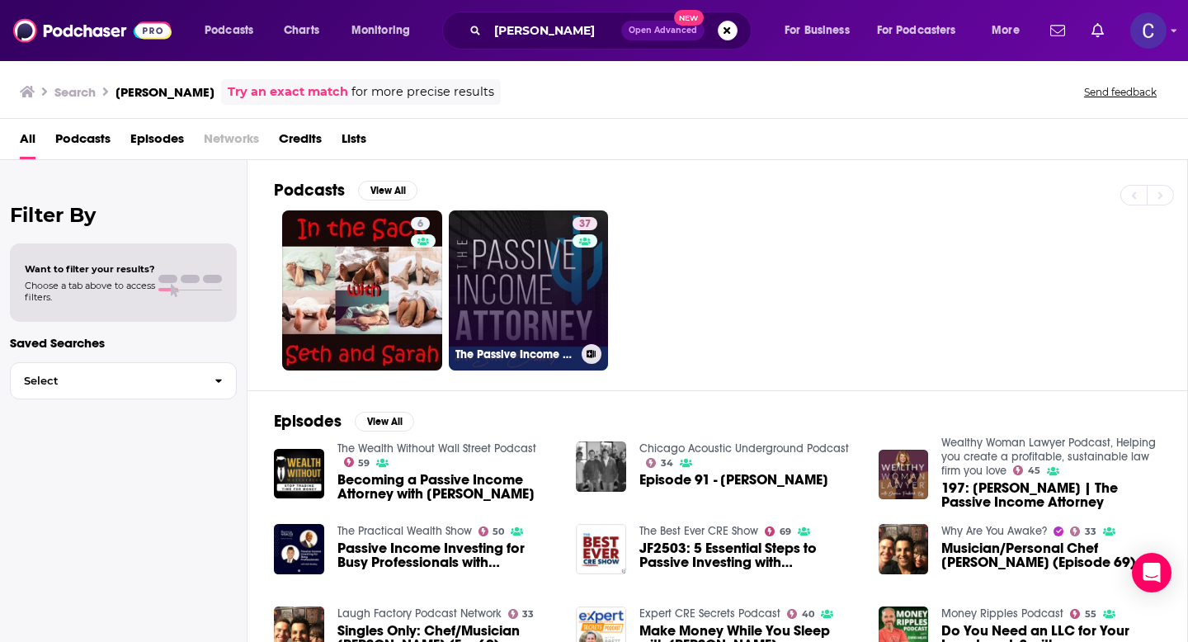
click at [541, 276] on link "37 The Passive Income Attorney Podcast" at bounding box center [529, 290] width 160 height 160
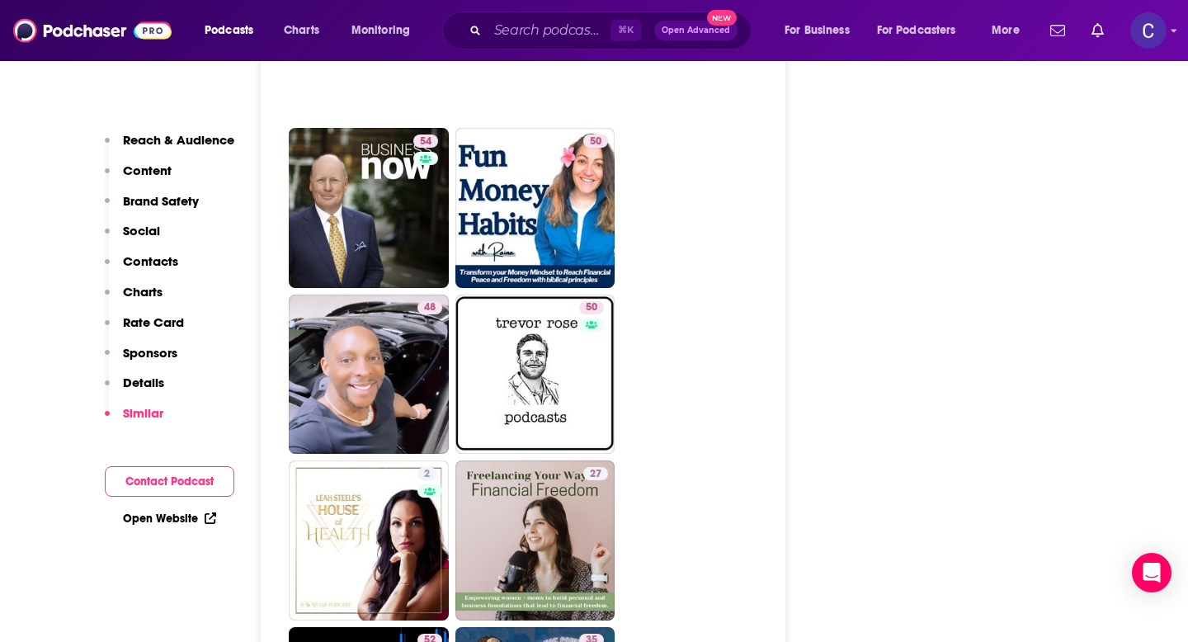
scroll to position [3605, 0]
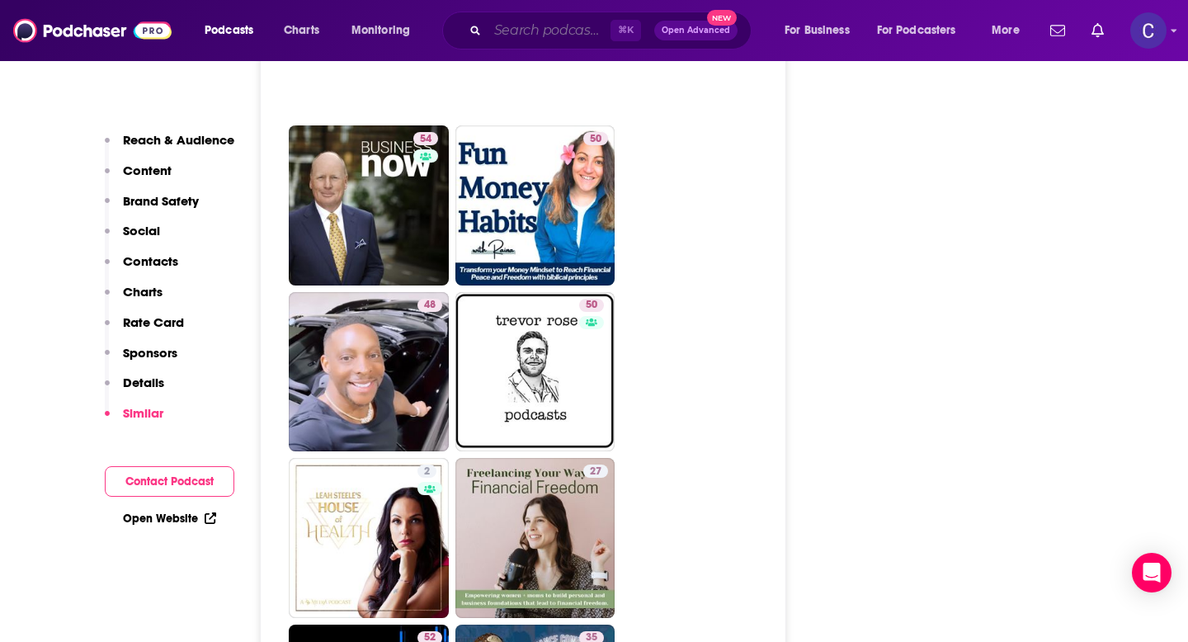
click at [523, 33] on input "Search podcasts, credits, & more..." at bounding box center [549, 30] width 123 height 26
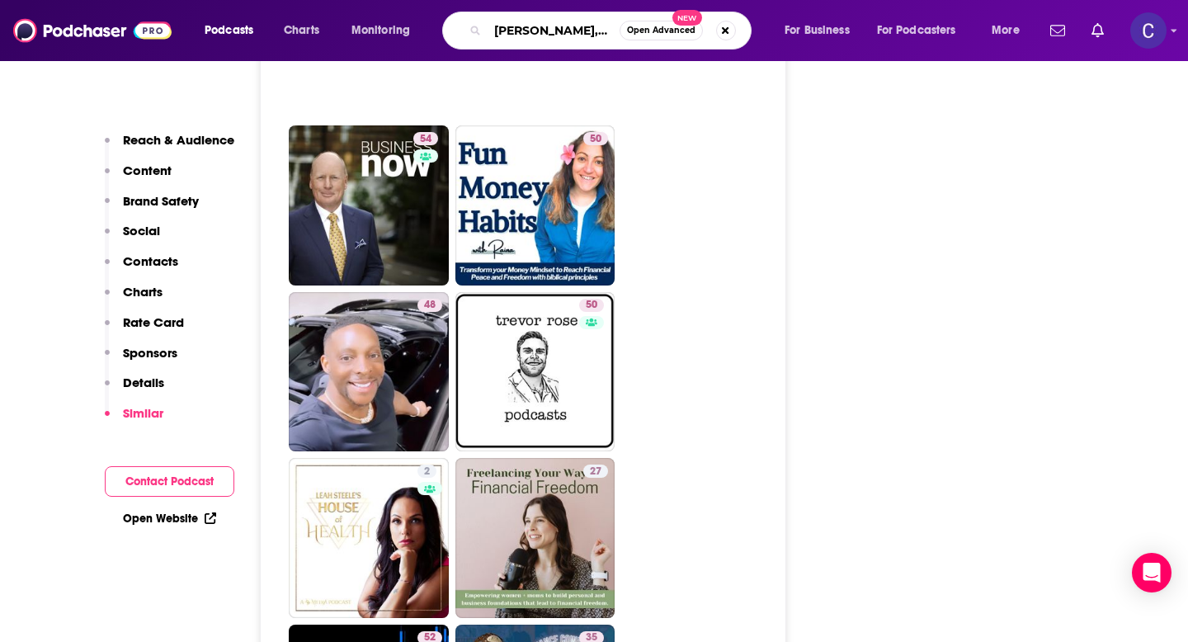
type input "seth bradley, esq."
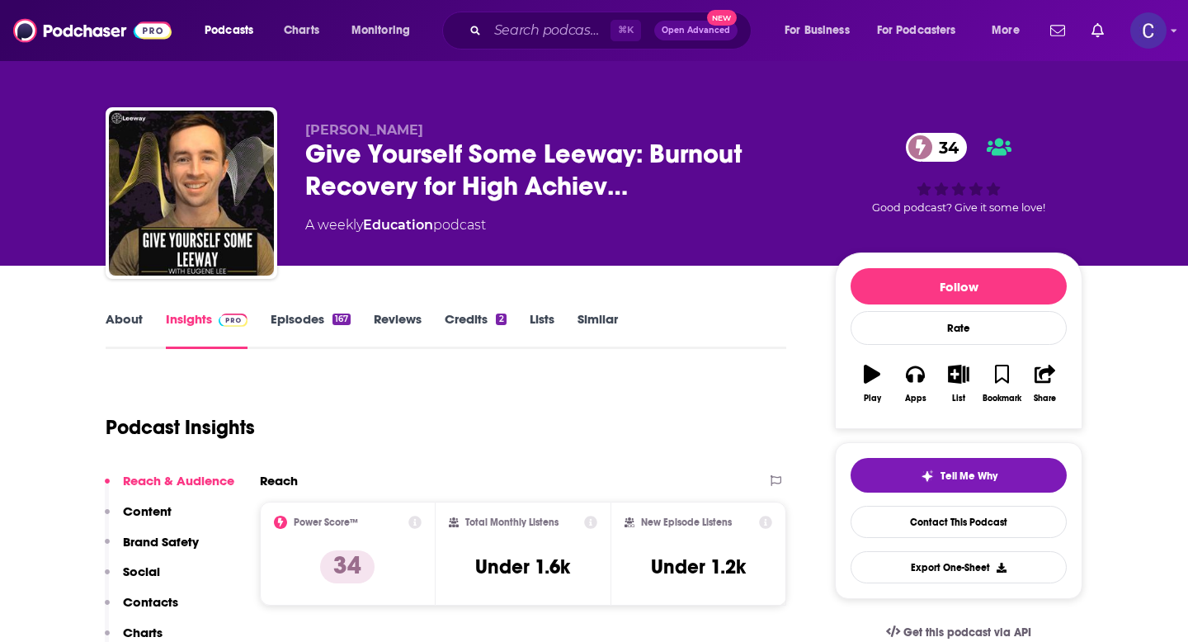
scroll to position [2, 0]
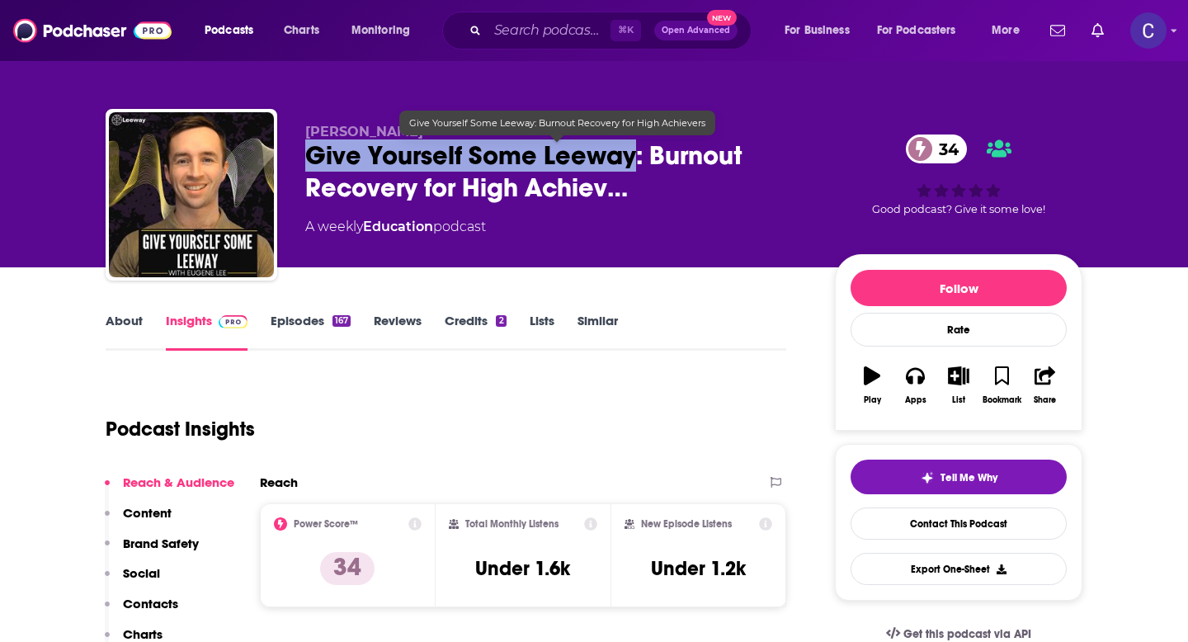
drag, startPoint x: 306, startPoint y: 158, endPoint x: 632, endPoint y: 155, distance: 325.9
click at [632, 155] on span "Give Yourself Some Leeway: Burnout Recovery for High Achiev…" at bounding box center [556, 171] width 503 height 64
copy h2 "Give Yourself Some Leeway"
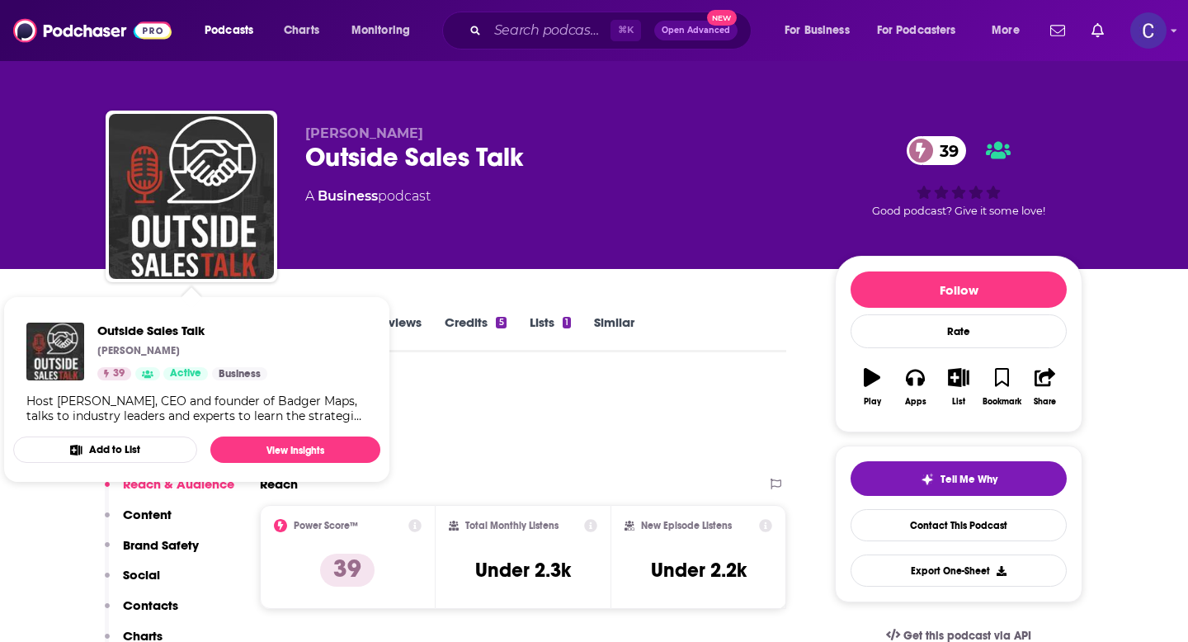
click at [51, 241] on div "Steve Benson Outside Sales Talk 39 A Business podcast 39 Good podcast? Give it …" at bounding box center [594, 134] width 1188 height 269
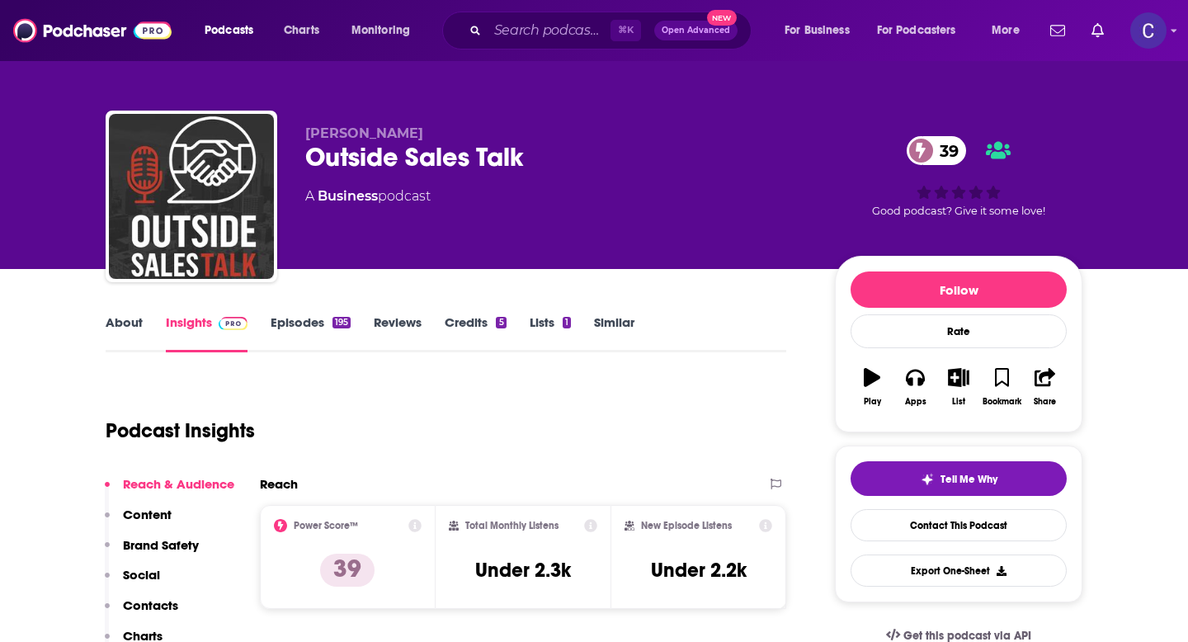
click at [122, 322] on link "About" at bounding box center [124, 333] width 37 height 38
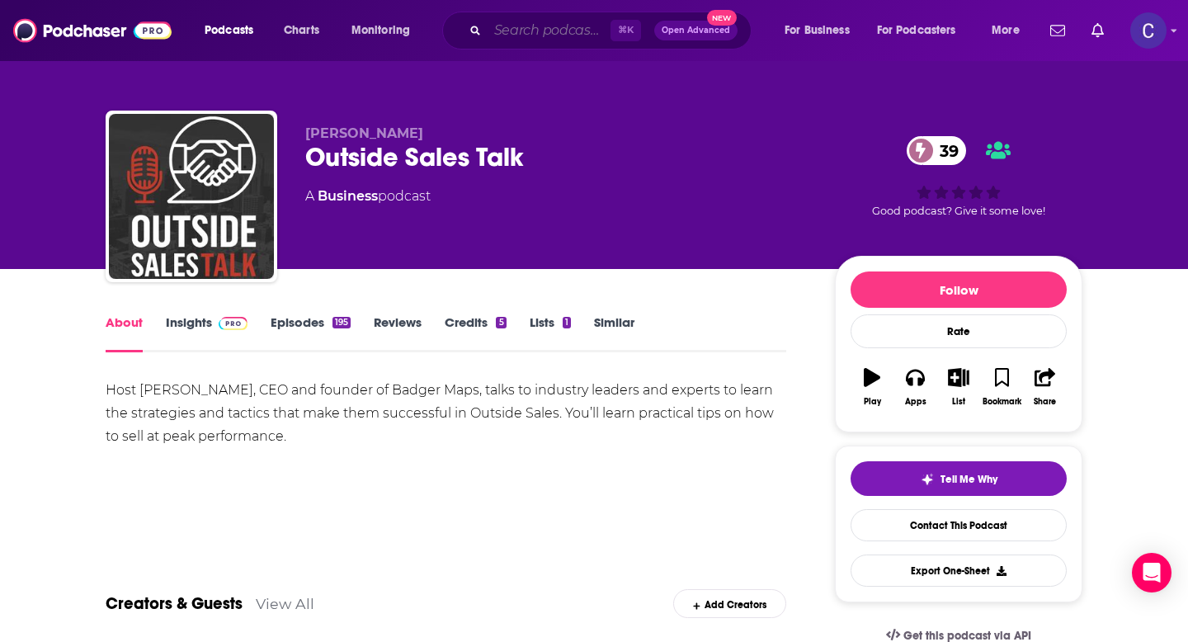
click at [530, 37] on input "Search podcasts, credits, & more..." at bounding box center [549, 30] width 123 height 26
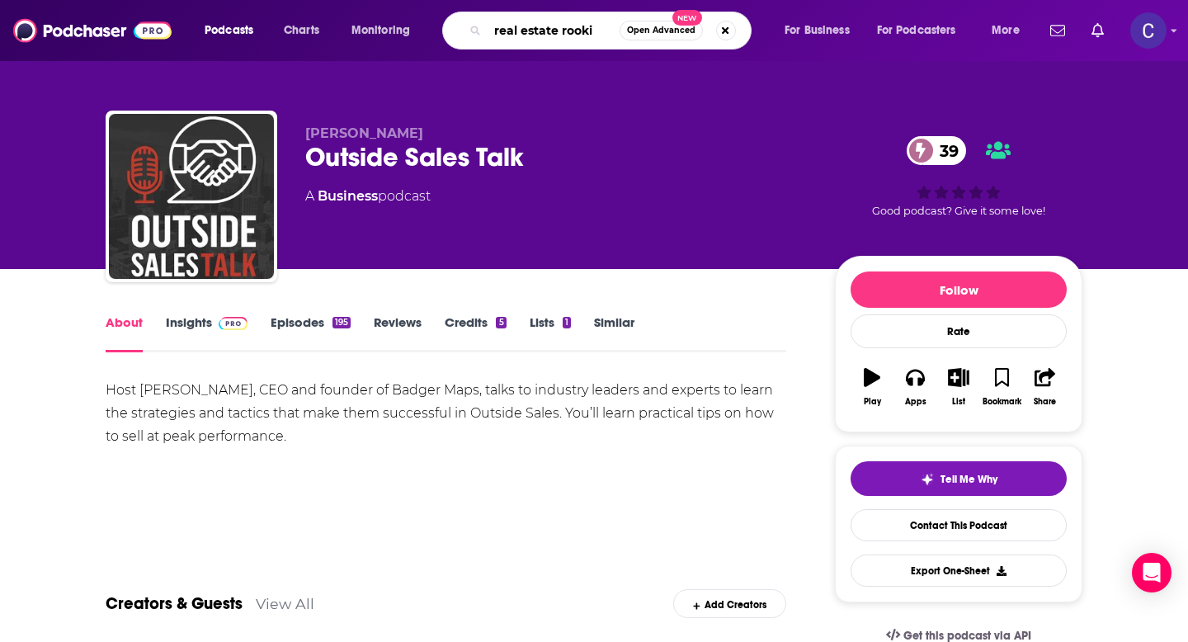
type input "real estate rookie"
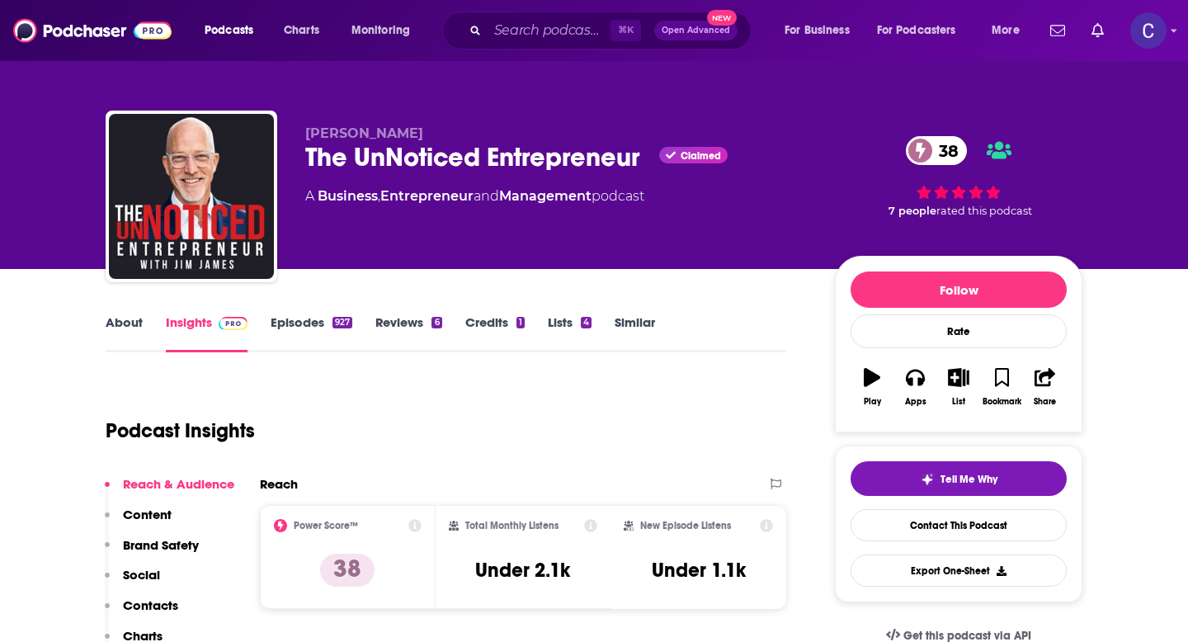
click at [112, 321] on link "About" at bounding box center [124, 333] width 37 height 38
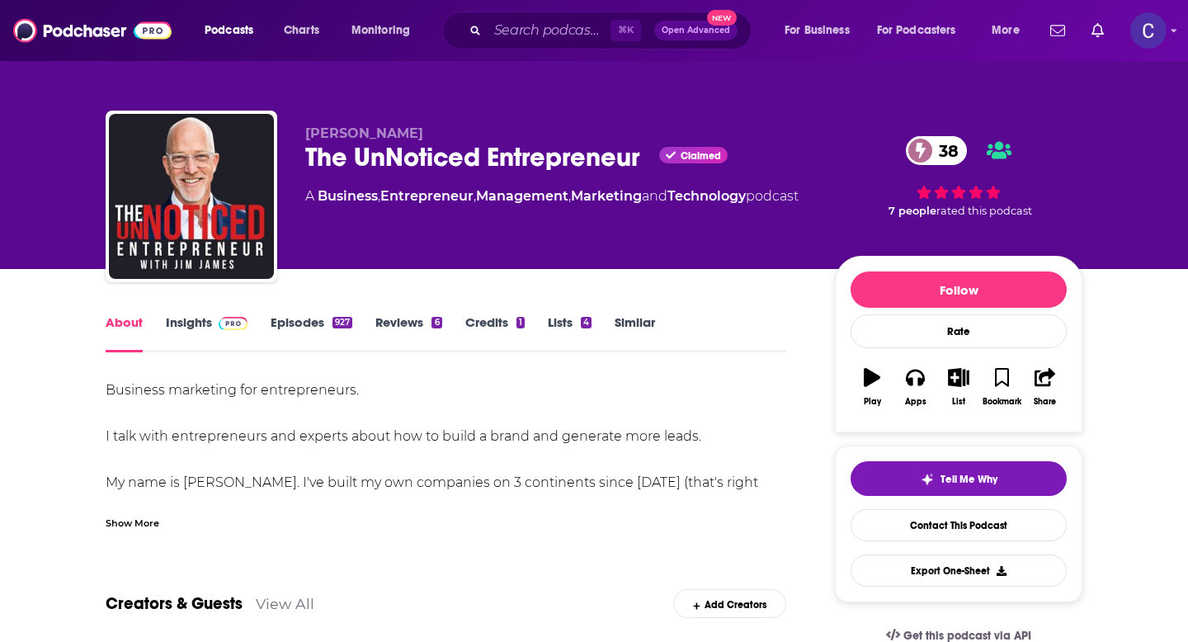
click at [125, 526] on div "Show More" at bounding box center [133, 522] width 54 height 16
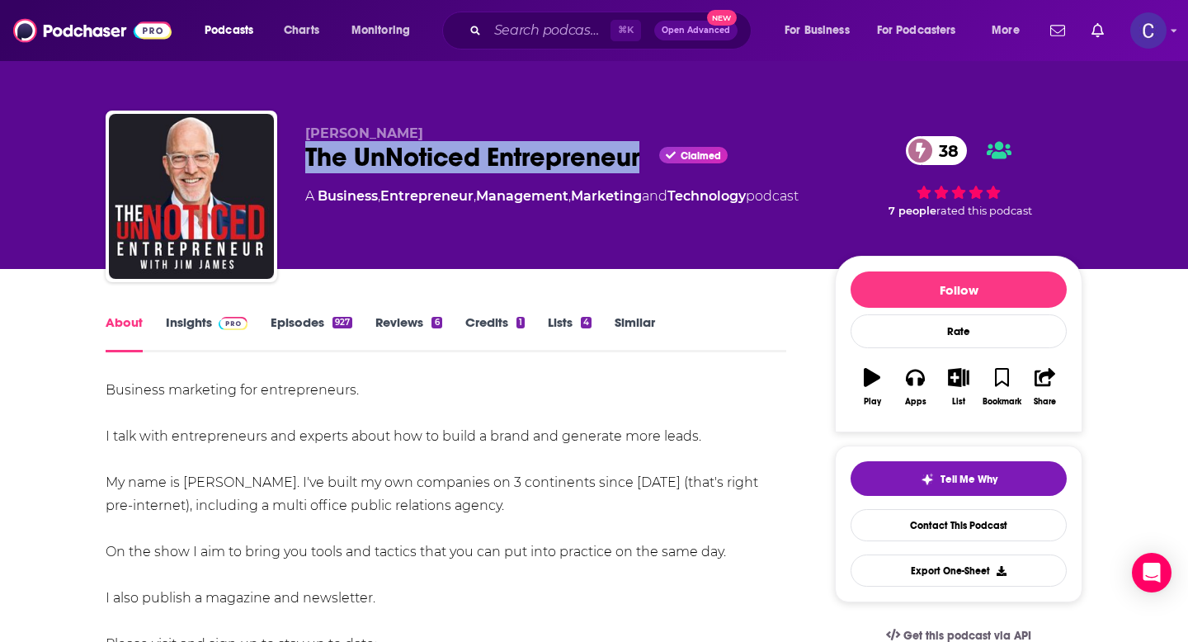
drag, startPoint x: 300, startPoint y: 161, endPoint x: 639, endPoint y: 167, distance: 340.0
click at [639, 167] on div "[PERSON_NAME] The UnNoticed Entrepreneur Claimed 38 A Business , Entrepreneur ,…" at bounding box center [594, 200] width 977 height 178
copy h1 "The UnNoticed Entrepreneur"
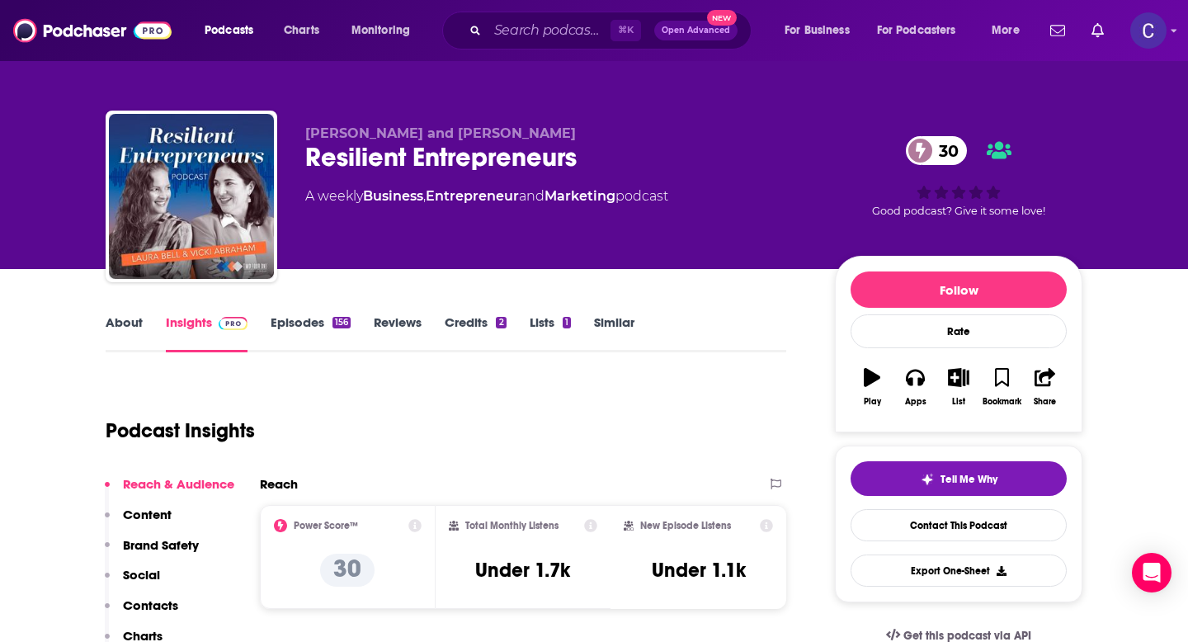
click at [123, 322] on link "About" at bounding box center [124, 333] width 37 height 38
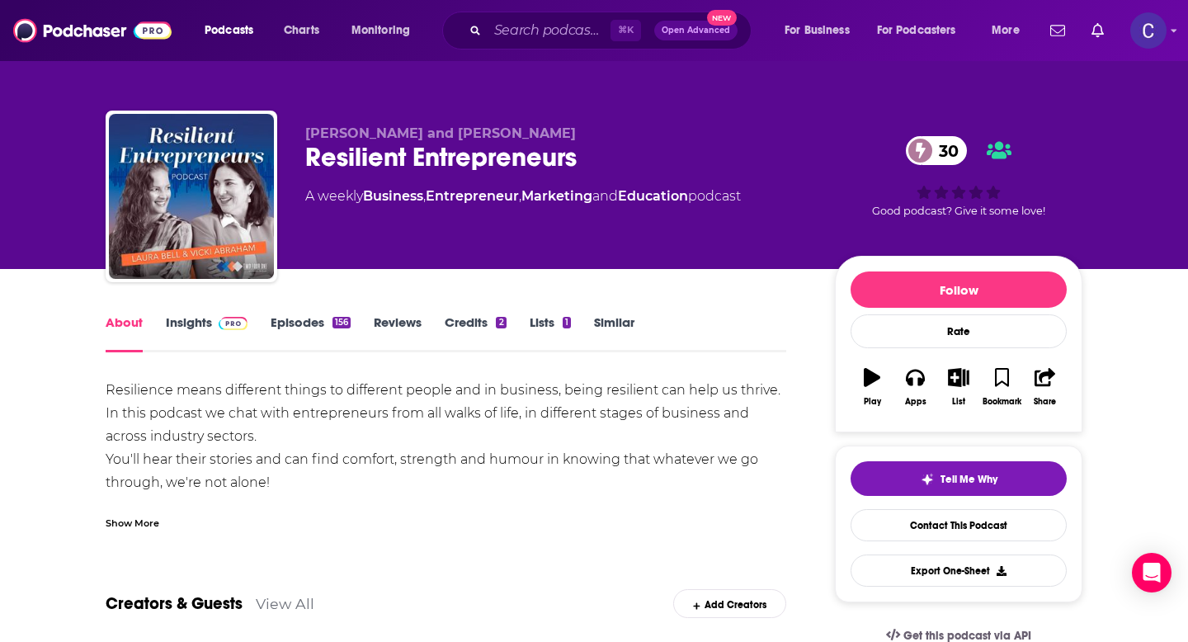
click at [194, 321] on link "Insights" at bounding box center [207, 333] width 82 height 38
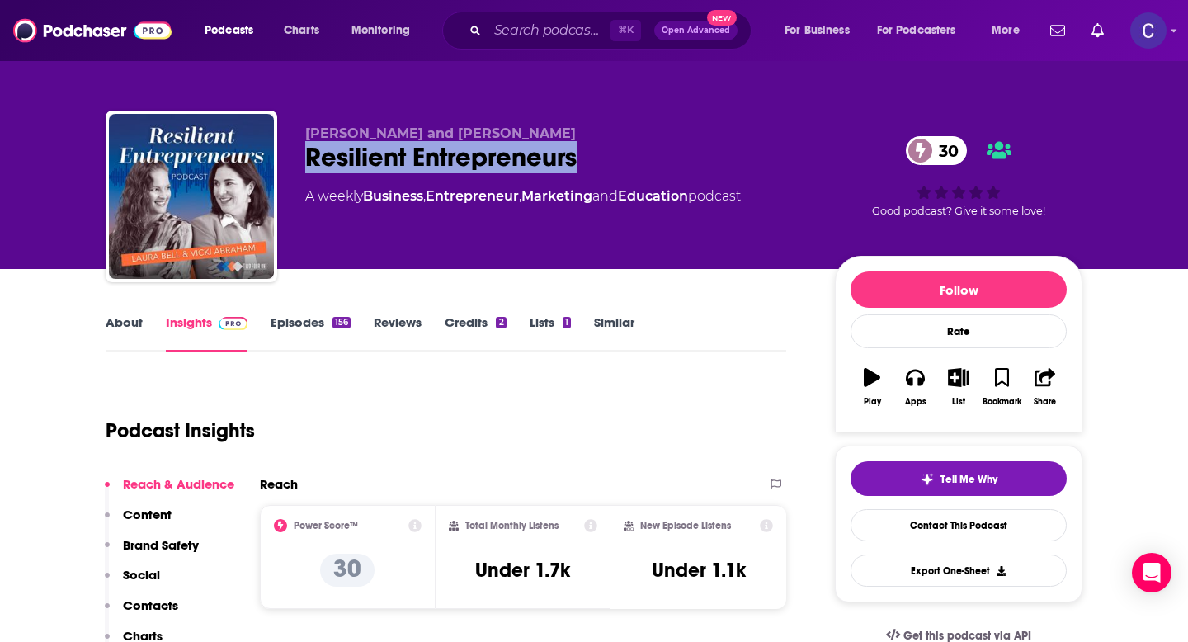
drag, startPoint x: 309, startPoint y: 157, endPoint x: 605, endPoint y: 158, distance: 295.4
click at [605, 158] on div "Resilient Entrepreneurs 30" at bounding box center [556, 157] width 503 height 32
copy h2 "Resilient Entrepreneurs"
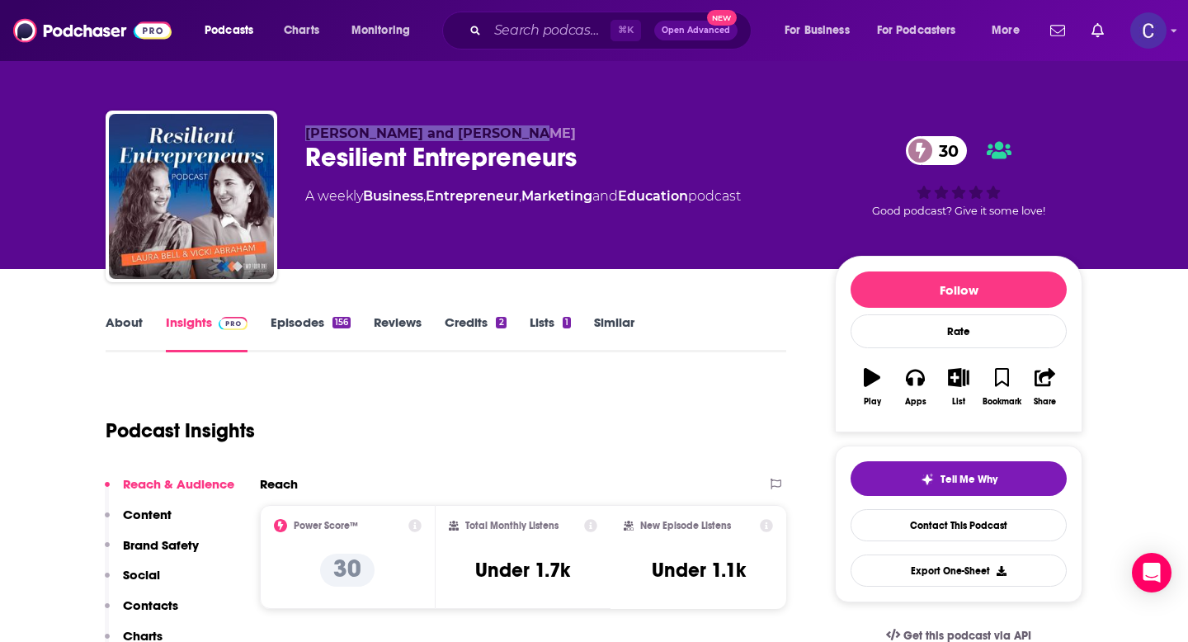
drag, startPoint x: 301, startPoint y: 137, endPoint x: 524, endPoint y: 139, distance: 222.8
click at [524, 139] on div "Vicki Abraham and Laura Bell Resilient Entrepreneurs 30 A weekly Business , Ent…" at bounding box center [594, 200] width 977 height 178
copy span "Vicki Abraham and Laura Bell"
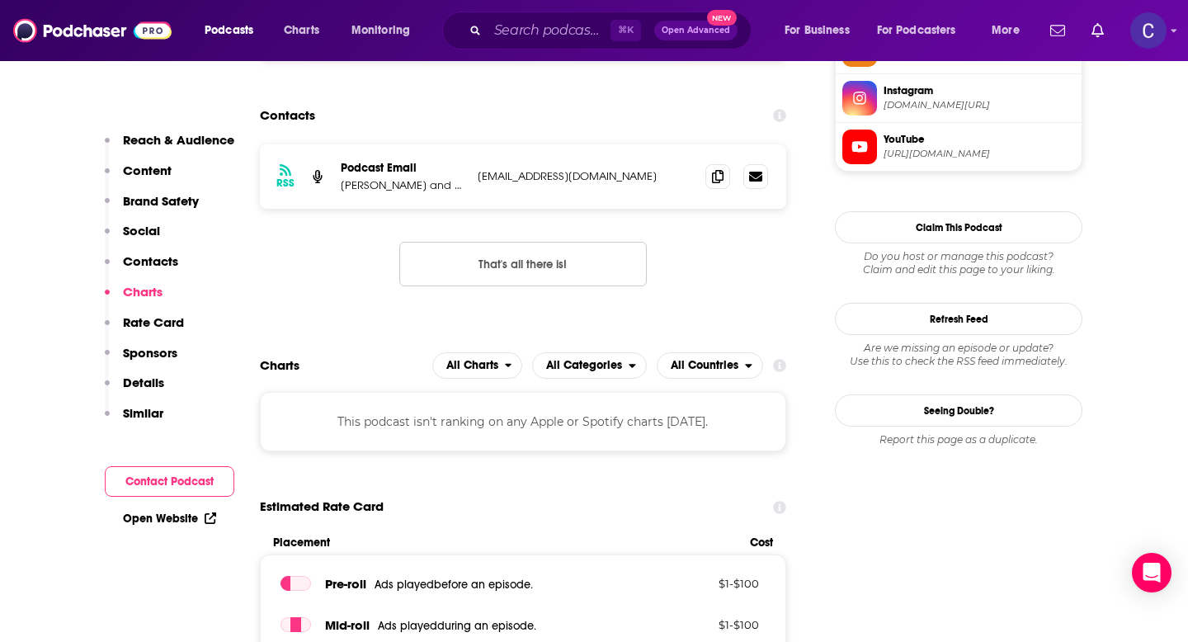
scroll to position [1423, 0]
click at [718, 186] on span at bounding box center [718, 176] width 25 height 25
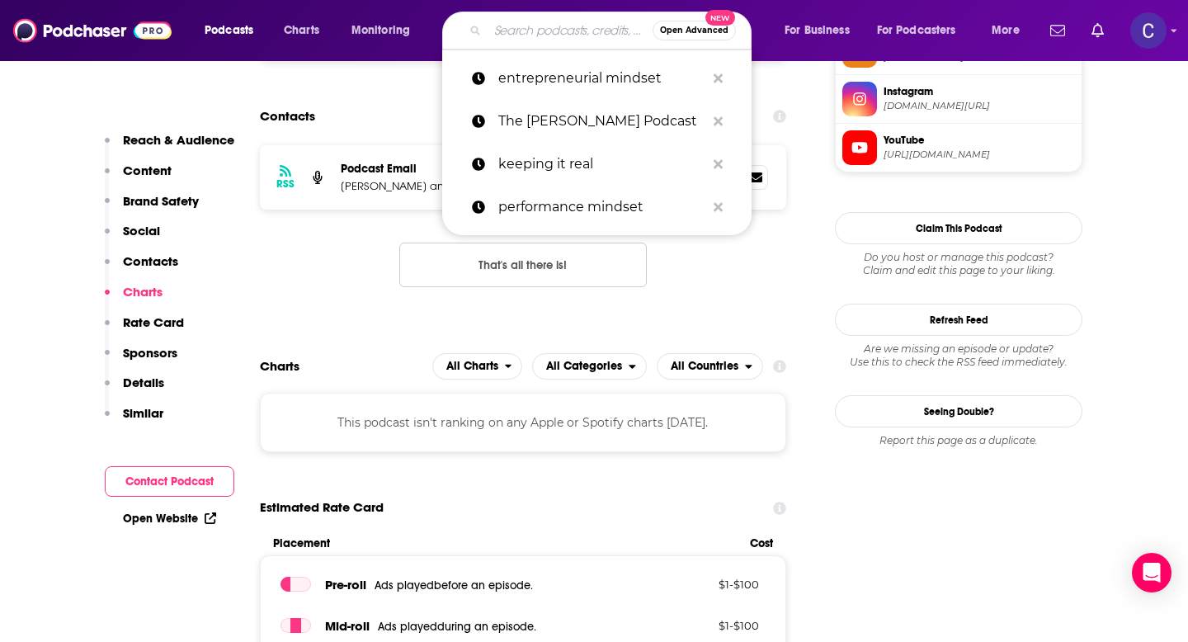
click at [546, 34] on input "Search podcasts, credits, & more..." at bounding box center [570, 30] width 165 height 26
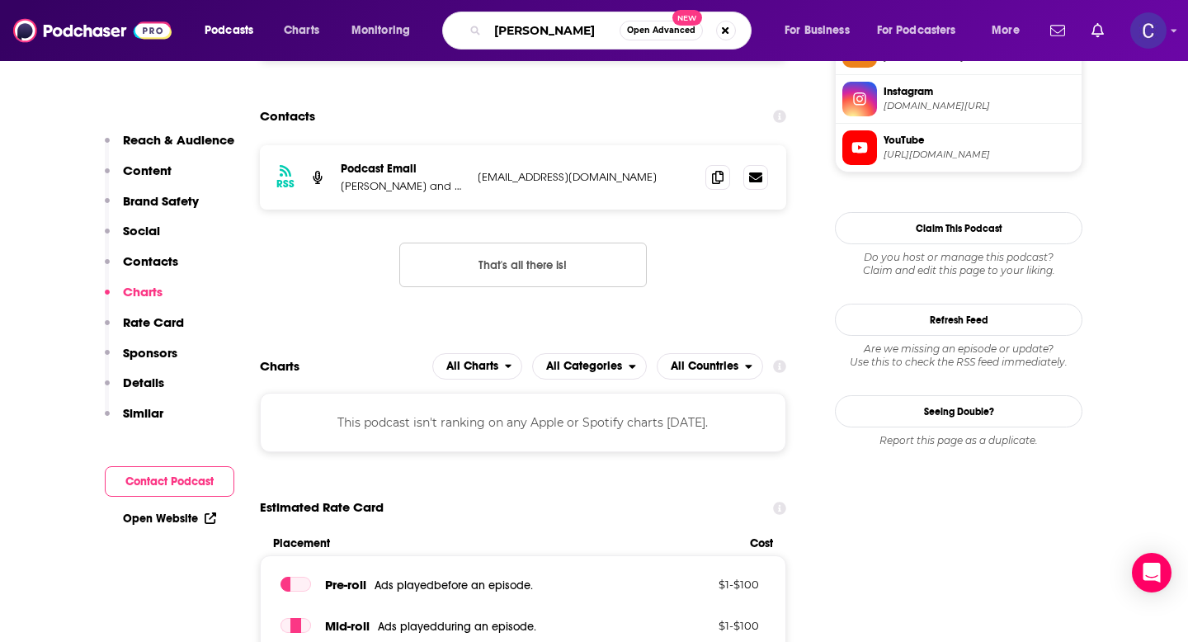
type input "danielle walker"
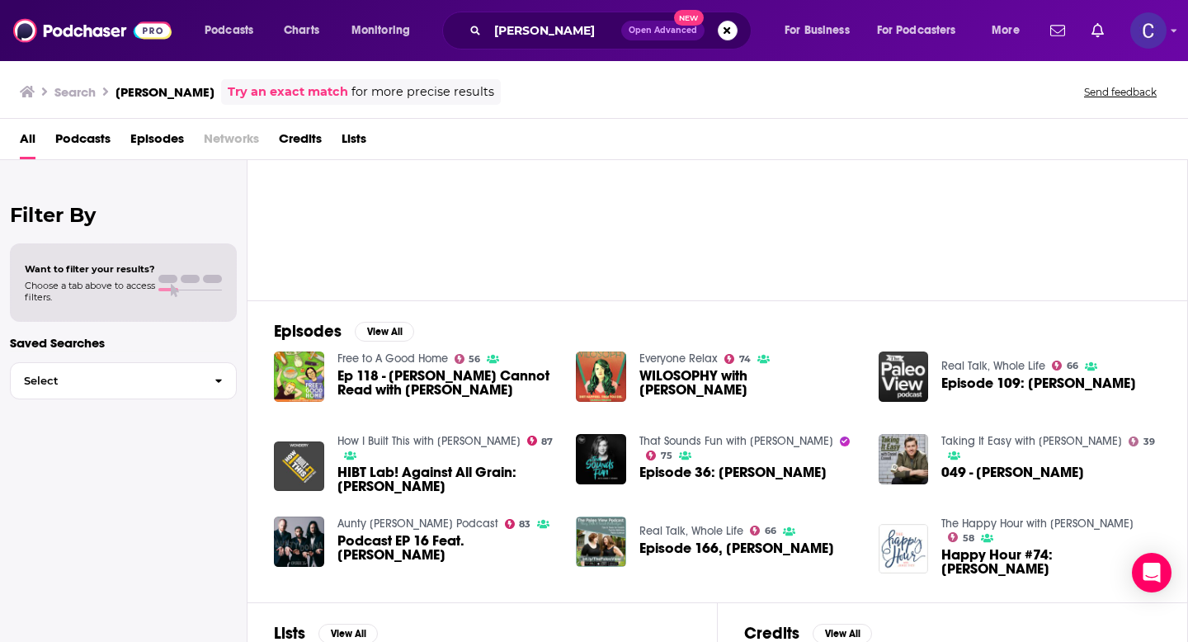
scroll to position [92, 0]
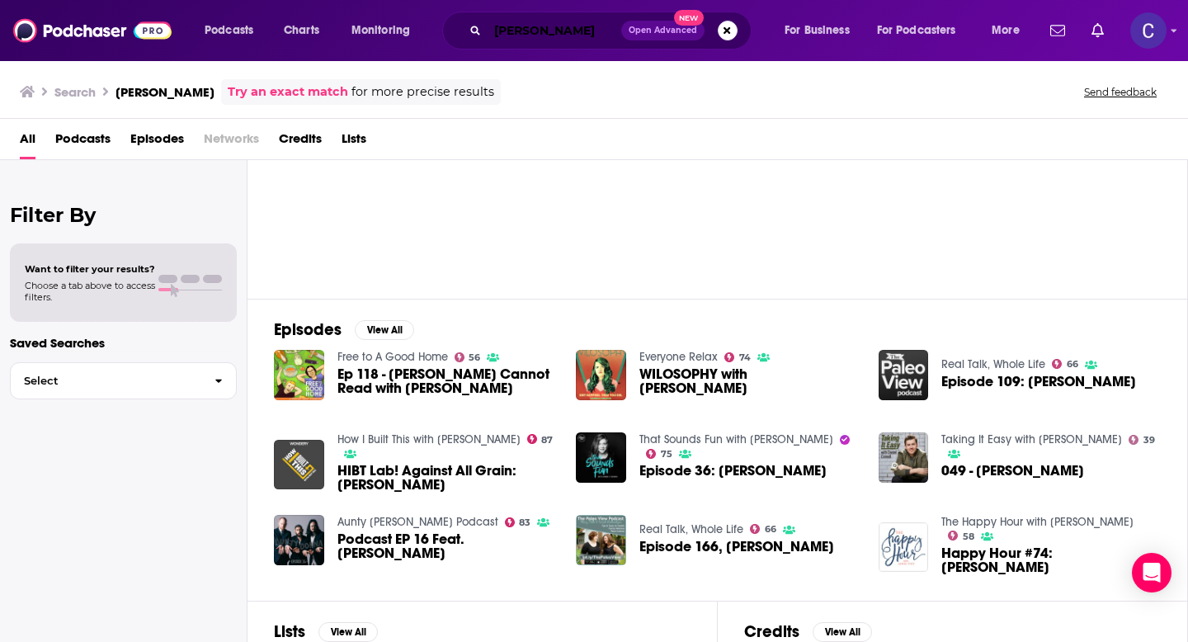
click at [537, 35] on input "danielle walker" at bounding box center [555, 30] width 134 height 26
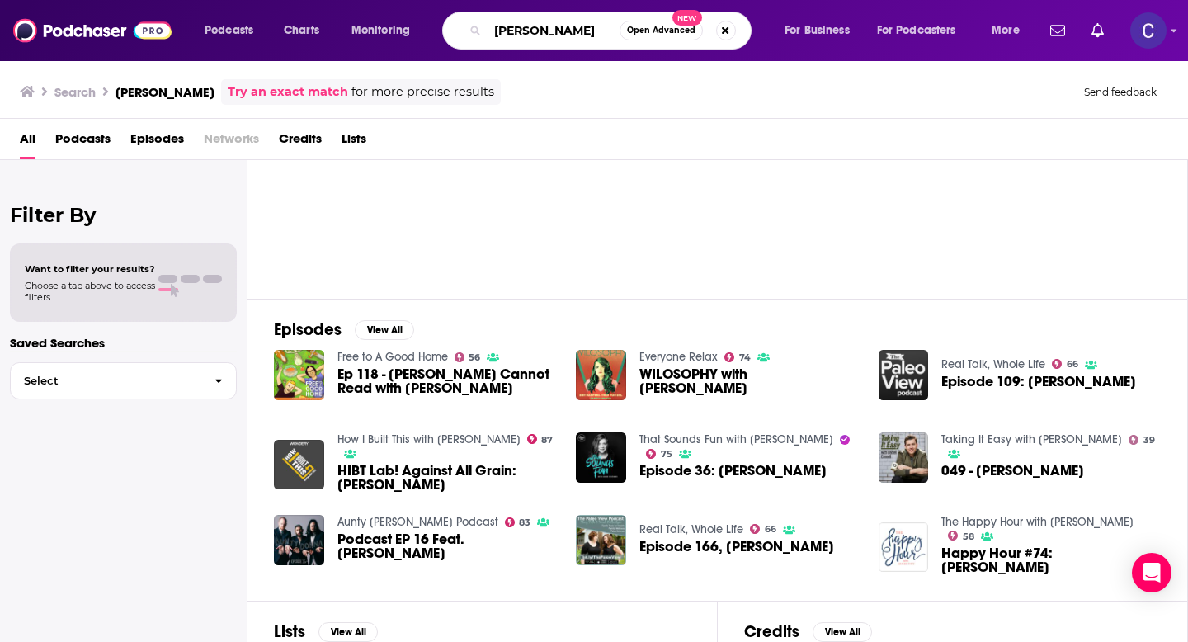
click at [537, 35] on input "danielle walker" at bounding box center [554, 30] width 132 height 26
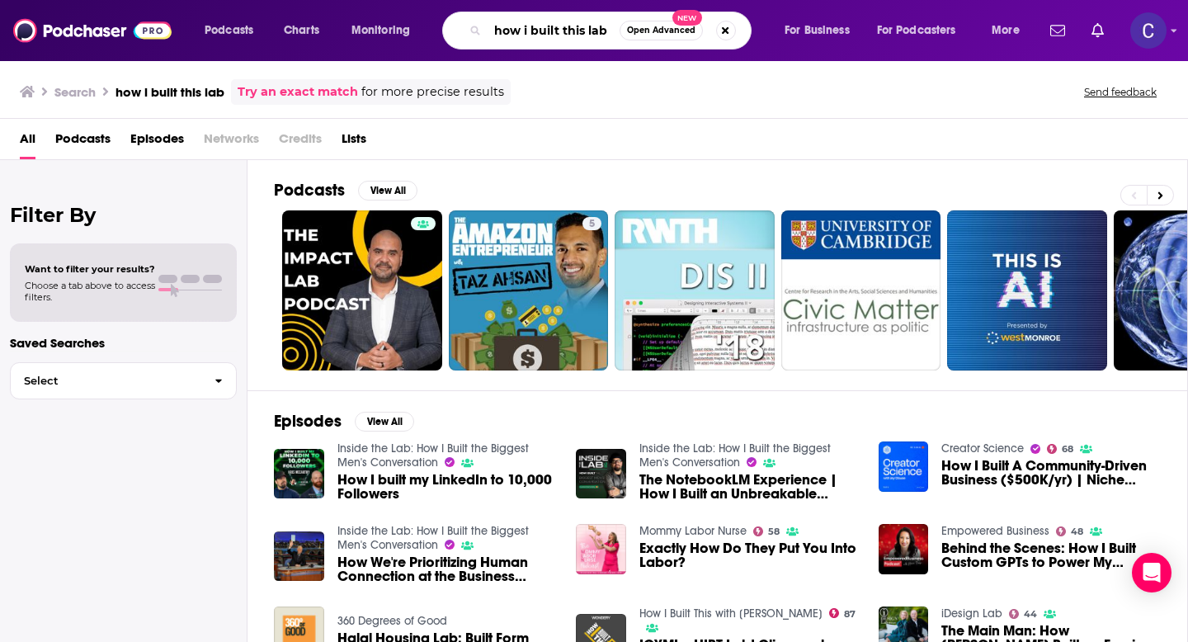
click at [599, 28] on input "how i built this lab" at bounding box center [554, 30] width 132 height 26
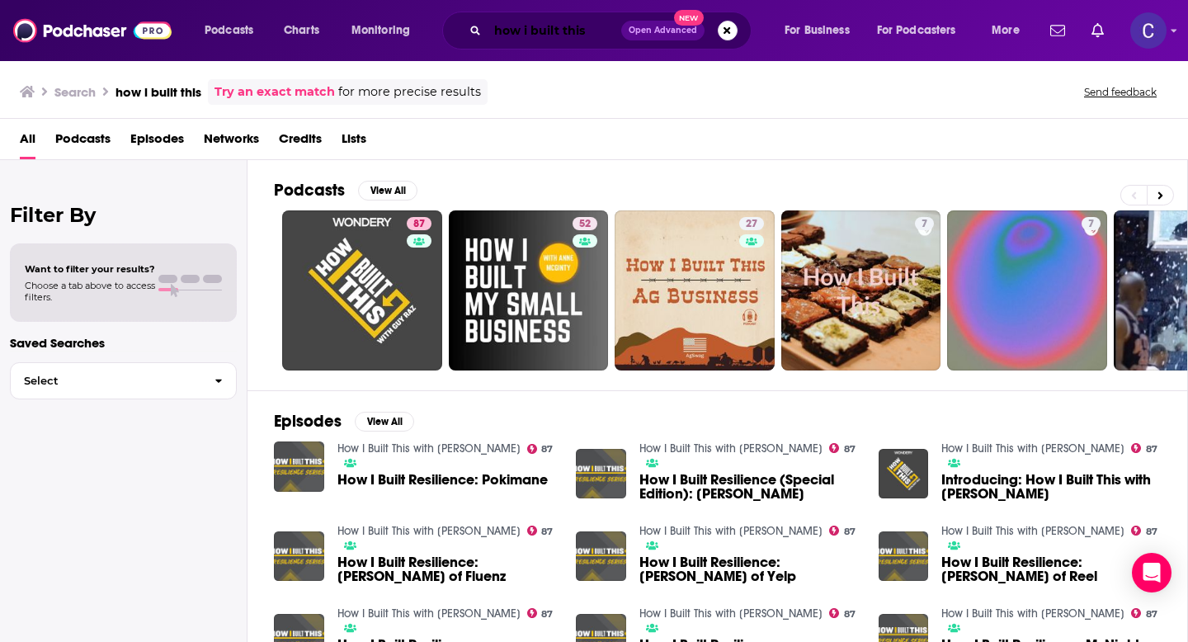
click at [536, 33] on input "how i built this" at bounding box center [555, 30] width 134 height 26
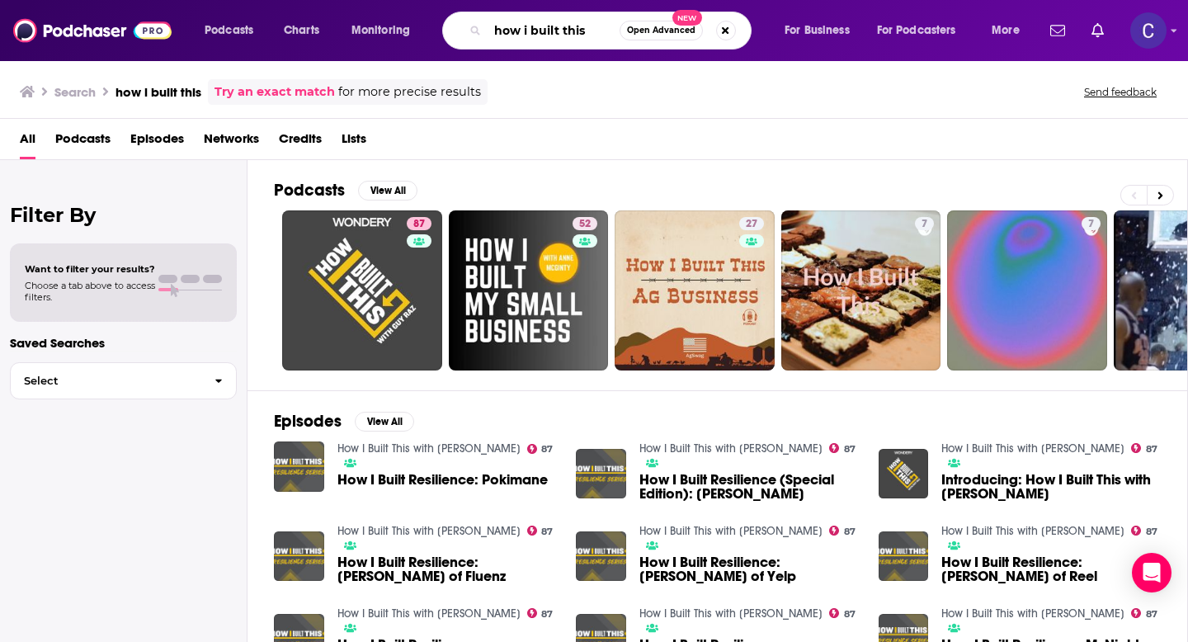
click at [536, 33] on input "how i built this" at bounding box center [554, 30] width 132 height 26
type input "liz moody"
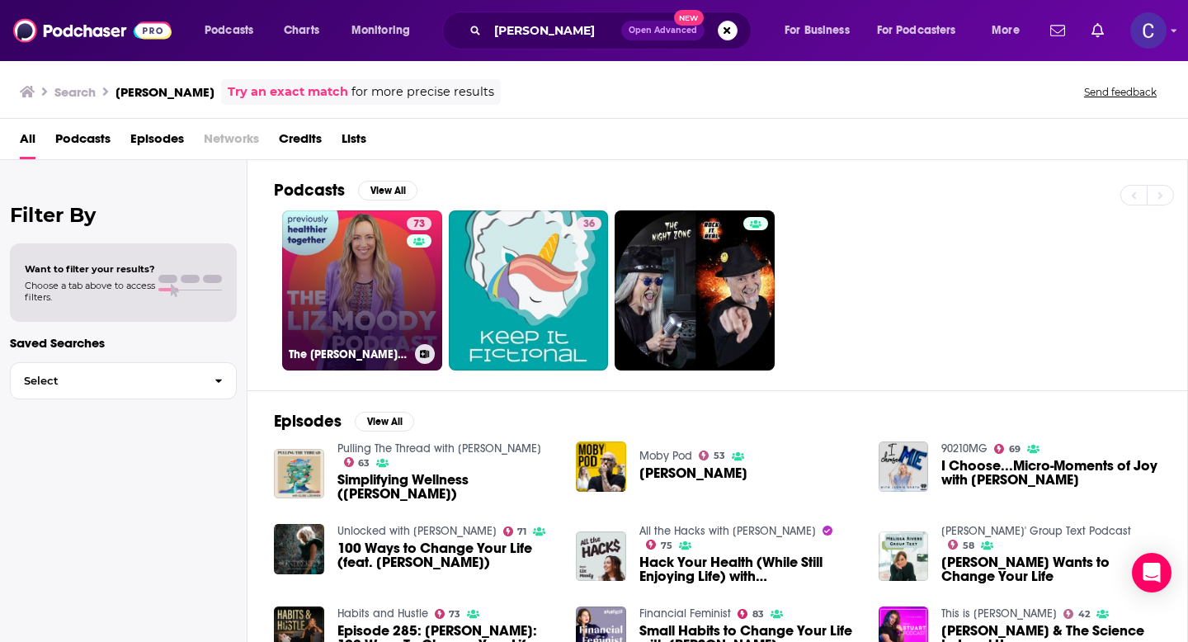
click at [396, 314] on link "73 The Liz Moody Podcast" at bounding box center [362, 290] width 160 height 160
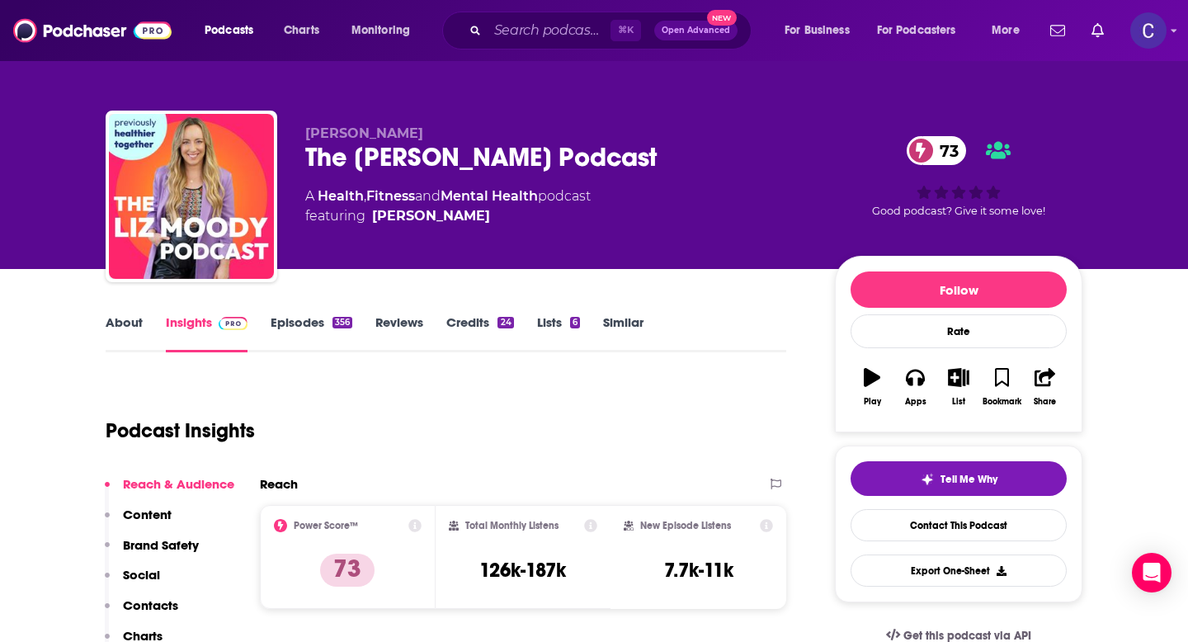
click at [126, 326] on link "About" at bounding box center [124, 333] width 37 height 38
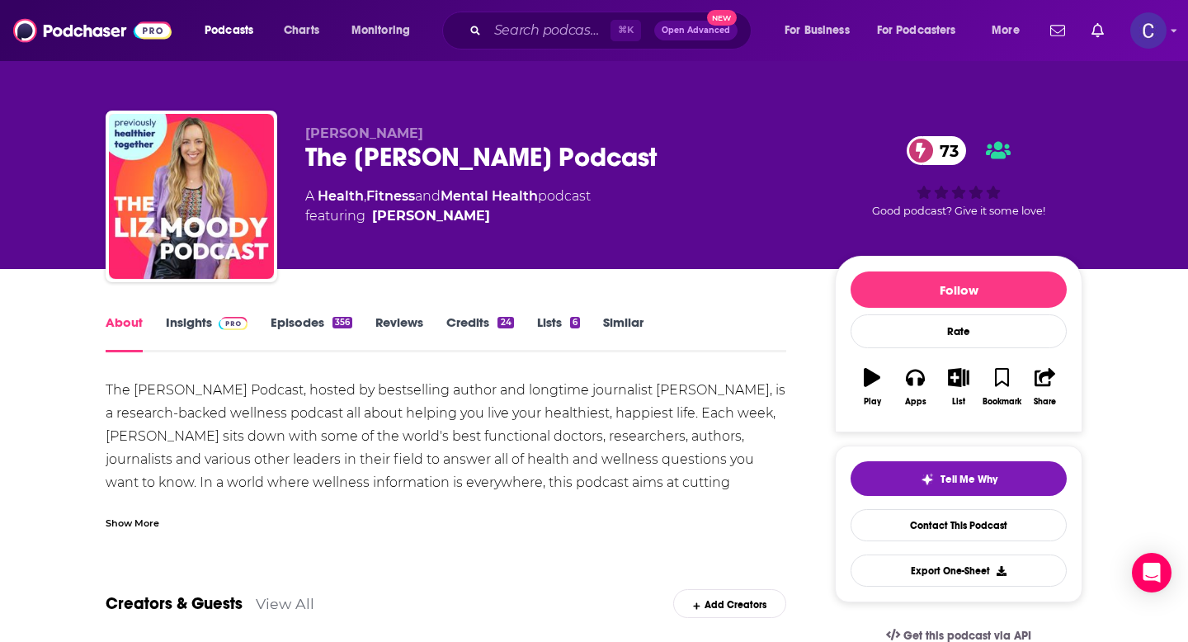
click at [180, 322] on link "Insights" at bounding box center [207, 333] width 82 height 38
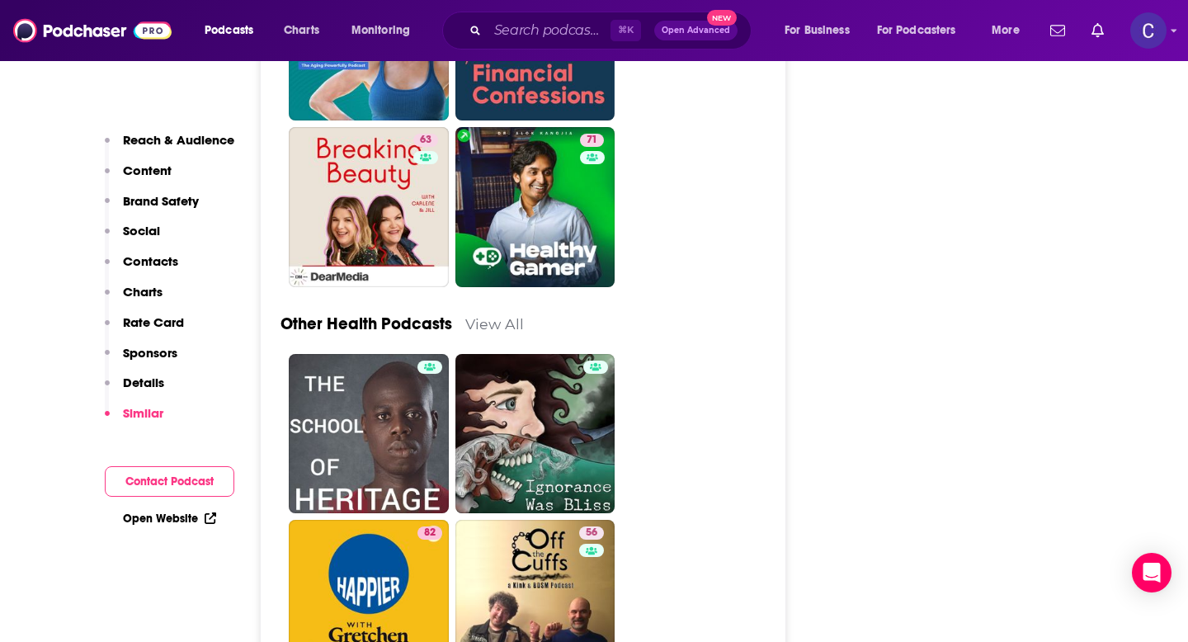
scroll to position [5587, 0]
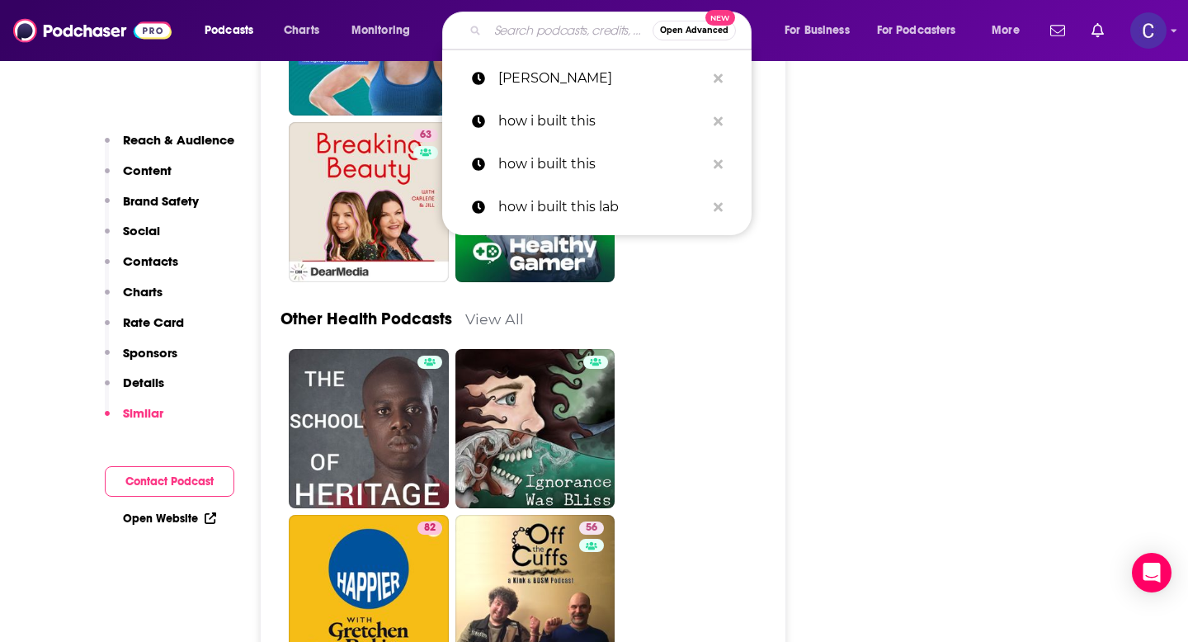
click at [530, 28] on input "Search podcasts, credits, & more..." at bounding box center [570, 30] width 165 height 26
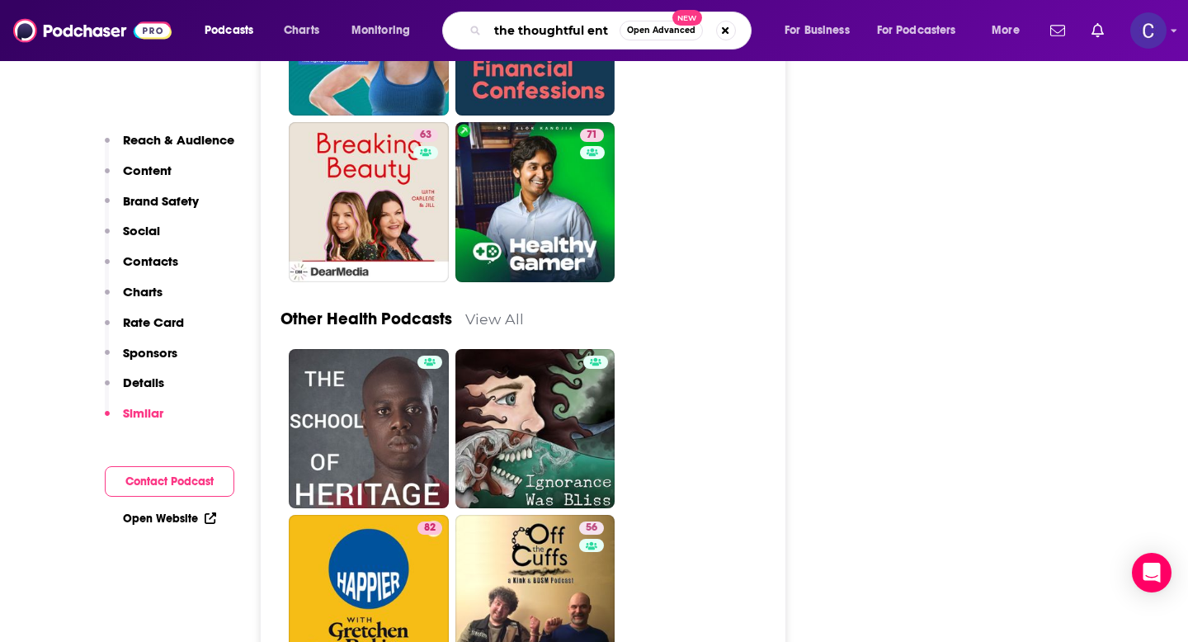
scroll to position [0, 0]
type input "the thoughtful entrepreneur"
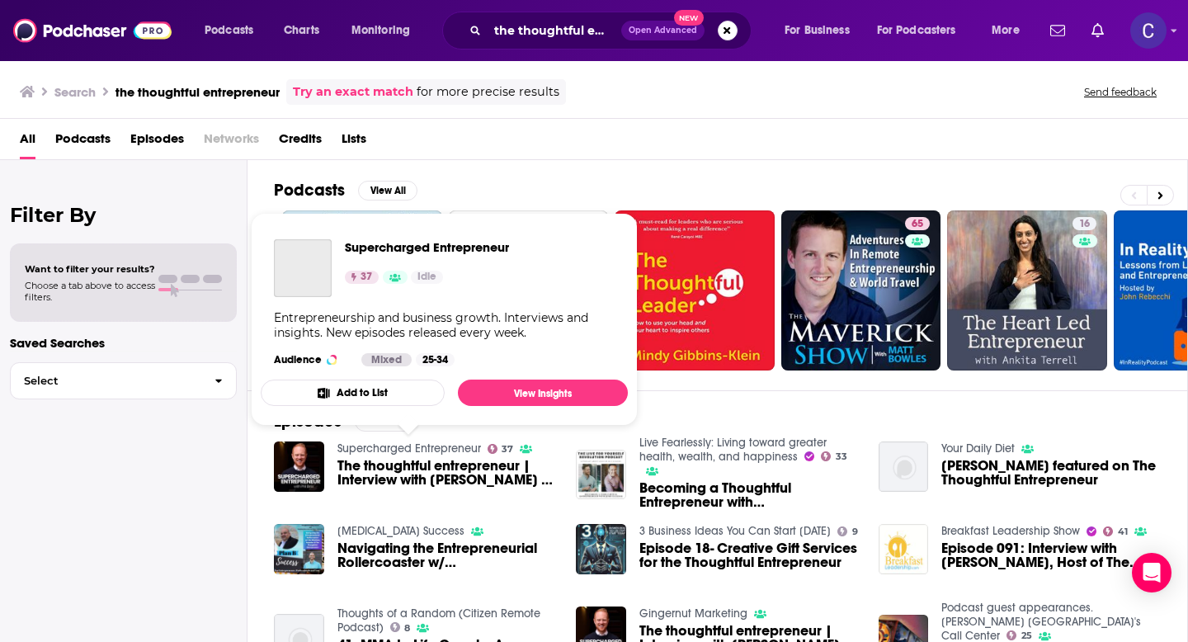
click at [427, 443] on link "Supercharged Entrepreneur" at bounding box center [409, 448] width 144 height 14
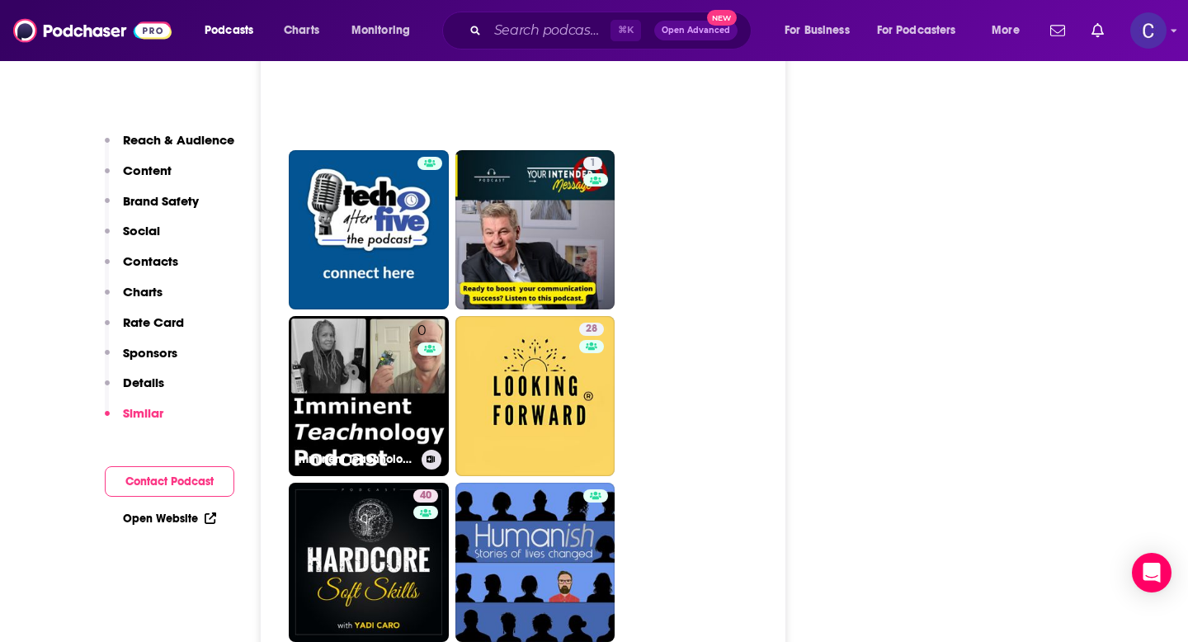
scroll to position [2569, 0]
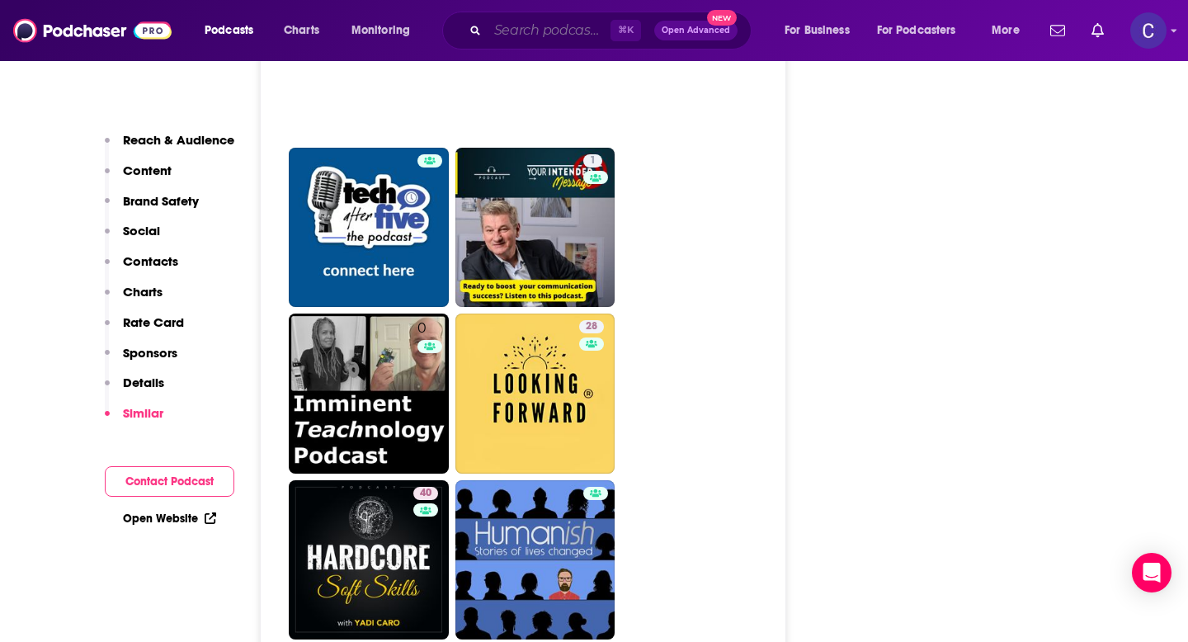
click at [507, 33] on input "Search podcasts, credits, & more..." at bounding box center [549, 30] width 123 height 26
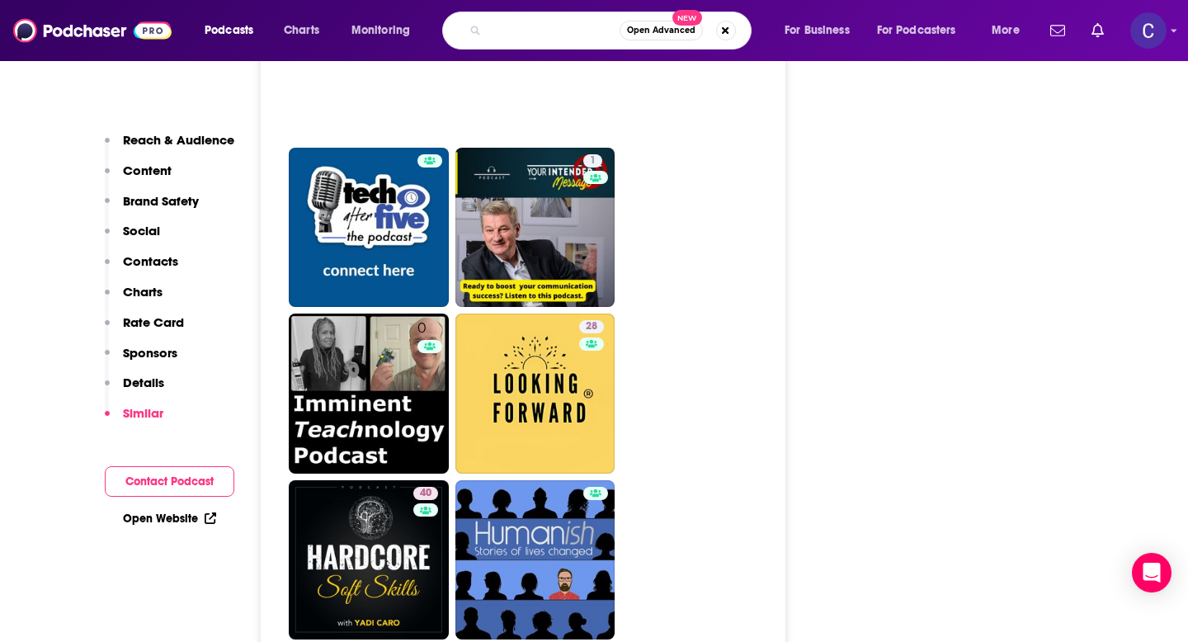
type input "entrepreneurs and autoimmune diseases"
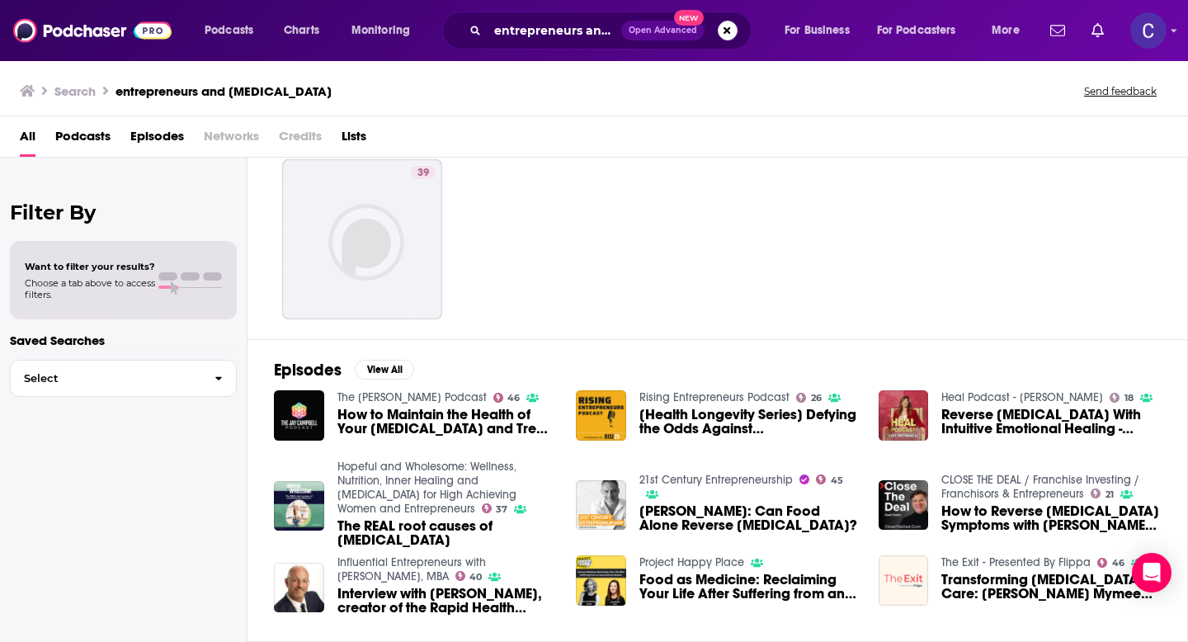
scroll to position [68, 0]
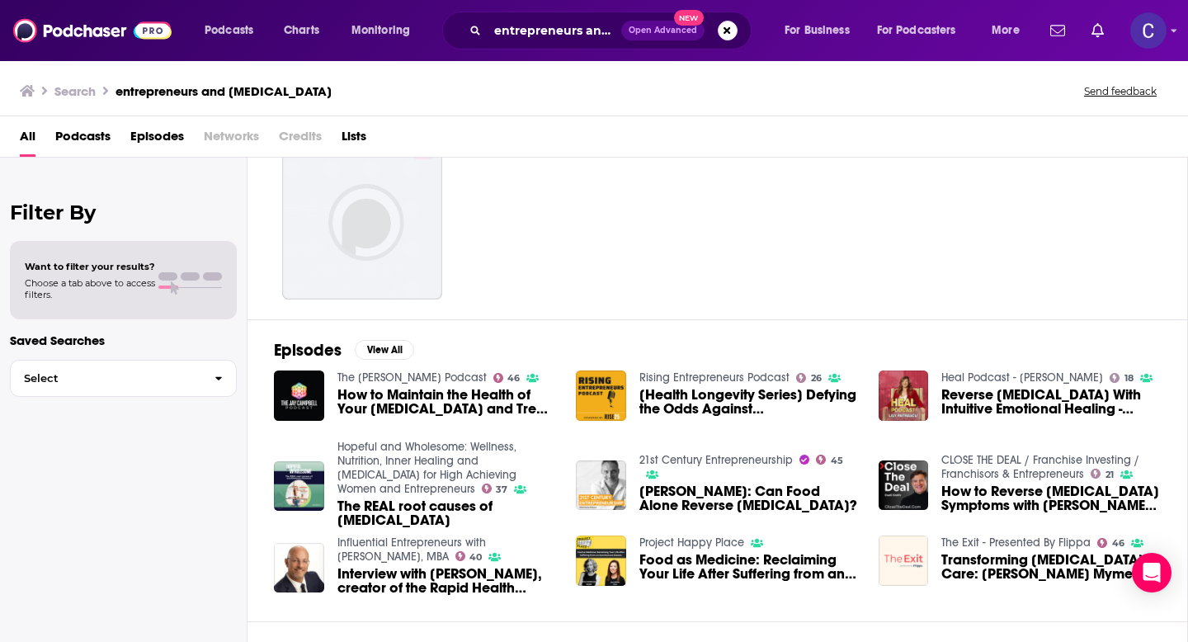
click at [408, 458] on link "Hopeful and Wholesome: Wellness, Nutrition, Inner Healing and Self-Improvement …" at bounding box center [426, 468] width 179 height 56
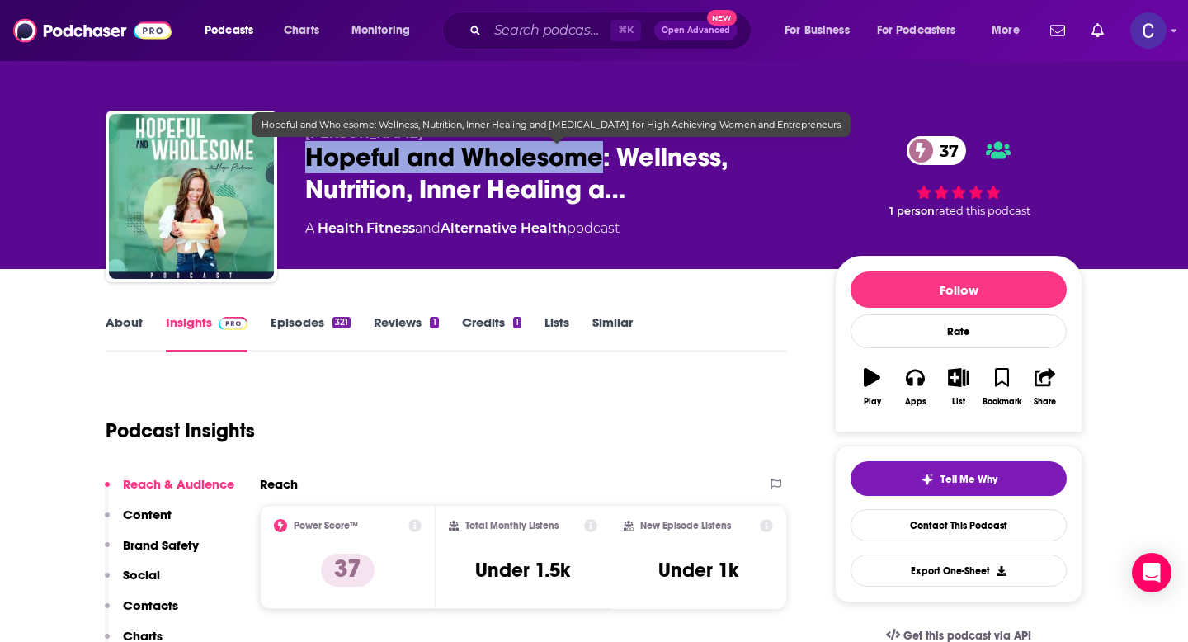
drag, startPoint x: 304, startPoint y: 156, endPoint x: 599, endPoint y: 165, distance: 294.7
click at [599, 165] on div "Hope Pedraza Hopeful and Wholesome: Wellness, Nutrition, Inner Healing a… 37 A …" at bounding box center [594, 200] width 977 height 178
copy h2 "Hopeful and Wholesome"
click at [451, 171] on span "Hopeful and Wholesome: Wellness, Nutrition, Inner Healing a…" at bounding box center [556, 173] width 503 height 64
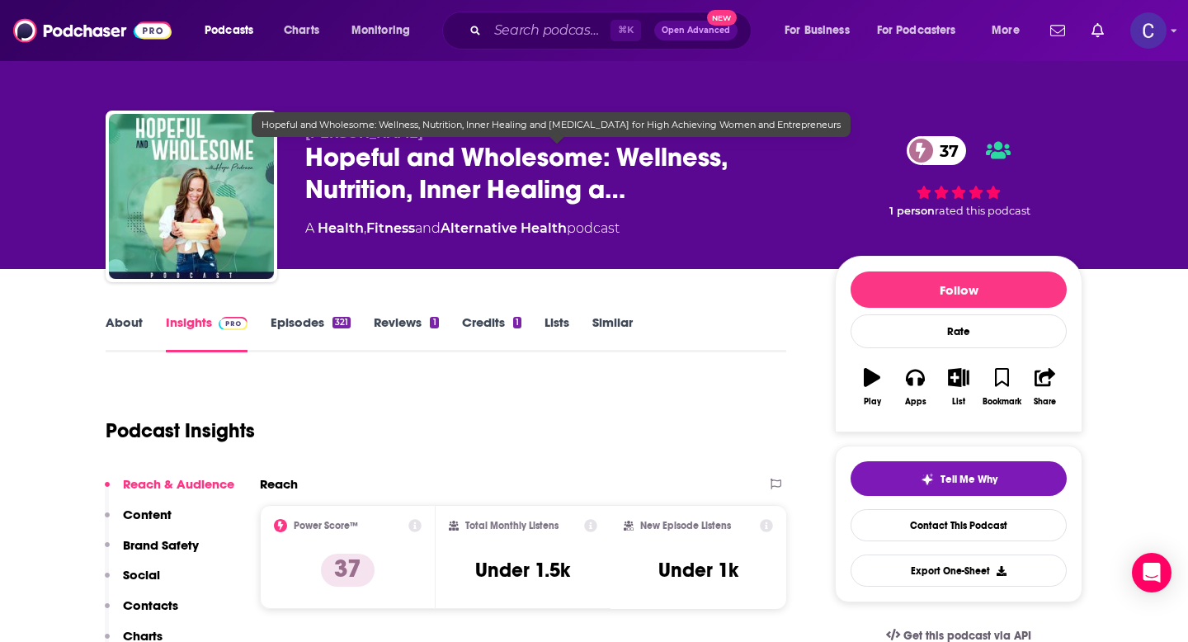
click at [466, 63] on div "Hope Pedraza Hopeful and Wholesome: Wellness, Nutrition, Inner Healing a… 37 A …" at bounding box center [594, 134] width 1056 height 269
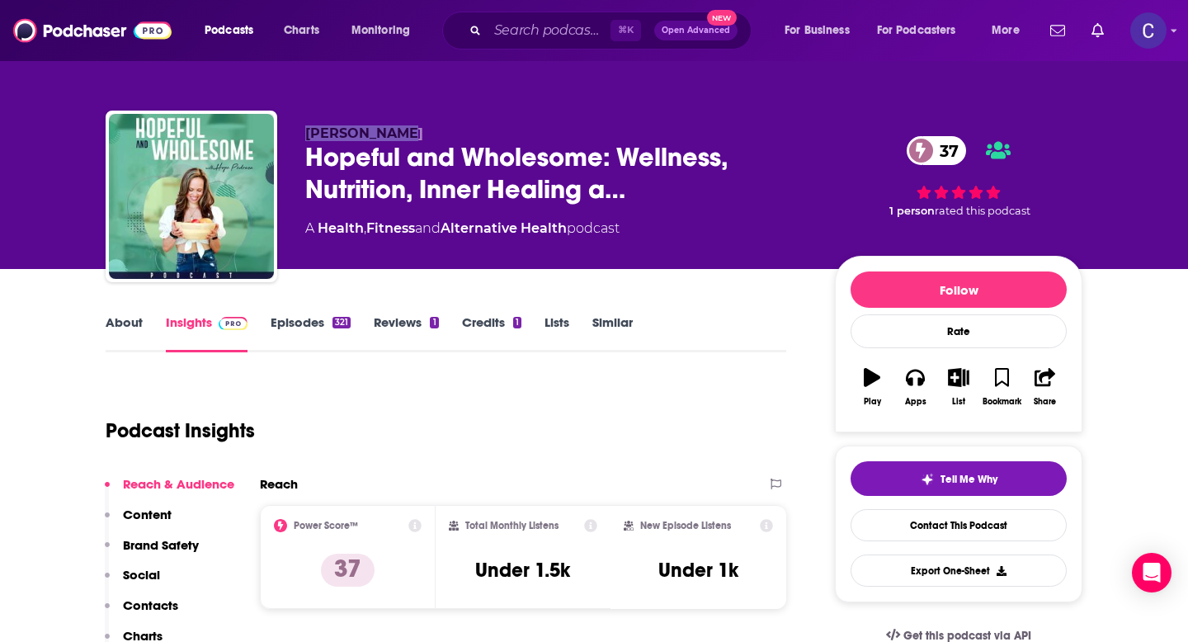
drag, startPoint x: 305, startPoint y: 134, endPoint x: 410, endPoint y: 135, distance: 104.8
click at [410, 135] on p "Hope Pedraza" at bounding box center [556, 133] width 503 height 16
copy span "Hope Pedraza"
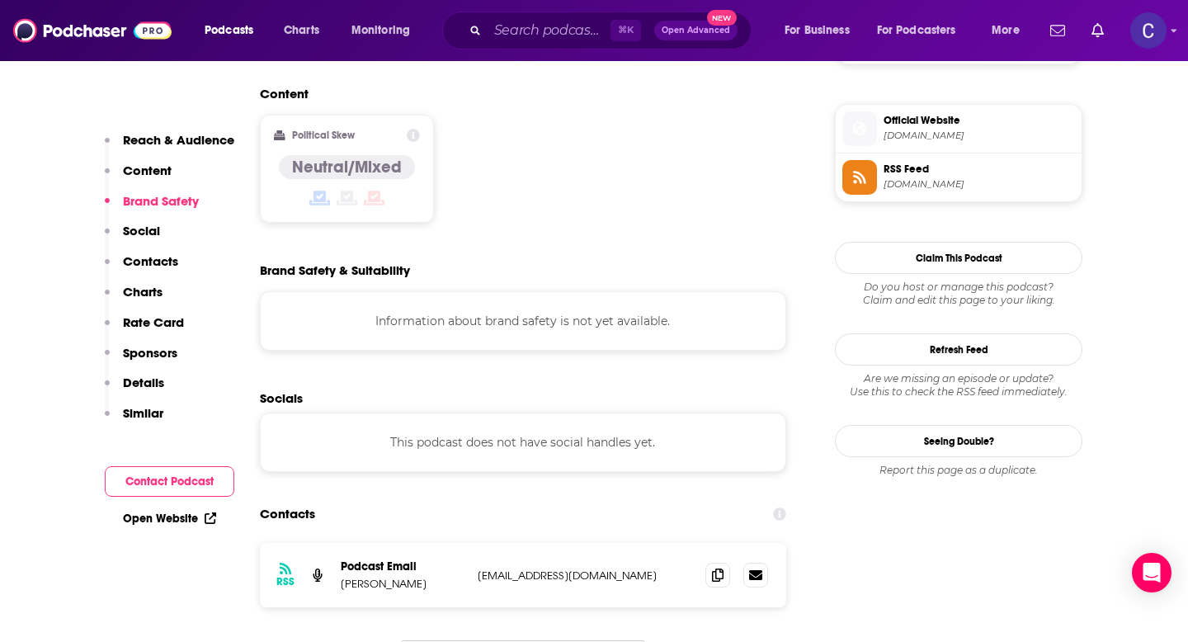
scroll to position [1321, 0]
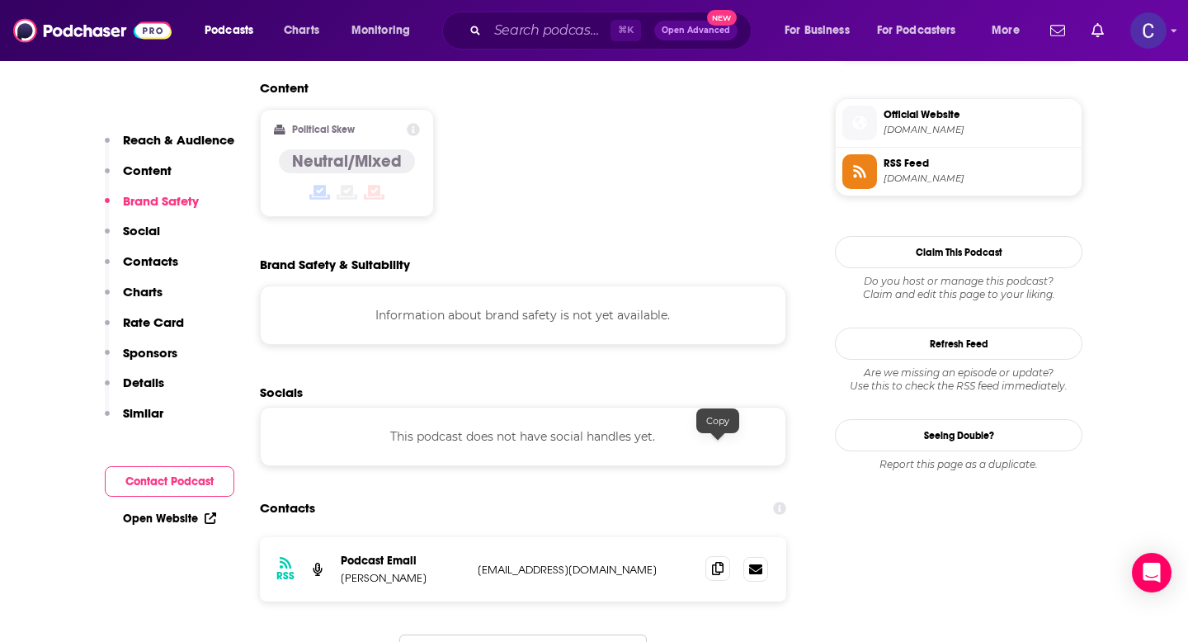
click at [715, 562] on icon at bounding box center [718, 568] width 12 height 13
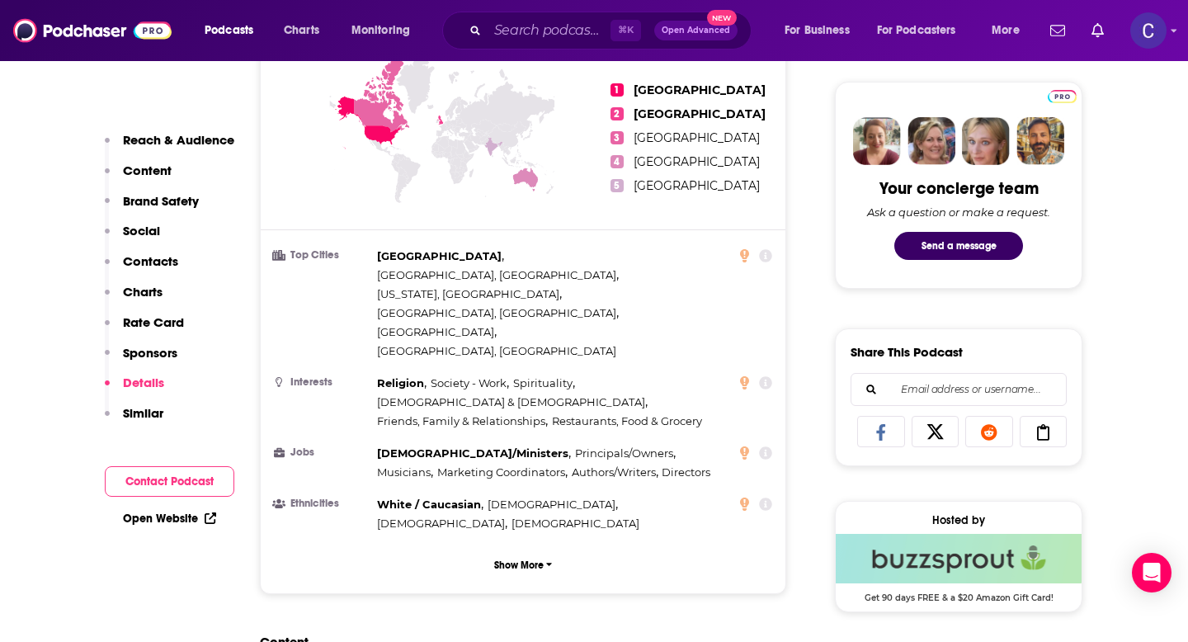
scroll to position [0, 0]
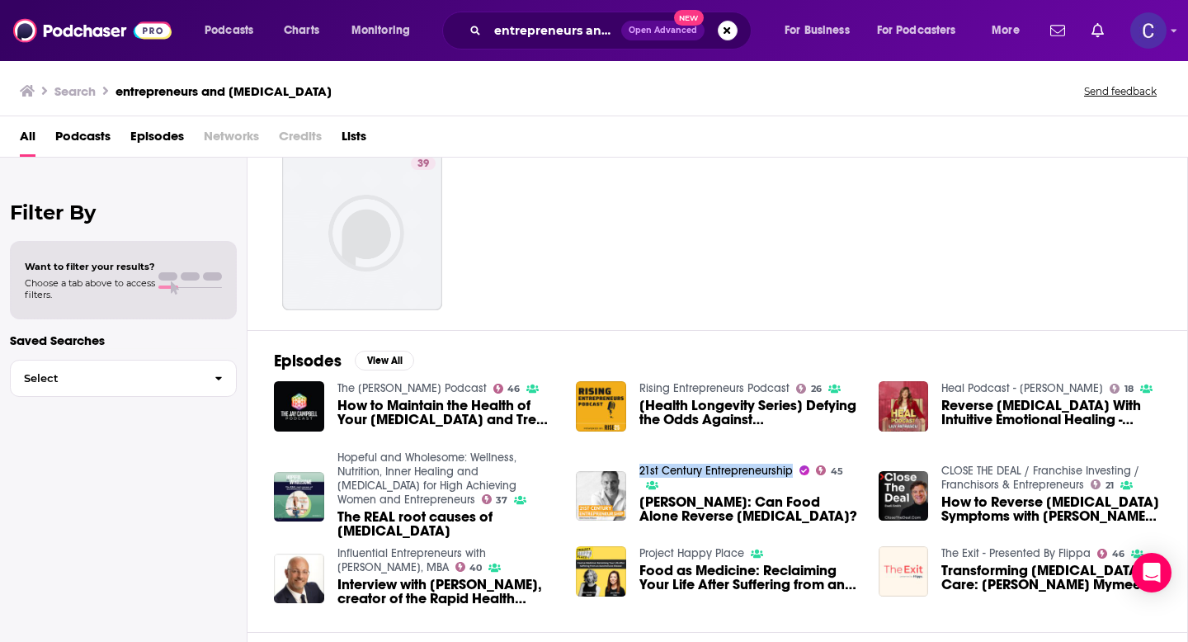
scroll to position [59, 0]
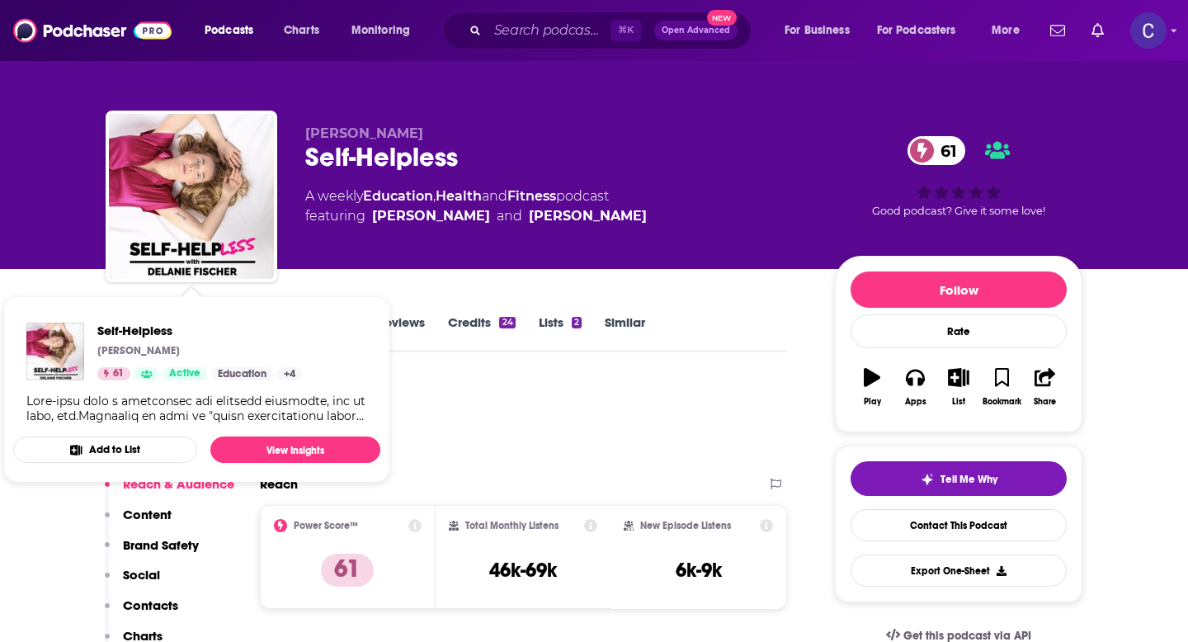
click at [40, 229] on div "[PERSON_NAME] Self-Helpless 61 A weekly Education , Health and Fitness podcast …" at bounding box center [594, 134] width 1188 height 269
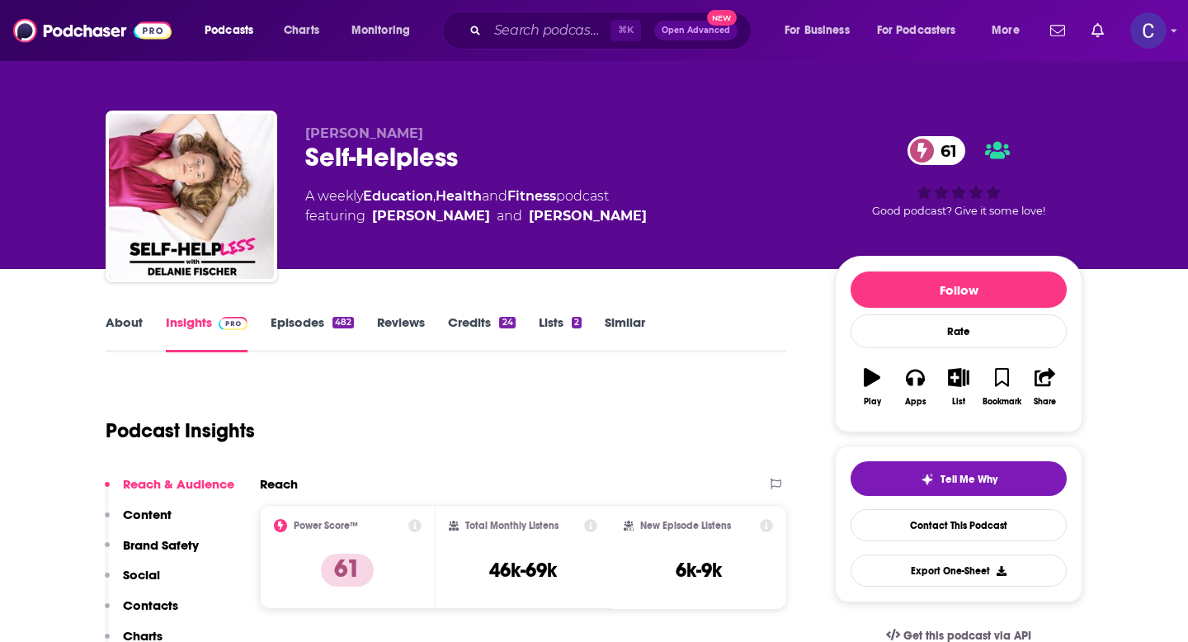
click at [137, 324] on link "About" at bounding box center [124, 333] width 37 height 38
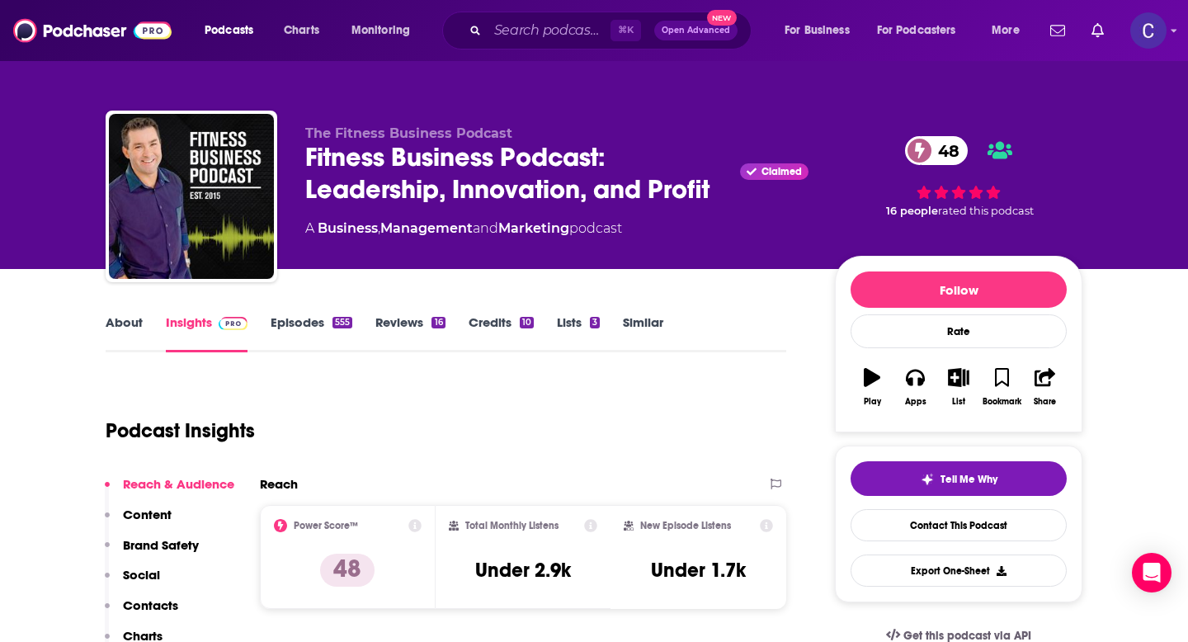
click at [120, 323] on link "About" at bounding box center [124, 333] width 37 height 38
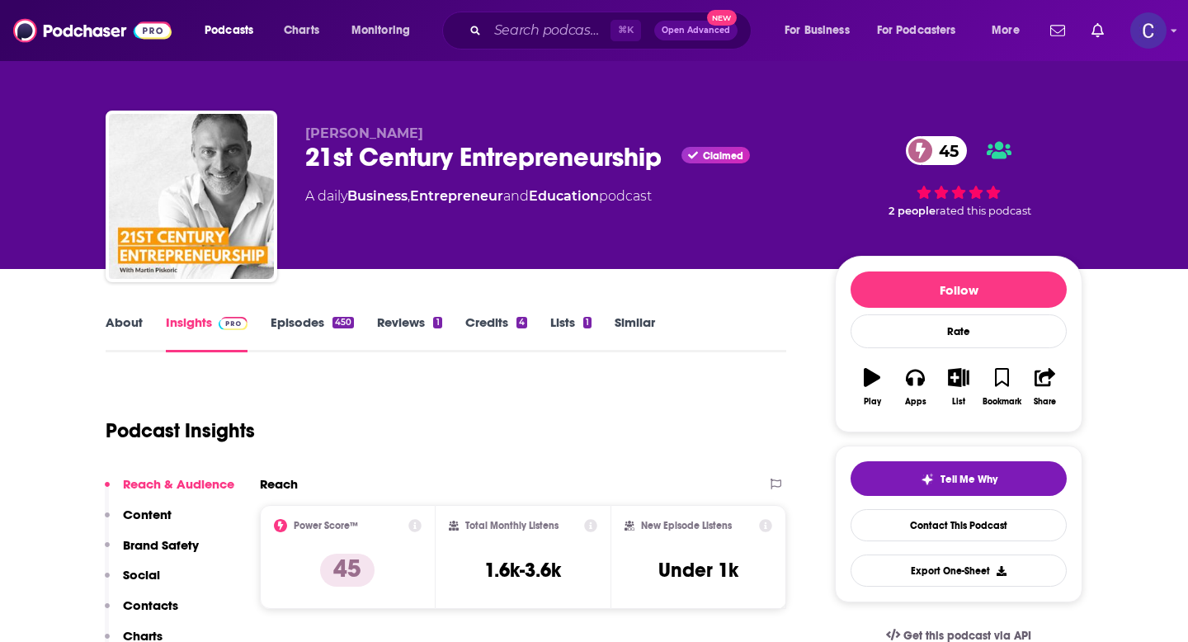
click at [126, 323] on link "About" at bounding box center [124, 333] width 37 height 38
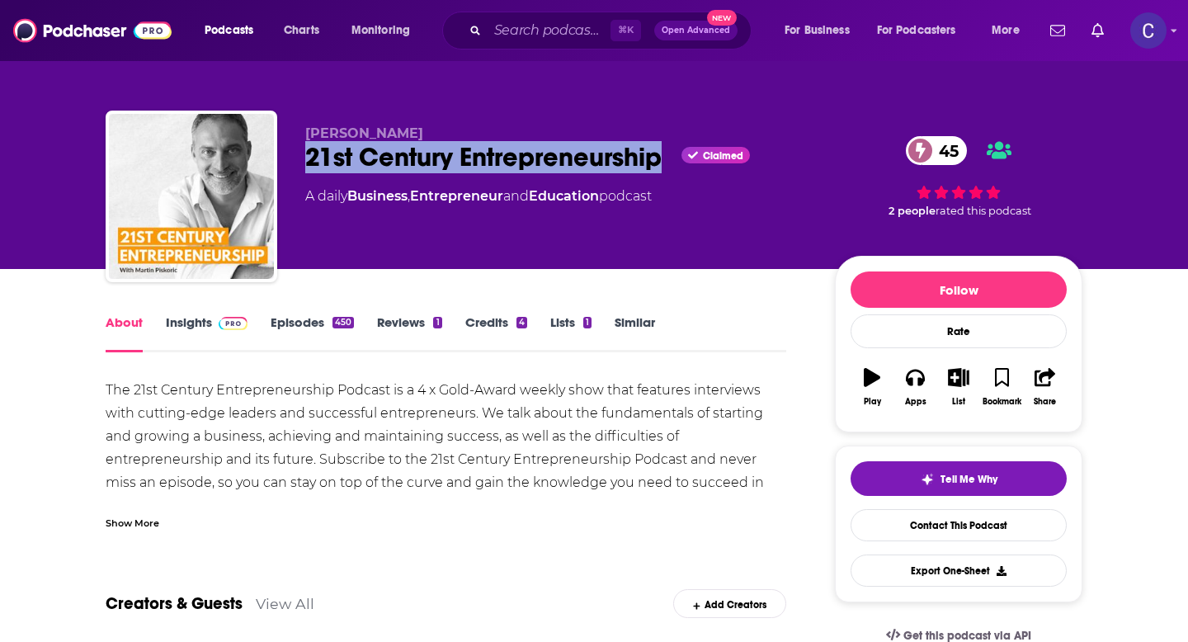
drag, startPoint x: 300, startPoint y: 156, endPoint x: 666, endPoint y: 172, distance: 365.9
click at [666, 172] on div "[PERSON_NAME] 21st Century Entrepreneurship Claimed 45 A daily Business , Entre…" at bounding box center [594, 200] width 977 height 178
copy h1 "21st Century Entrepreneurship"
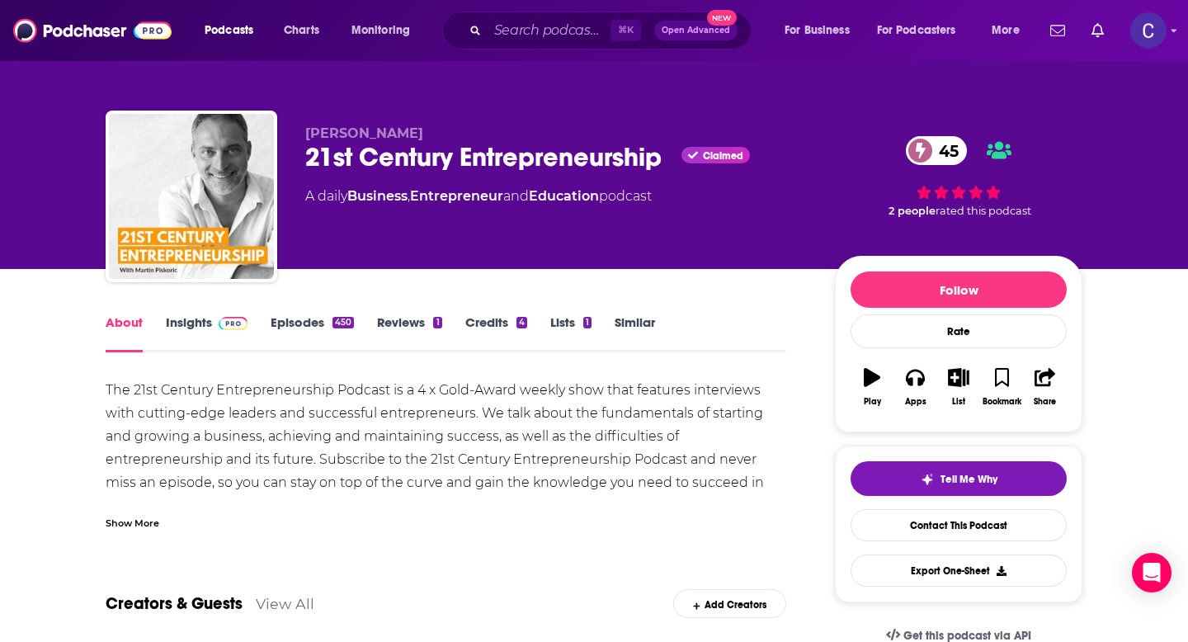
click at [133, 526] on div "Show More" at bounding box center [133, 522] width 54 height 16
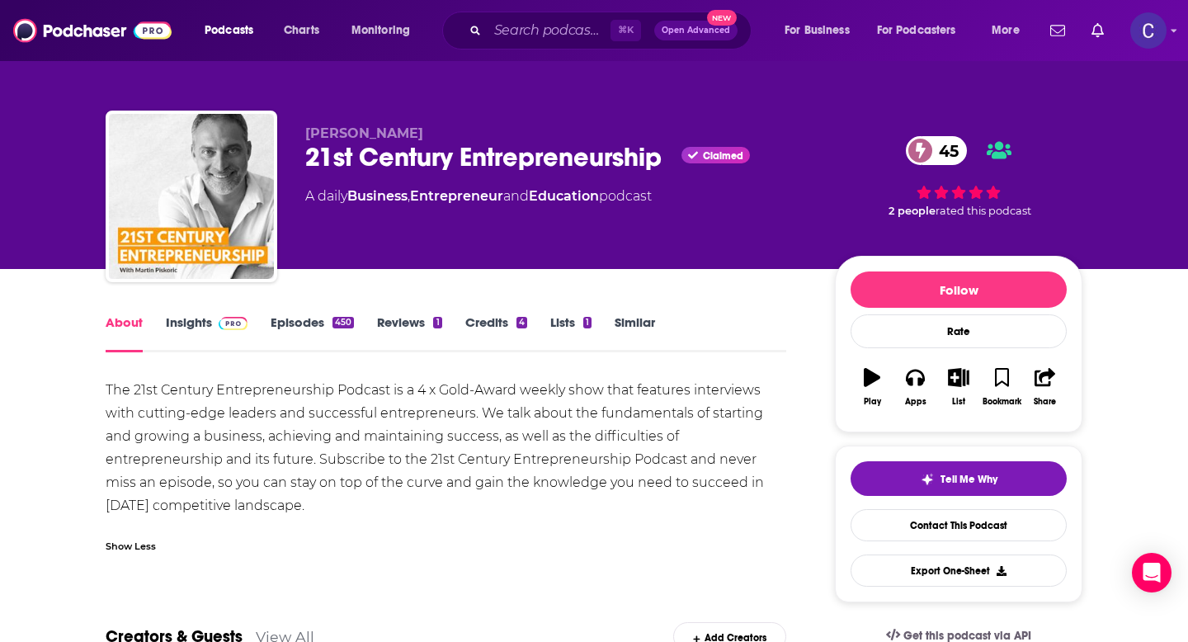
click at [197, 323] on link "Insights" at bounding box center [207, 333] width 82 height 38
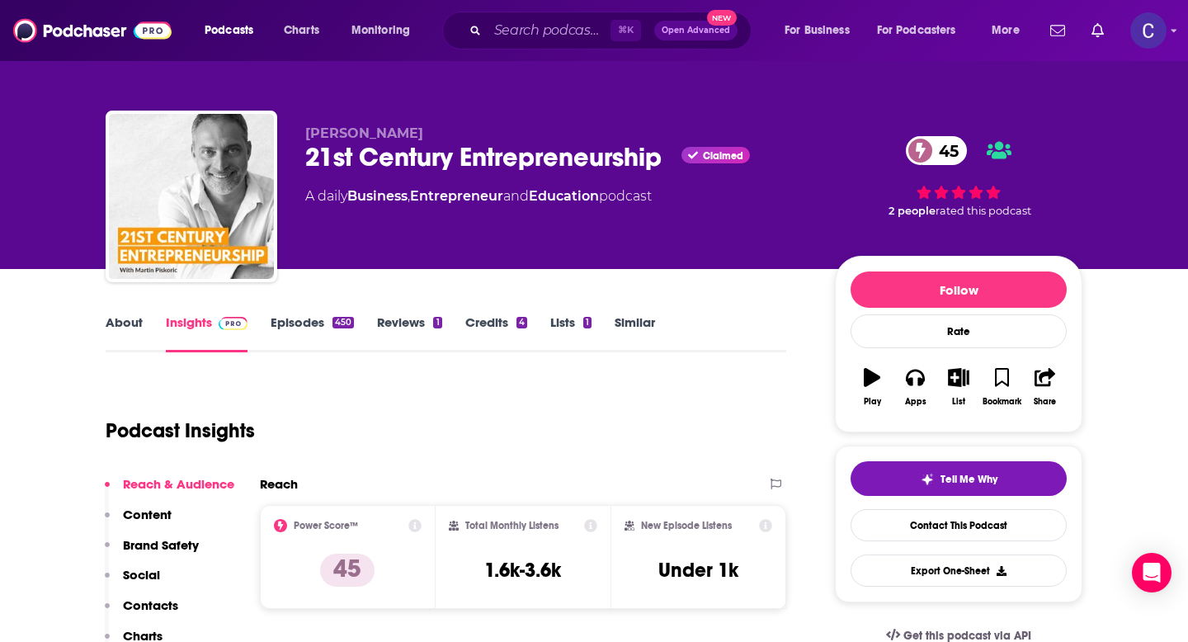
drag, startPoint x: 307, startPoint y: 132, endPoint x: 416, endPoint y: 130, distance: 108.9
click at [416, 130] on p "[PERSON_NAME]" at bounding box center [556, 133] width 503 height 16
copy span "[PERSON_NAME]"
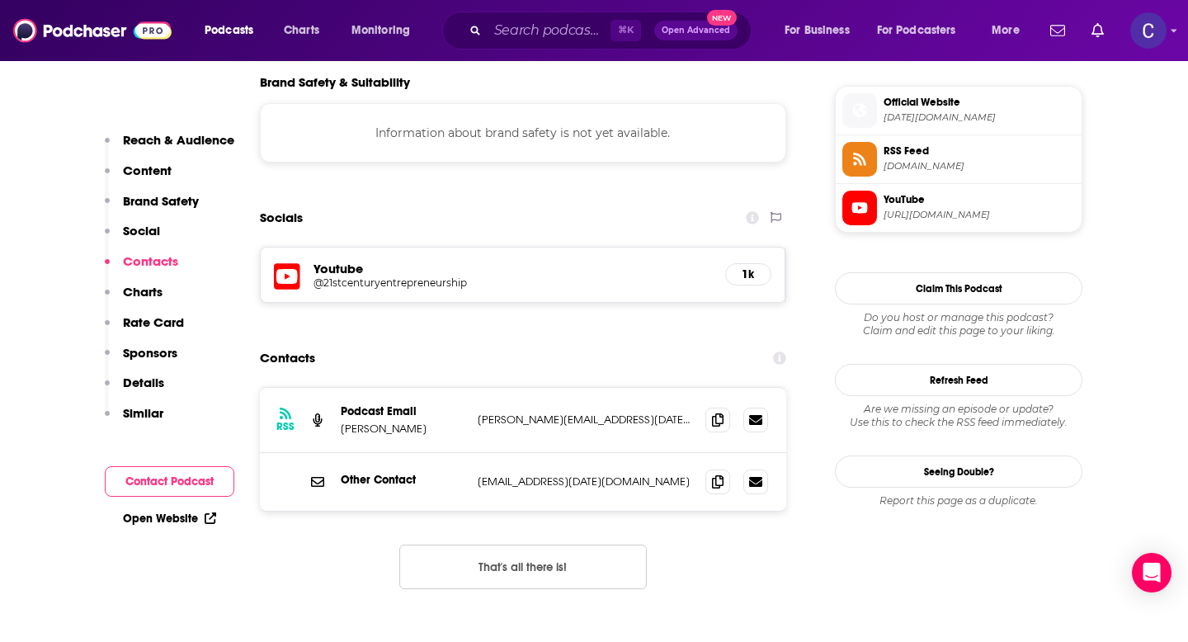
scroll to position [1476, 0]
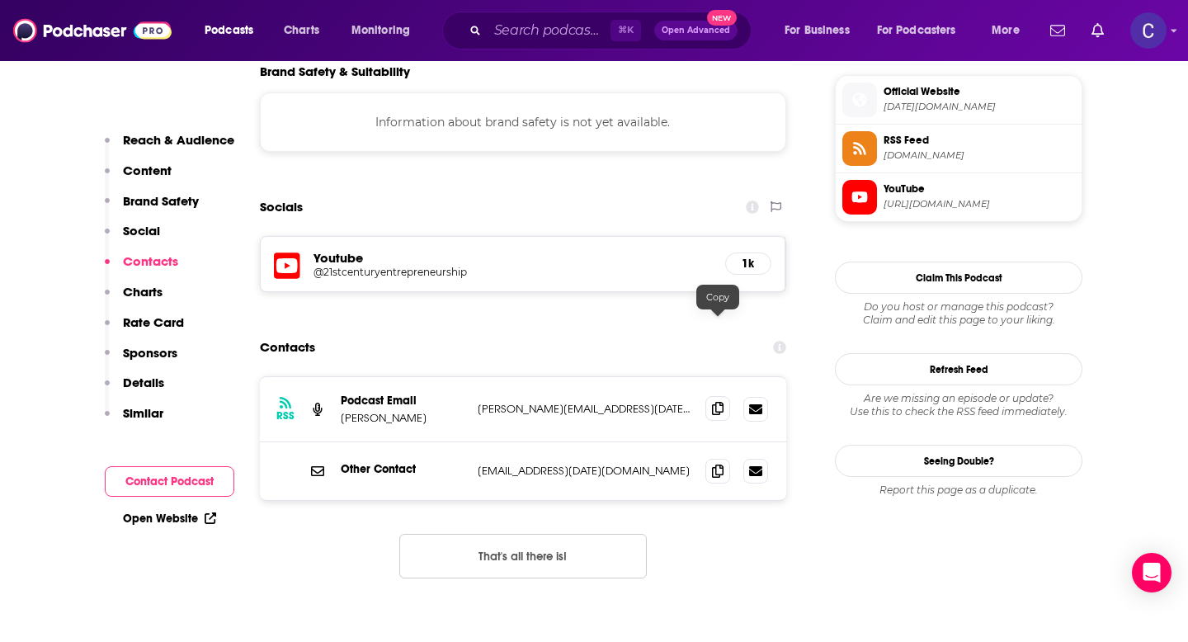
click at [715, 402] on icon at bounding box center [718, 408] width 12 height 13
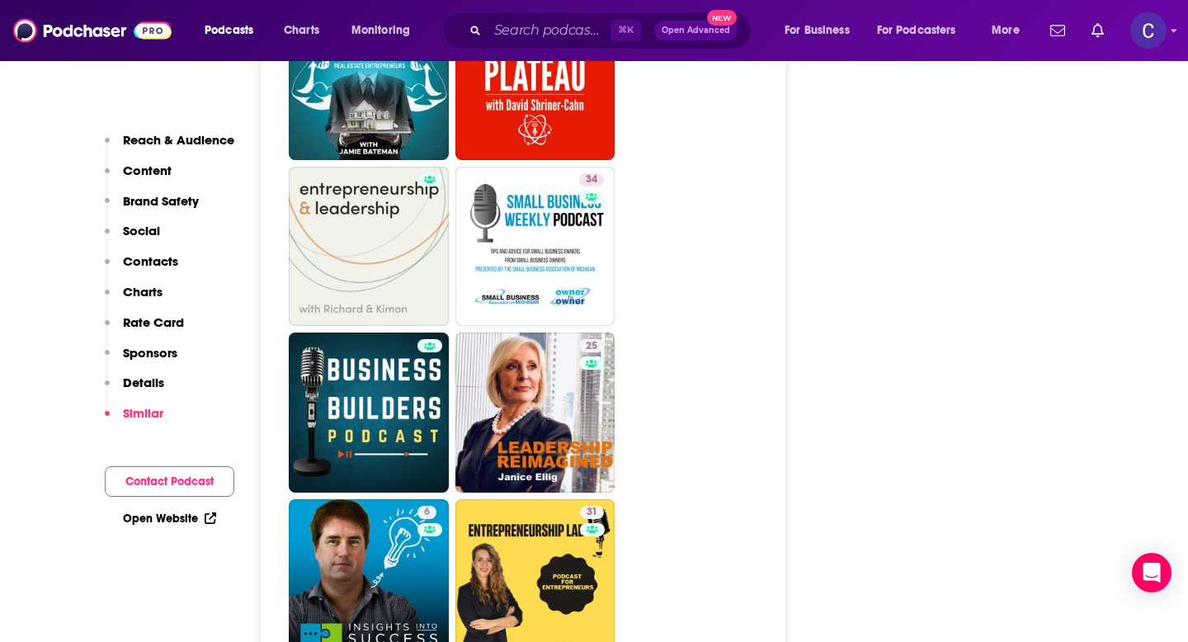
scroll to position [3319, 0]
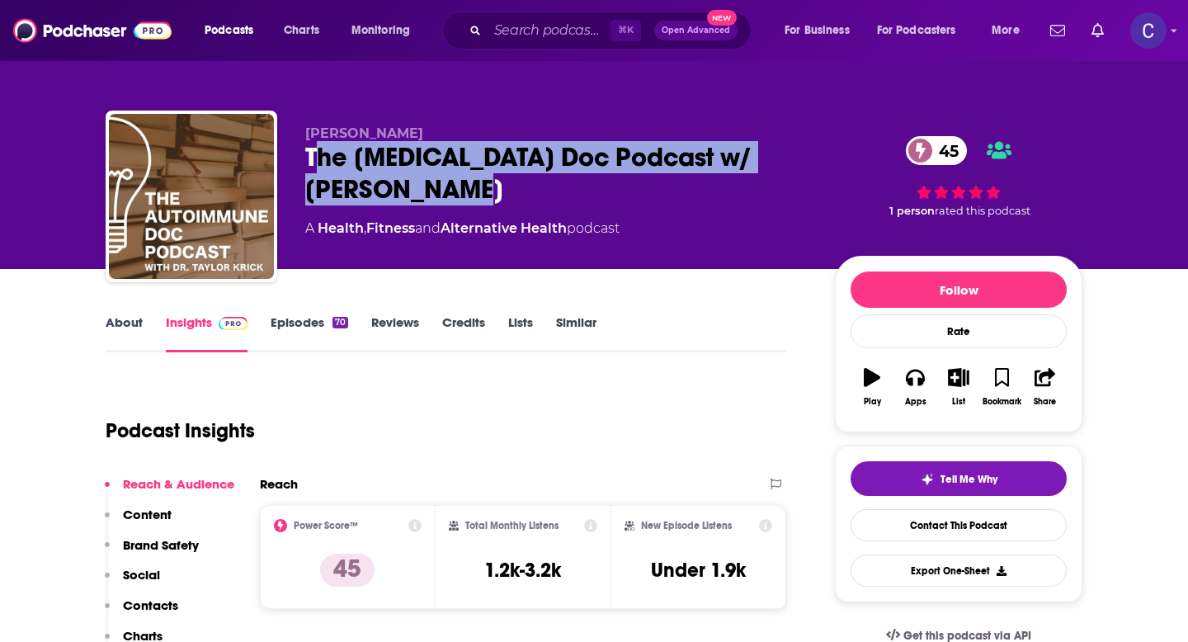
drag, startPoint x: 314, startPoint y: 161, endPoint x: 440, endPoint y: 186, distance: 128.0
click at [440, 186] on div "The [MEDICAL_DATA] Doc Podcast w/ [PERSON_NAME] 45" at bounding box center [556, 173] width 503 height 64
drag, startPoint x: 453, startPoint y: 192, endPoint x: 301, endPoint y: 149, distance: 157.8
click at [301, 149] on div "[PERSON_NAME] The [MEDICAL_DATA] Doc Podcast w/ [PERSON_NAME] 45 A Health , Fit…" at bounding box center [594, 200] width 977 height 178
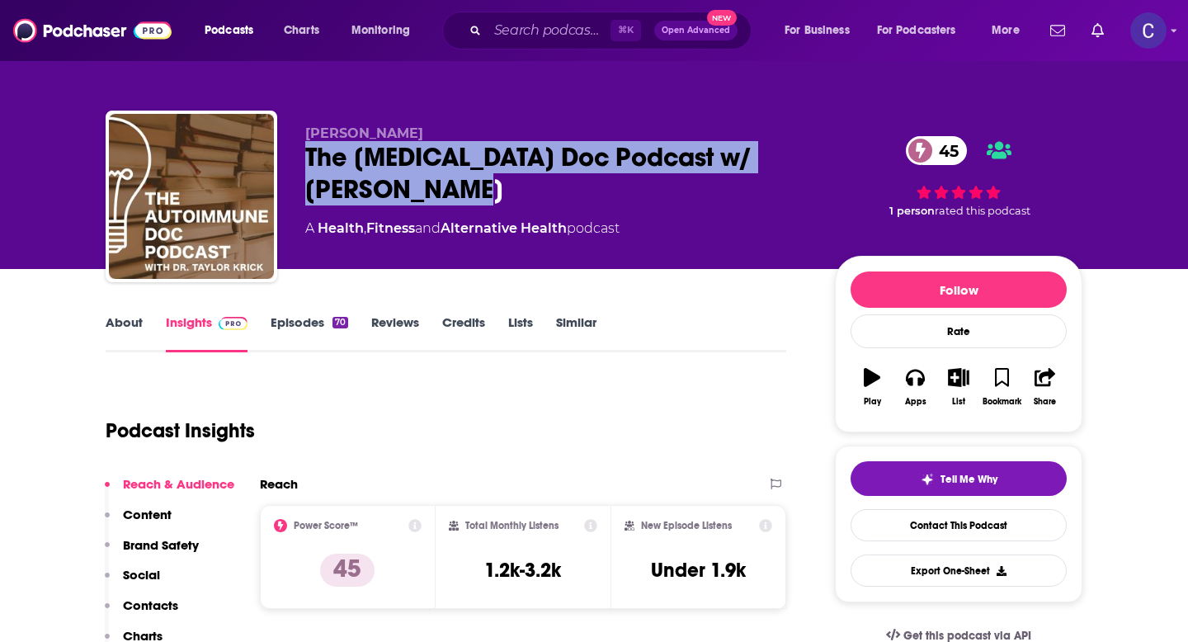
copy h2 "The [MEDICAL_DATA] Doc Podcast w/ [PERSON_NAME]"
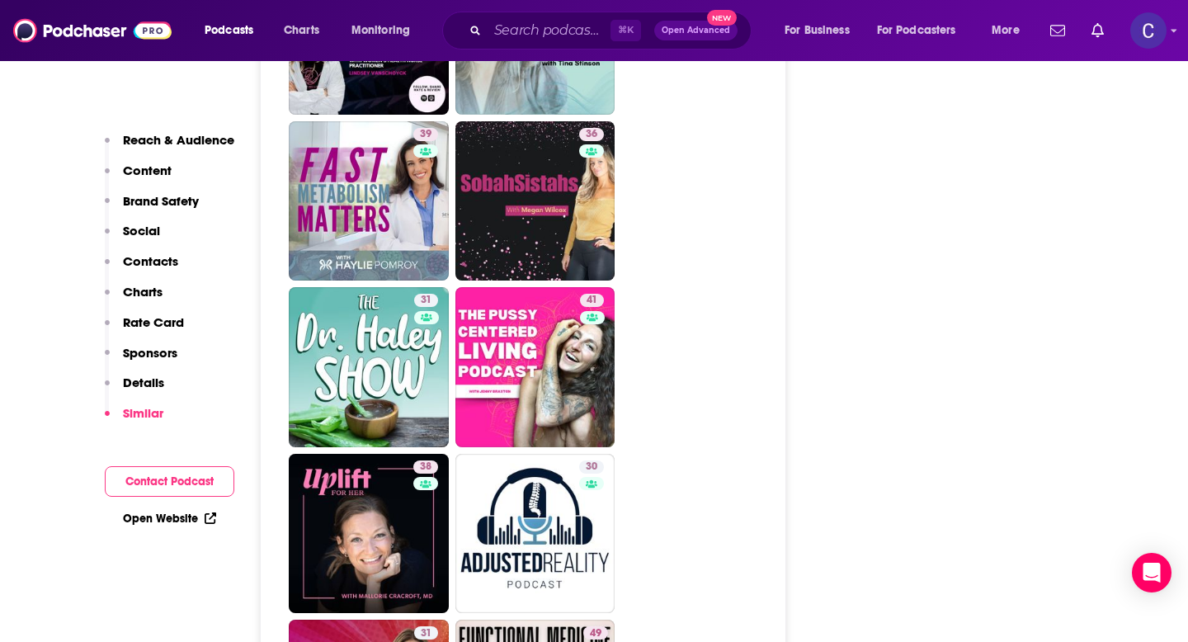
scroll to position [4311, 0]
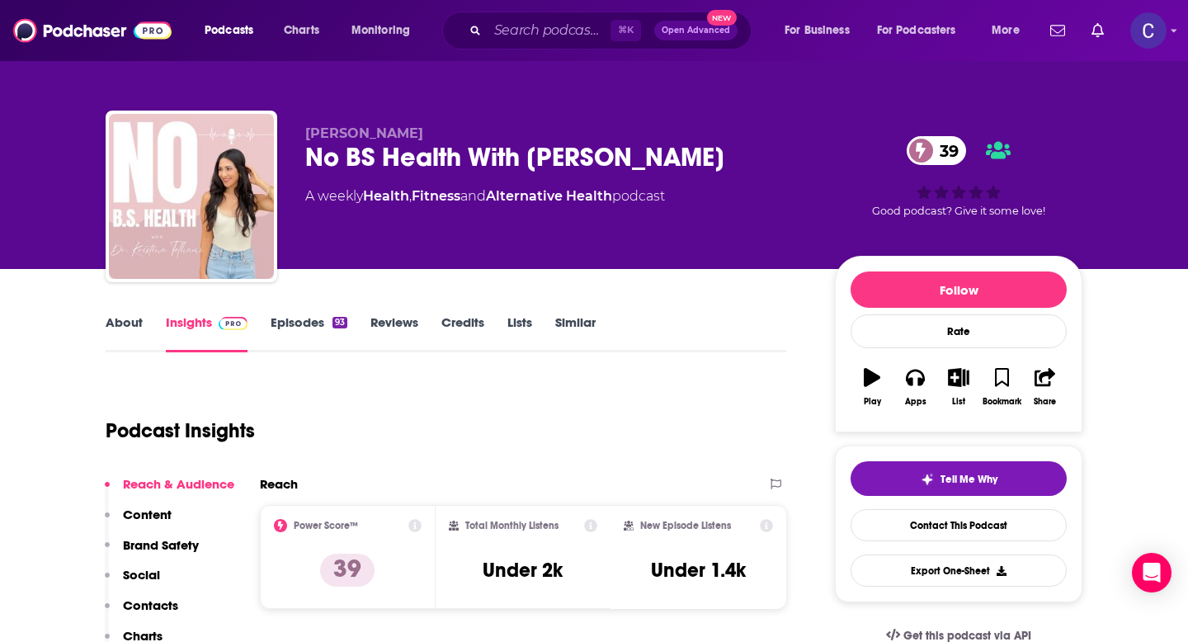
click at [126, 322] on link "About" at bounding box center [124, 333] width 37 height 38
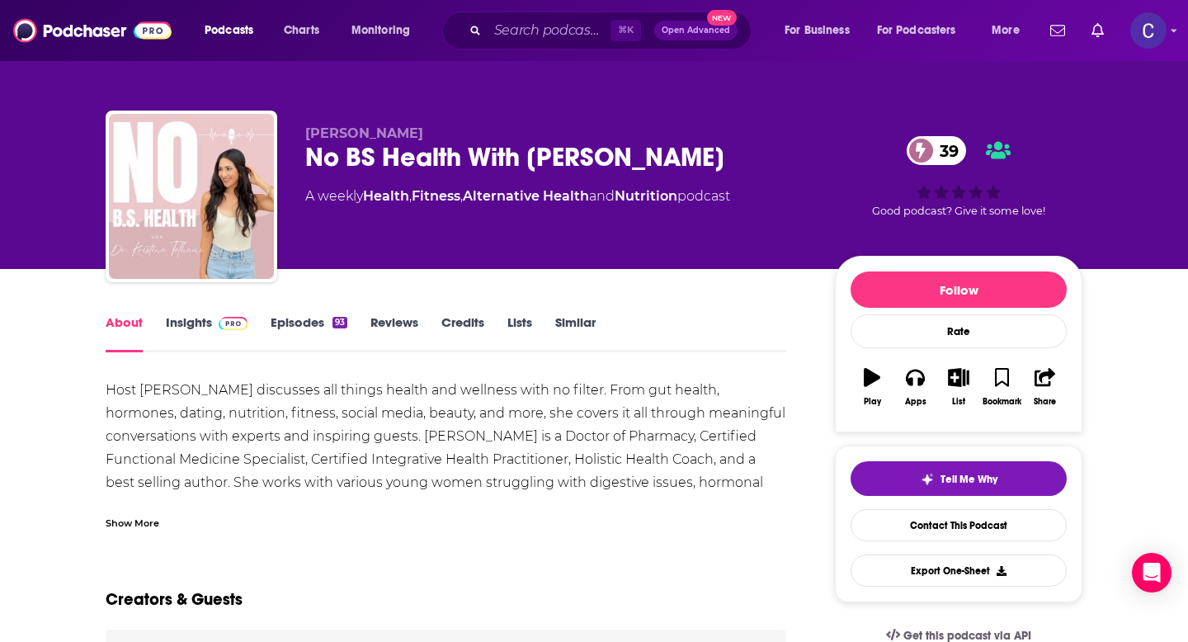
click at [118, 521] on div "Show More" at bounding box center [133, 522] width 54 height 16
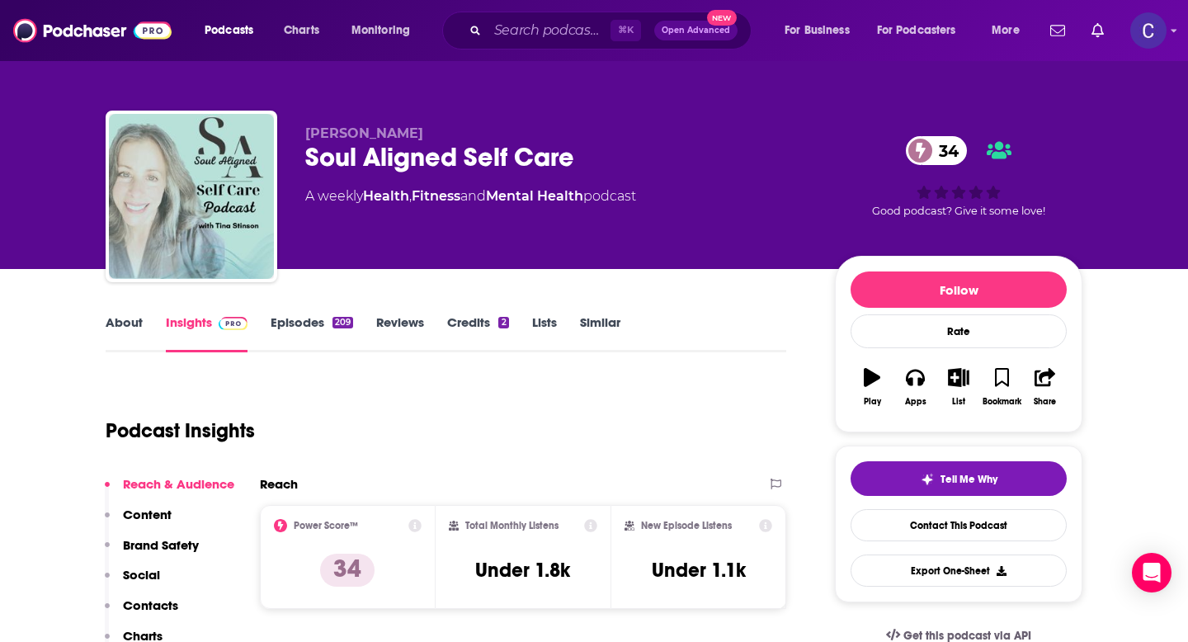
click at [120, 330] on link "About" at bounding box center [124, 333] width 37 height 38
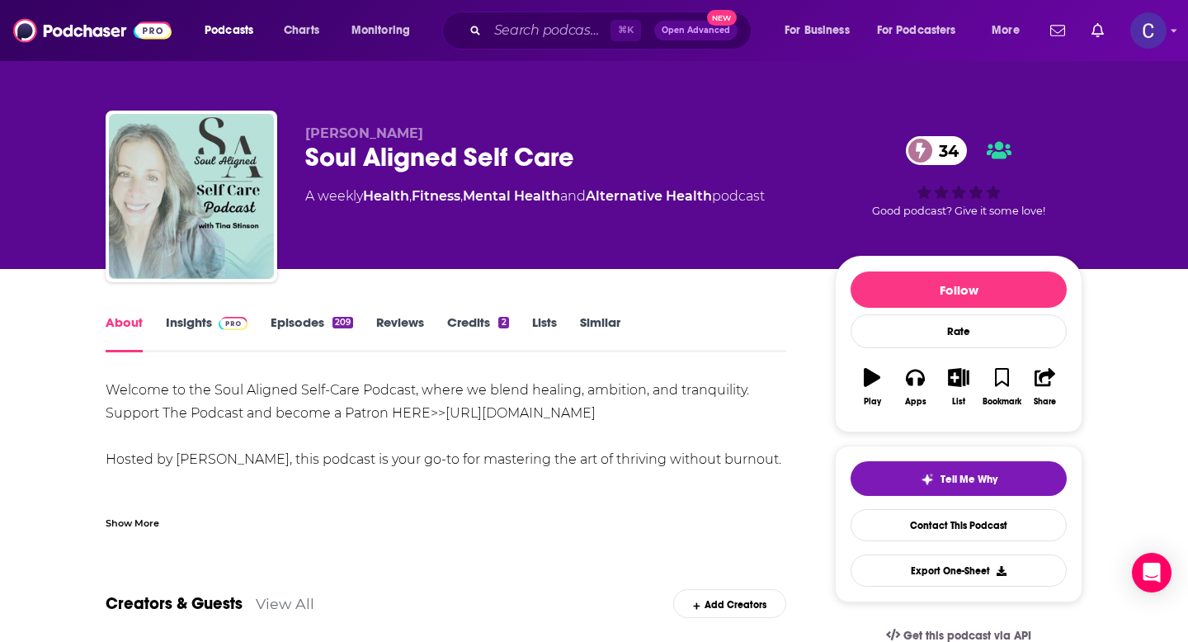
click at [128, 519] on div "Show More" at bounding box center [133, 522] width 54 height 16
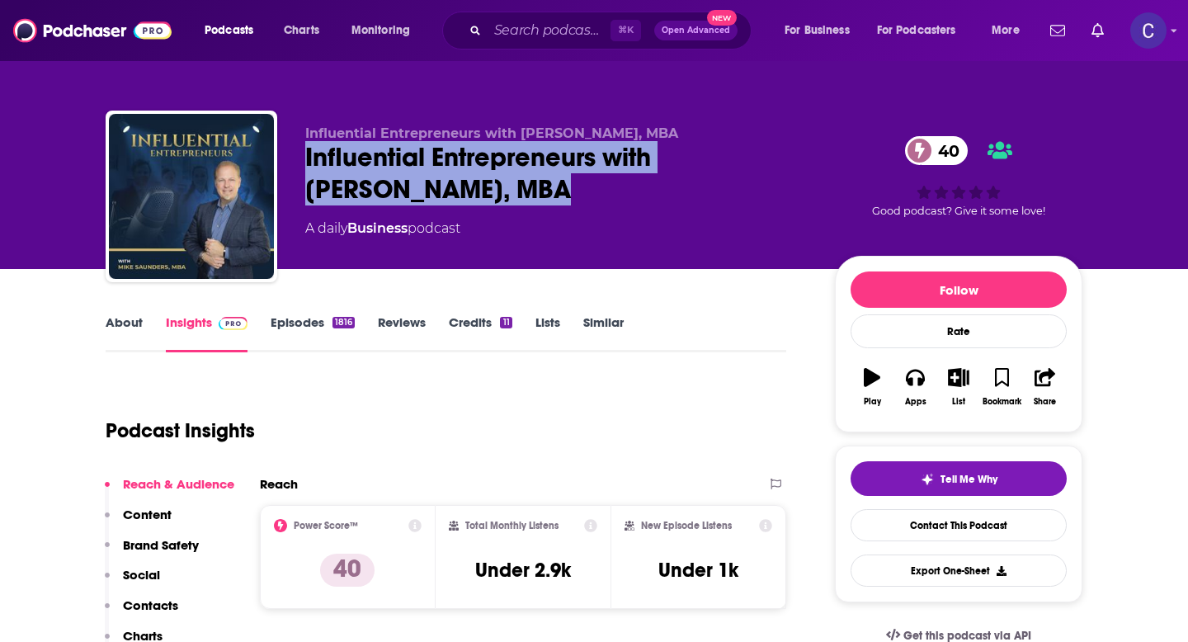
drag, startPoint x: 300, startPoint y: 157, endPoint x: 503, endPoint y: 192, distance: 206.1
click at [503, 192] on div "Influential Entrepreneurs with [PERSON_NAME], MBA Influential Entrepreneurs wit…" at bounding box center [594, 200] width 977 height 178
copy h2 "Influential Entrepreneurs with [PERSON_NAME], MBA"
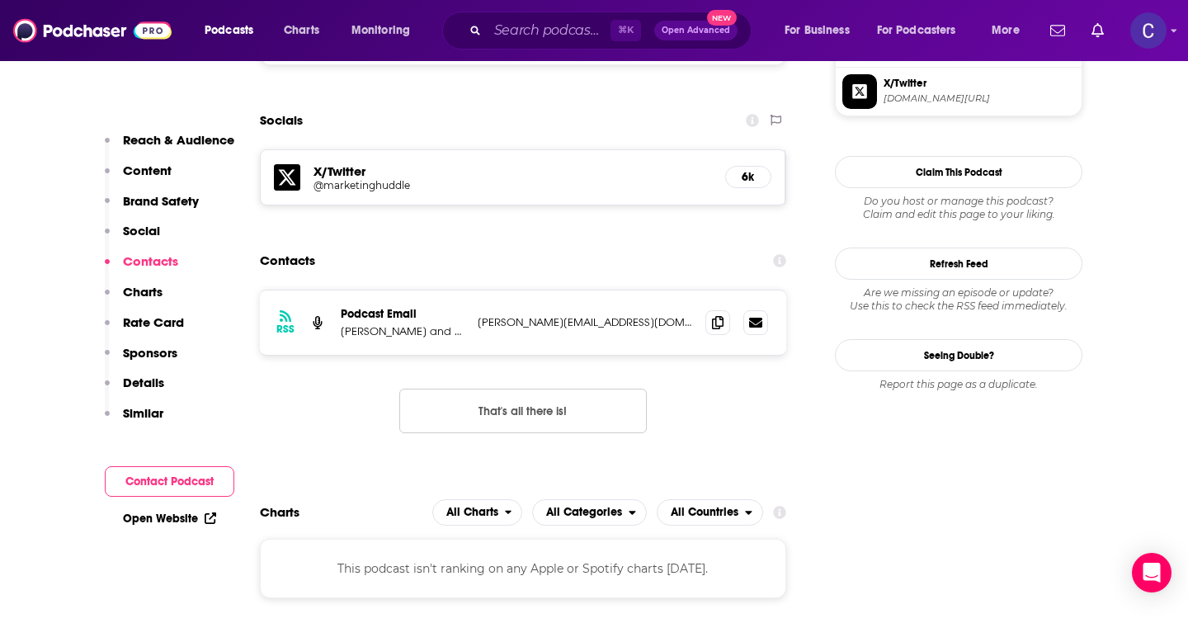
scroll to position [1587, 0]
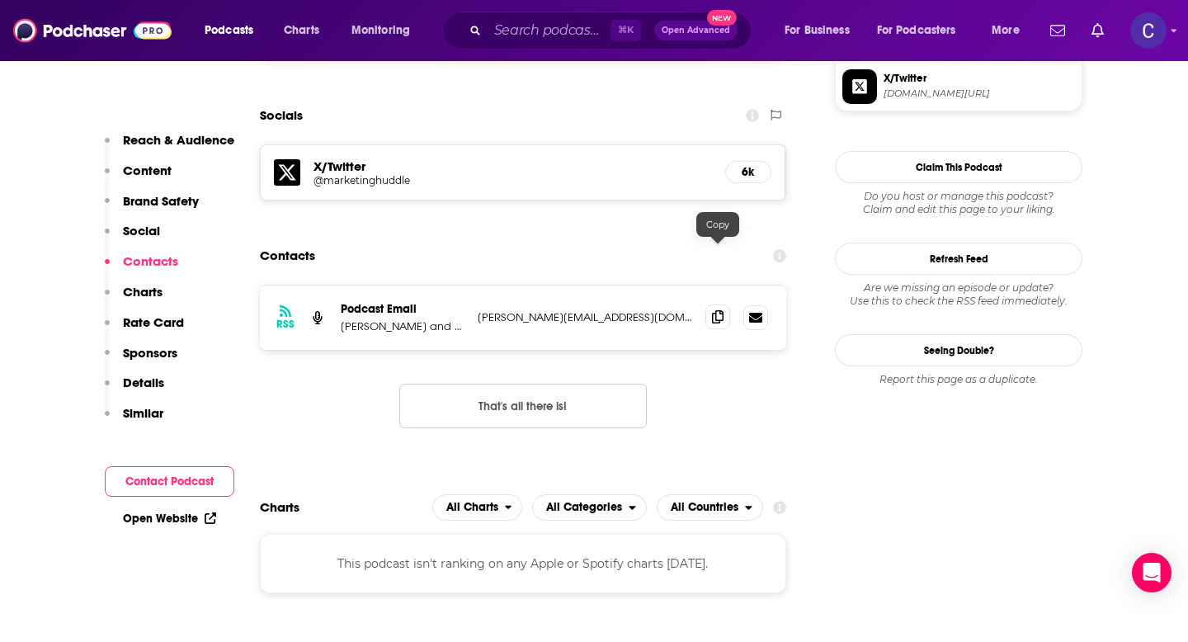
click at [715, 310] on icon at bounding box center [718, 316] width 12 height 13
